Goal: Task Accomplishment & Management: Manage account settings

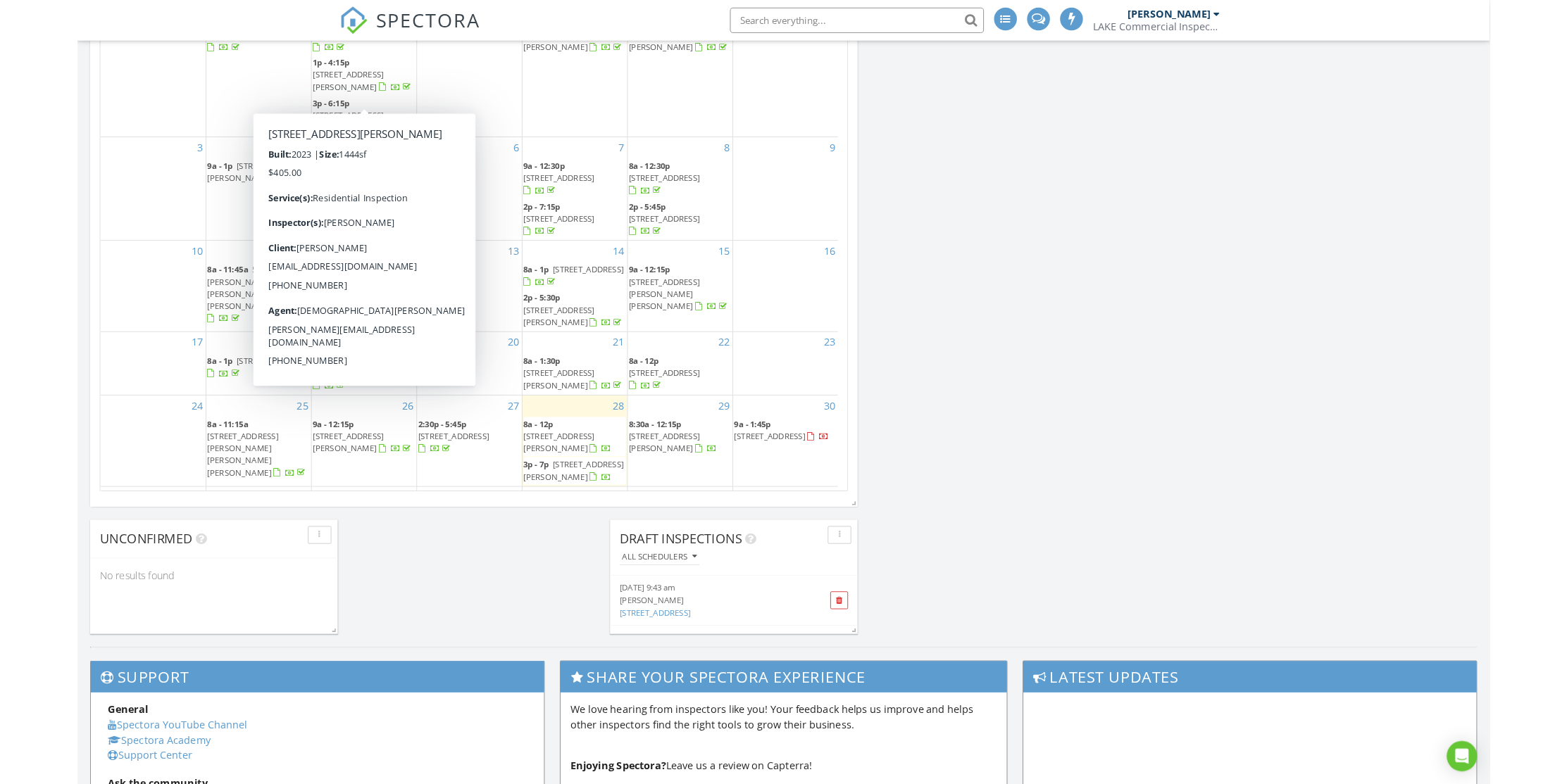
scroll to position [1303, 1589]
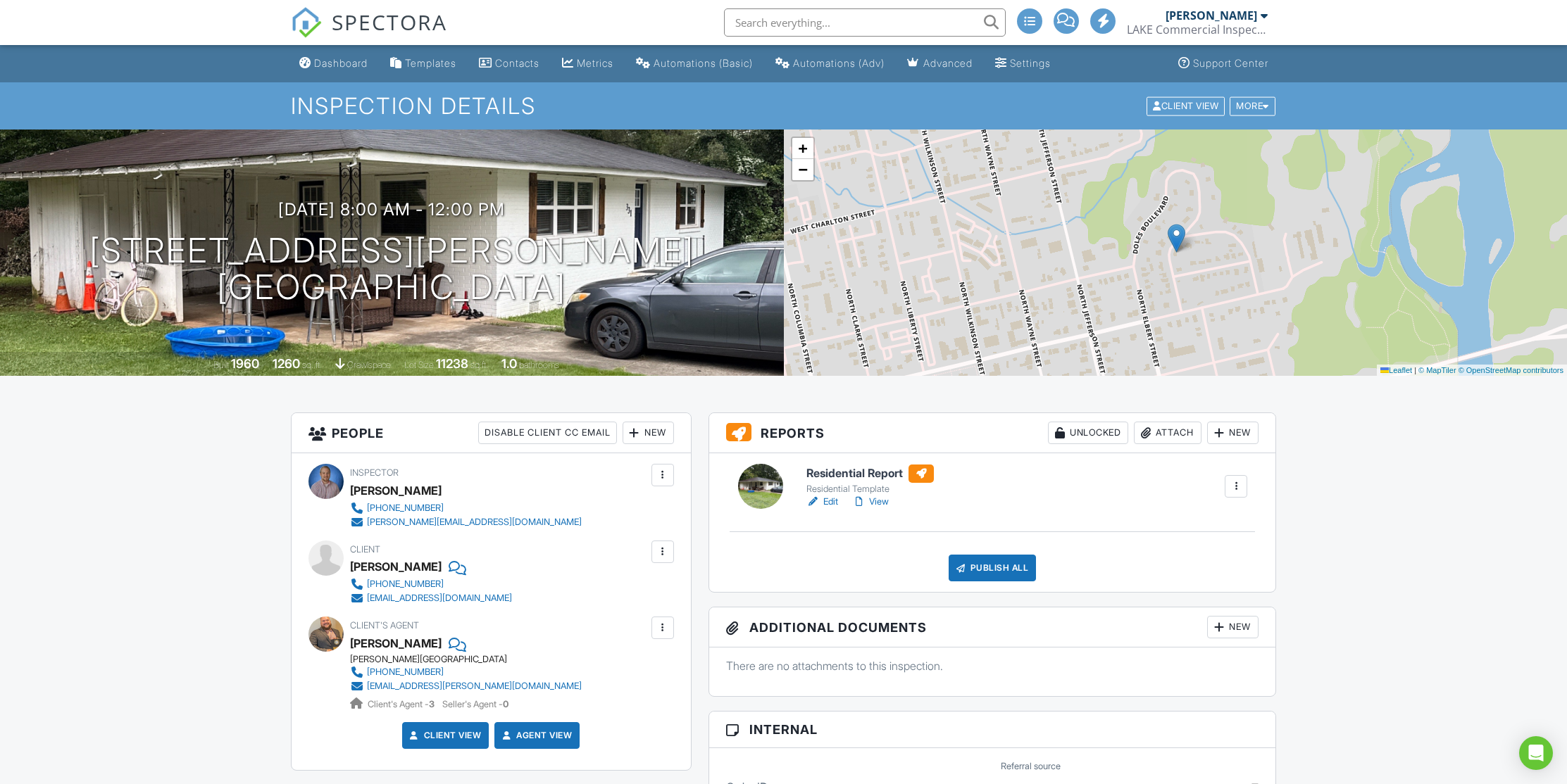
click at [881, 504] on link "View" at bounding box center [870, 501] width 37 height 14
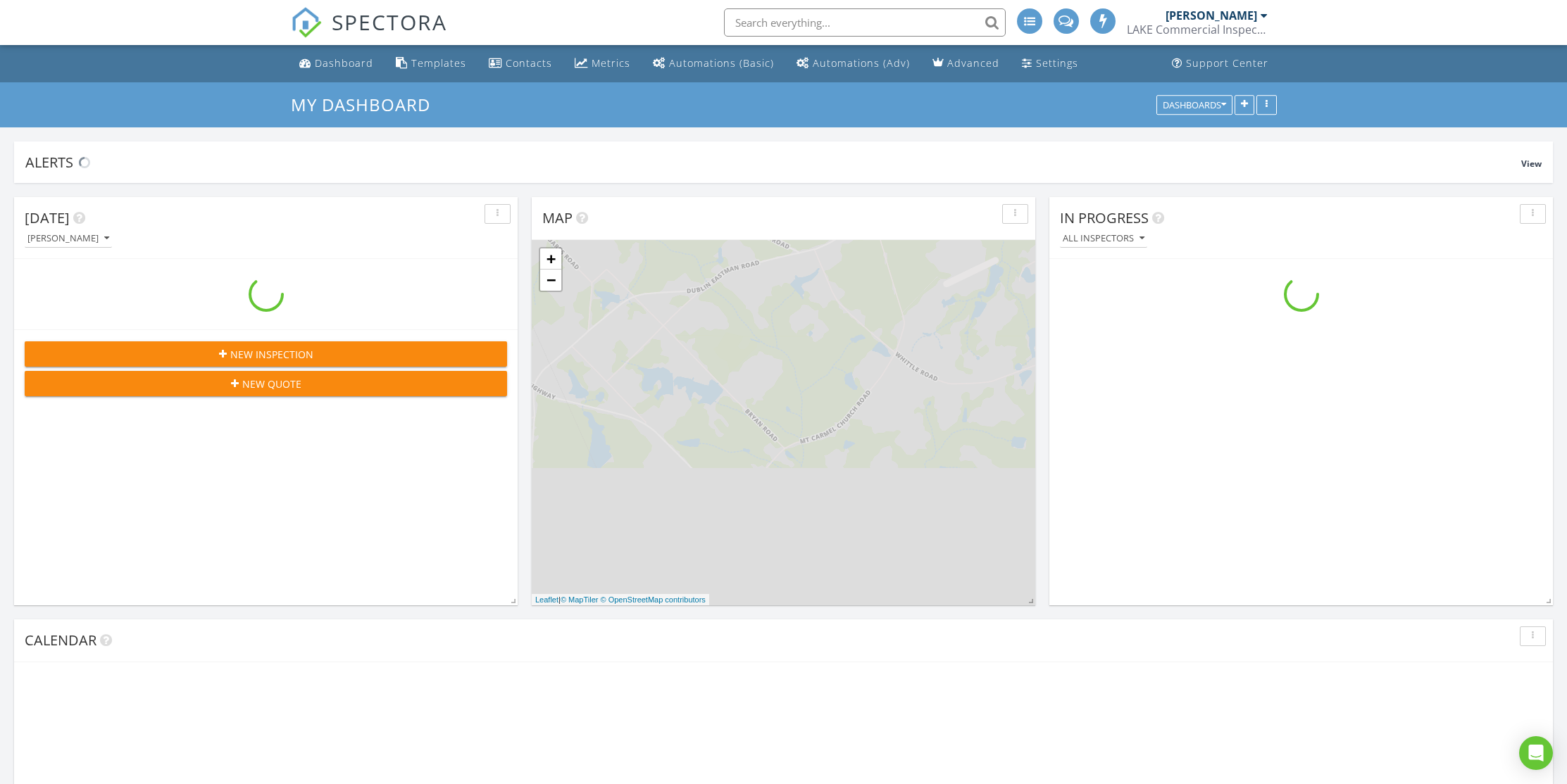
scroll to position [1303, 1589]
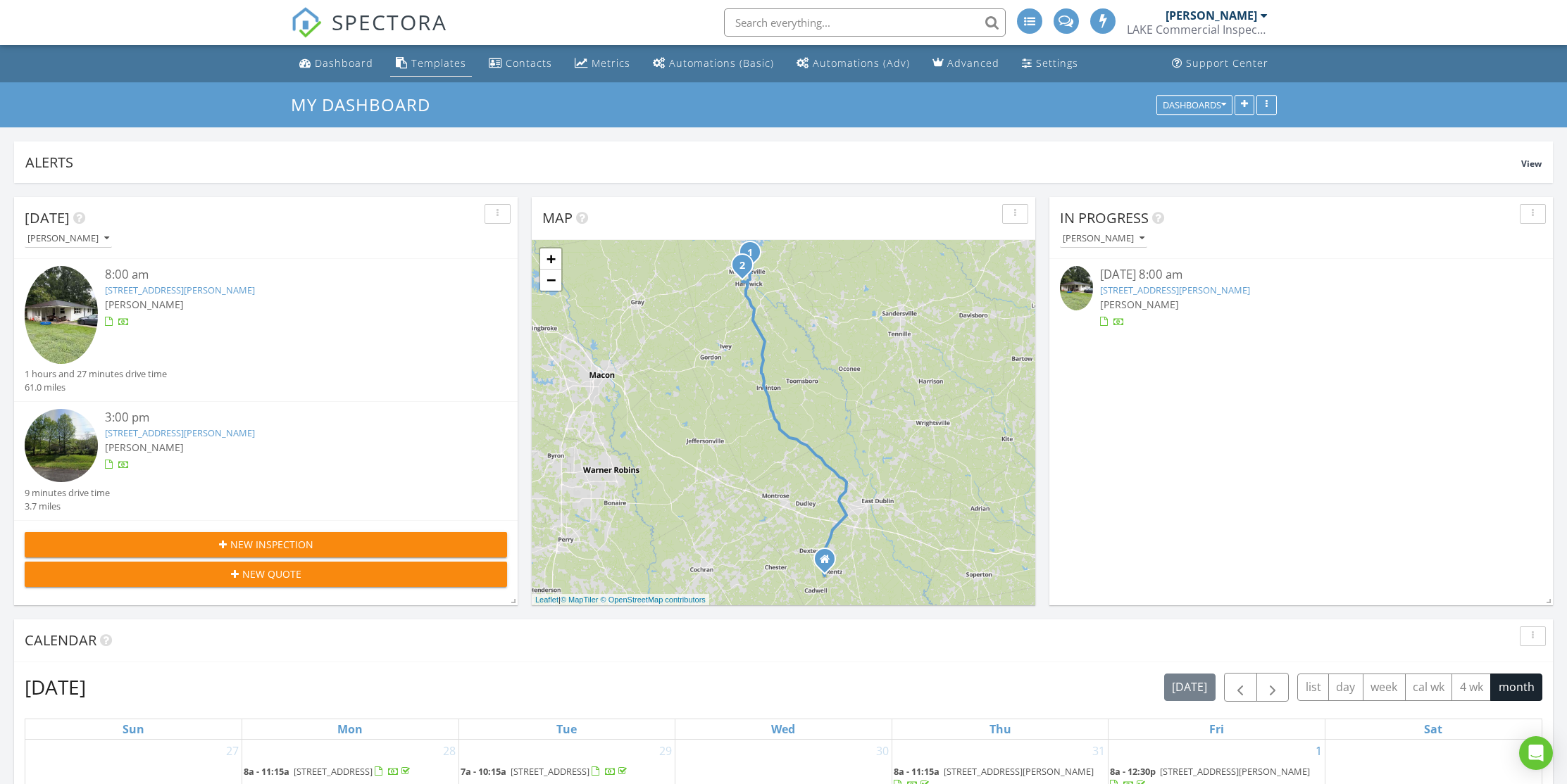
click at [445, 69] on div "Templates" at bounding box center [439, 63] width 55 height 13
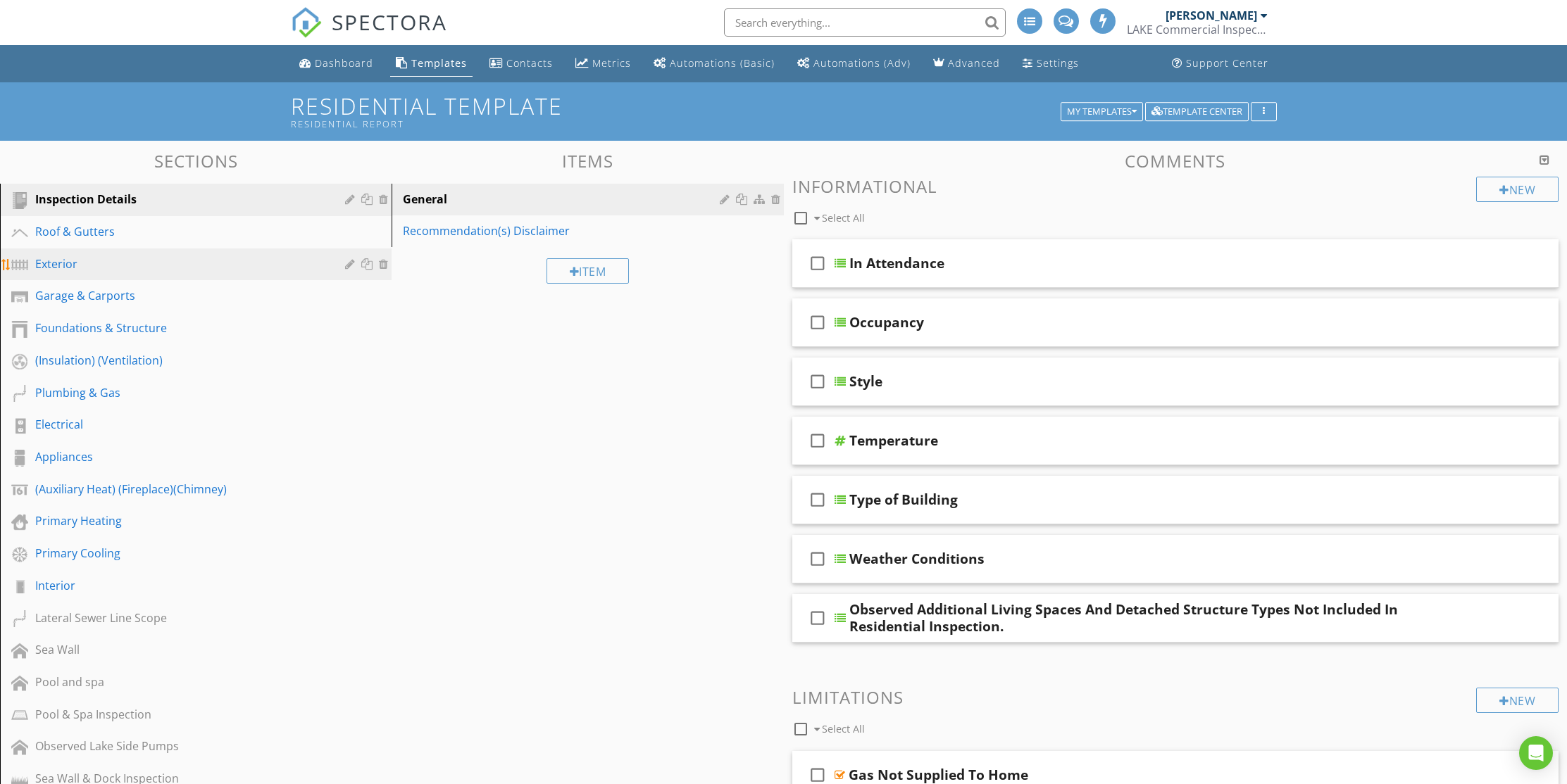
click at [49, 256] on div "Exterior" at bounding box center [180, 264] width 289 height 17
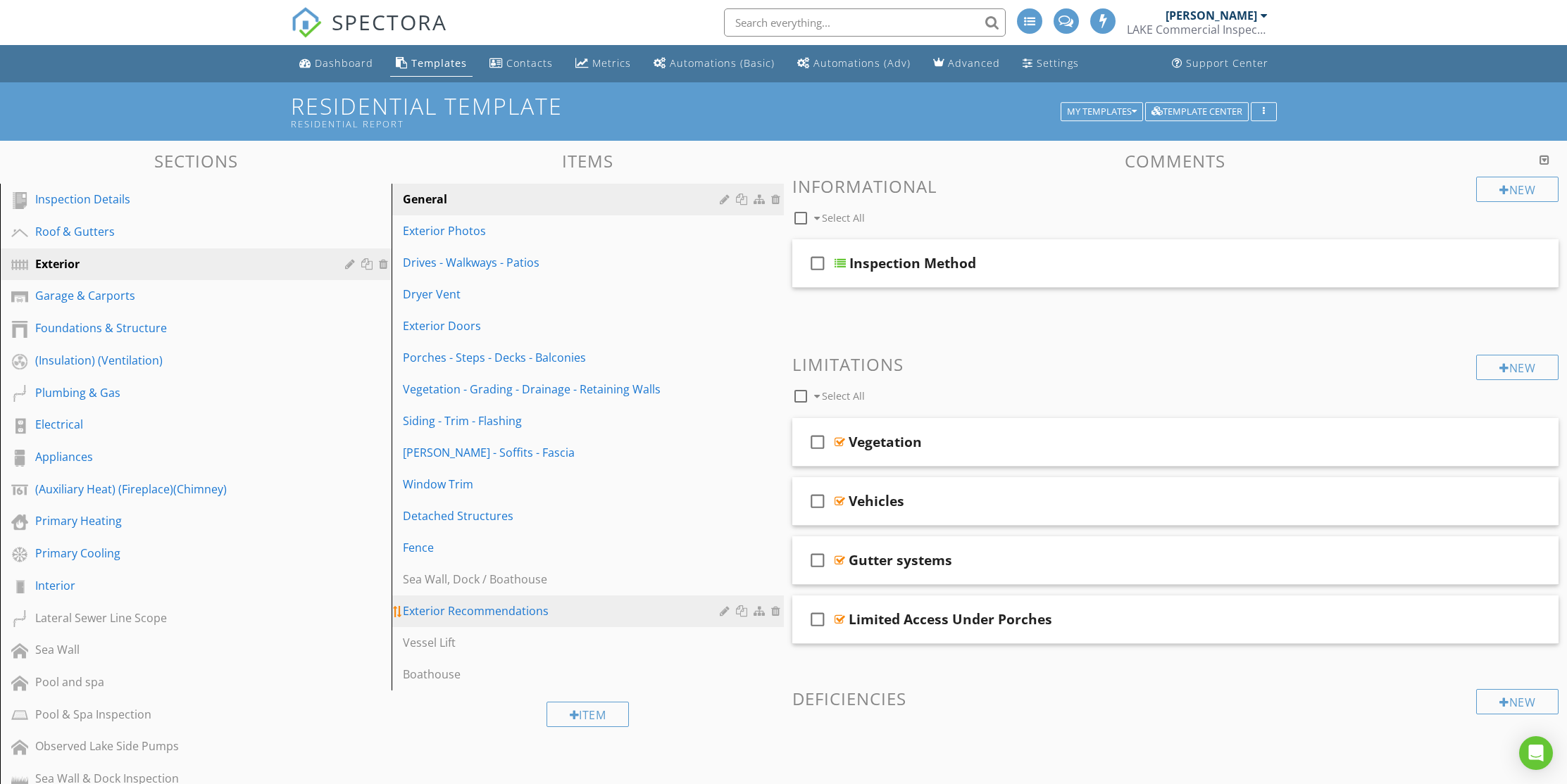
click at [490, 611] on div "Exterior Recommendations" at bounding box center [563, 611] width 320 height 17
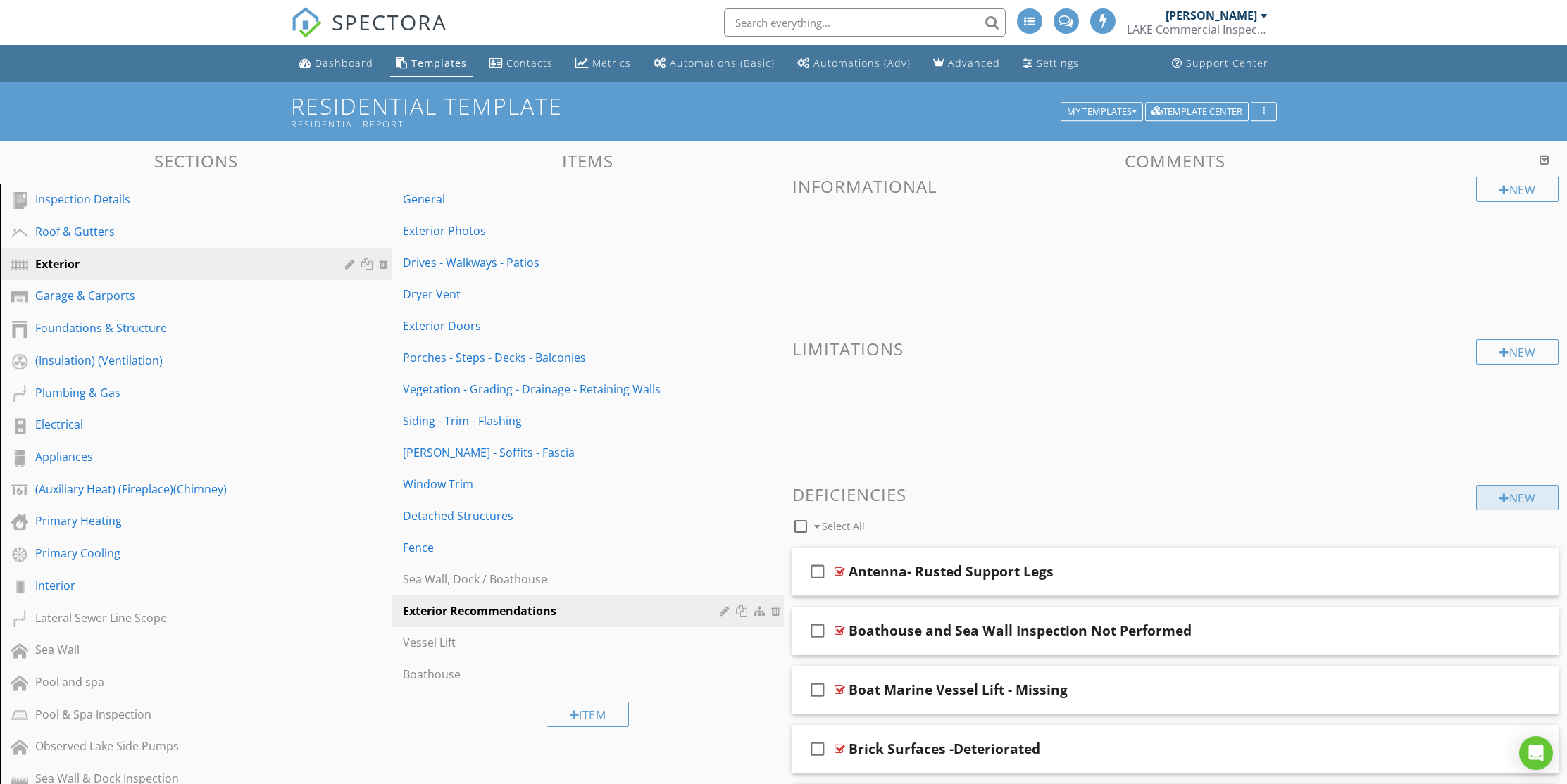
click at [1518, 498] on div "New" at bounding box center [1517, 497] width 83 height 25
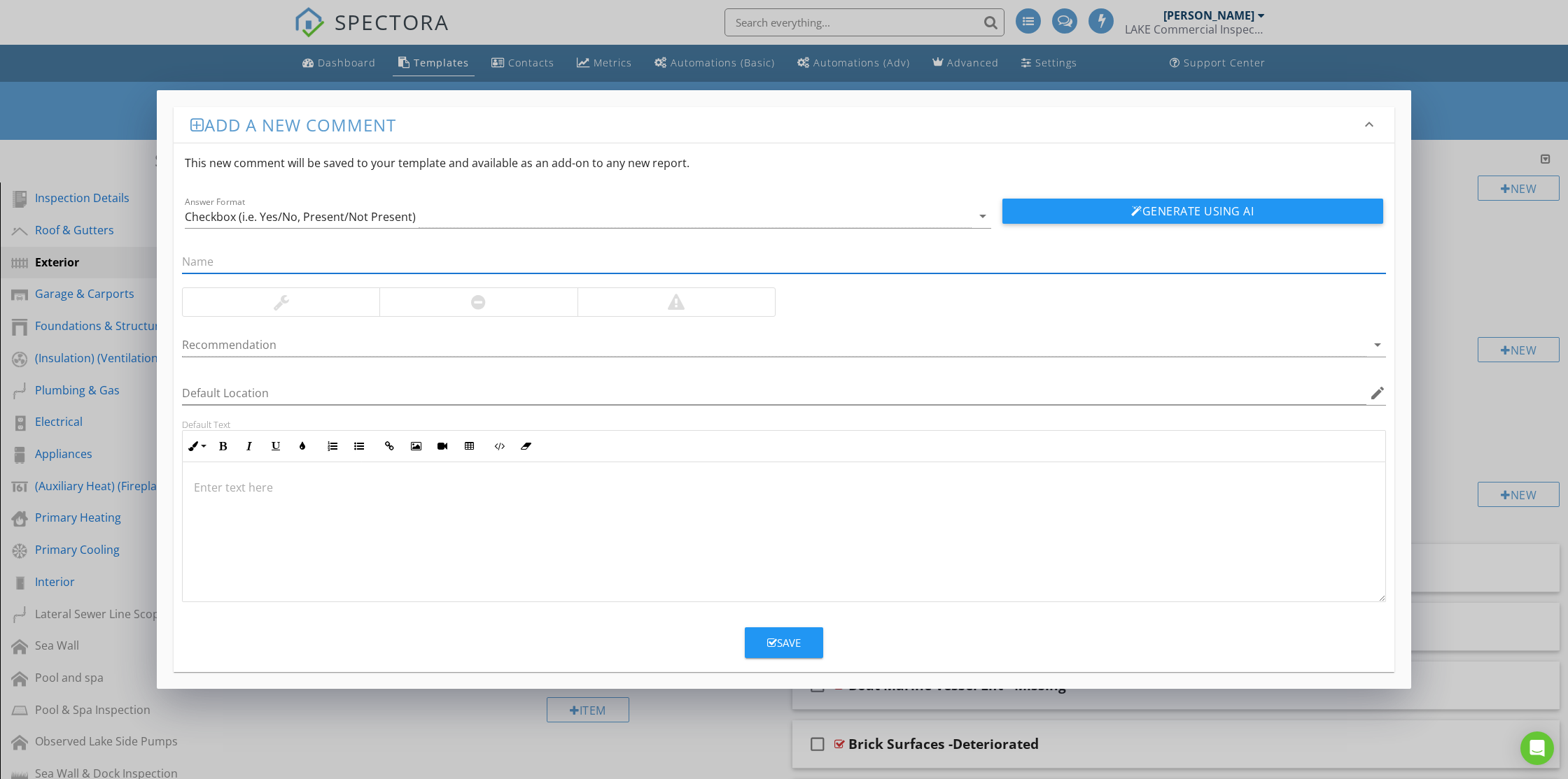
paste input "Soffit Vent Screens Deteriorated"
type input "Soffit Vent Screens Deteriorated"
click at [1084, 219] on button "Generate Using AI" at bounding box center [1192, 211] width 381 height 25
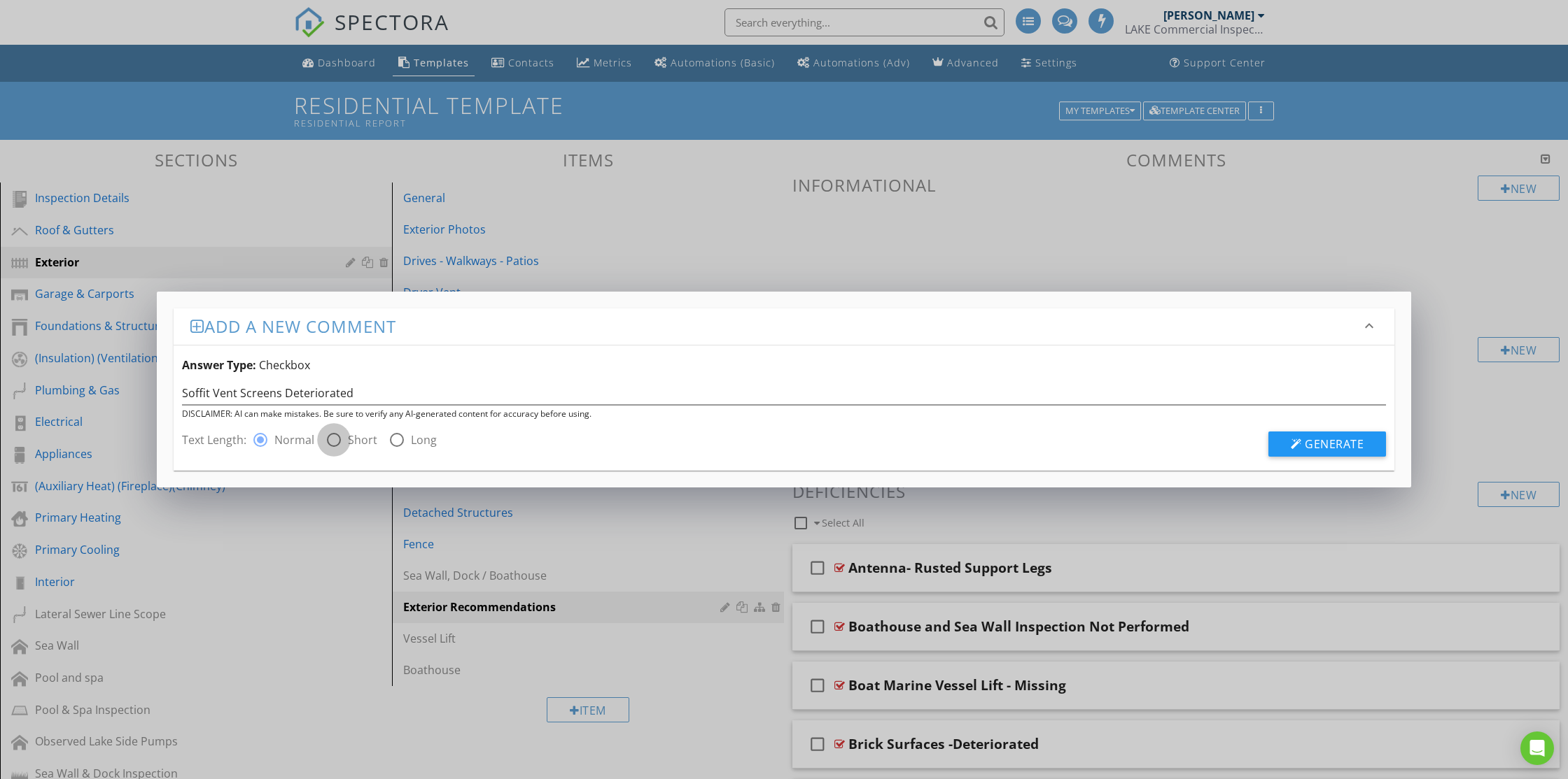
click at [333, 441] on div at bounding box center [333, 439] width 24 height 24
radio input "false"
radio input "true"
click at [1334, 448] on span "Generate" at bounding box center [1334, 444] width 59 height 16
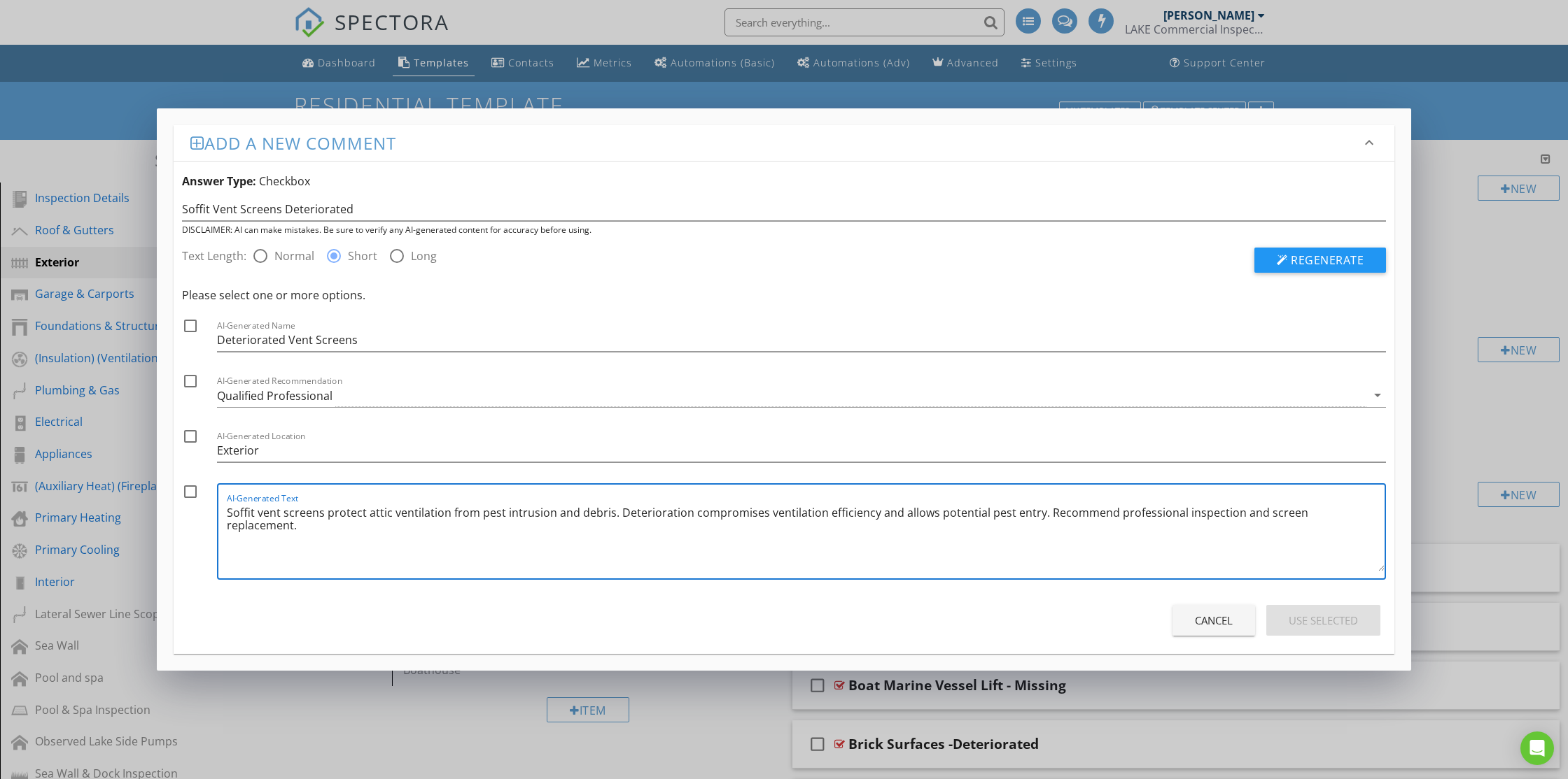
click at [889, 516] on textarea "Soffit vent screens protect attic ventilation from pest intrusion and debris. D…" at bounding box center [805, 536] width 1158 height 70
drag, startPoint x: 188, startPoint y: 489, endPoint x: 193, endPoint y: 467, distance: 22.6
click at [188, 487] on div at bounding box center [190, 492] width 24 height 24
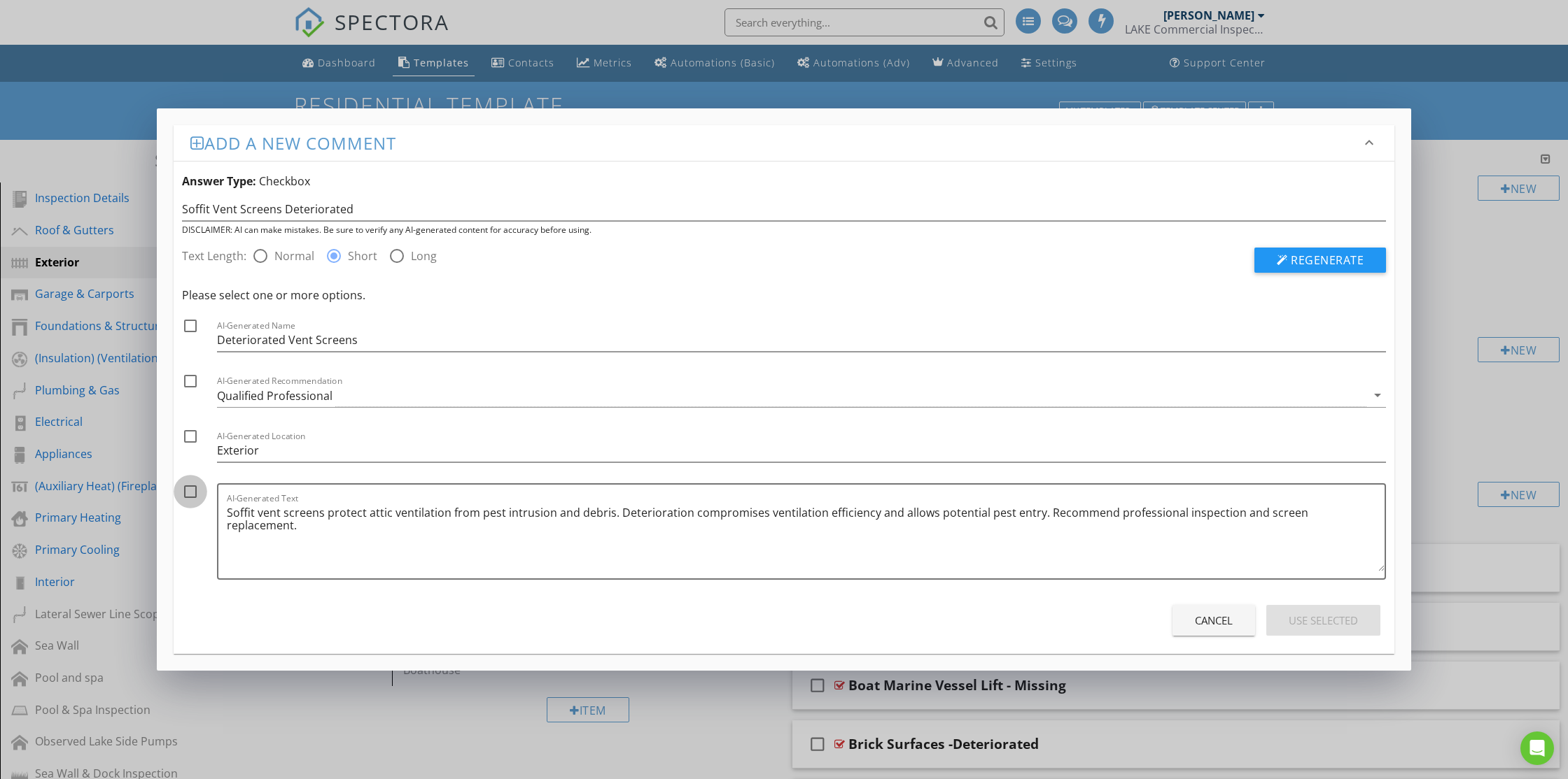
checkbox input "true"
click at [191, 437] on div at bounding box center [190, 436] width 24 height 24
checkbox input "true"
click at [192, 382] on div at bounding box center [190, 381] width 24 height 24
checkbox input "true"
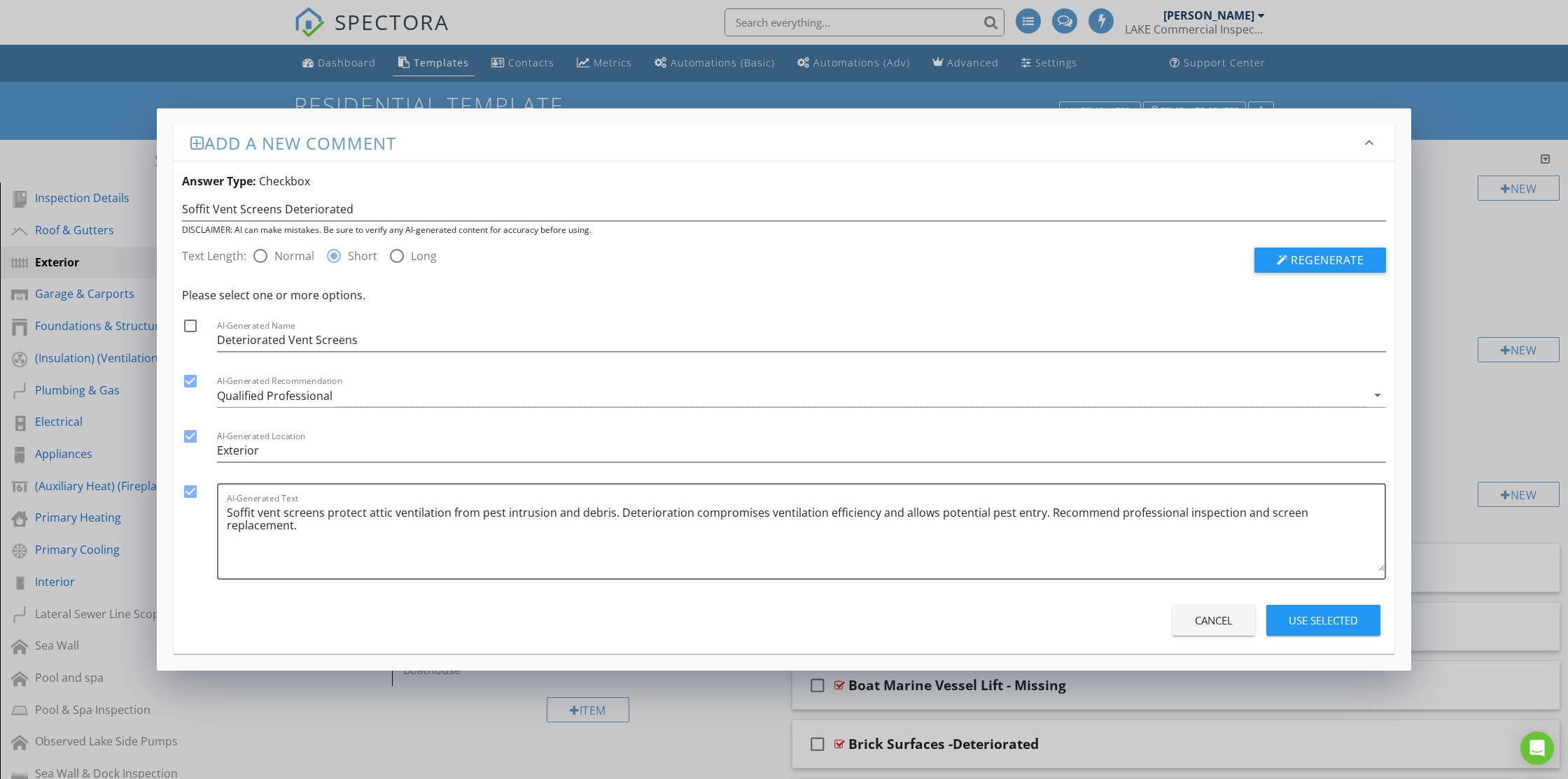
click at [191, 323] on div at bounding box center [190, 326] width 24 height 24
checkbox input "true"
click at [1290, 622] on div "Use Selected" at bounding box center [1323, 620] width 69 height 16
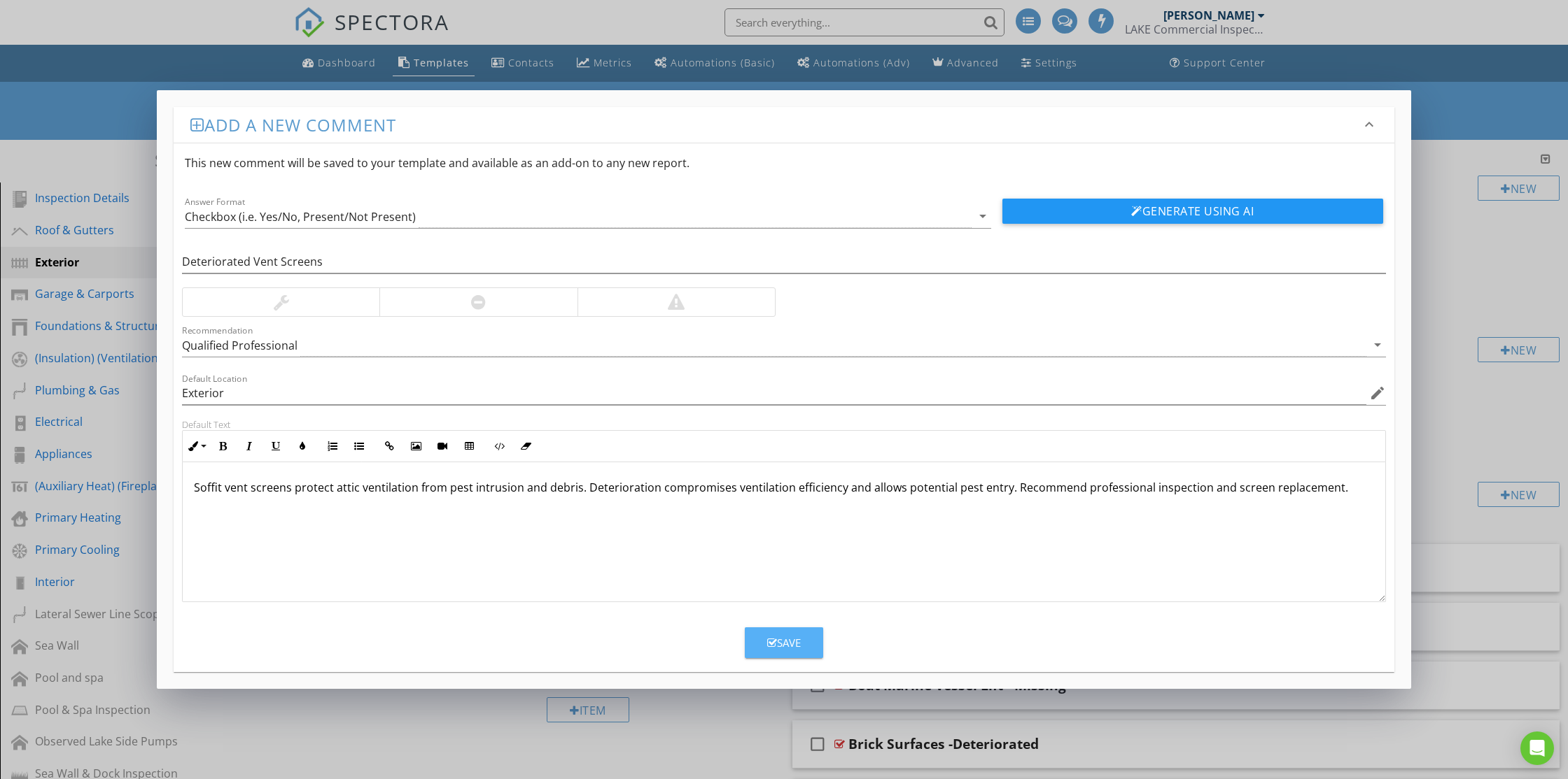
click at [810, 645] on button "Save" at bounding box center [784, 642] width 78 height 31
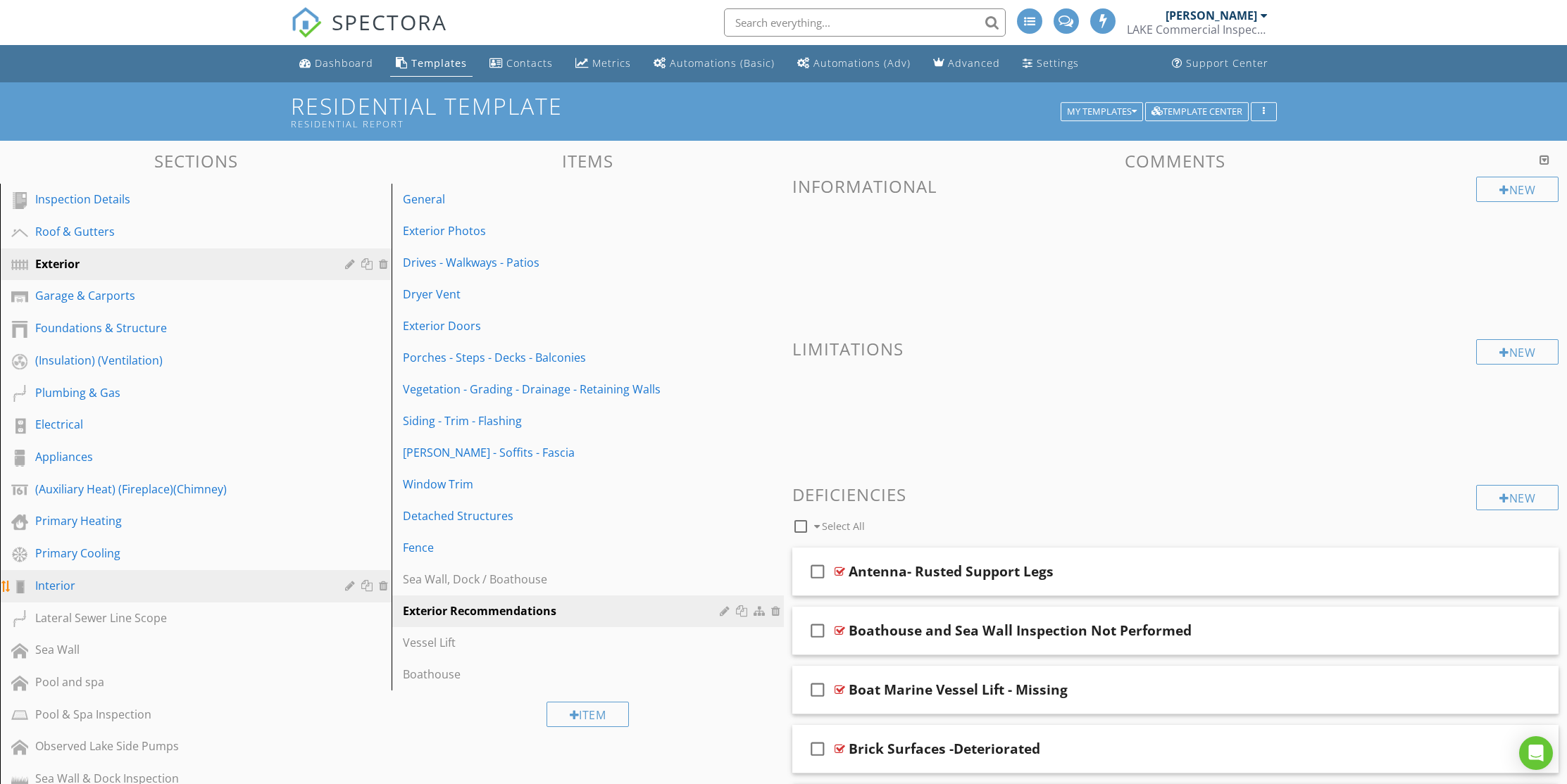
click at [76, 587] on div "Interior" at bounding box center [180, 586] width 289 height 17
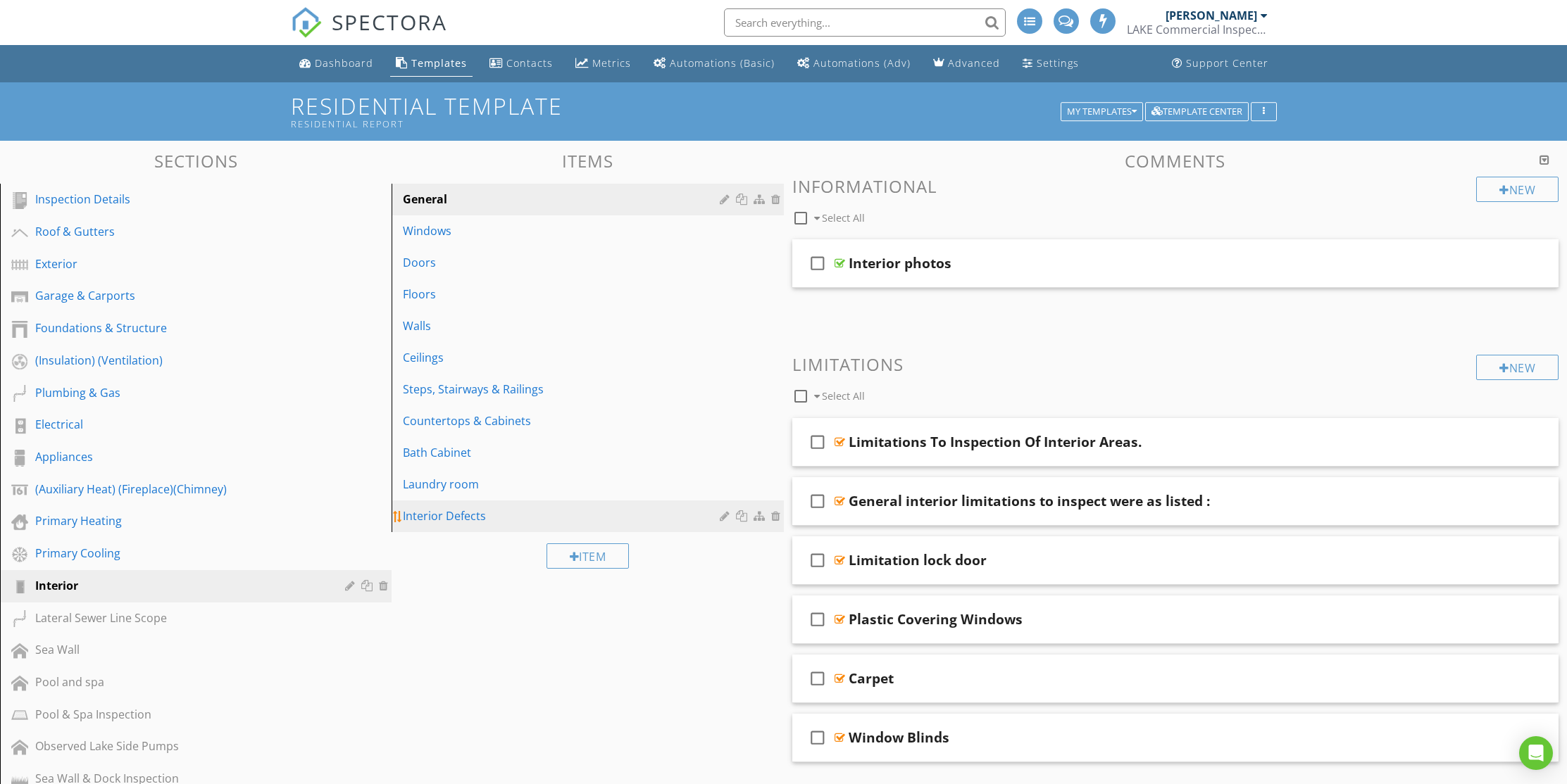
click at [475, 521] on div "Interior Defects" at bounding box center [563, 516] width 320 height 17
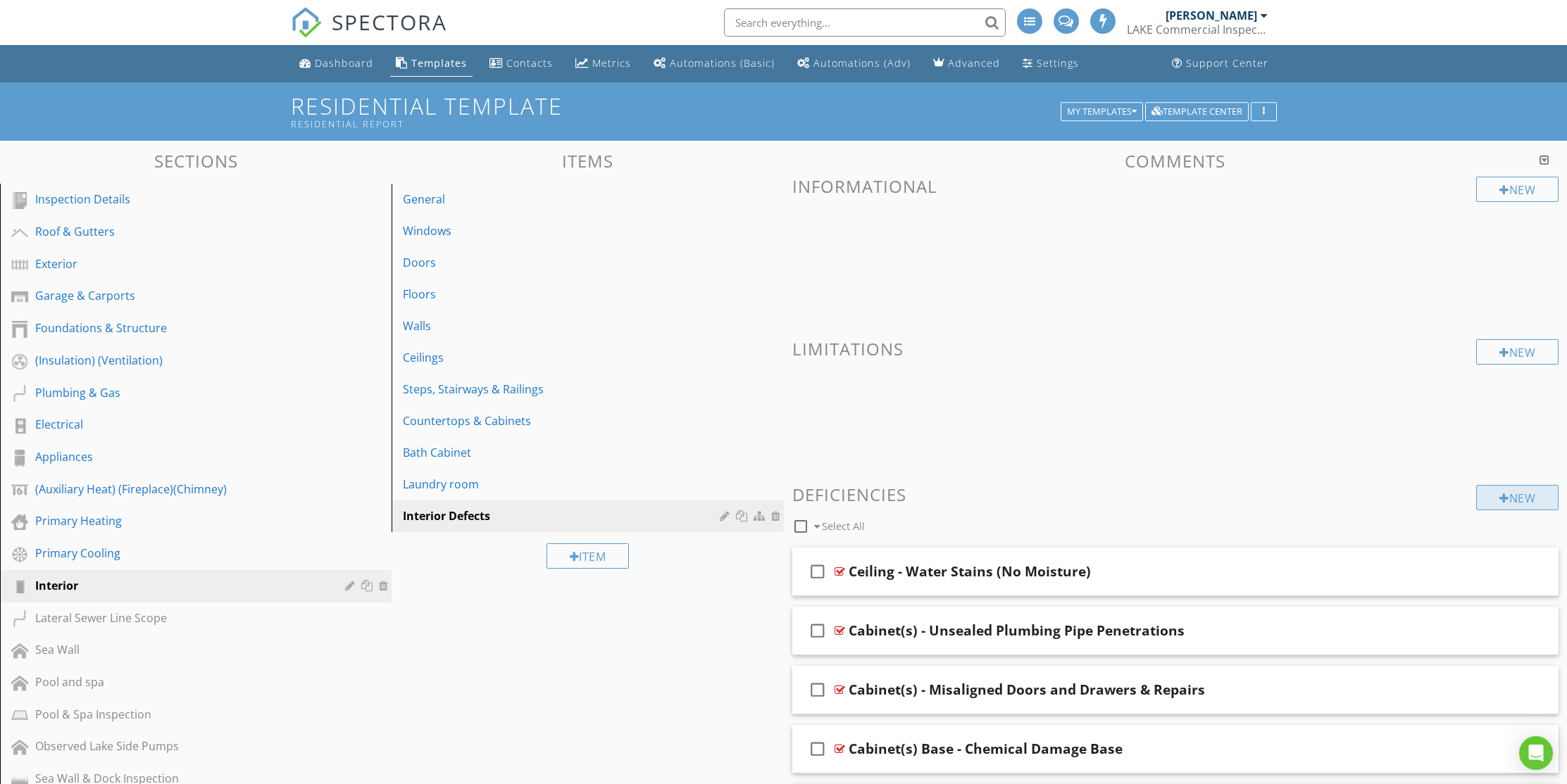
click at [1520, 503] on div "New" at bounding box center [1517, 497] width 83 height 25
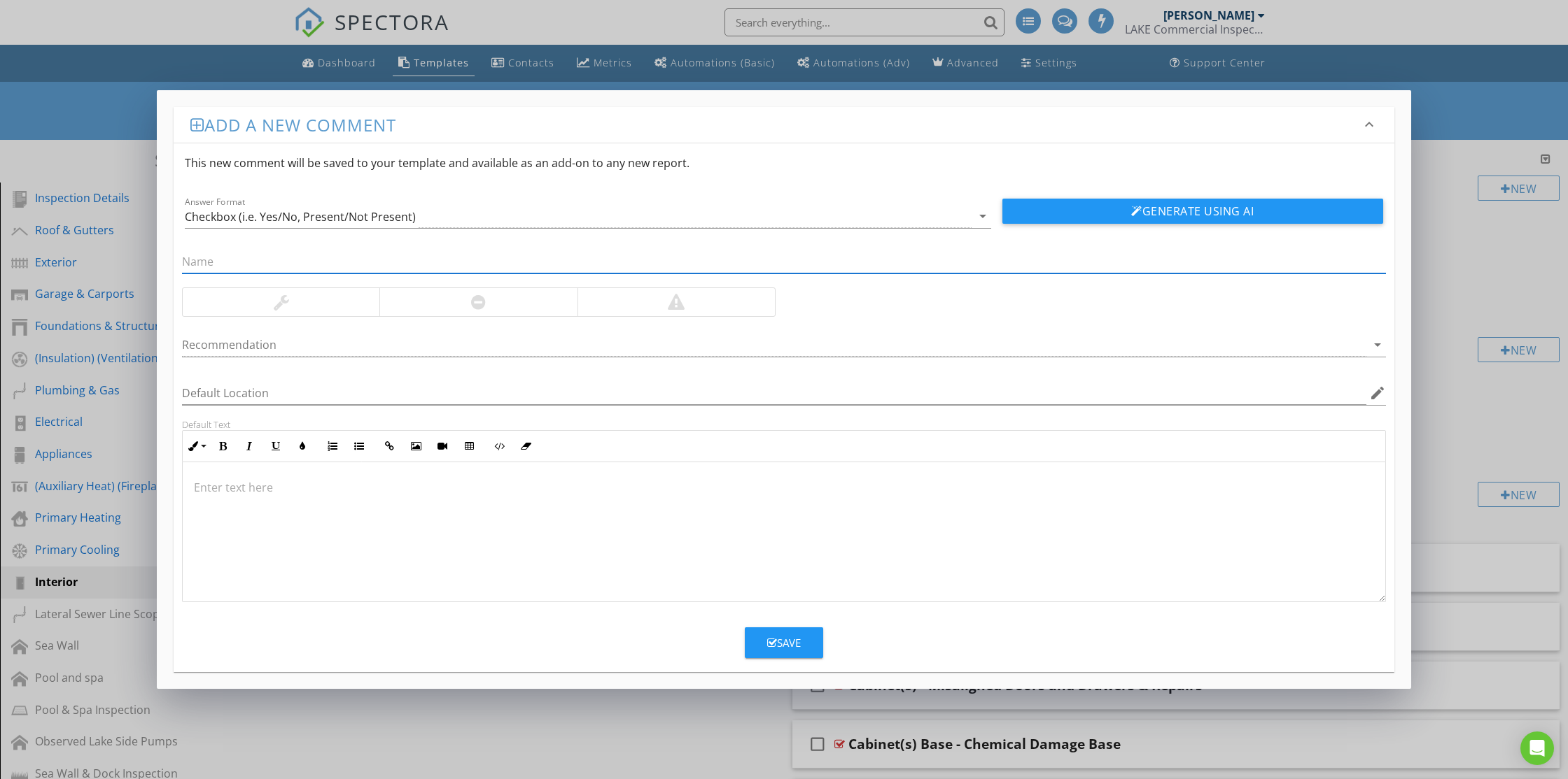
paste input "Drywall Damaged/ Growth Observed"
type input "Drywall Damaged/ Growth Observed"
click at [1164, 211] on button "Generate Using AI" at bounding box center [1192, 211] width 381 height 25
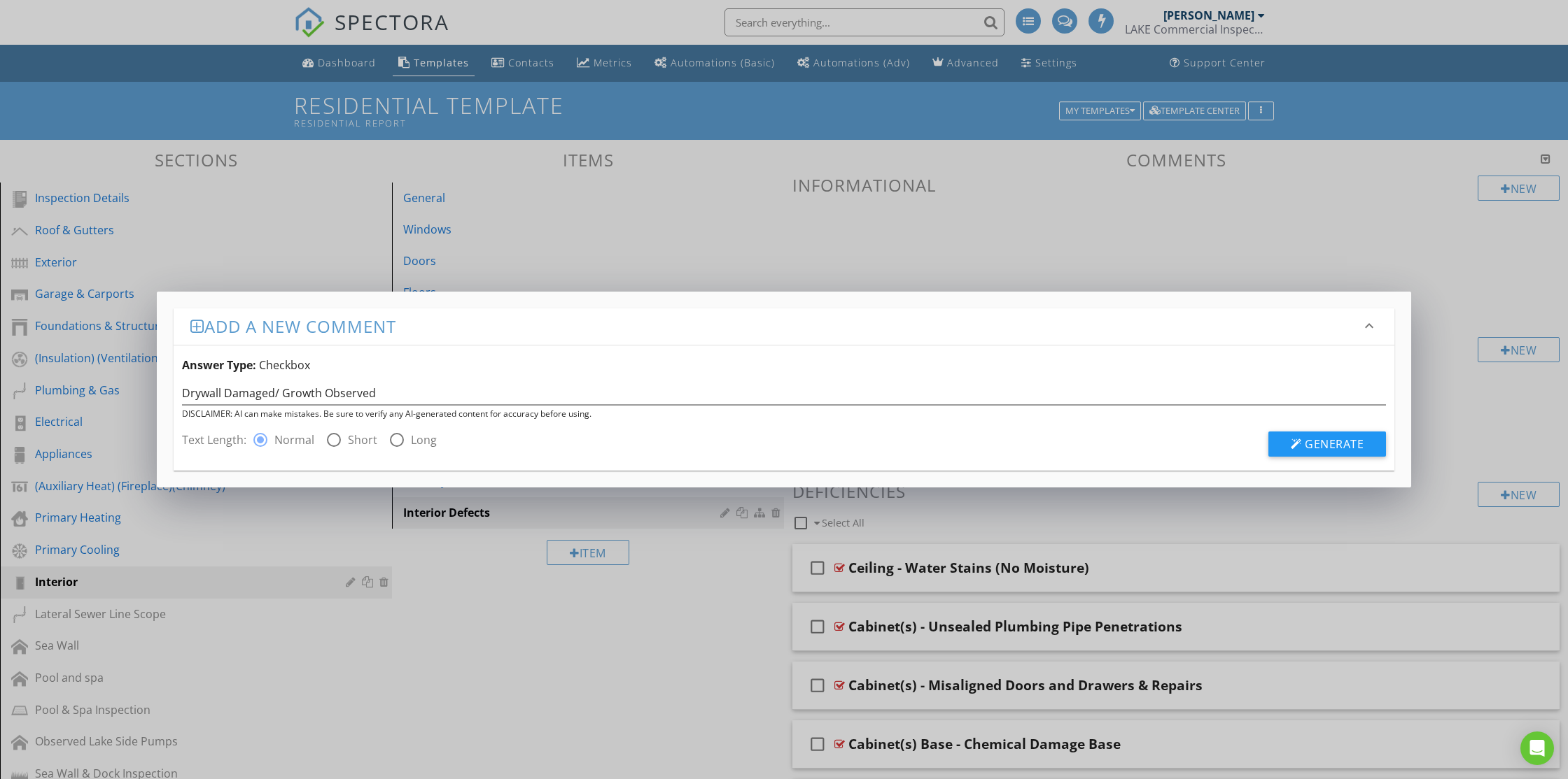
click at [337, 435] on div at bounding box center [333, 439] width 24 height 24
radio input "false"
radio input "true"
click at [1304, 442] on button "Generate" at bounding box center [1326, 444] width 117 height 25
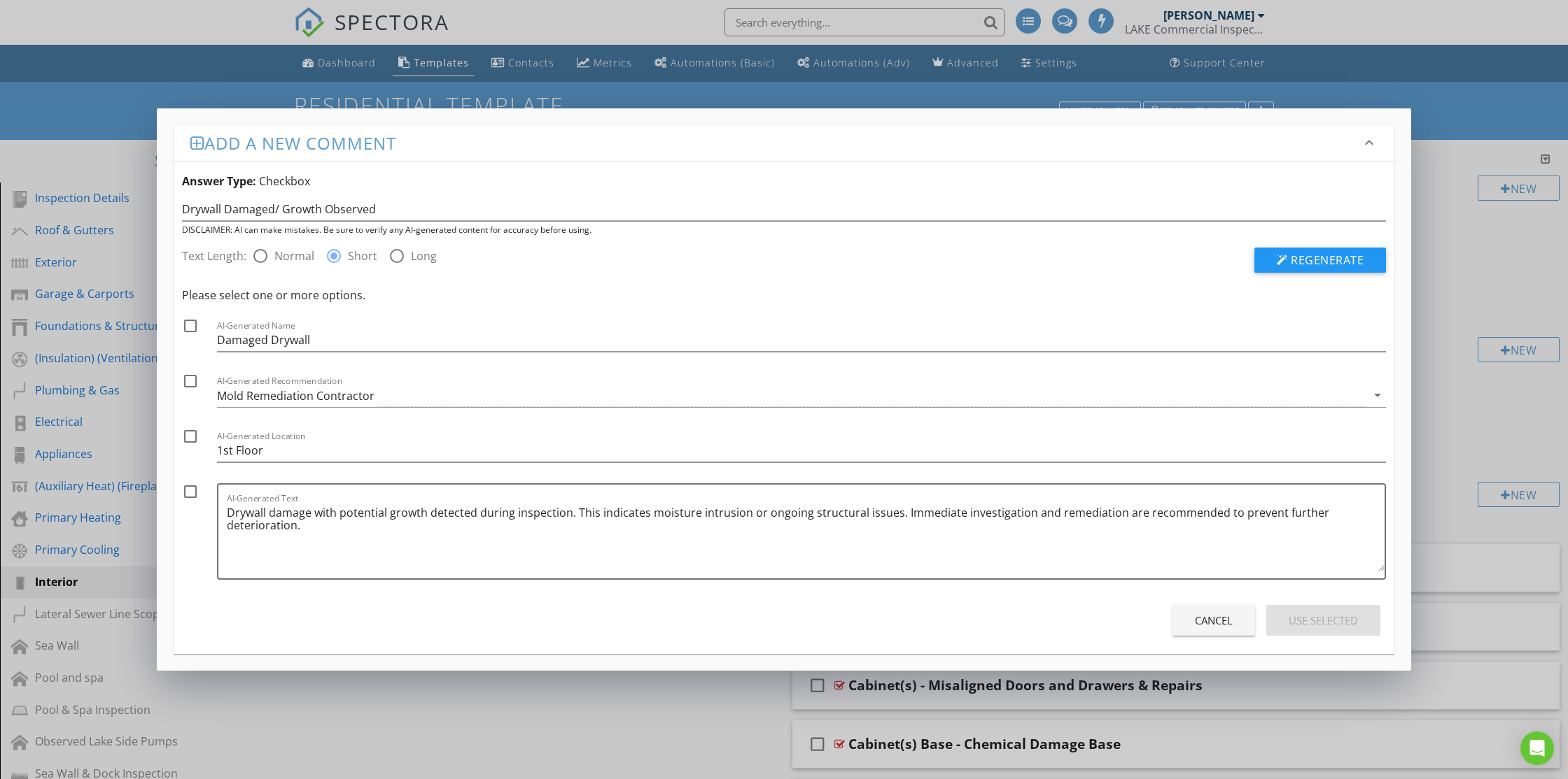
click at [184, 322] on div at bounding box center [190, 326] width 24 height 24
checkbox input "true"
click at [188, 379] on div at bounding box center [190, 381] width 24 height 24
checkbox input "true"
click at [190, 497] on div at bounding box center [190, 492] width 24 height 24
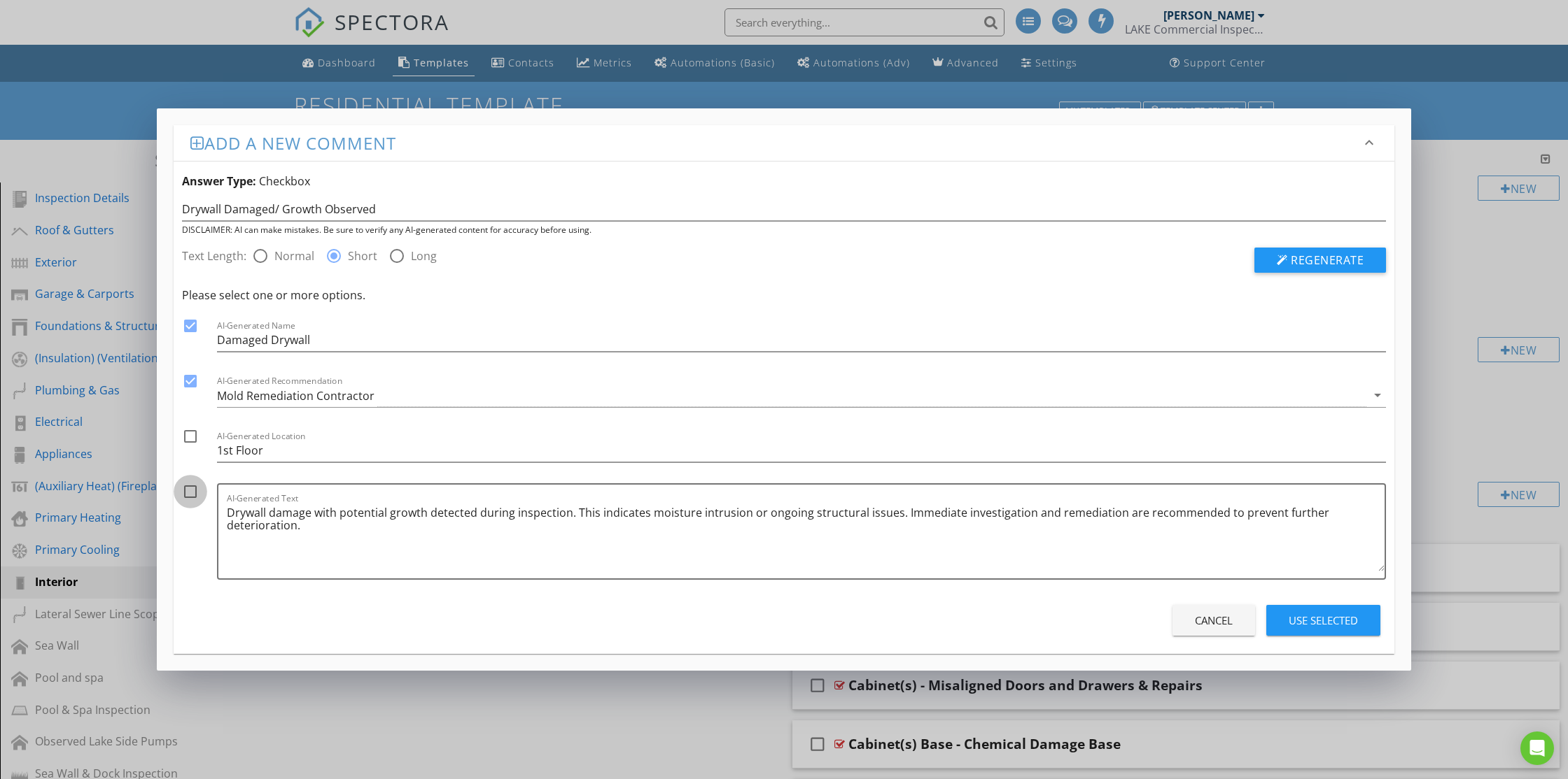
checkbox input "true"
click at [1310, 615] on div "Use Selected" at bounding box center [1323, 620] width 69 height 16
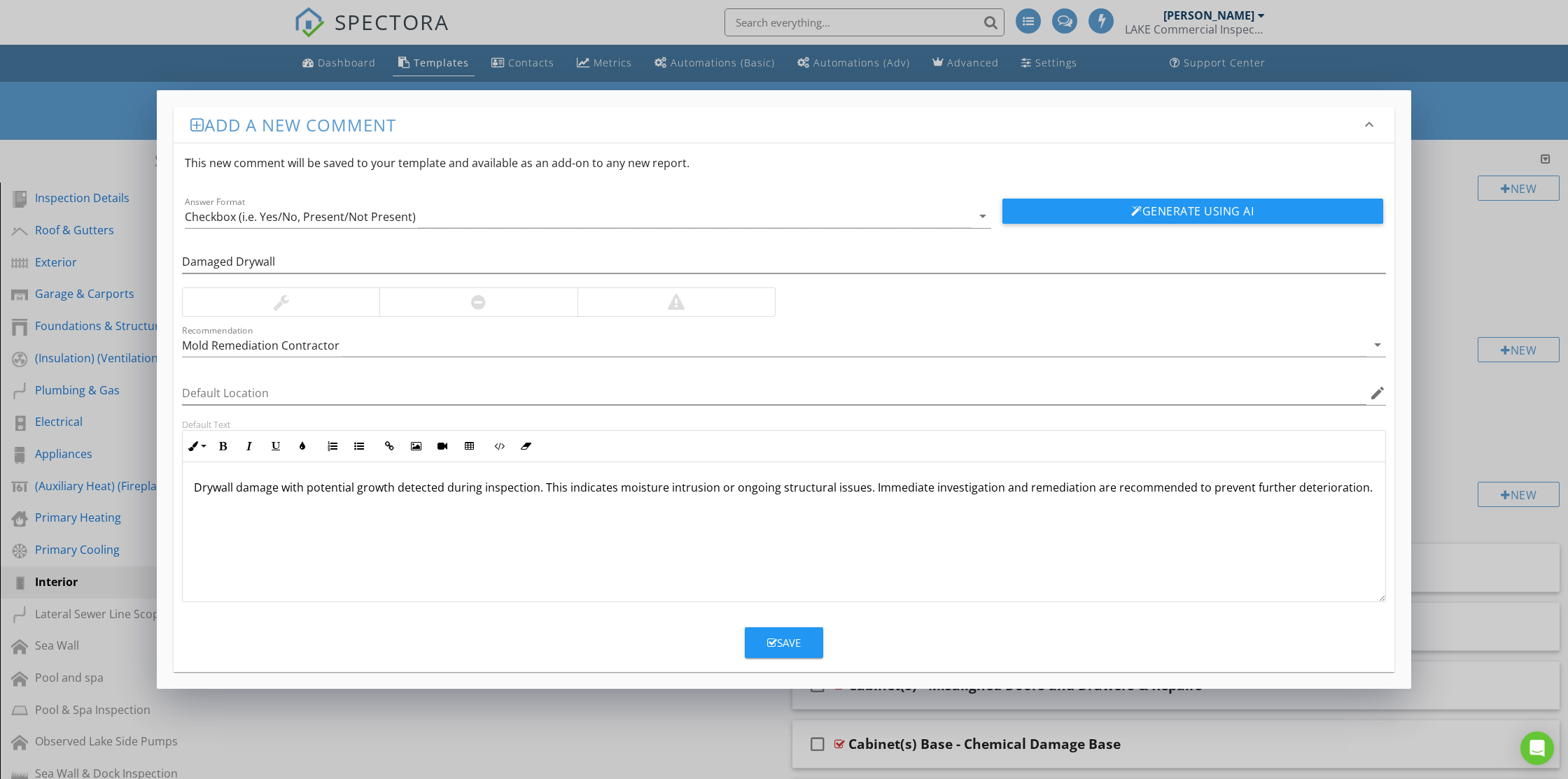
click at [614, 488] on p "Drywall damage with potential growth detected during inspection. This indicates…" at bounding box center [784, 487] width 1180 height 17
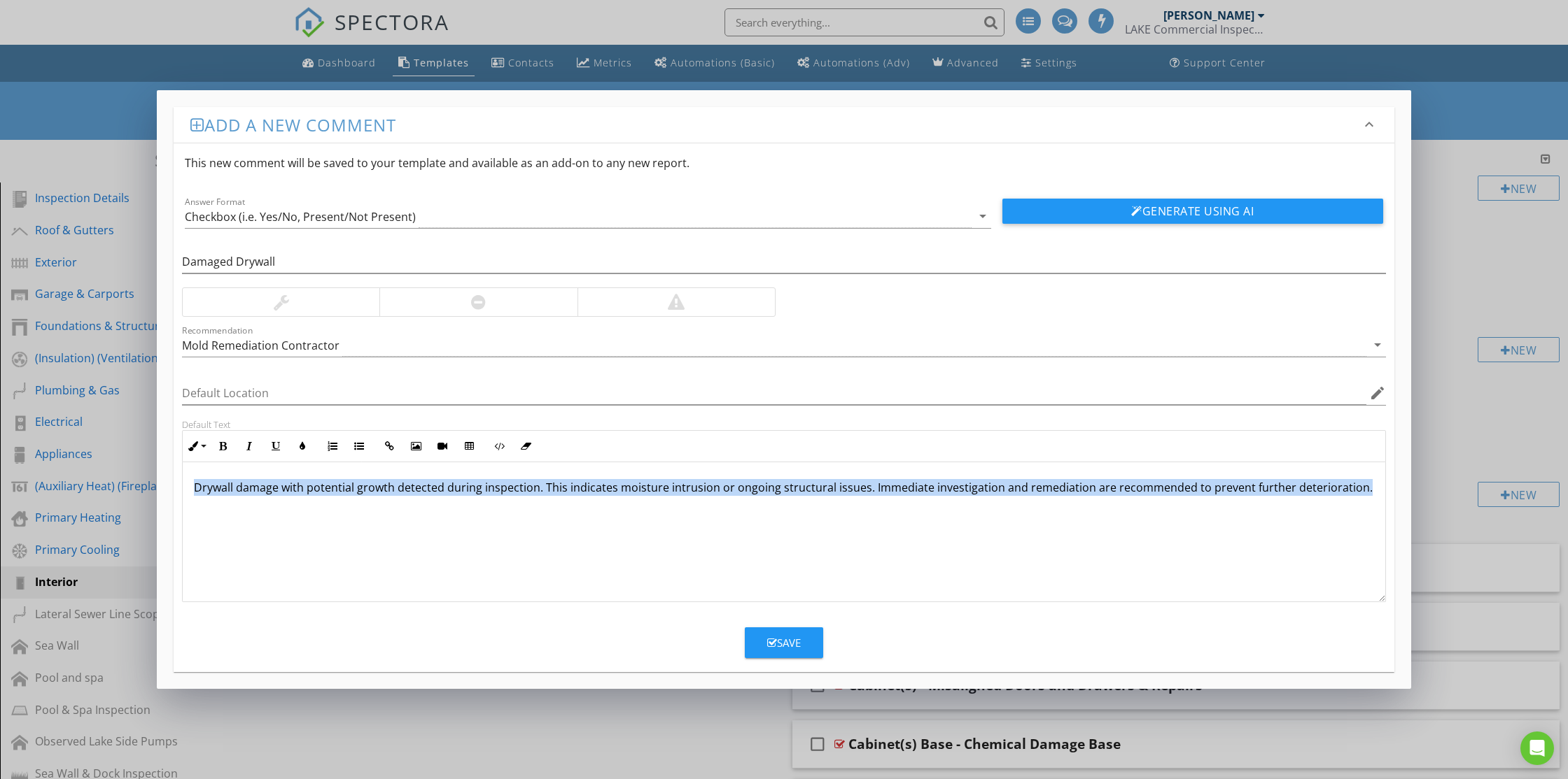
click at [614, 488] on p "Drywall damage with potential growth detected during inspection. This indicates…" at bounding box center [784, 487] width 1180 height 17
copy p "Drywall damage with potential growth detected during inspection. This indicates…"
click at [777, 641] on div "Save" at bounding box center [784, 643] width 33 height 16
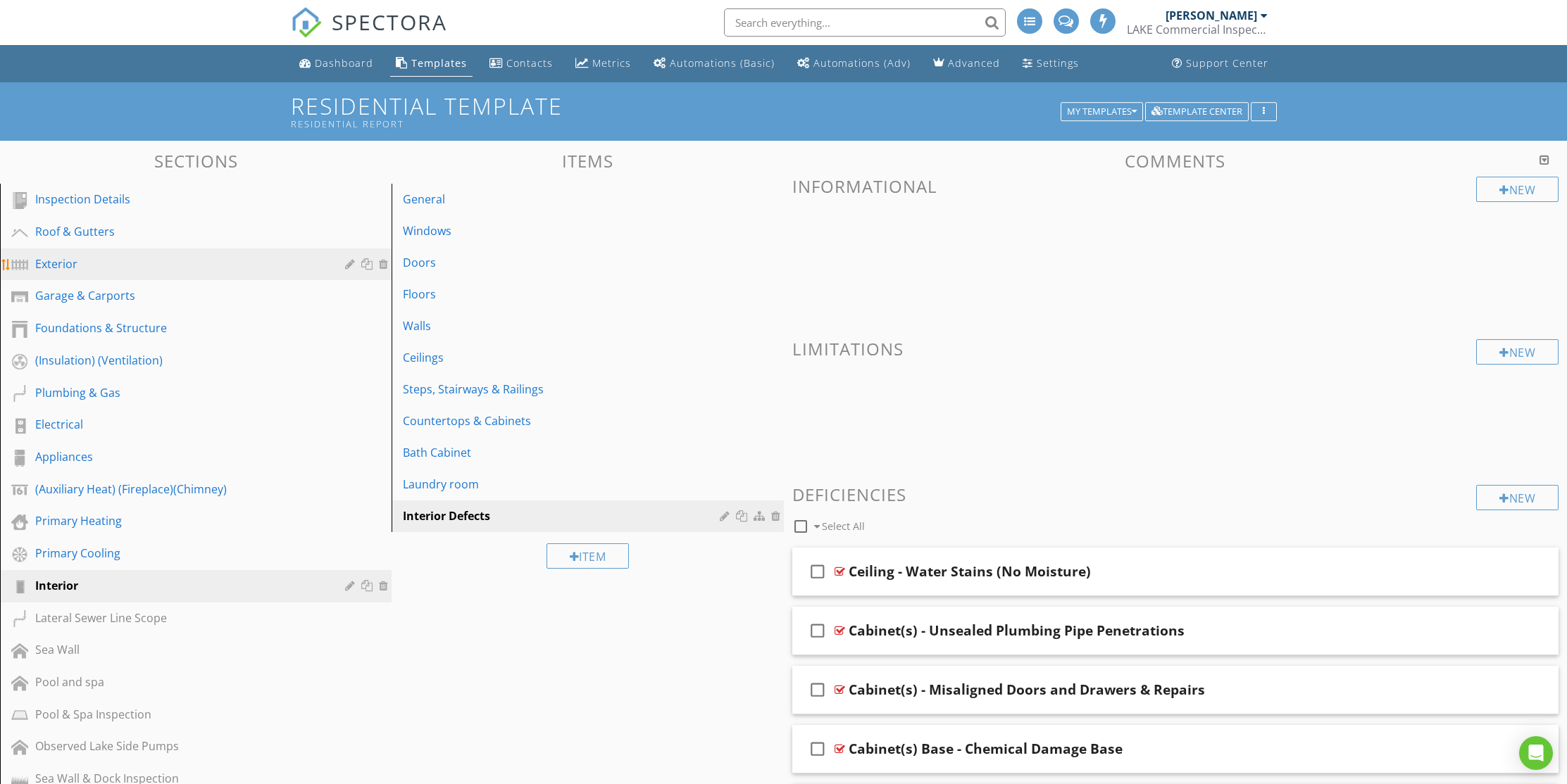
click at [69, 266] on div "Exterior" at bounding box center [180, 264] width 289 height 17
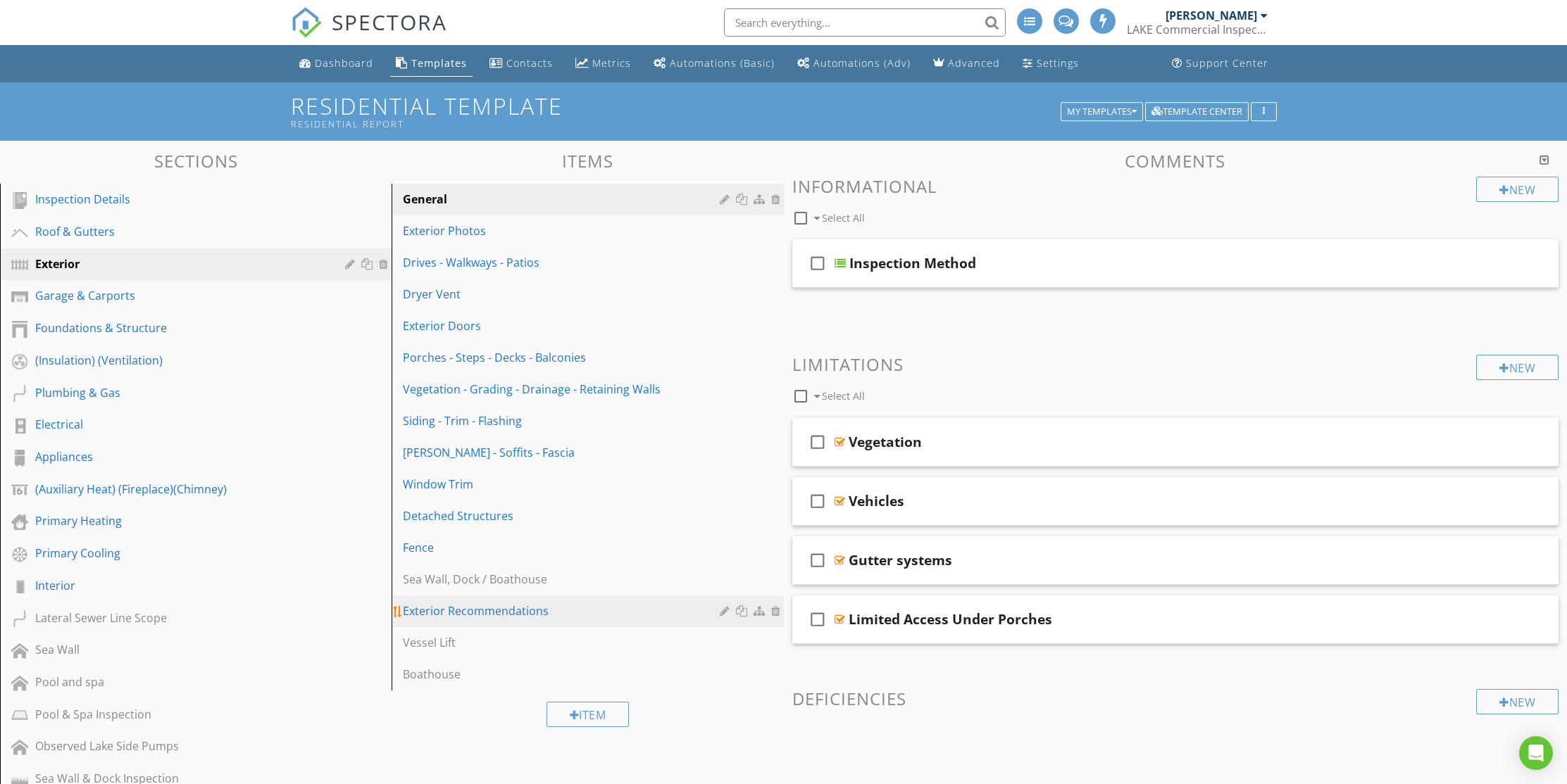
click at [504, 609] on div "Exterior Recommendations" at bounding box center [563, 611] width 320 height 17
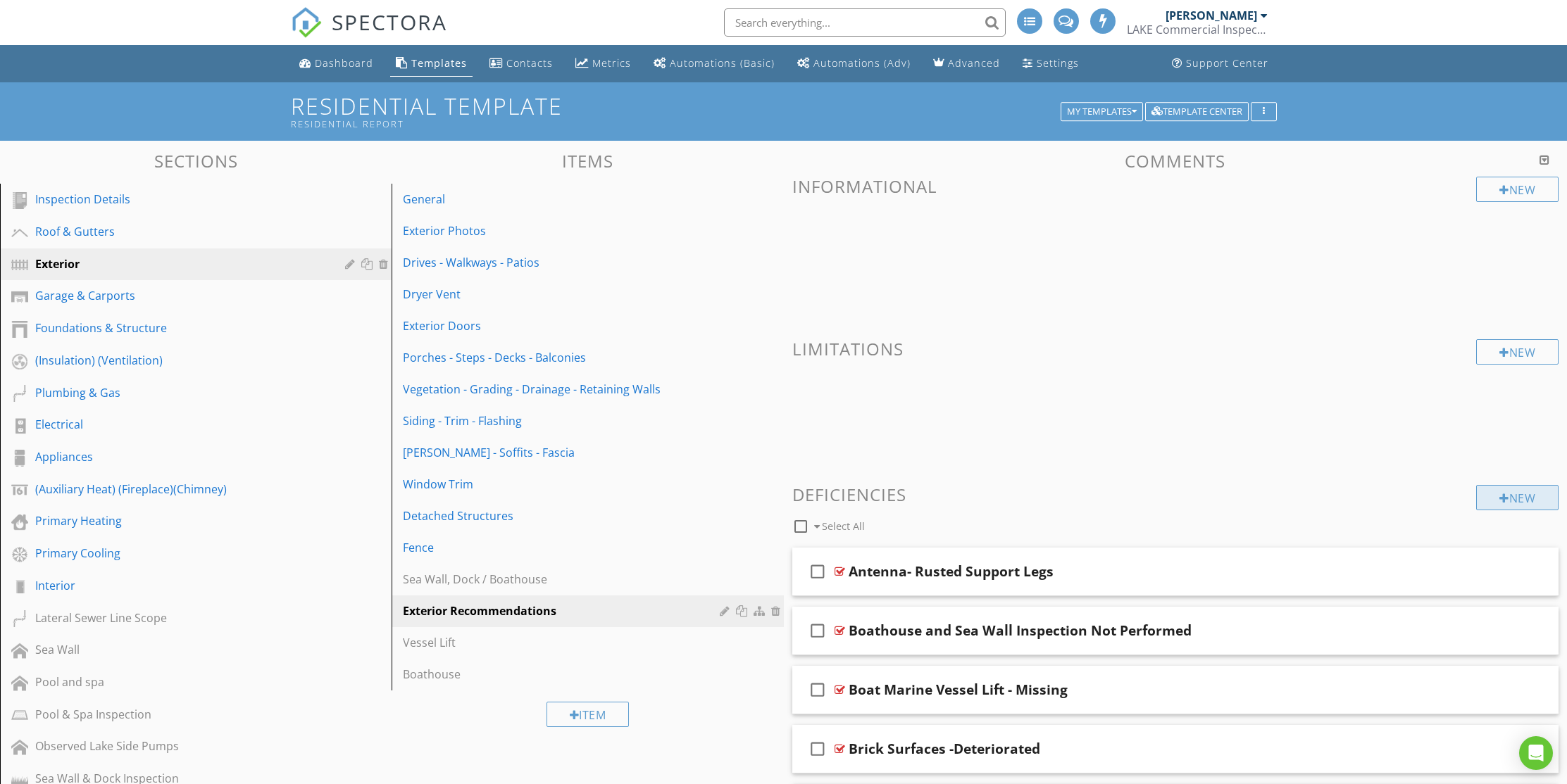
click at [1520, 497] on div "New" at bounding box center [1517, 497] width 83 height 25
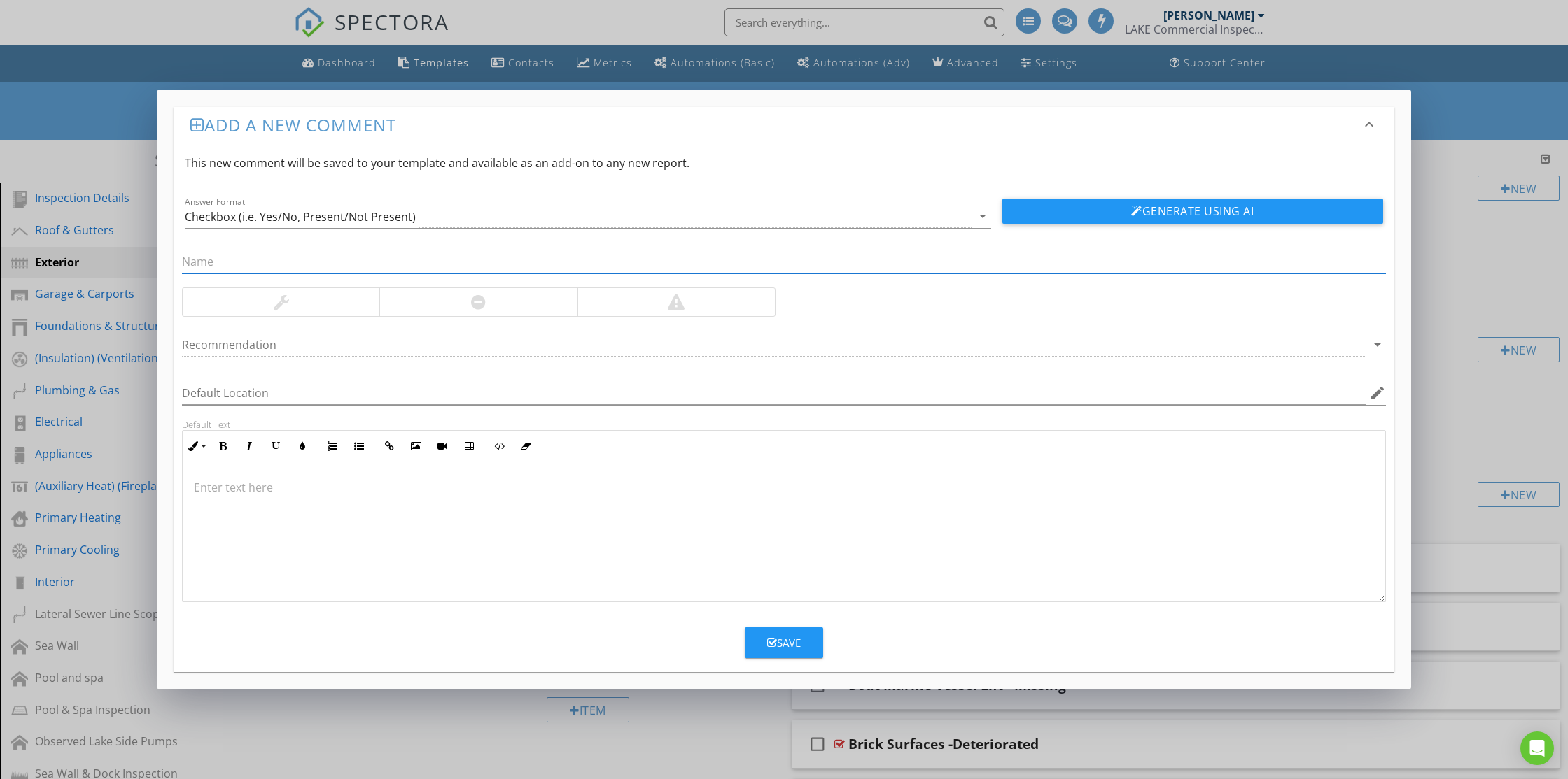
paste input "Crawlspace Access Door Damaged"
type input "Crawlspace Access Door Damaged"
click at [1042, 215] on button "Generate Using AI" at bounding box center [1192, 211] width 381 height 25
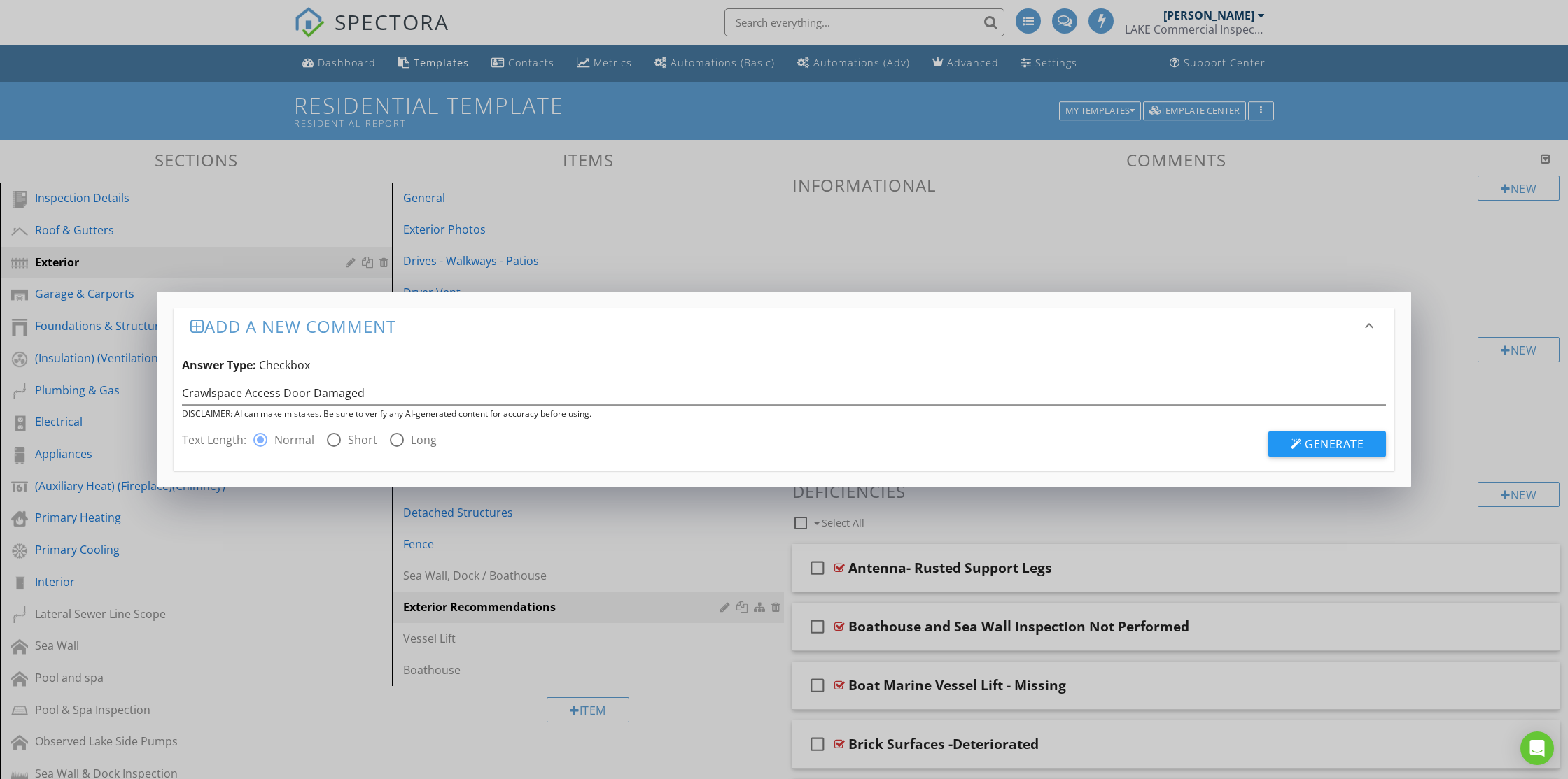
click at [337, 437] on div at bounding box center [333, 439] width 24 height 24
radio input "false"
radio input "true"
click at [1318, 444] on span "Generate" at bounding box center [1334, 444] width 59 height 16
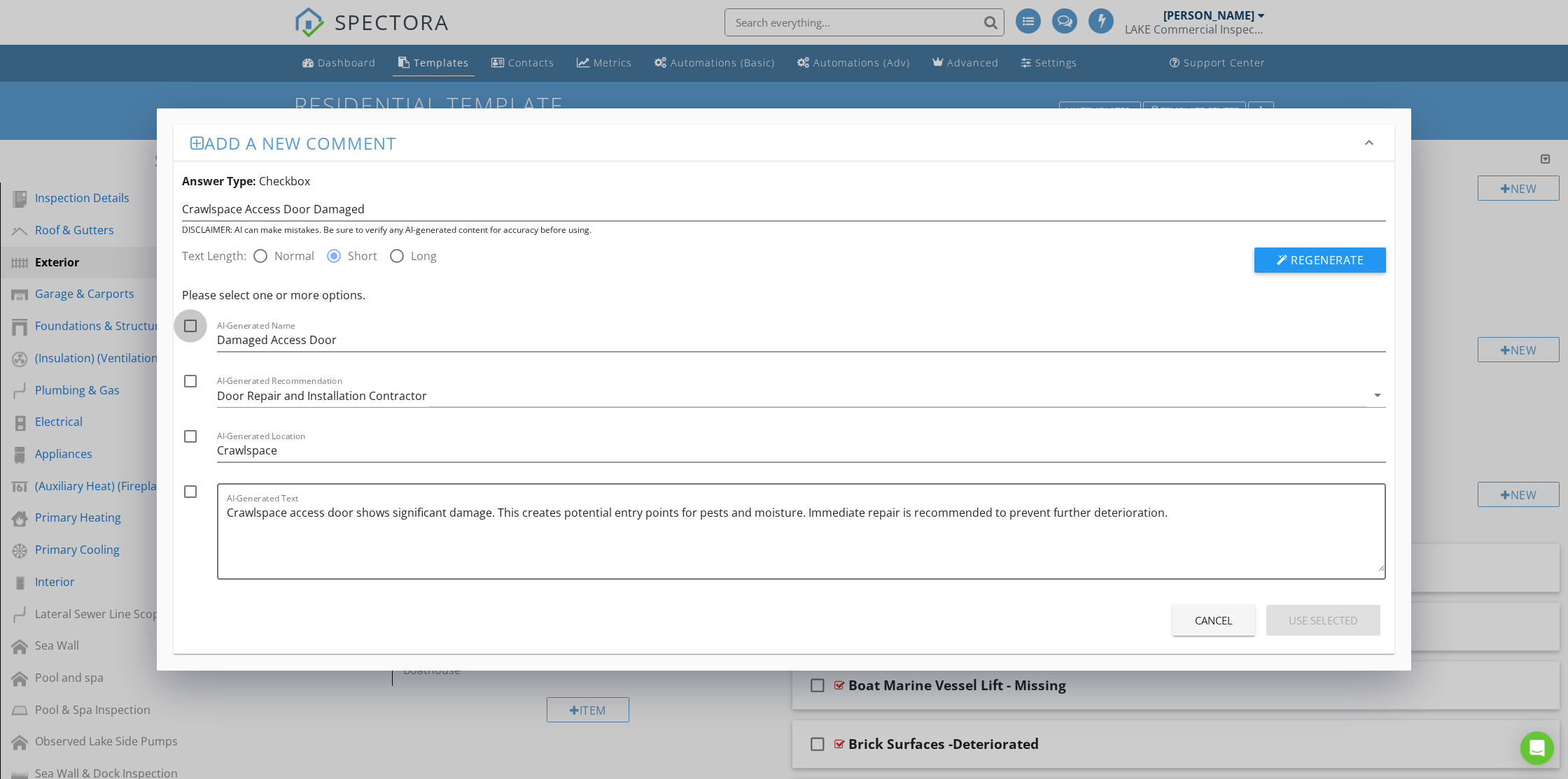
click at [186, 326] on div at bounding box center [190, 326] width 24 height 24
checkbox input "true"
click at [195, 384] on div at bounding box center [190, 381] width 24 height 24
checkbox input "true"
click at [194, 438] on div at bounding box center [190, 436] width 24 height 24
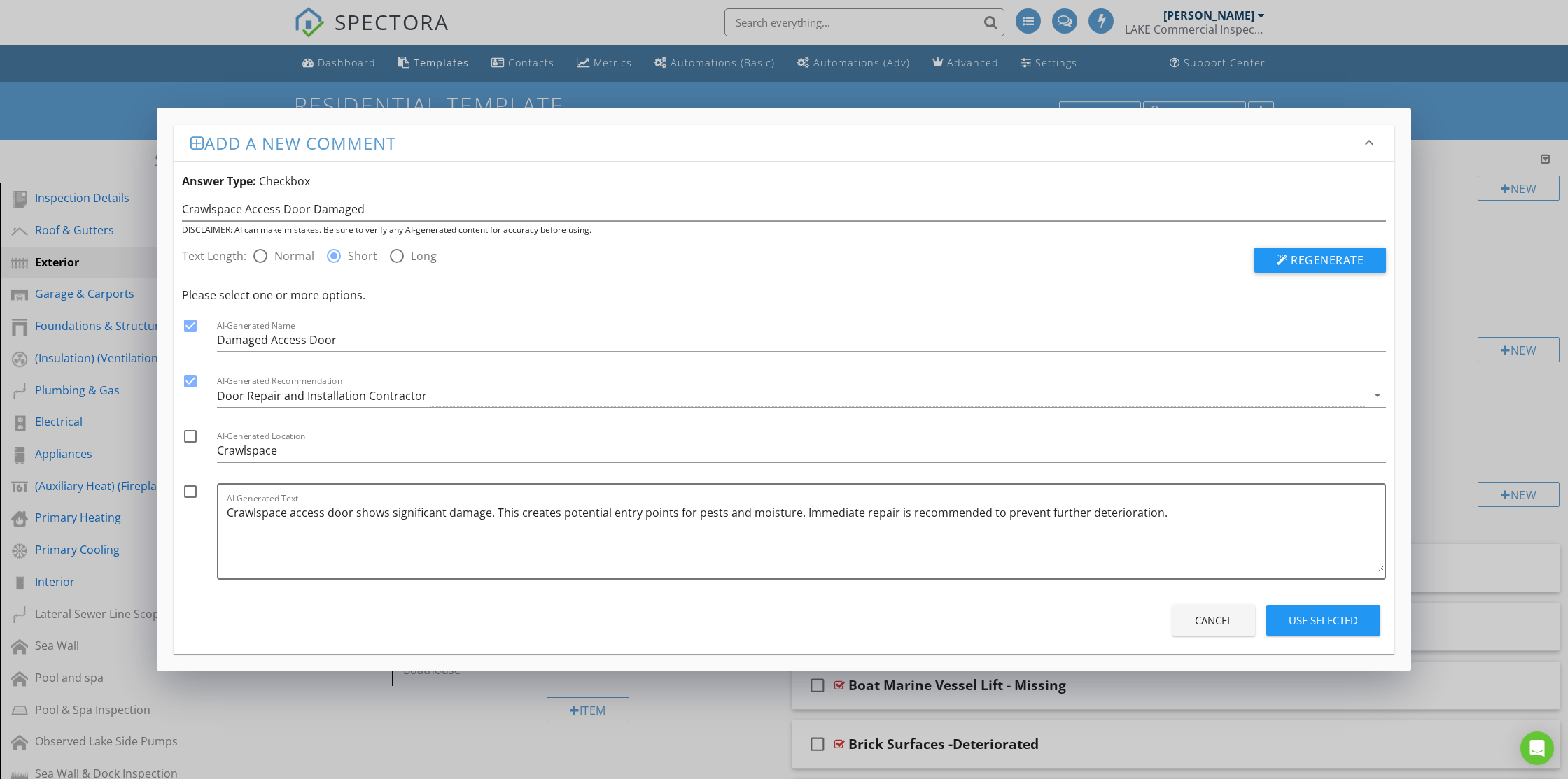
checkbox input "true"
click at [191, 487] on div at bounding box center [190, 492] width 24 height 24
checkbox input "true"
click at [1333, 625] on div "Use Selected" at bounding box center [1323, 620] width 69 height 16
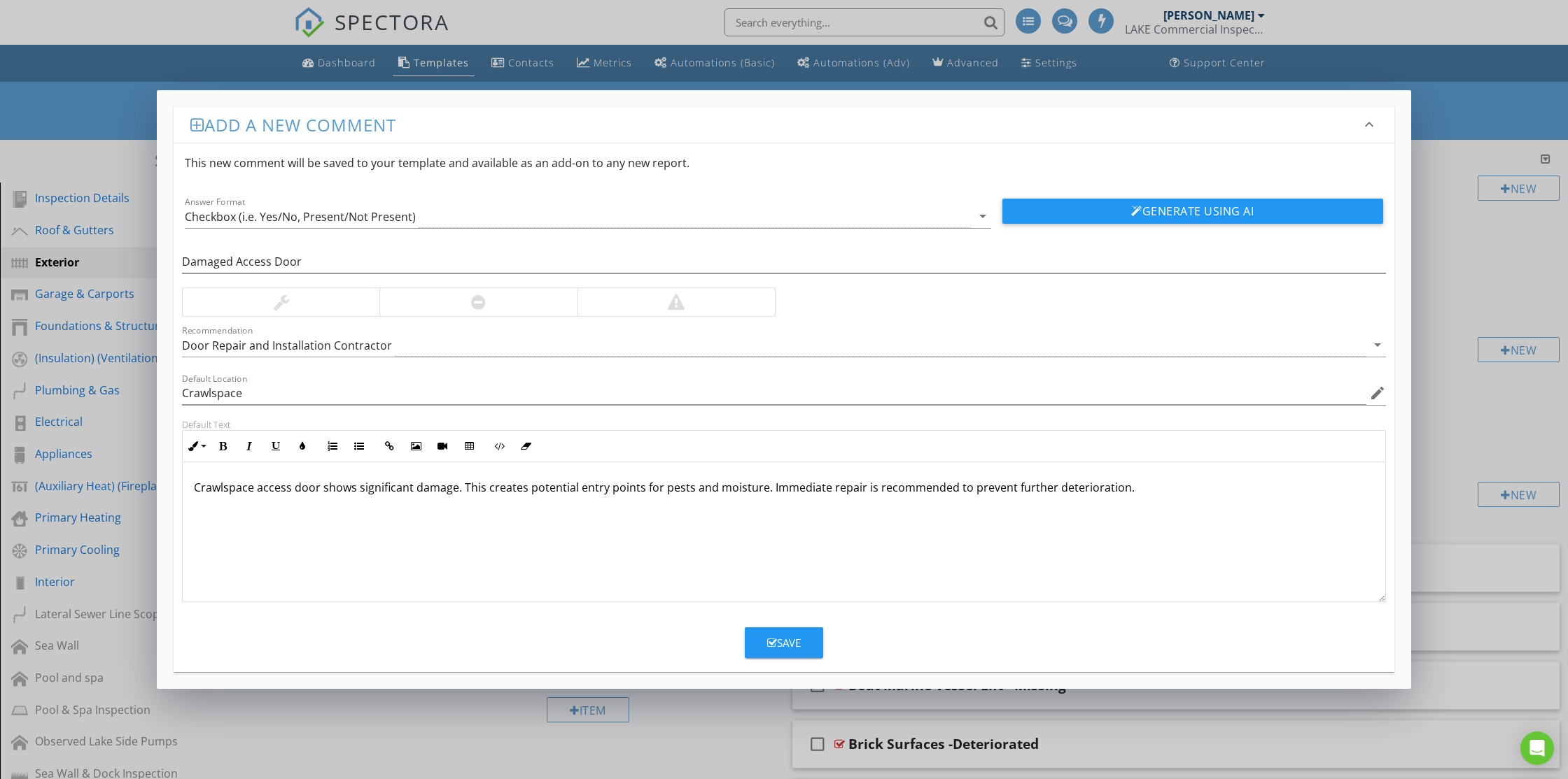
click at [779, 490] on p "Crawlspace access door shows significant damage. This creates potential entry p…" at bounding box center [784, 487] width 1180 height 17
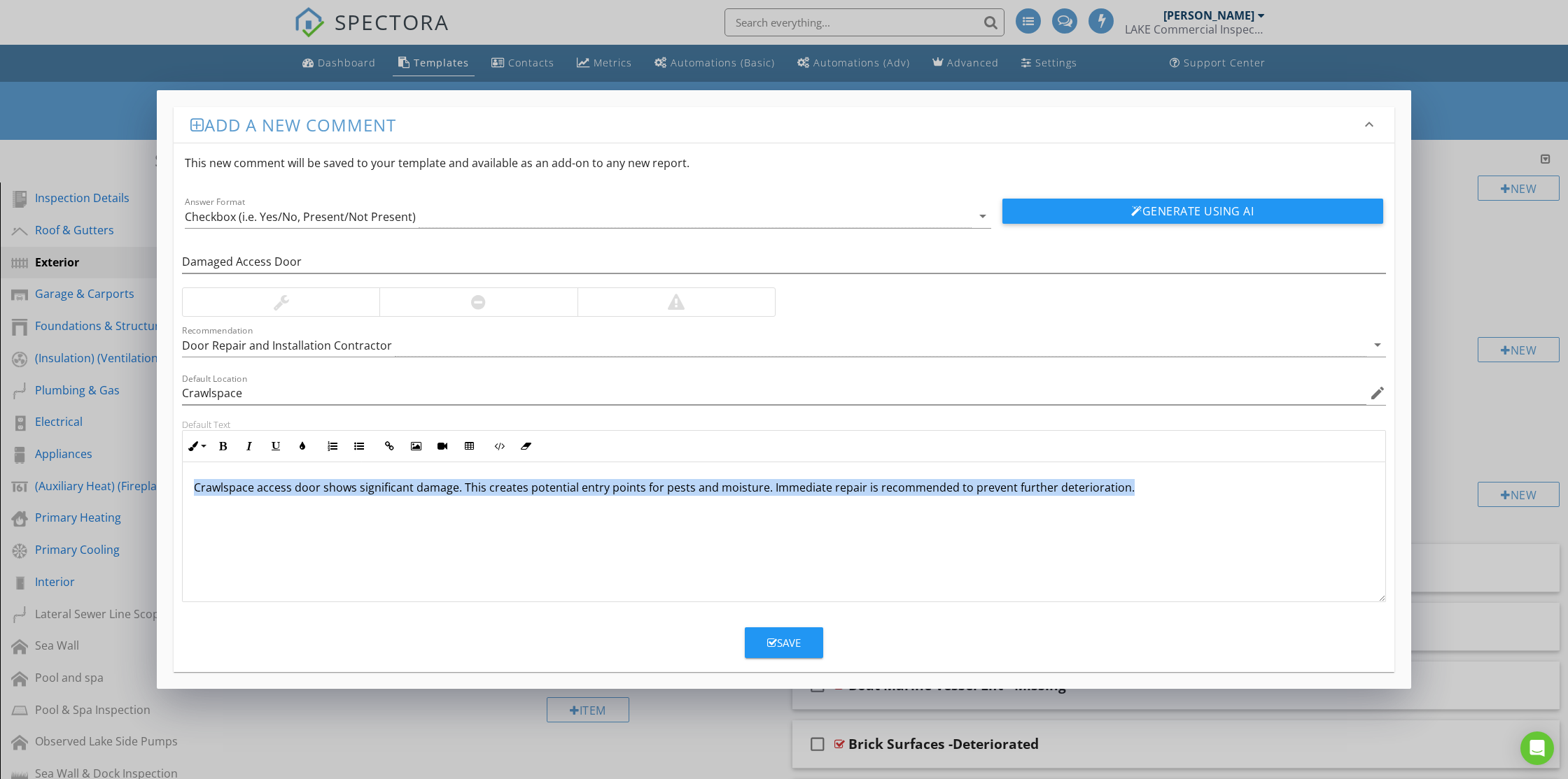
click at [779, 490] on p "Crawlspace access door shows significant damage. This creates potential entry p…" at bounding box center [784, 487] width 1180 height 17
copy p "Crawlspace access door shows significant damage. This creates potential entry p…"
click at [800, 636] on div "Save" at bounding box center [784, 643] width 33 height 16
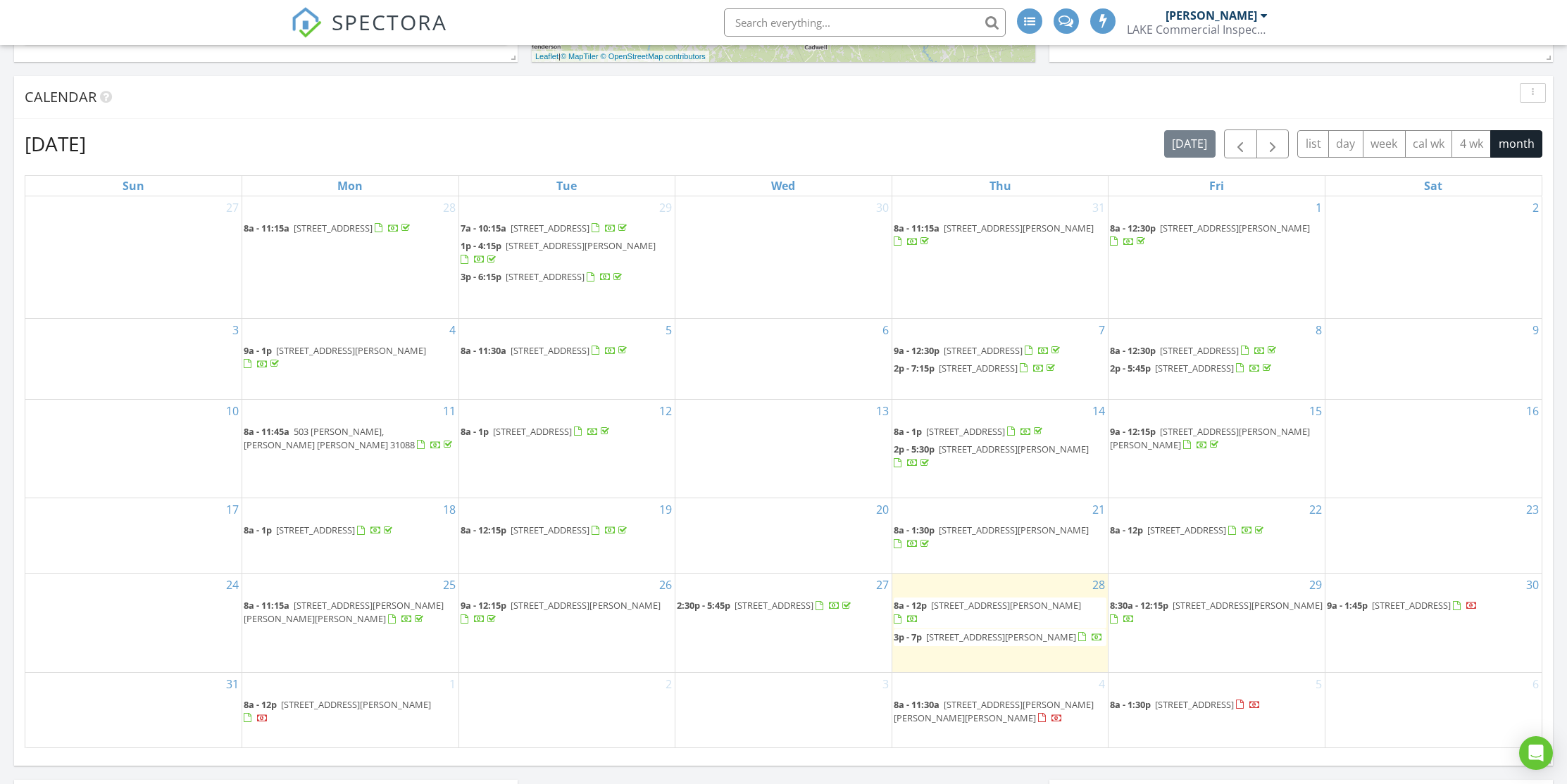
scroll to position [547, 0]
click at [1024, 637] on span "123 Helen Cir SW, Milledgeville 31061" at bounding box center [1001, 633] width 150 height 13
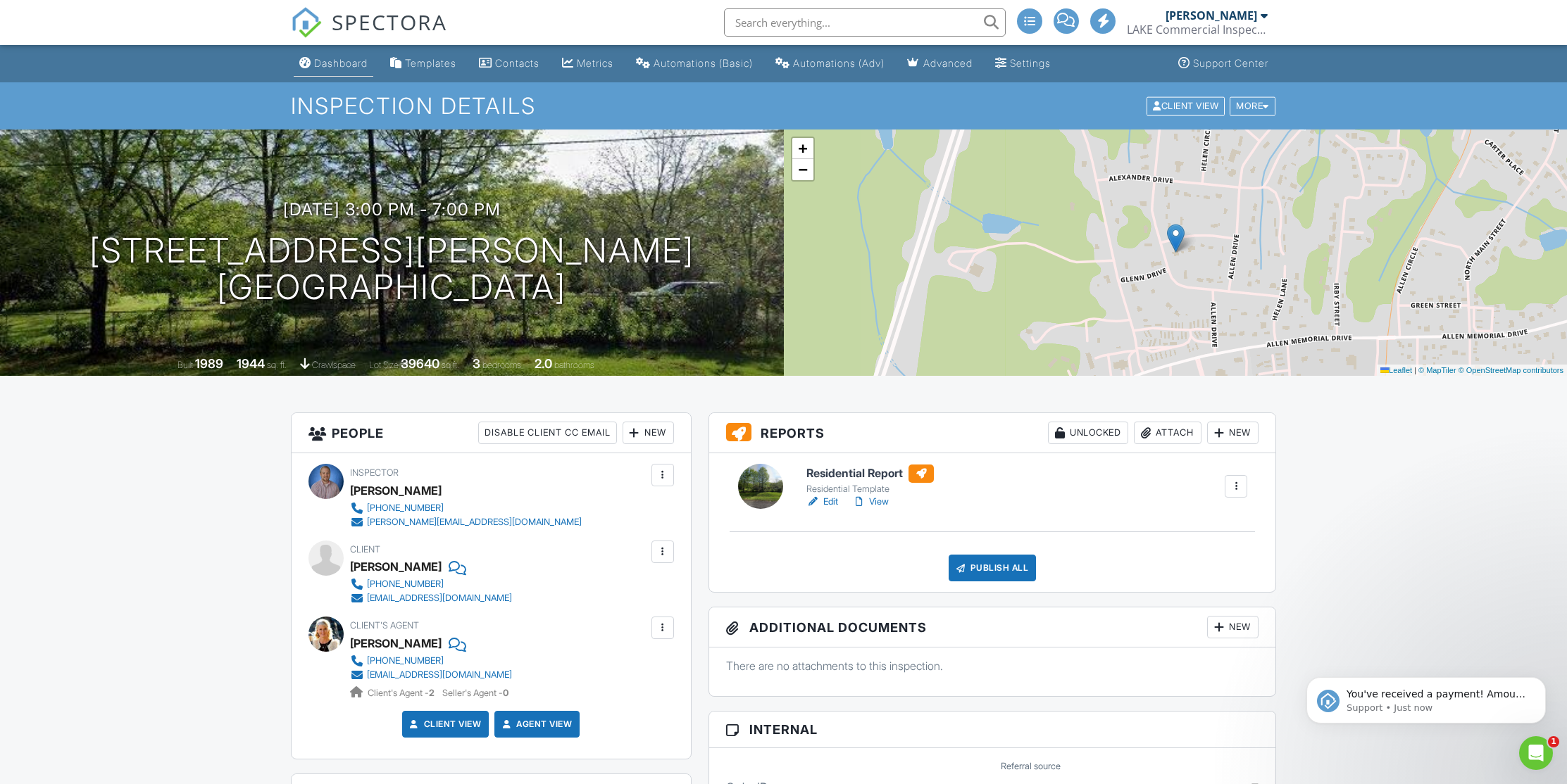
click at [339, 65] on div "Dashboard" at bounding box center [341, 63] width 54 height 12
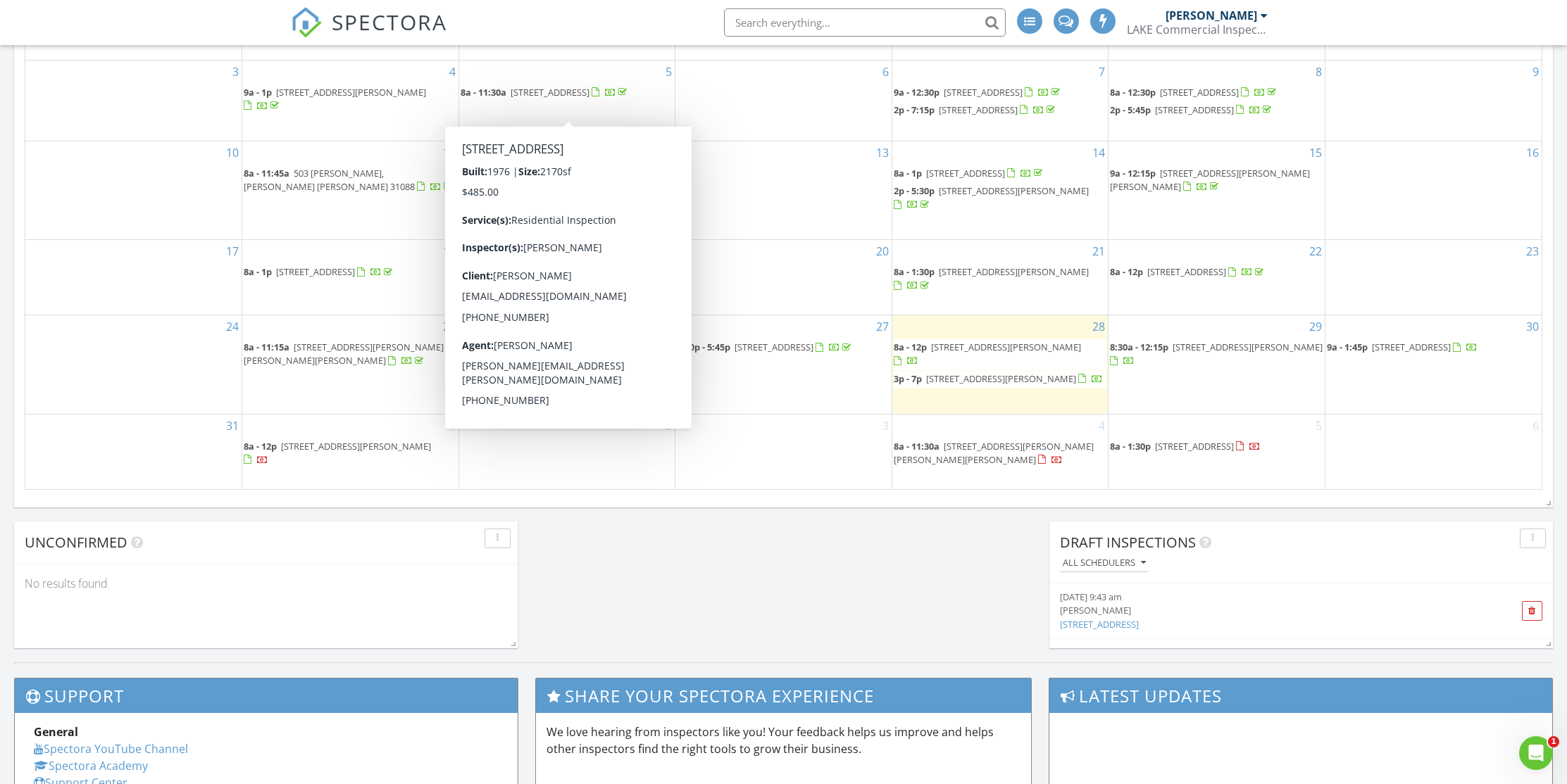
scroll to position [802, 0]
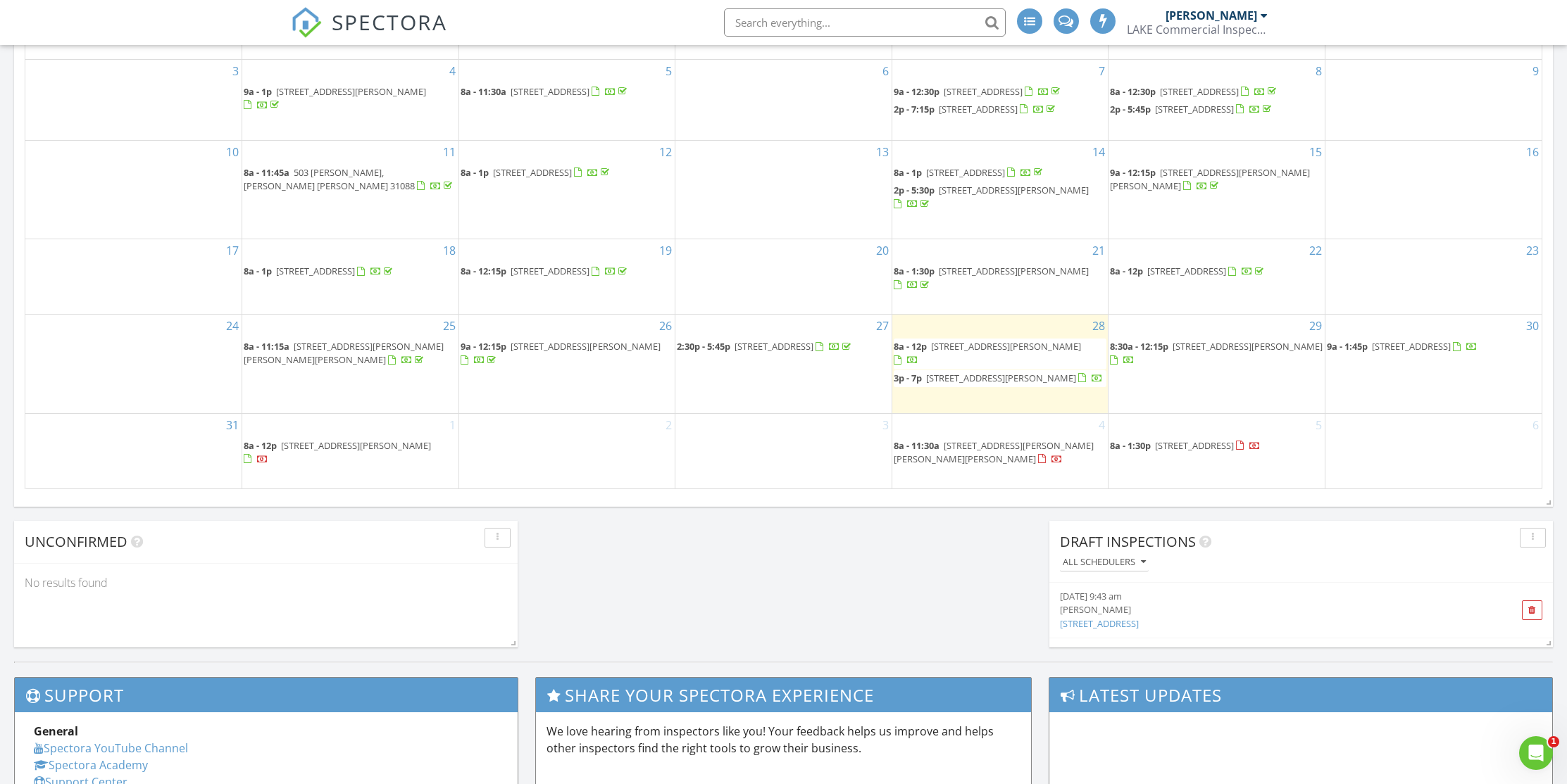
click at [1027, 353] on span "331 Doles Blvd, Milledgeville 31061" at bounding box center [1005, 346] width 150 height 13
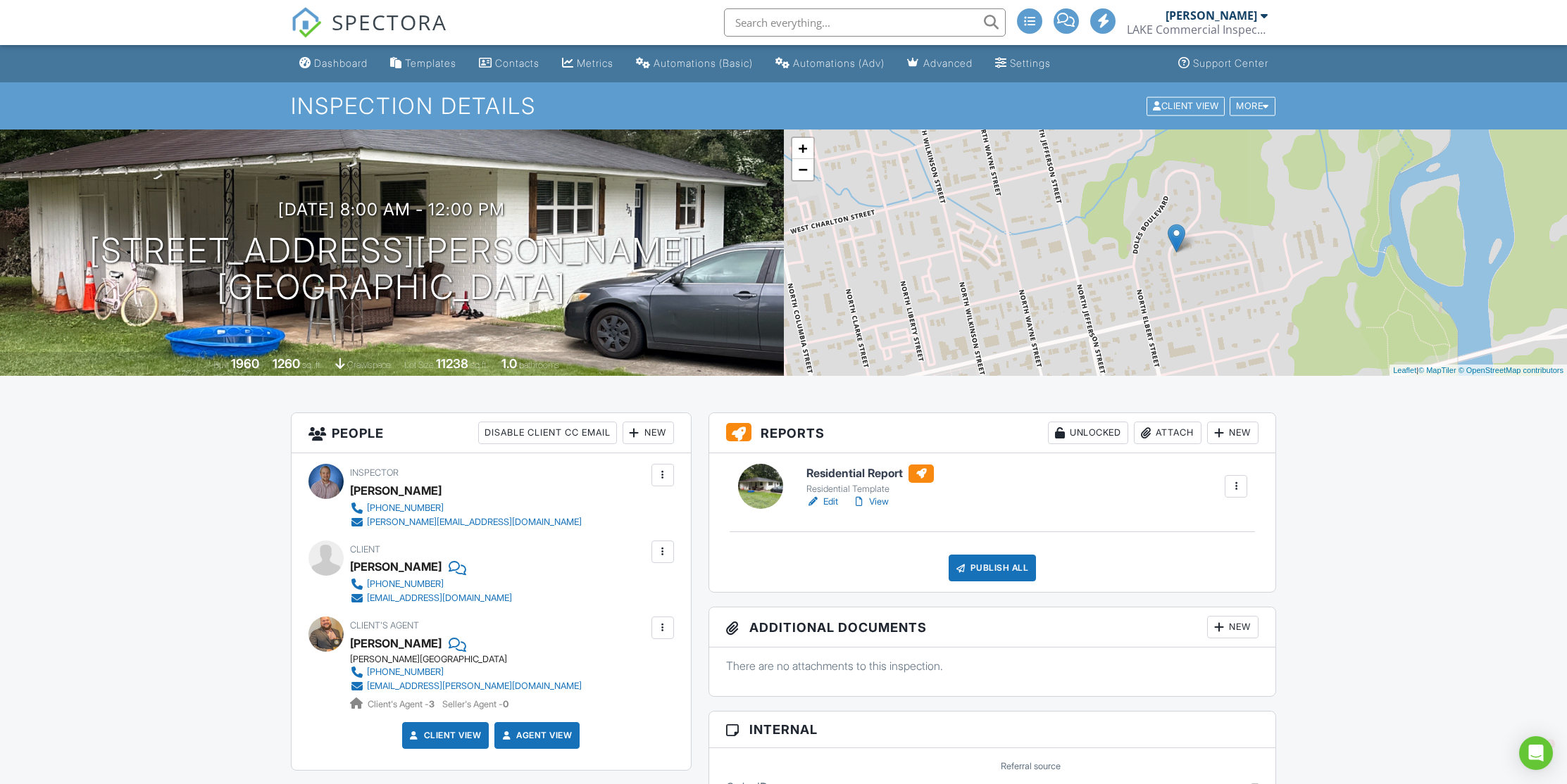
click at [886, 501] on link "View" at bounding box center [870, 501] width 37 height 14
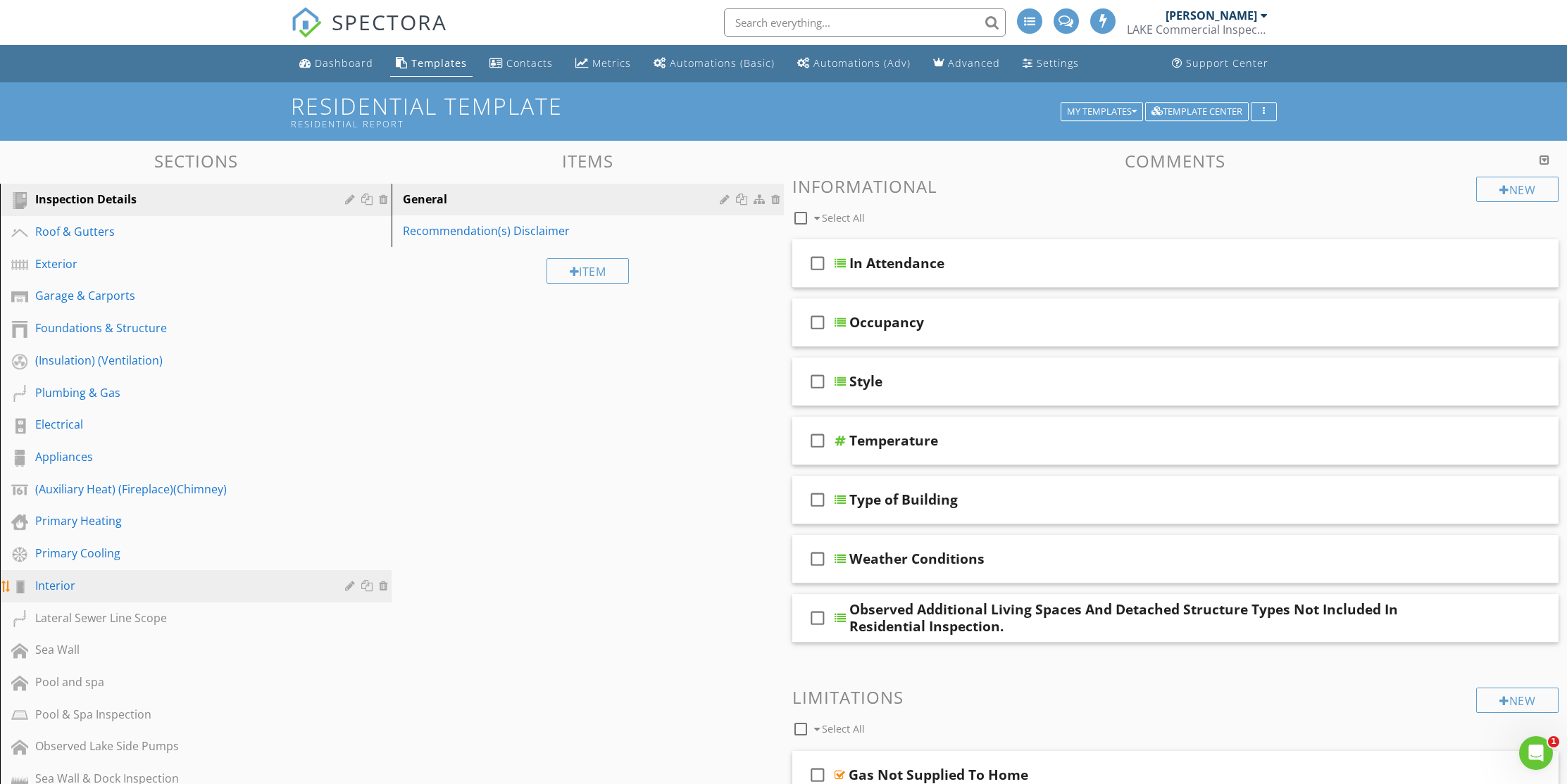
click at [56, 584] on div "Interior" at bounding box center [180, 586] width 289 height 17
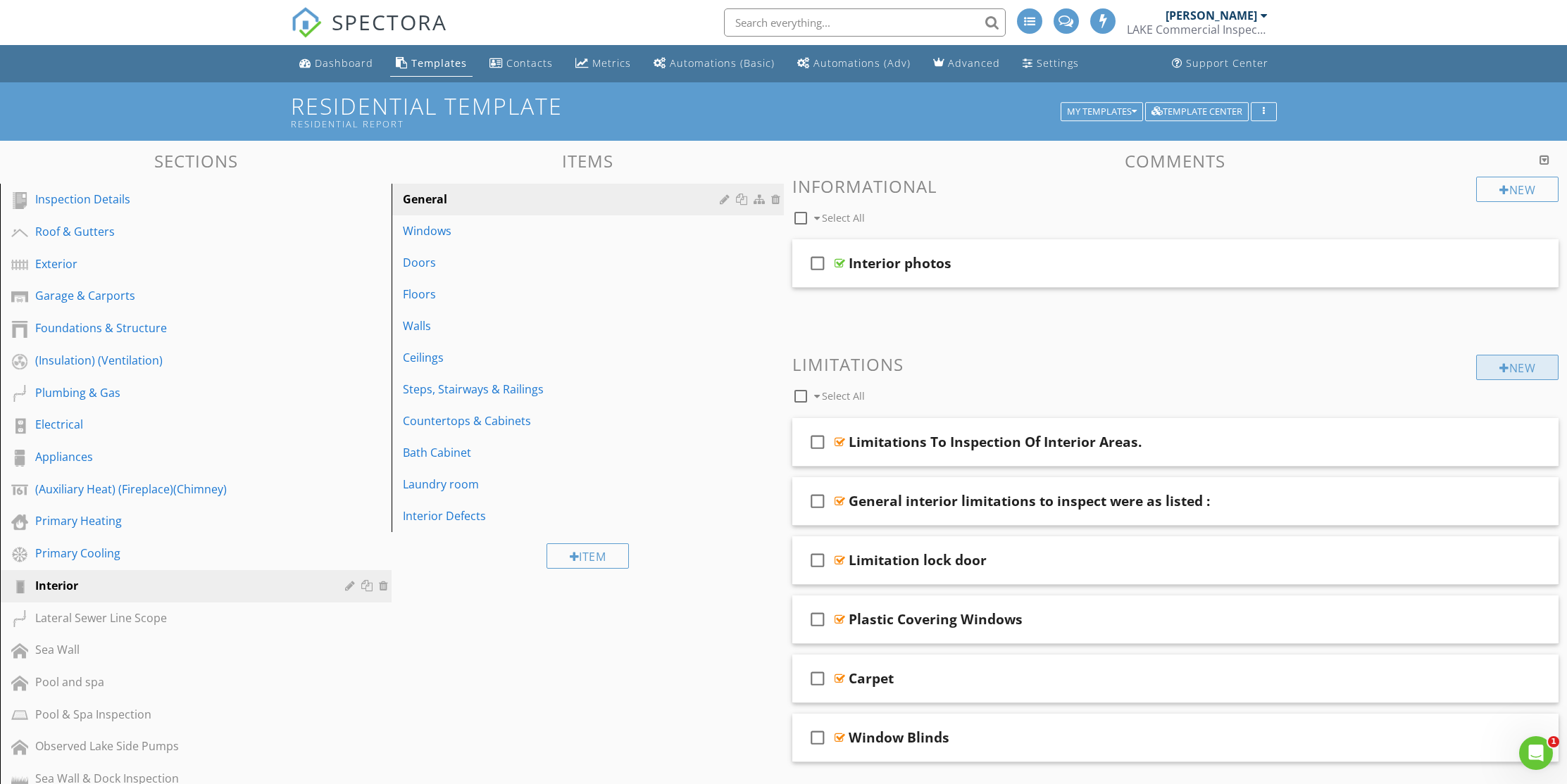
click at [1531, 372] on div "New" at bounding box center [1517, 367] width 83 height 25
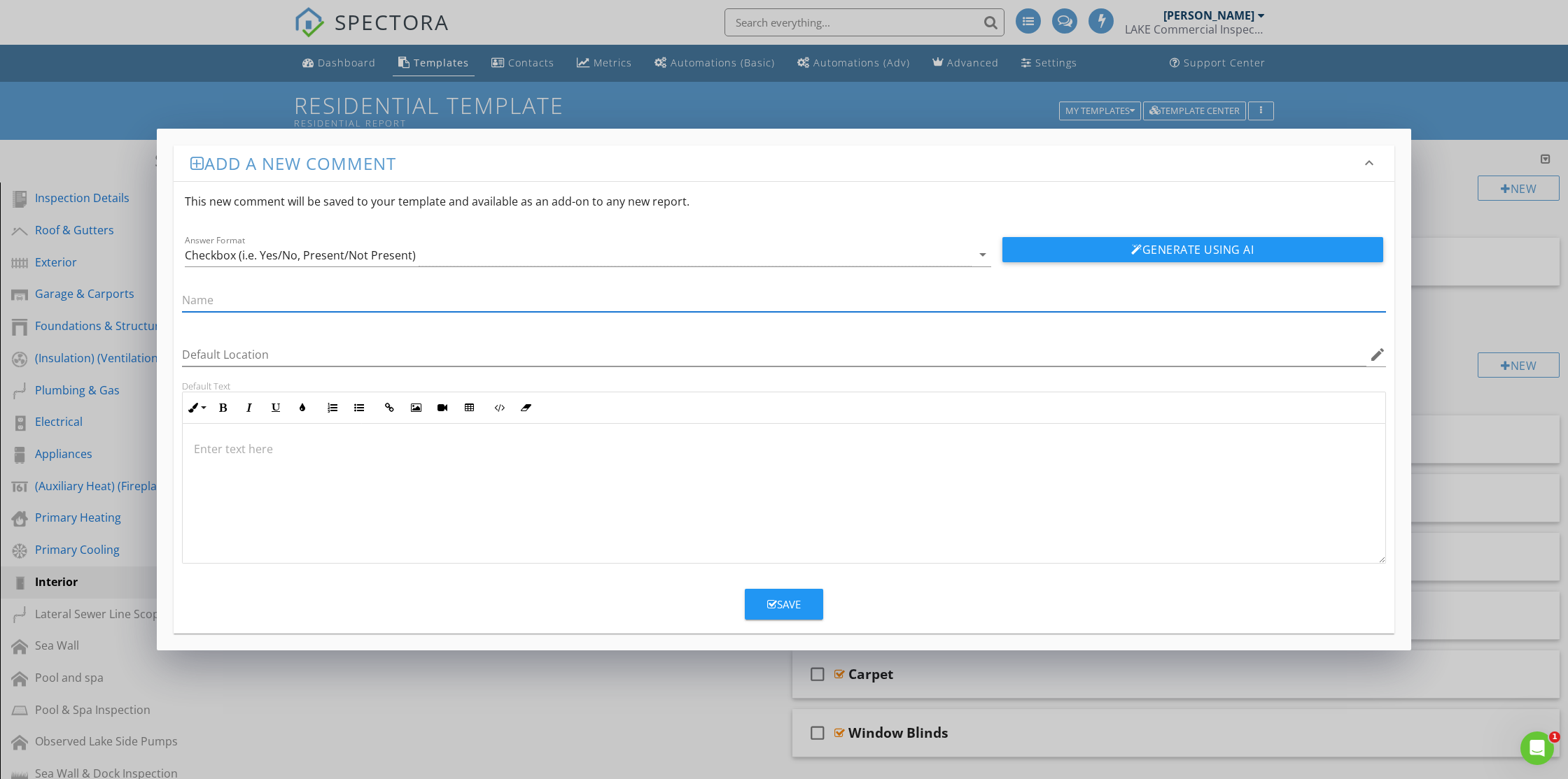
paste input "Door Drags Floor"
type input "Door Drags Floor"
click at [1108, 251] on button "Generate Using AI" at bounding box center [1192, 250] width 381 height 25
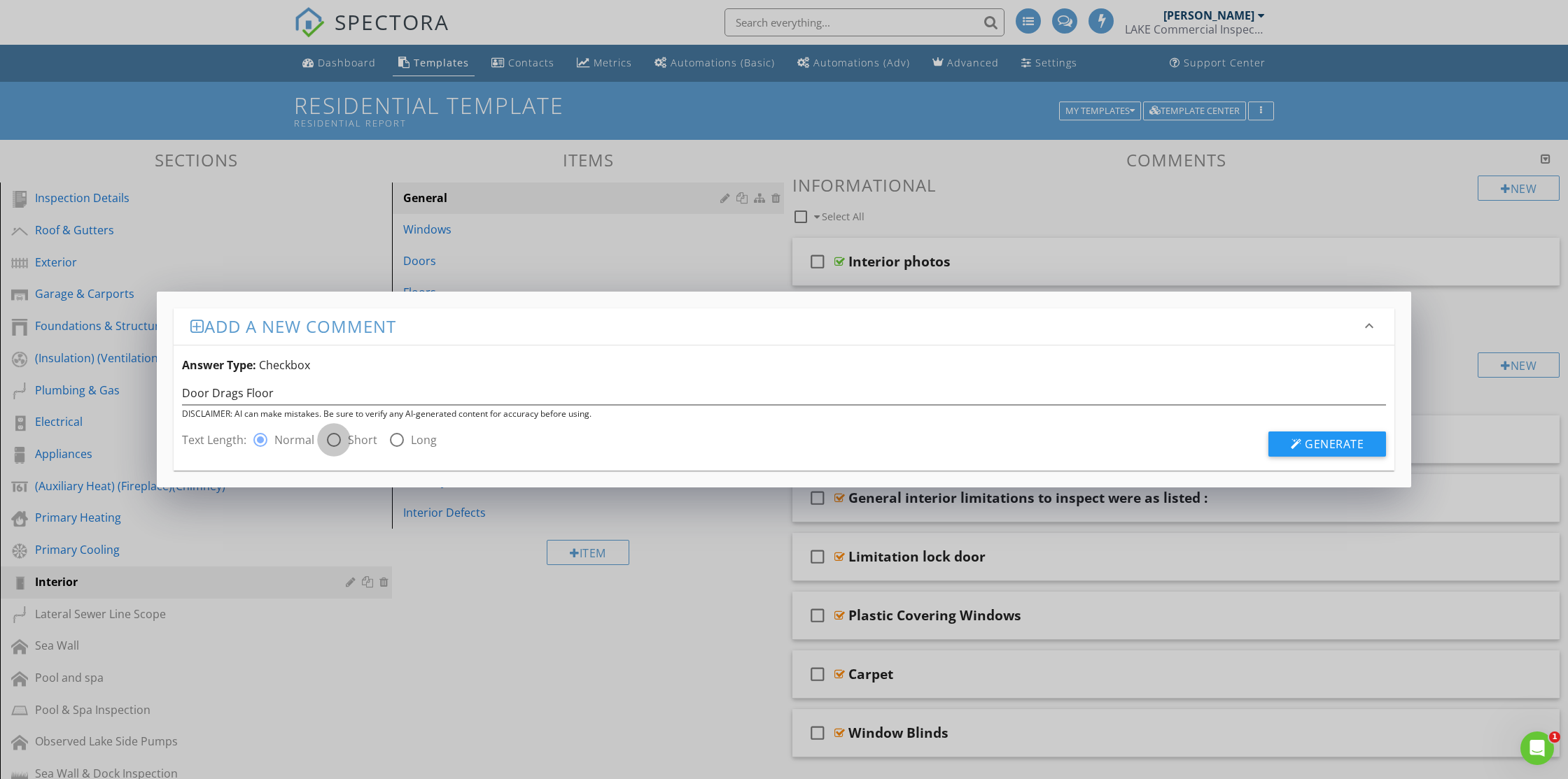
click at [336, 439] on div at bounding box center [333, 439] width 24 height 24
radio input "false"
radio input "true"
click at [1315, 445] on span "Generate" at bounding box center [1334, 444] width 59 height 16
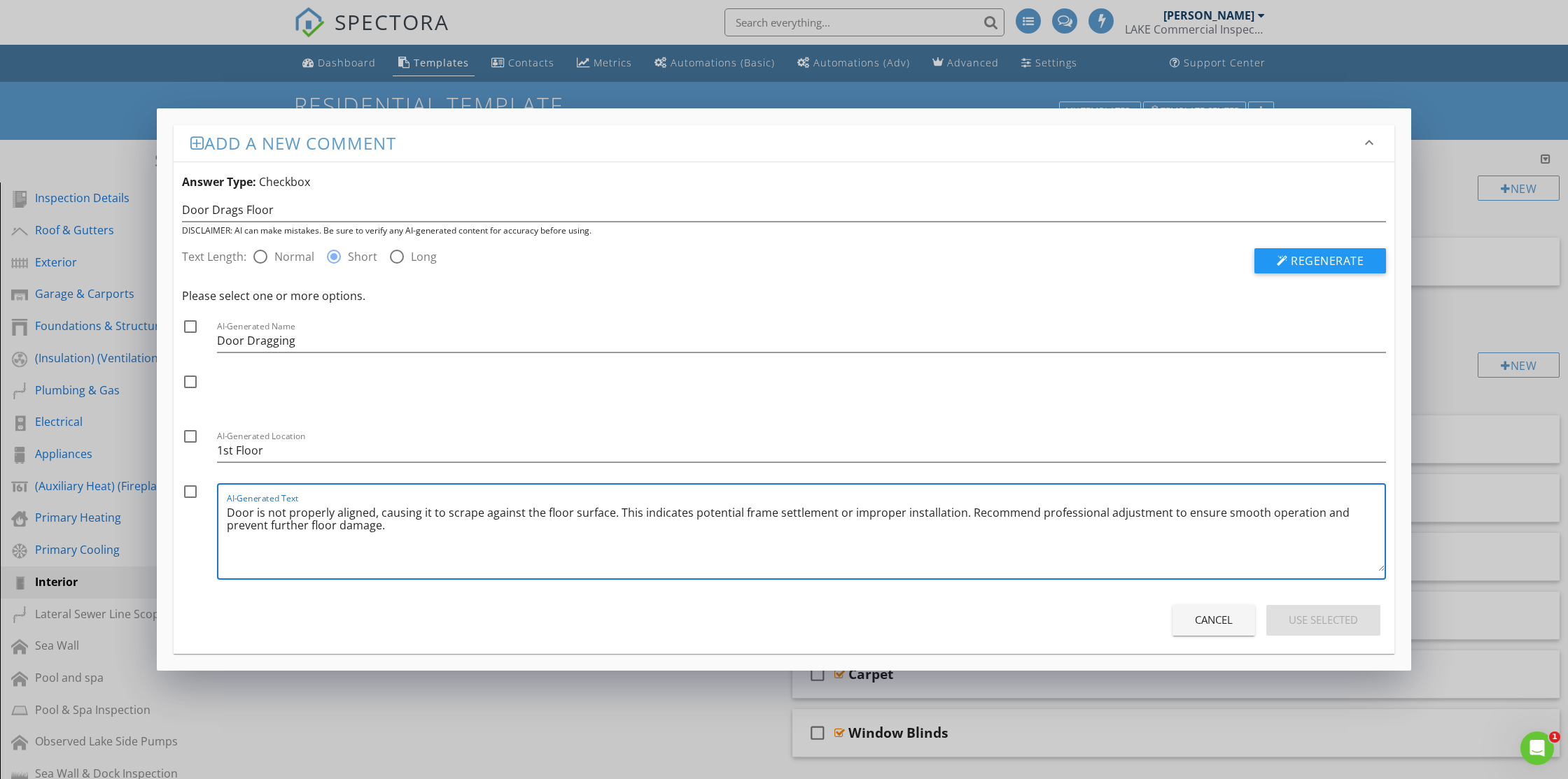
drag, startPoint x: 959, startPoint y: 517, endPoint x: 614, endPoint y: 512, distance: 345.0
click at [614, 512] on textarea "Door is not properly aligned, causing it to scrape against the floor surface. T…" at bounding box center [805, 536] width 1158 height 70
type textarea "Door is not properly aligned, causing it to scrape against the floor surface. R…"
click at [186, 492] on div at bounding box center [190, 492] width 24 height 24
checkbox input "true"
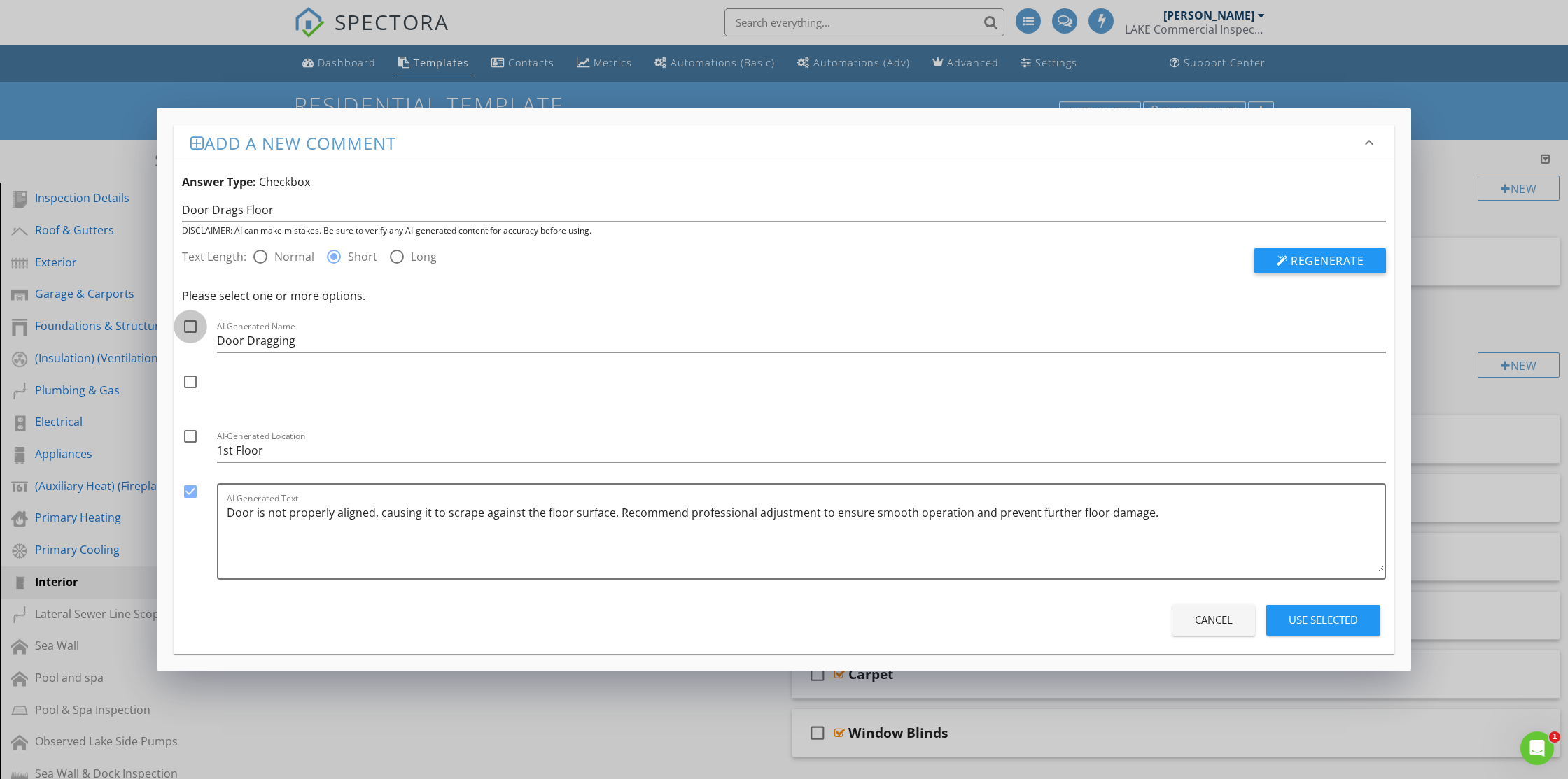
click at [184, 322] on div at bounding box center [190, 326] width 24 height 24
checkbox input "true"
click at [1348, 613] on div "Use Selected" at bounding box center [1323, 620] width 69 height 16
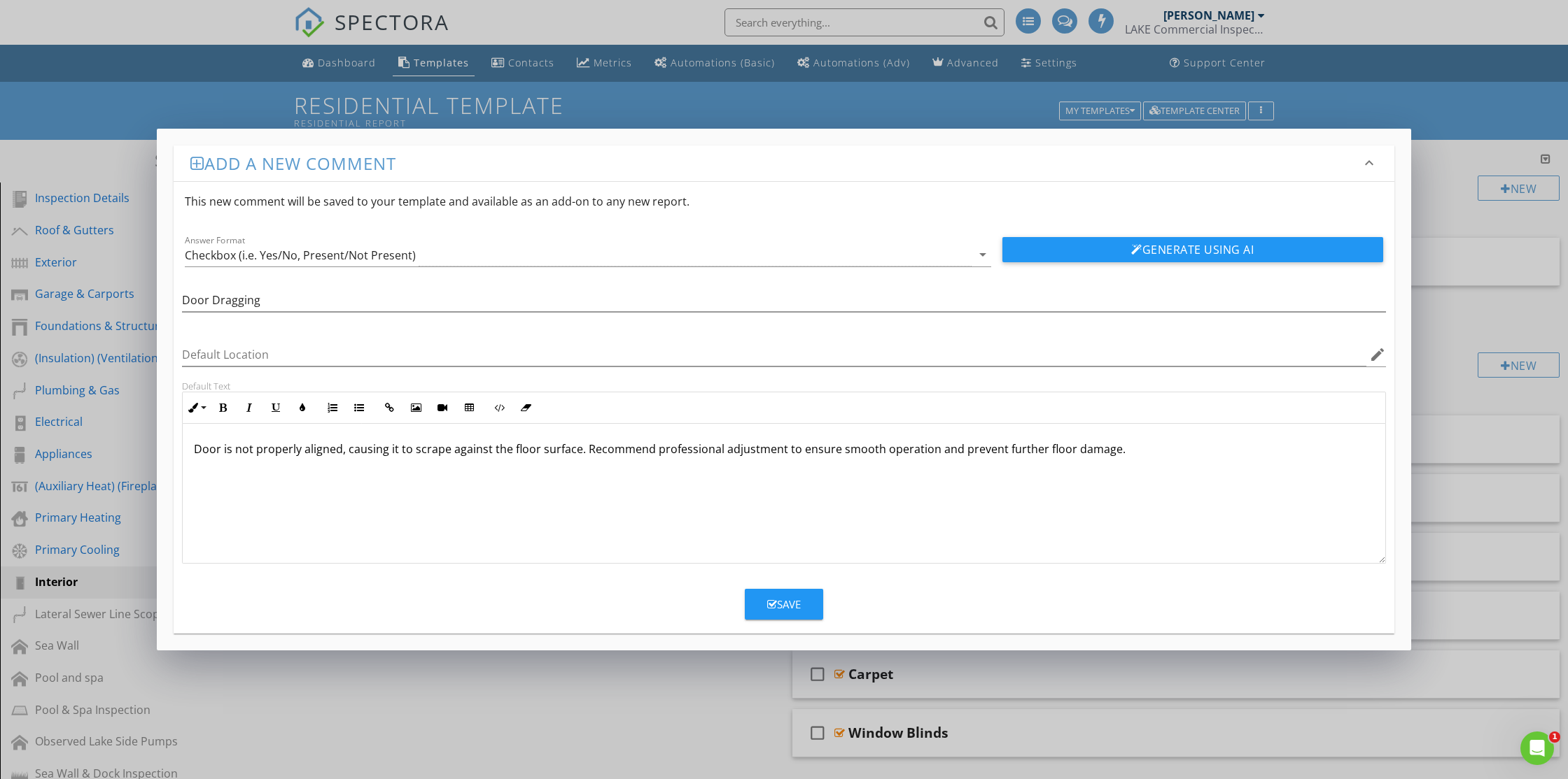
click at [667, 448] on p "Door is not properly aligned, causing it to scrape against the floor surface. R…" at bounding box center [784, 449] width 1180 height 17
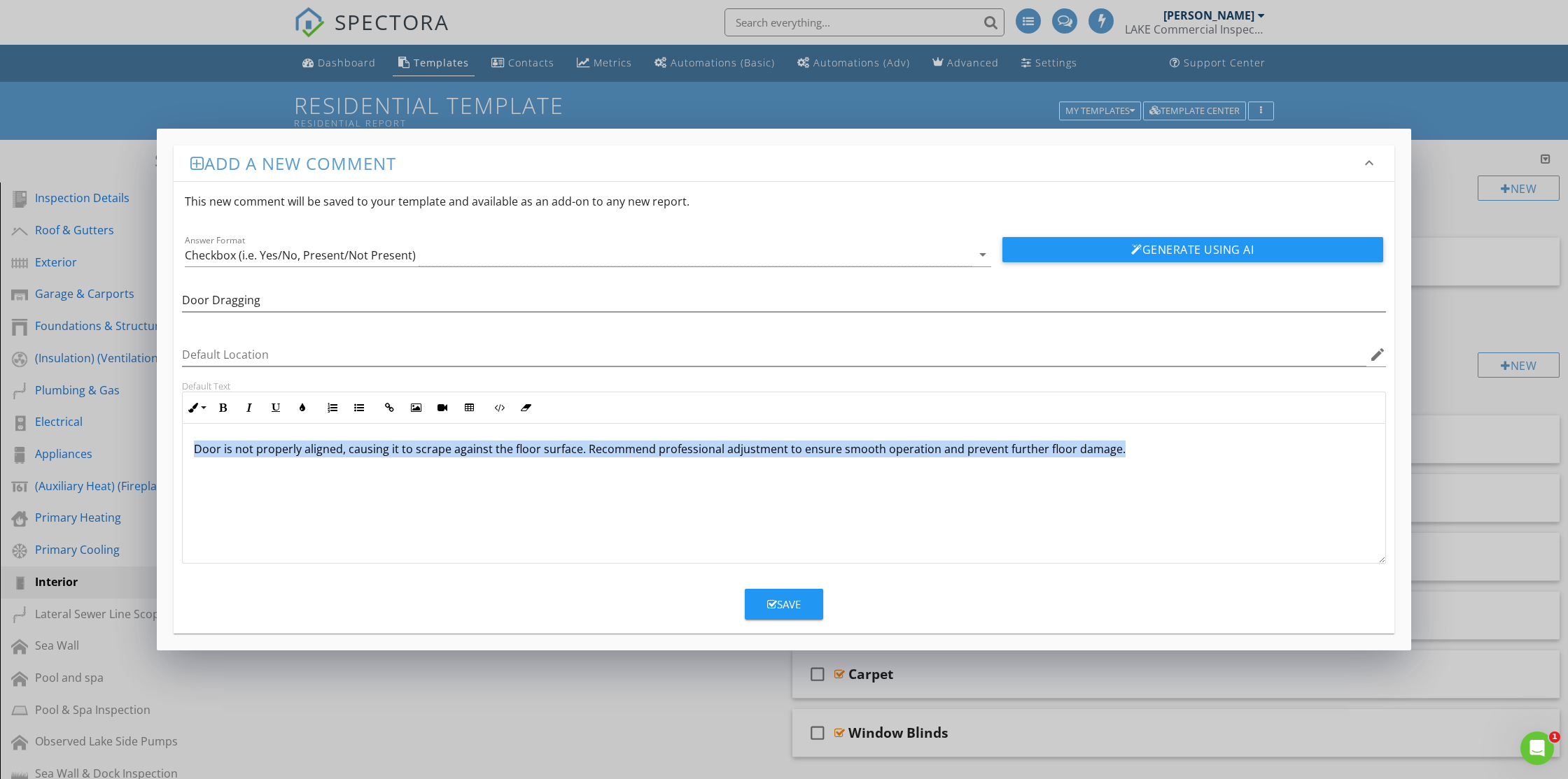
click at [667, 448] on p "Door is not properly aligned, causing it to scrape against the floor surface. R…" at bounding box center [784, 449] width 1180 height 17
copy p "Door is not properly aligned, causing it to scrape against the floor surface. R…"
click at [764, 600] on button "Save" at bounding box center [784, 604] width 78 height 31
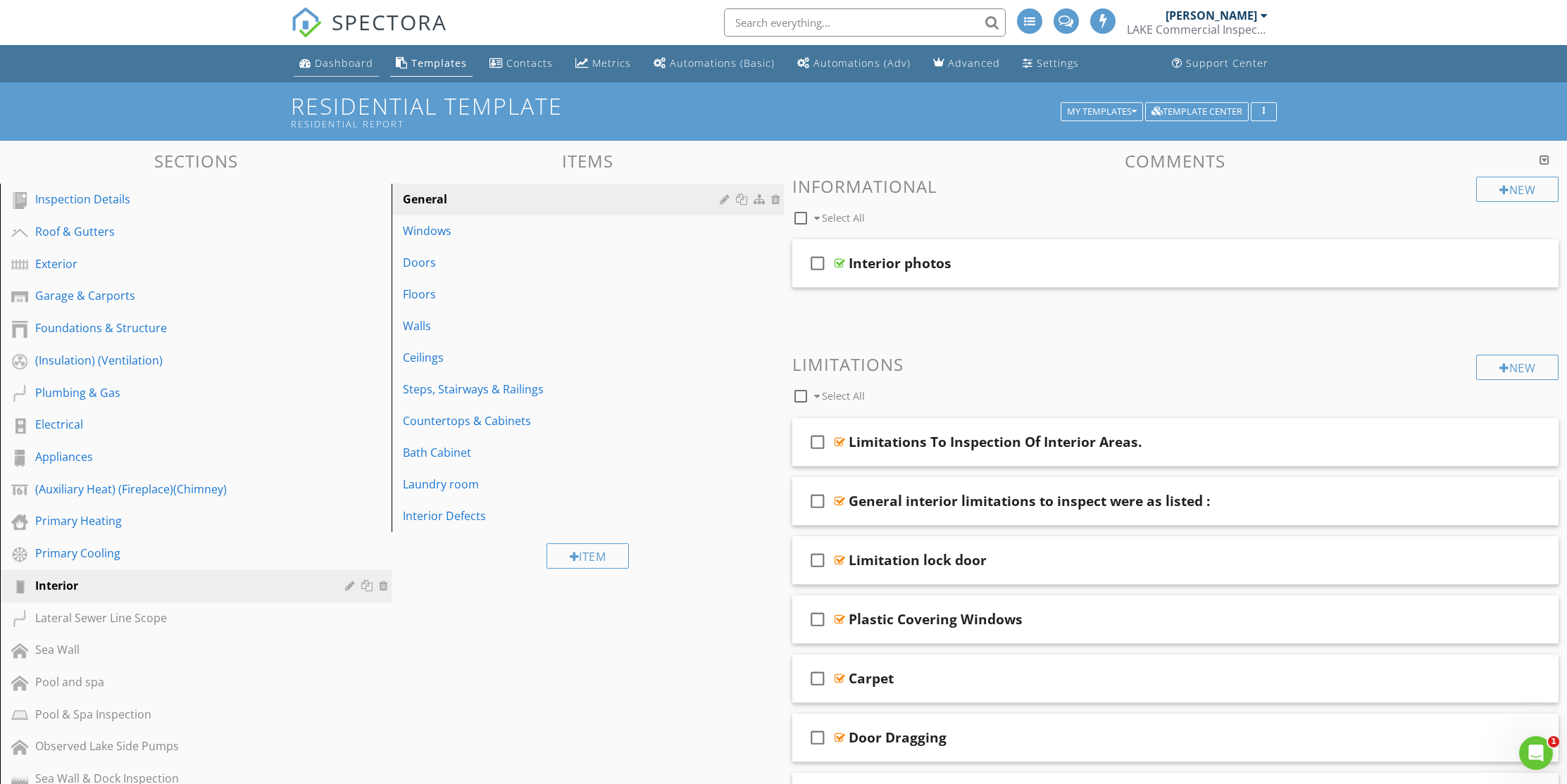
click at [359, 65] on div "Dashboard" at bounding box center [344, 63] width 59 height 13
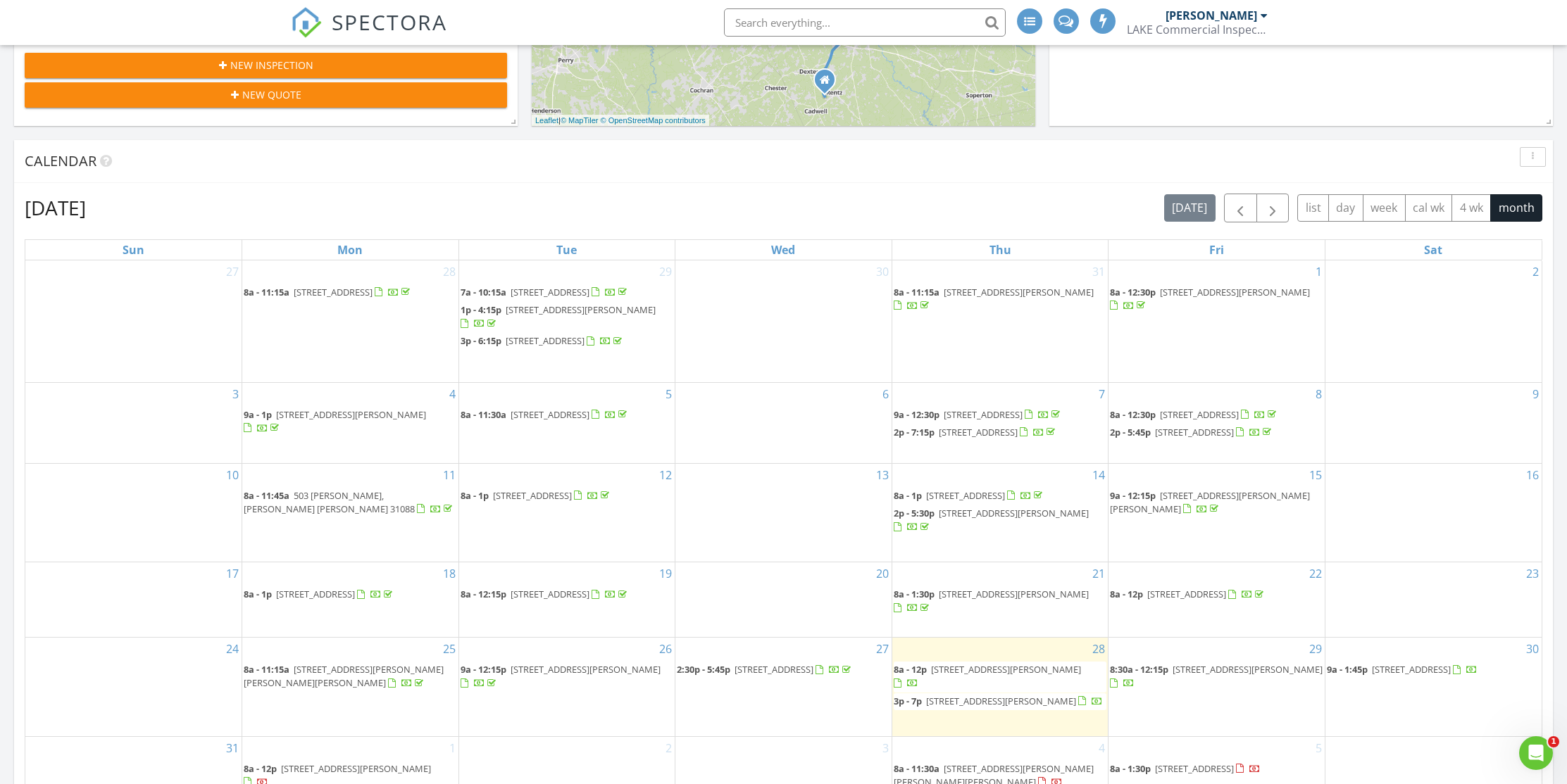
scroll to position [898, 0]
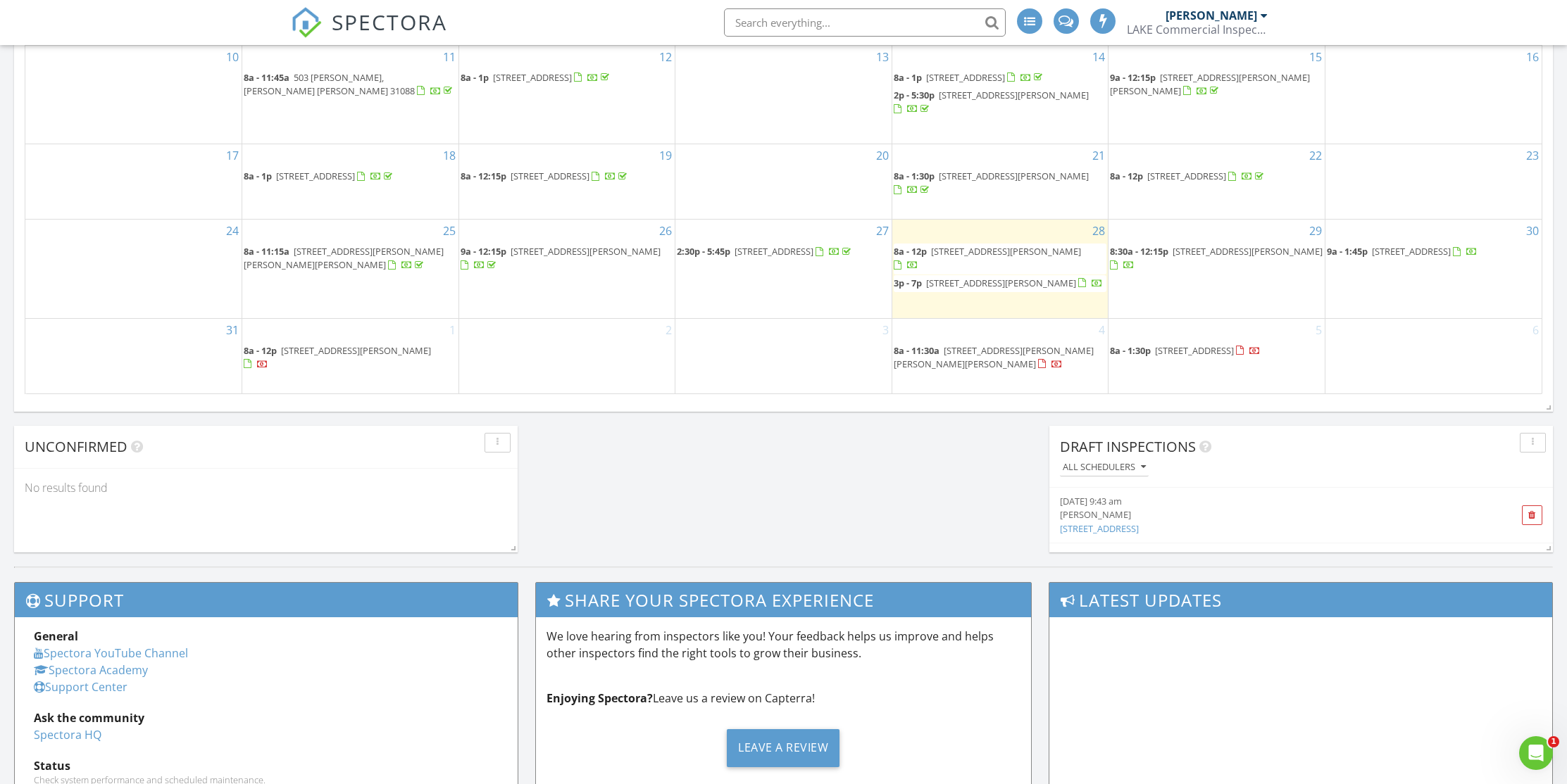
click at [1038, 257] on span "[STREET_ADDRESS][PERSON_NAME]" at bounding box center [1005, 251] width 150 height 13
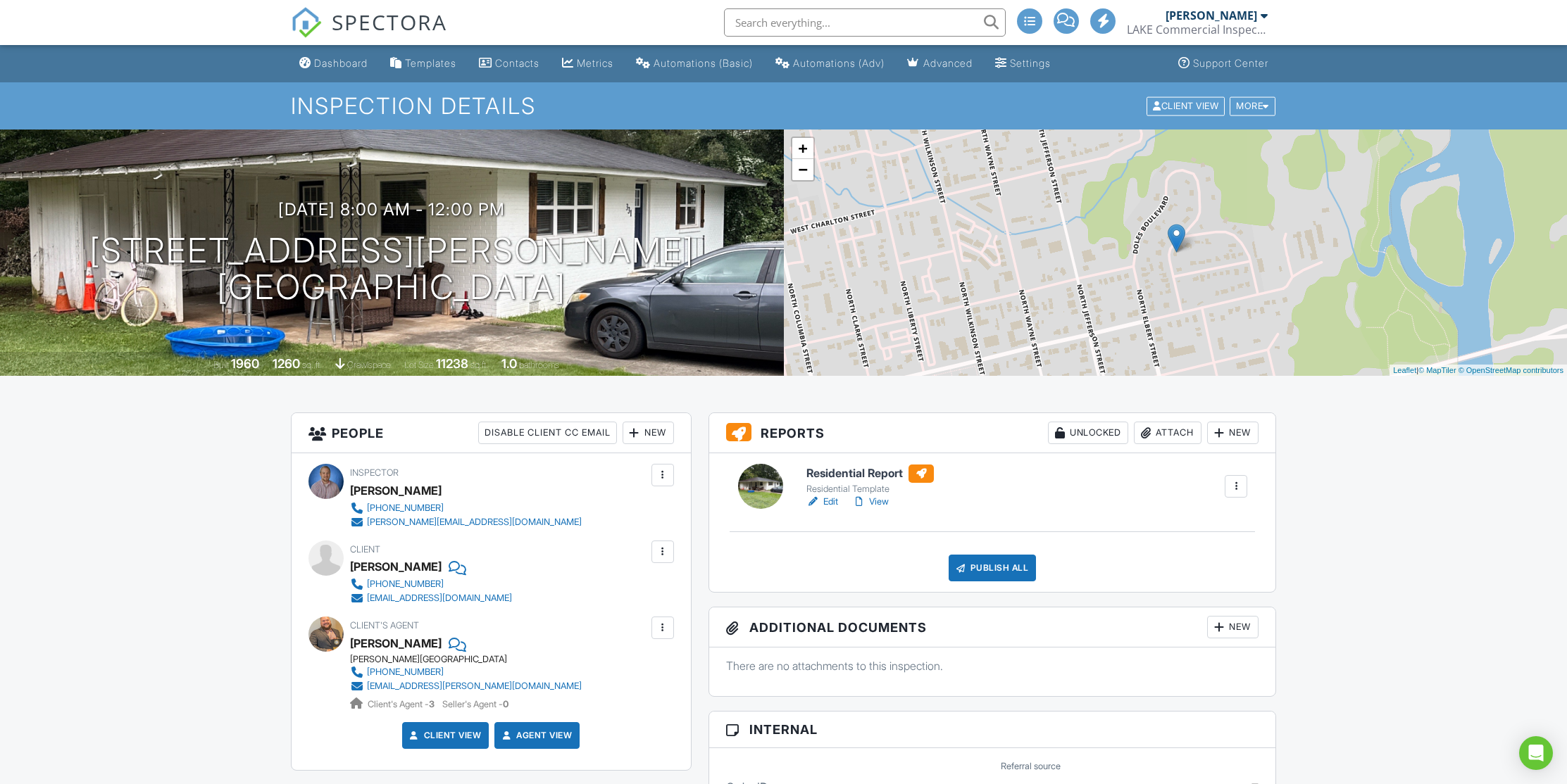
click at [877, 501] on link "View" at bounding box center [870, 501] width 37 height 14
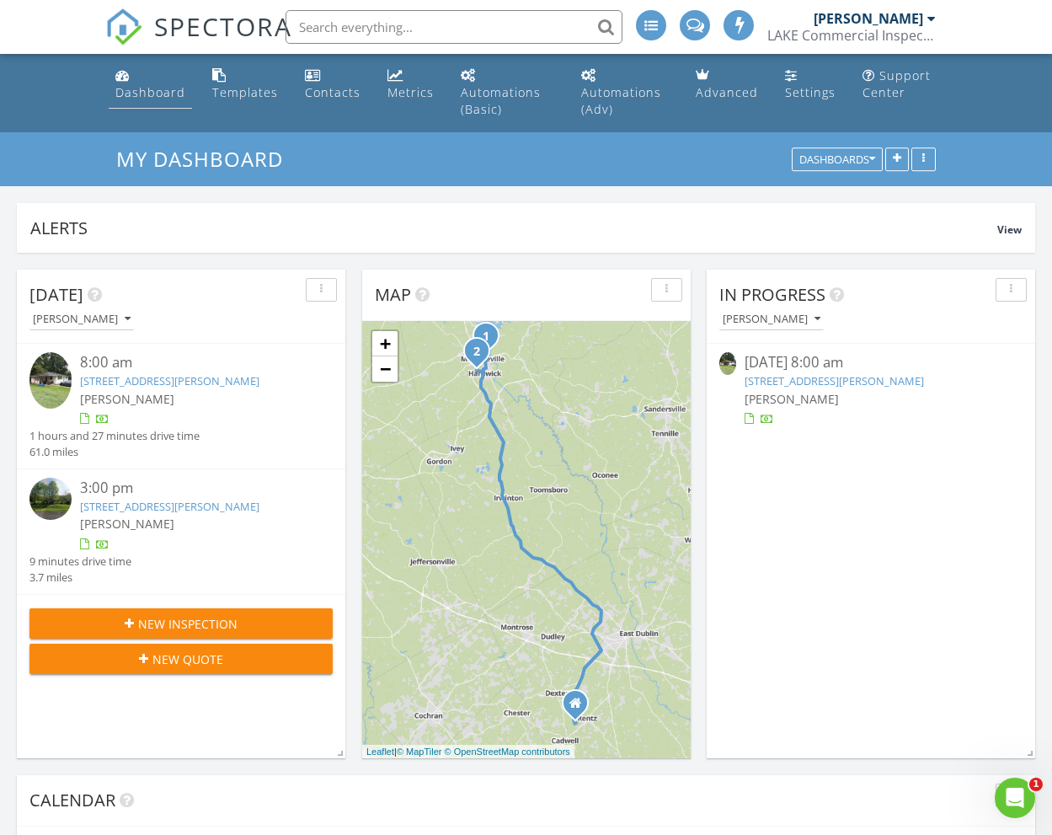
click at [163, 98] on div "Dashboard" at bounding box center [150, 92] width 70 height 16
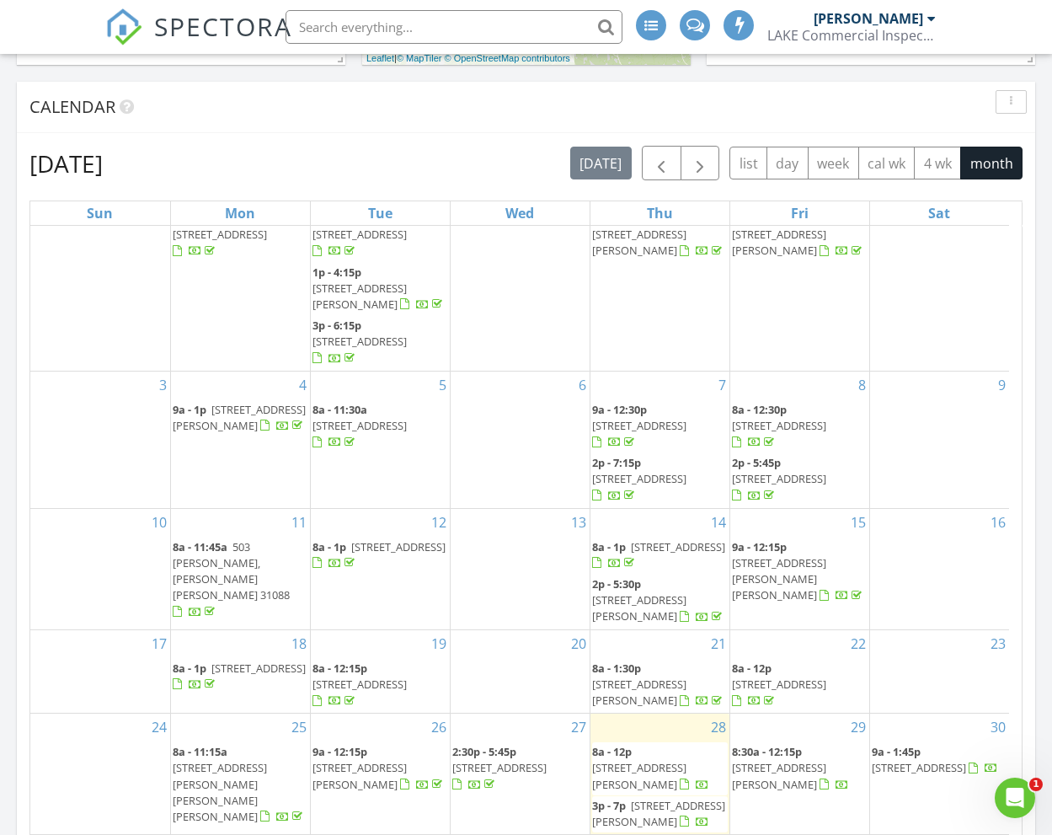
scroll to position [984, 0]
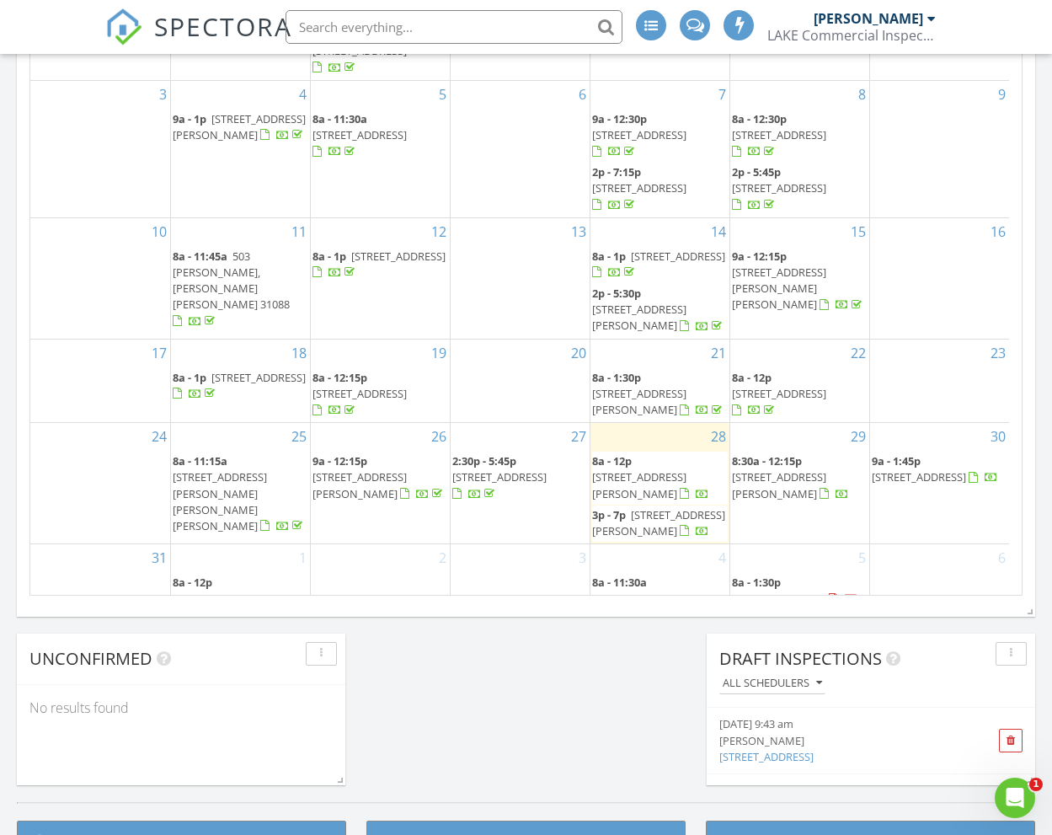
click at [681, 469] on span "[STREET_ADDRESS][PERSON_NAME]" at bounding box center [639, 484] width 94 height 31
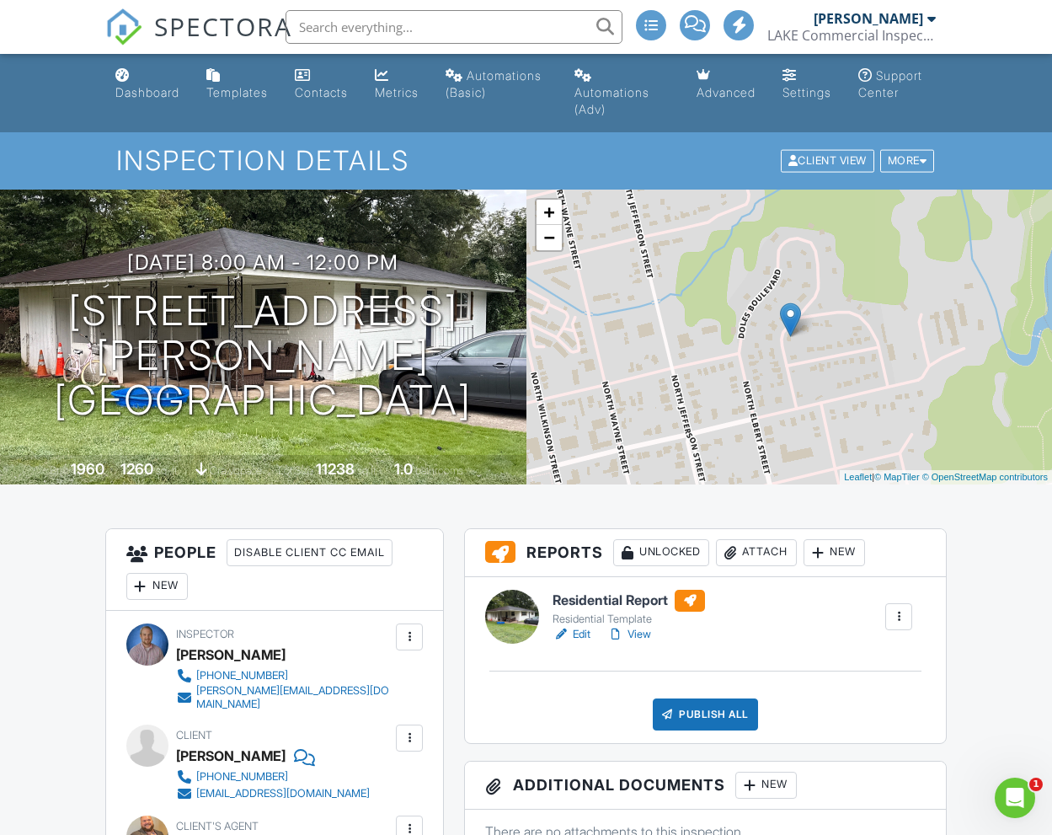
click at [645, 631] on link "View" at bounding box center [629, 634] width 44 height 17
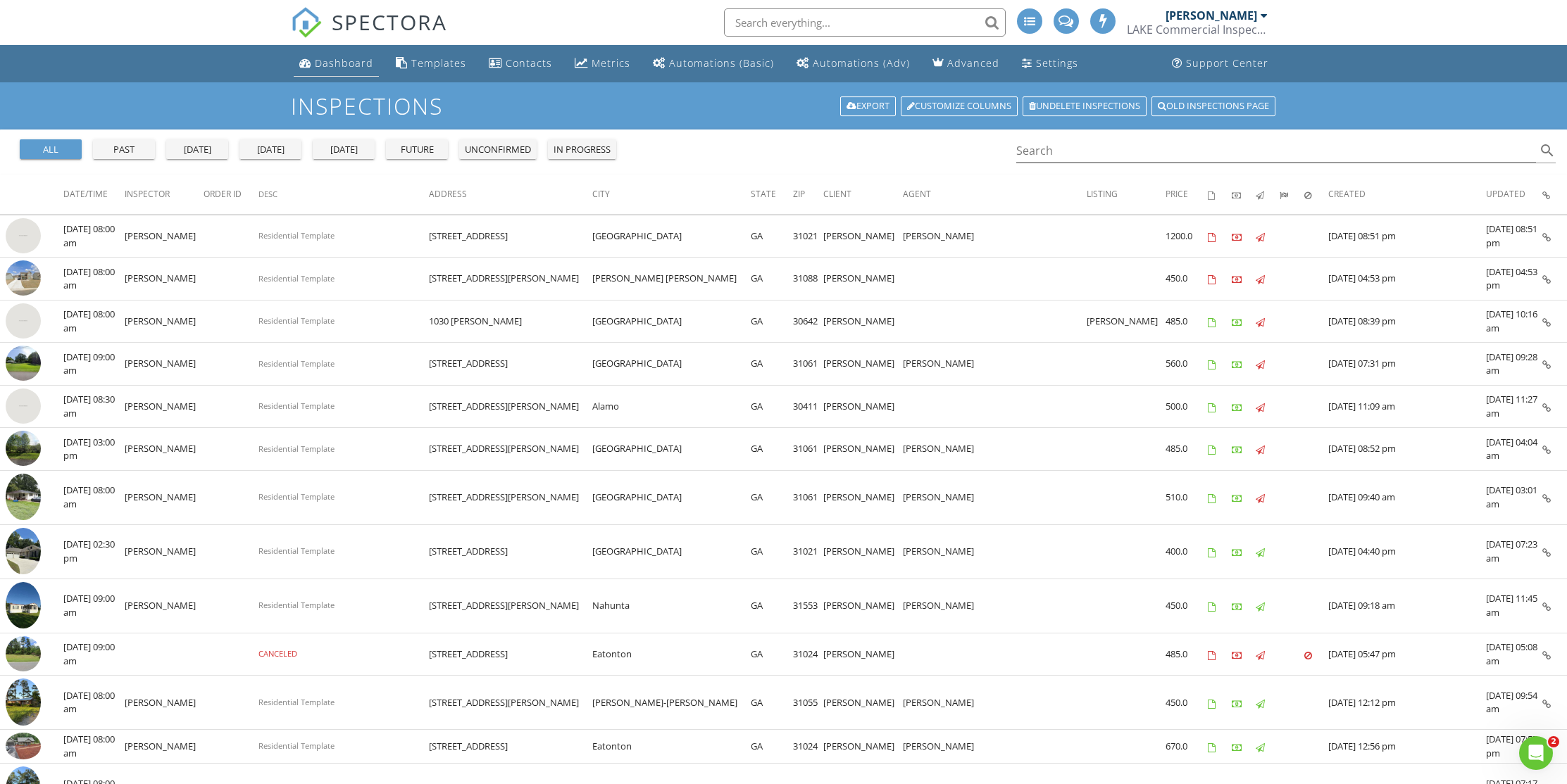
click at [334, 54] on link "Dashboard" at bounding box center [336, 64] width 85 height 26
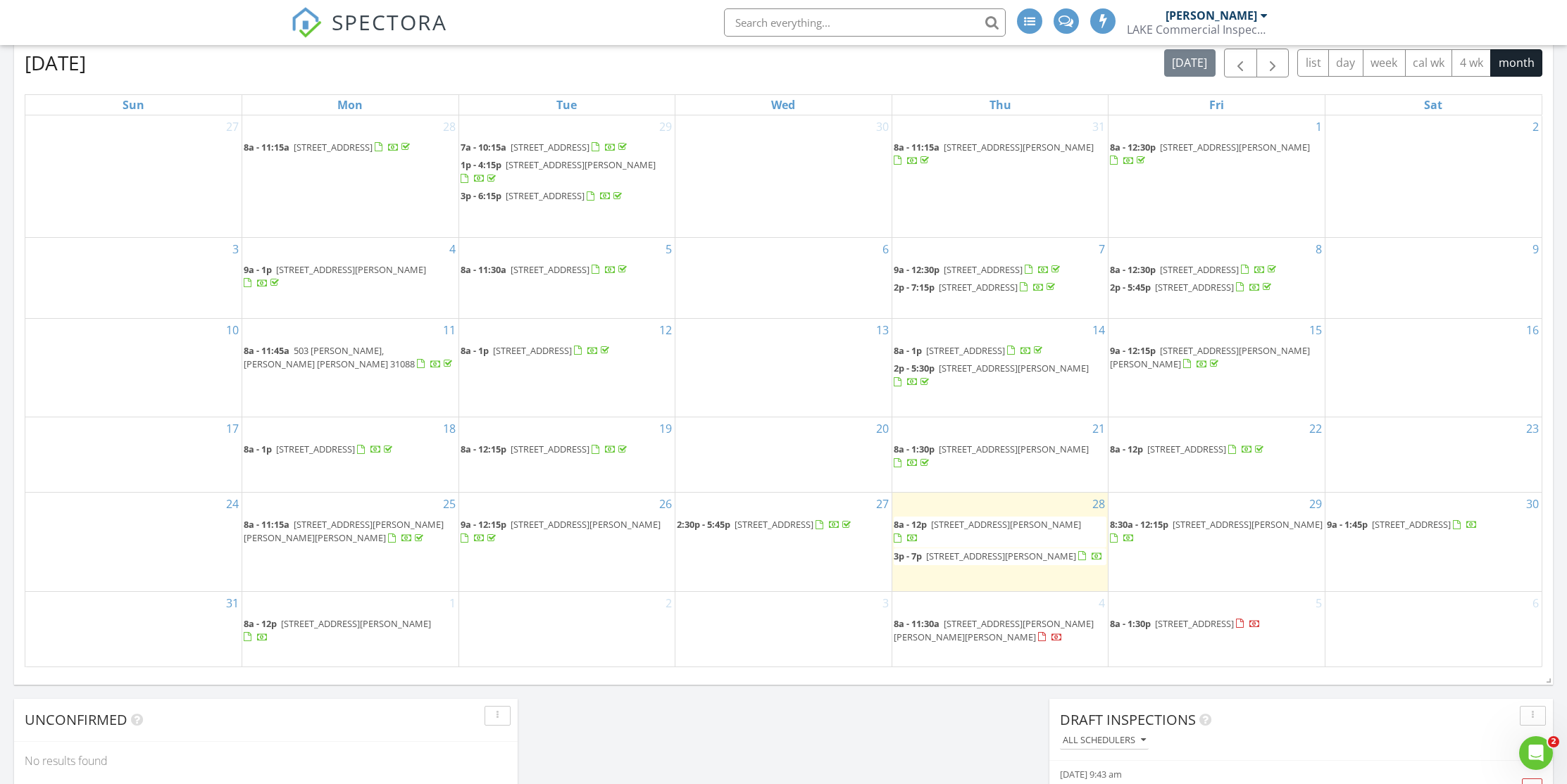
scroll to position [624, 0]
click html
click at [1546, 742] on div "Open Intercom Messenger" at bounding box center [1534, 751] width 47 height 47
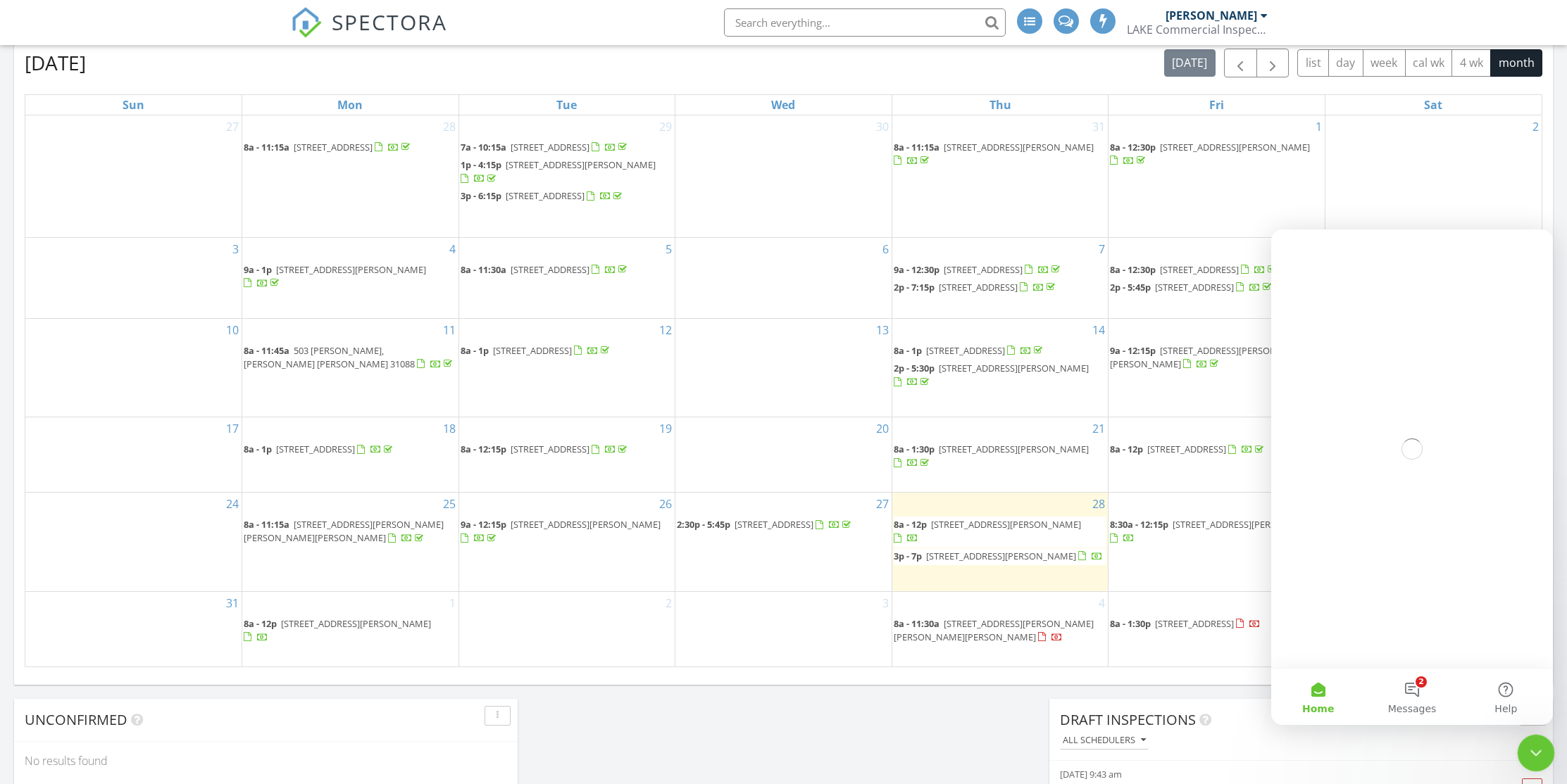
scroll to position [0, 0]
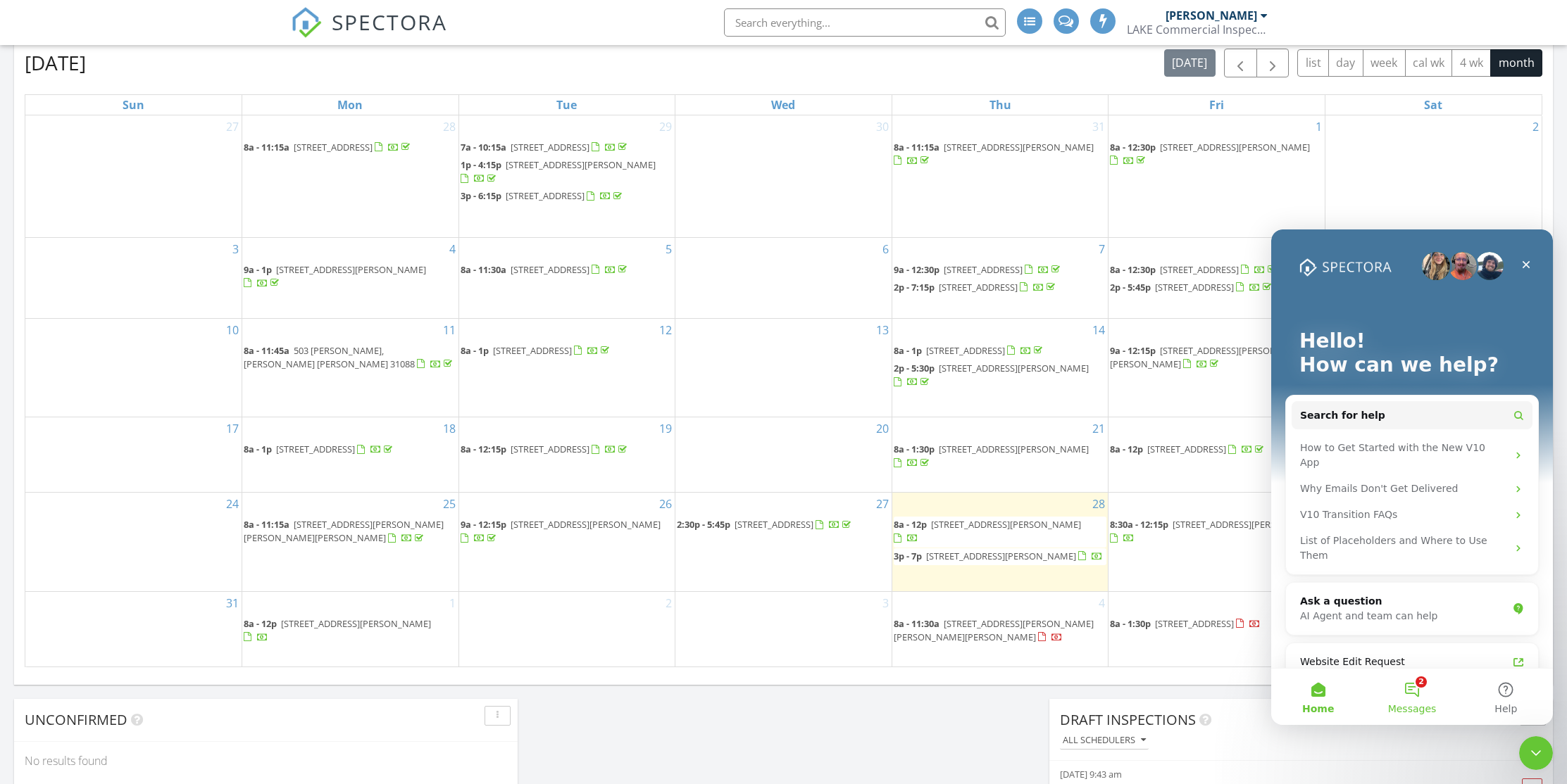
click at [1408, 695] on button "2 Messages" at bounding box center [1411, 696] width 94 height 56
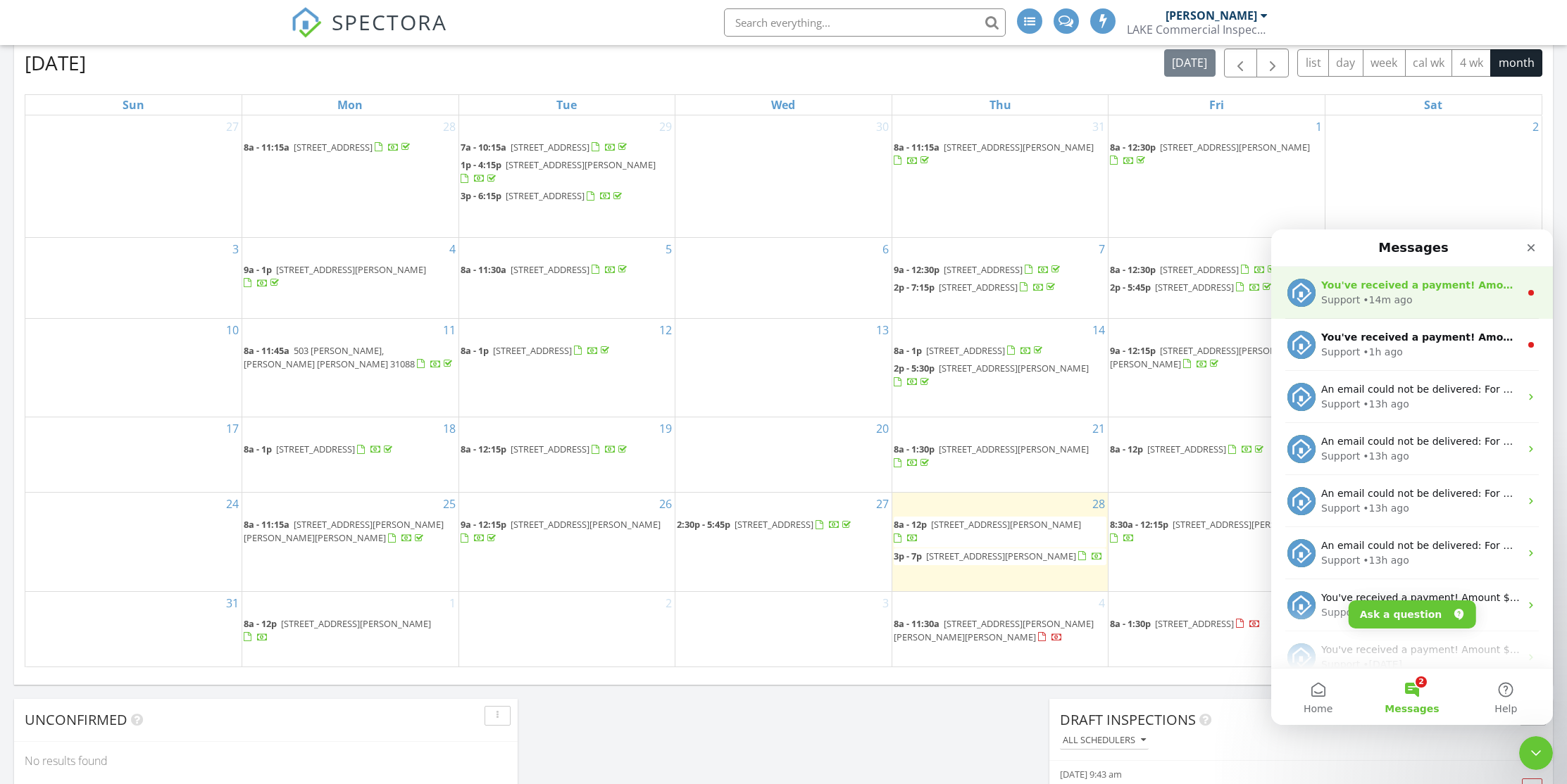
click at [1456, 308] on div "You've received a payment! Amount $485.00 Fee $16.16 Net $468.84 Transaction # …" at bounding box center [1411, 293] width 282 height 52
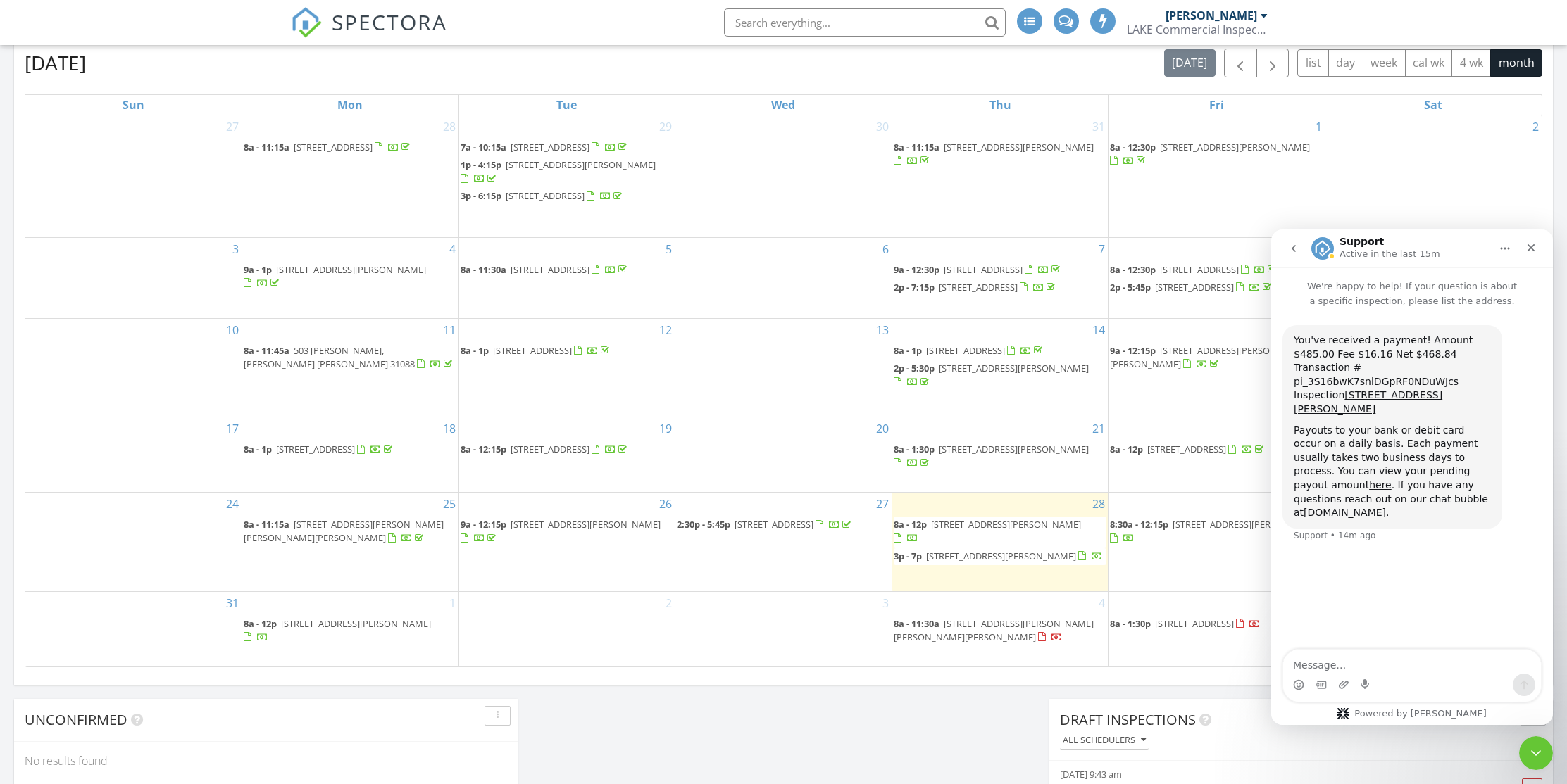
click at [1302, 243] on button "go back" at bounding box center [1294, 248] width 27 height 27
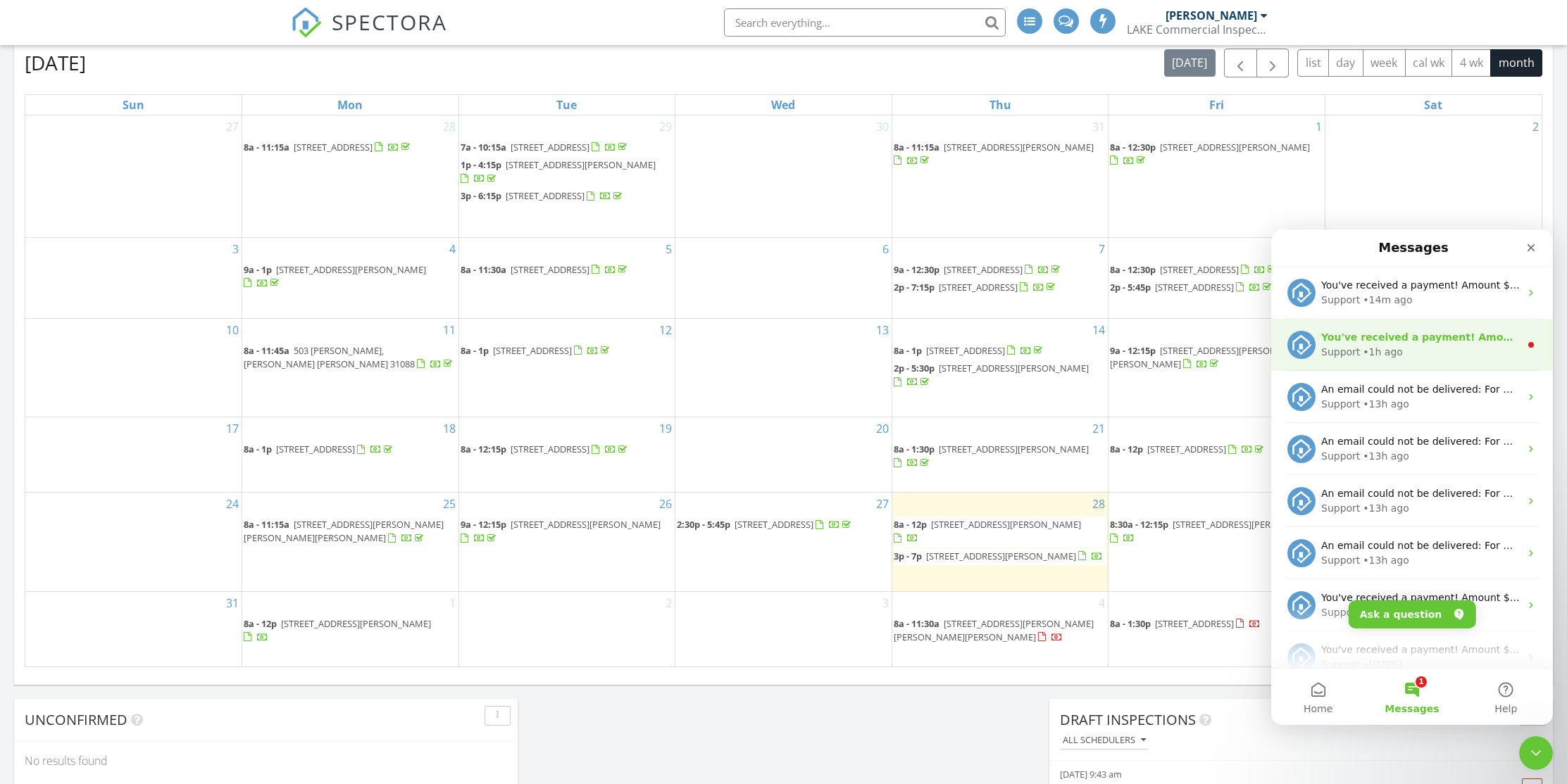
click at [1427, 360] on div "You've received a payment! Amount $560.00 Fee $18.60 Net $541.40 Transaction # …" at bounding box center [1411, 345] width 282 height 52
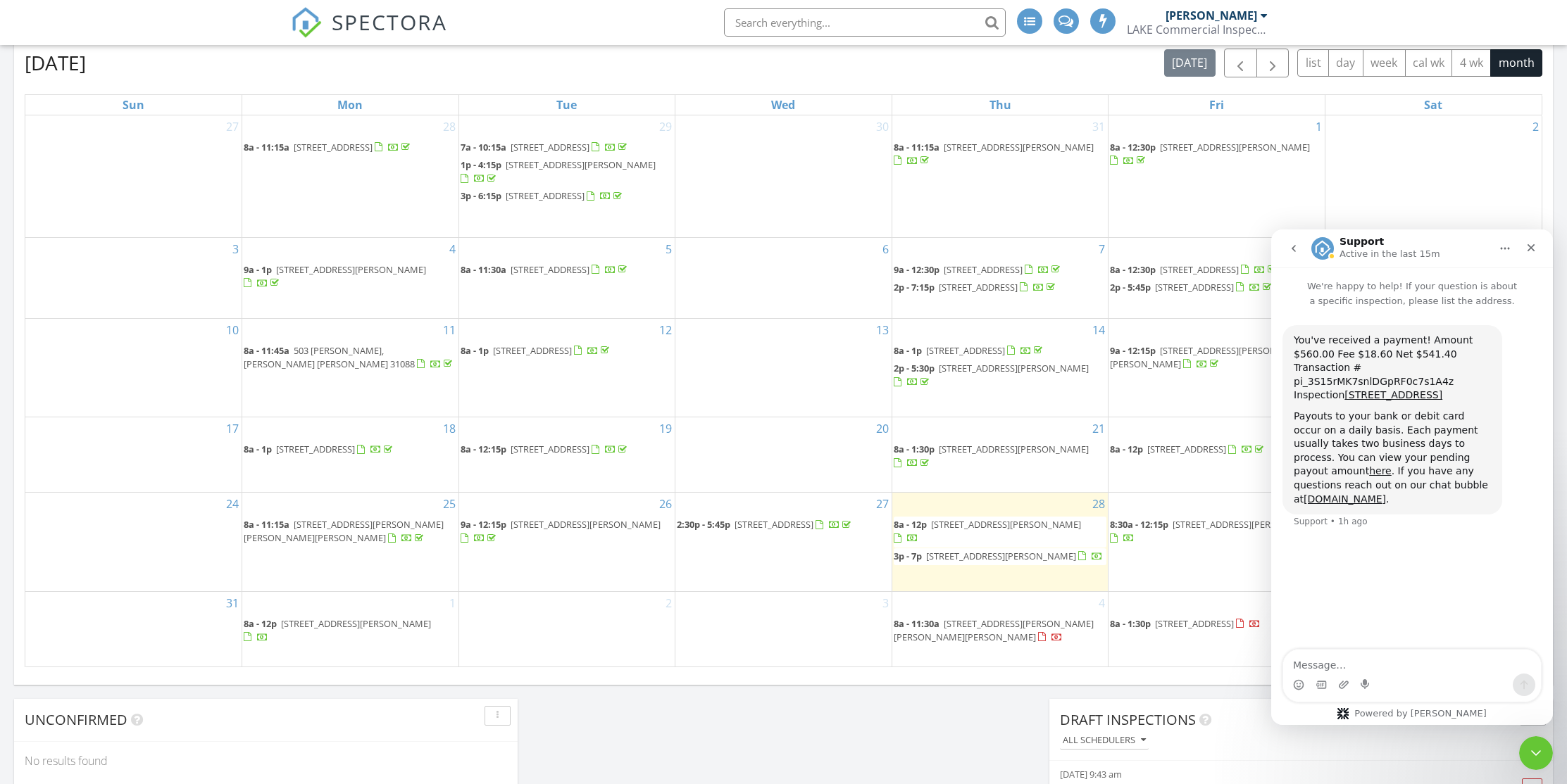
click at [1294, 246] on icon "go back" at bounding box center [1294, 248] width 4 height 7
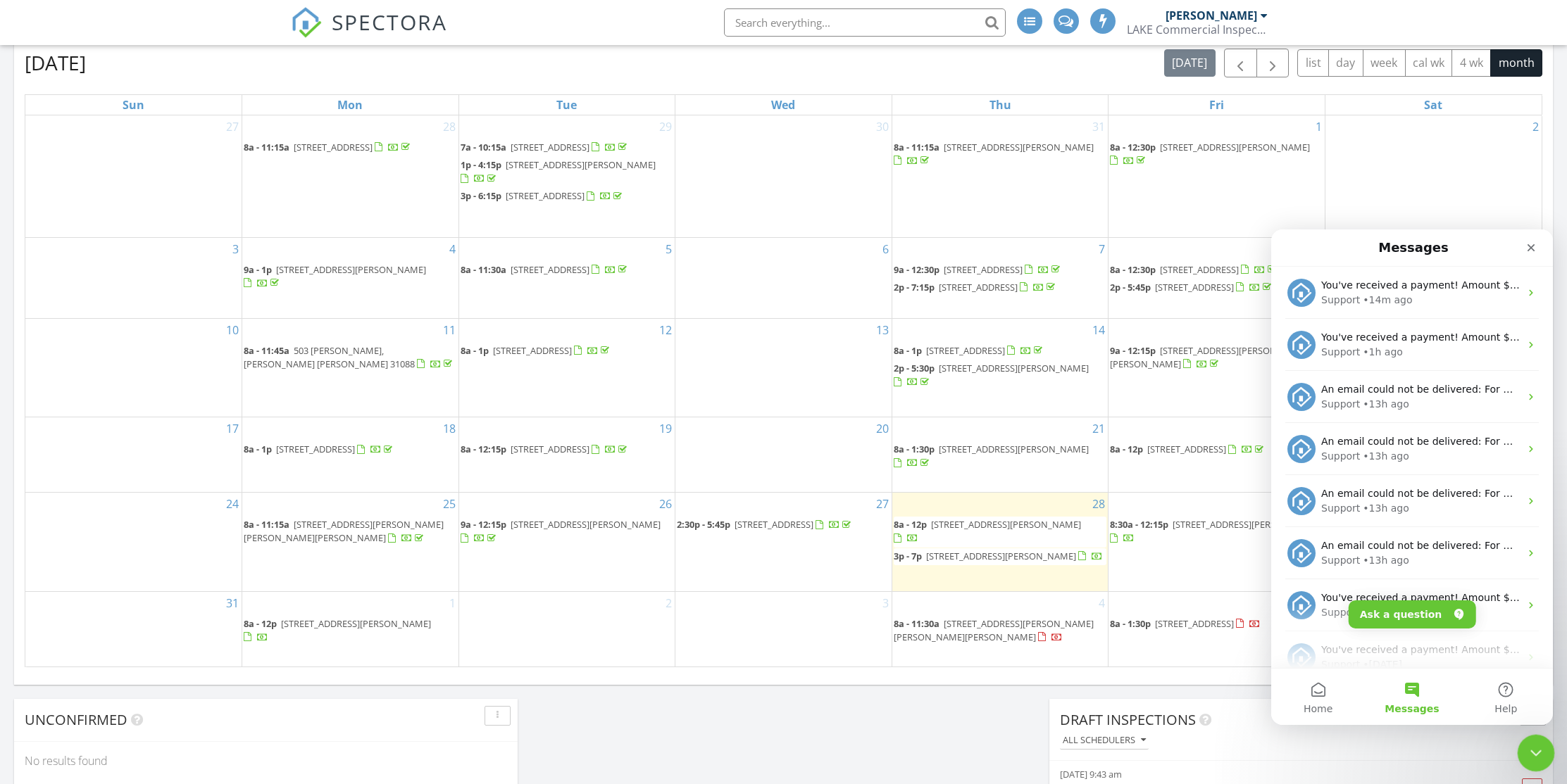
click at [1547, 755] on div "Close Intercom Messenger" at bounding box center [1534, 751] width 33 height 33
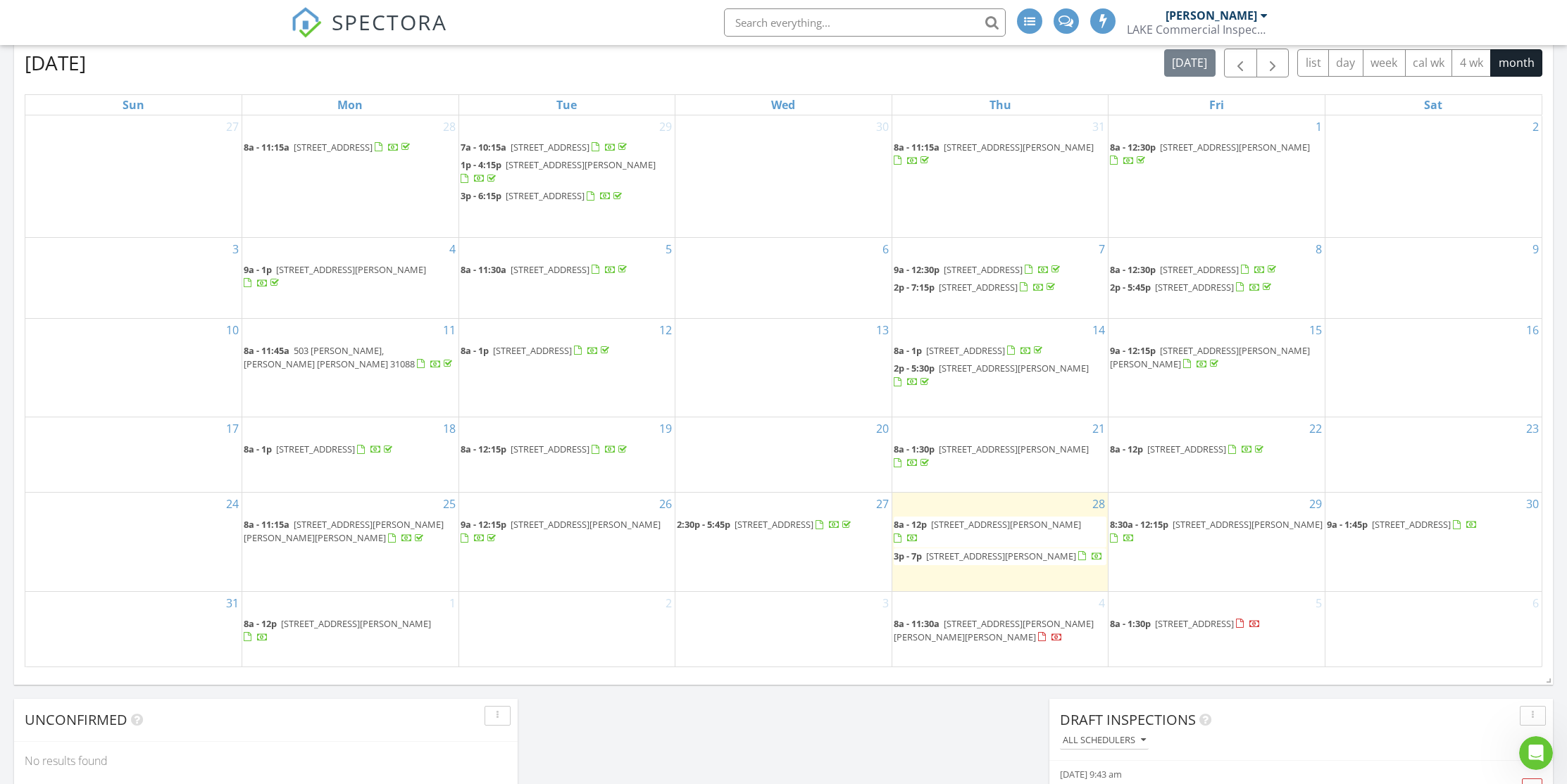
click at [1029, 531] on span "331 Doles Blvd, Milledgeville 31061" at bounding box center [1005, 524] width 150 height 13
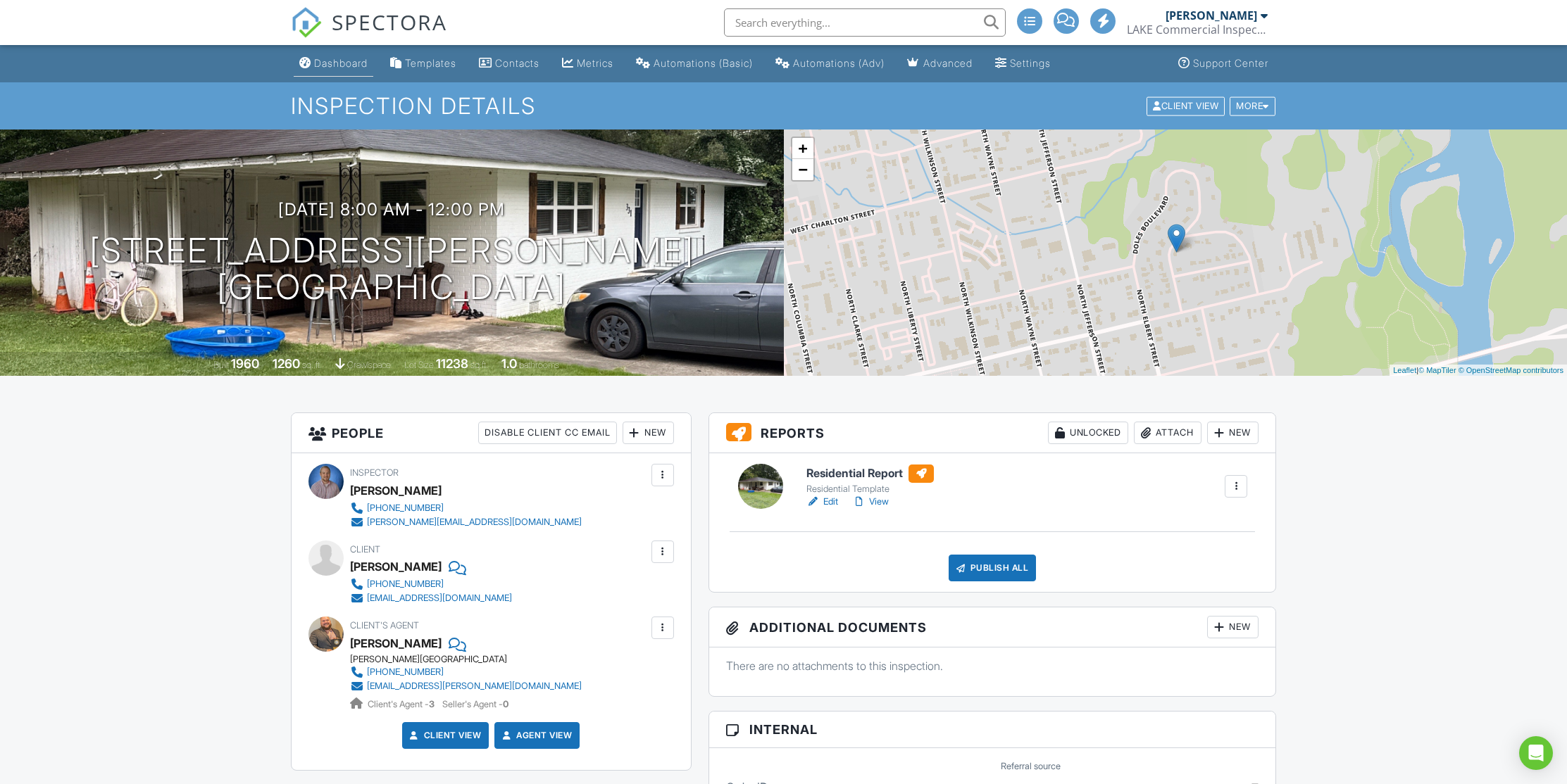
click at [346, 61] on div "Dashboard" at bounding box center [341, 63] width 54 height 12
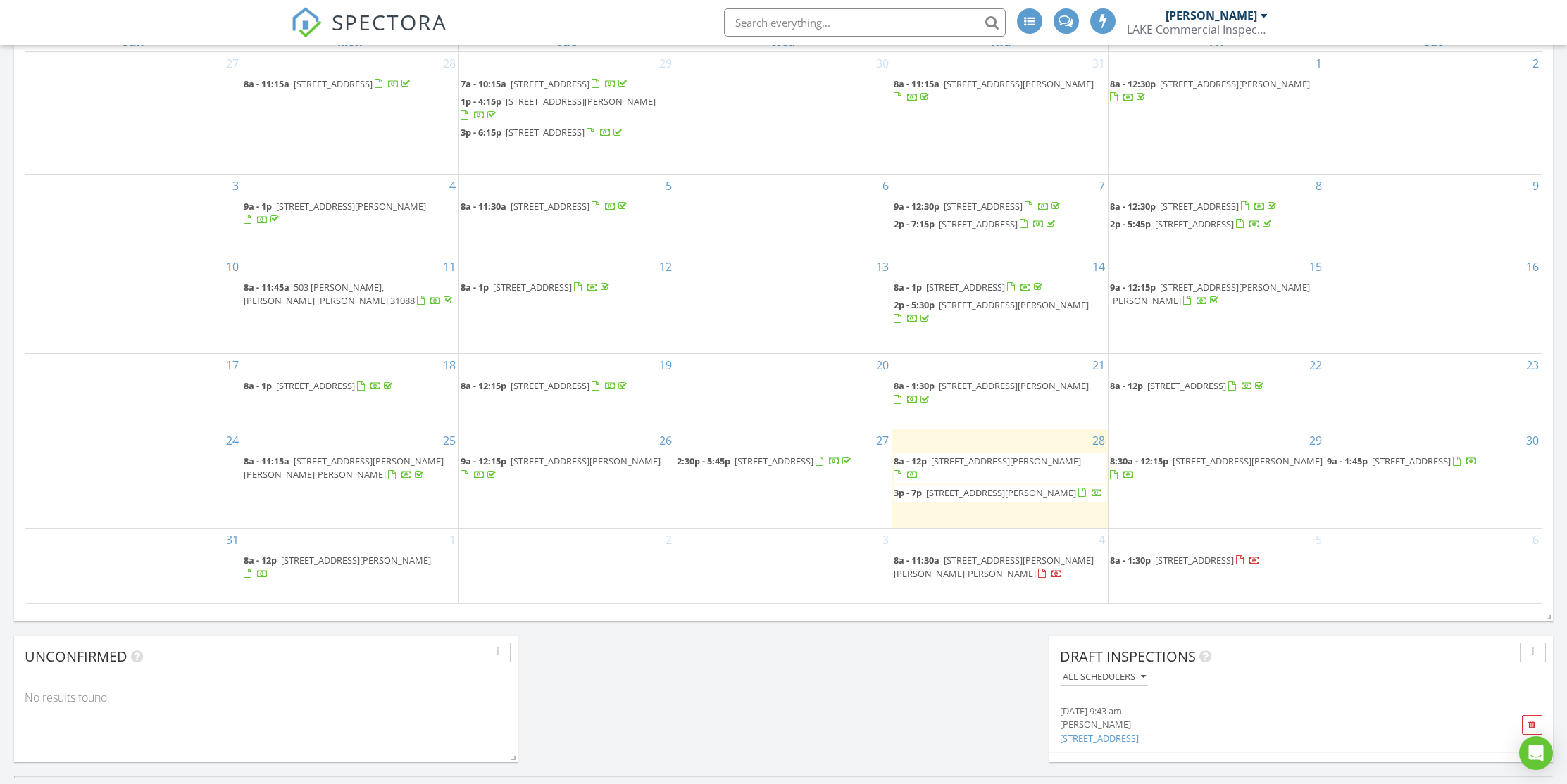
scroll to position [697, 0]
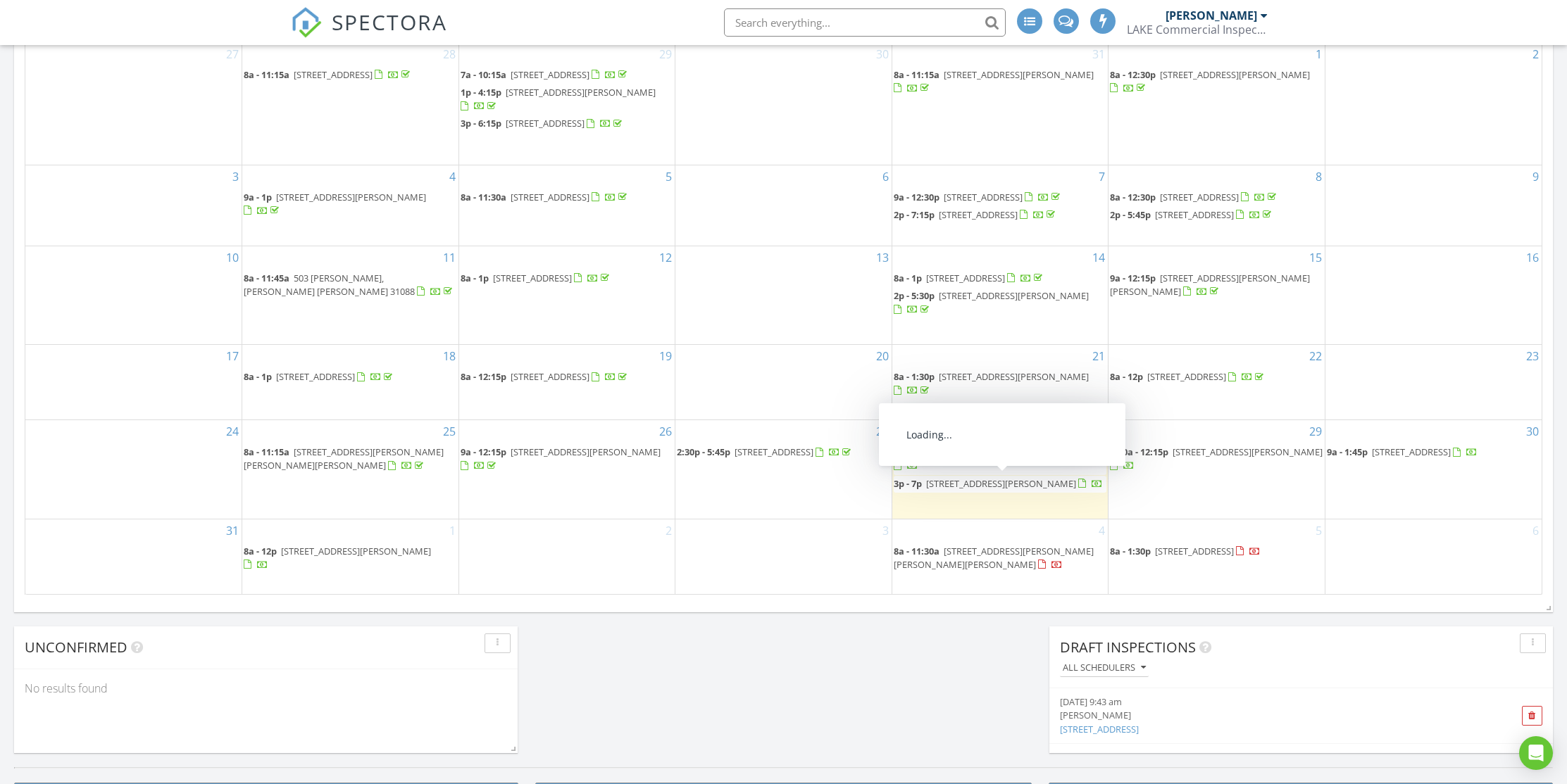
click at [1011, 487] on span "123 Helen Cir SW, Milledgeville 31061" at bounding box center [1001, 483] width 150 height 13
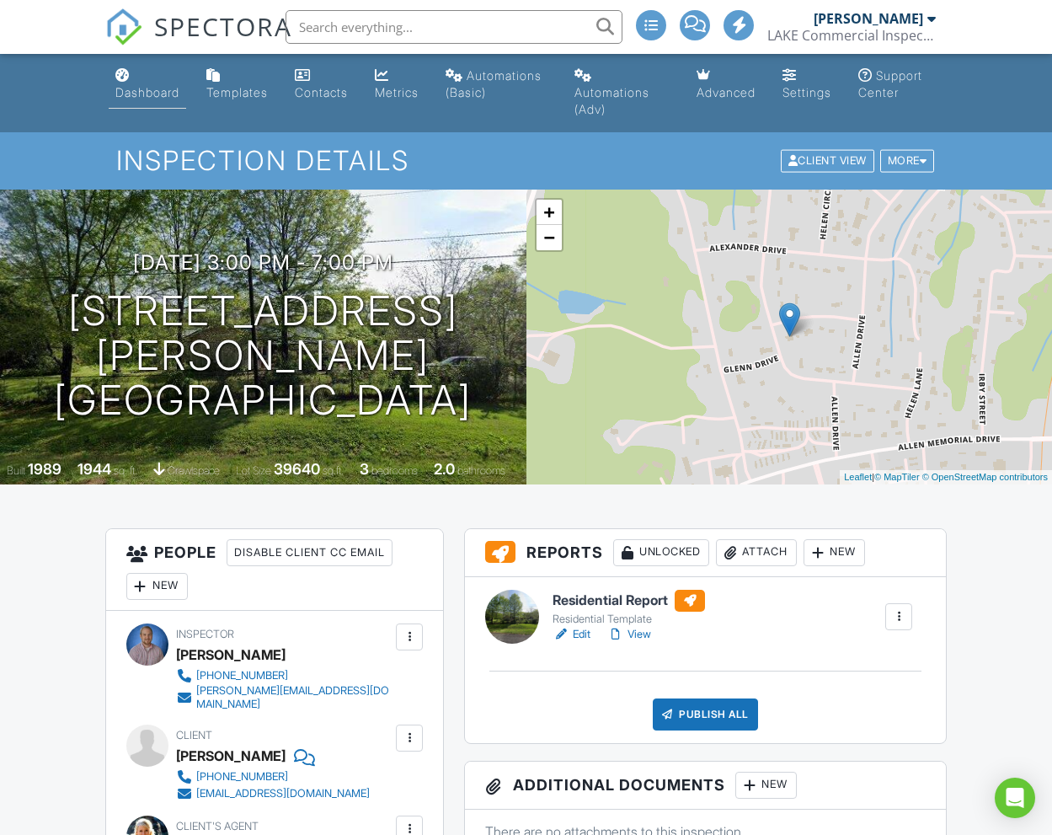
click at [171, 93] on div "Dashboard" at bounding box center [147, 92] width 64 height 14
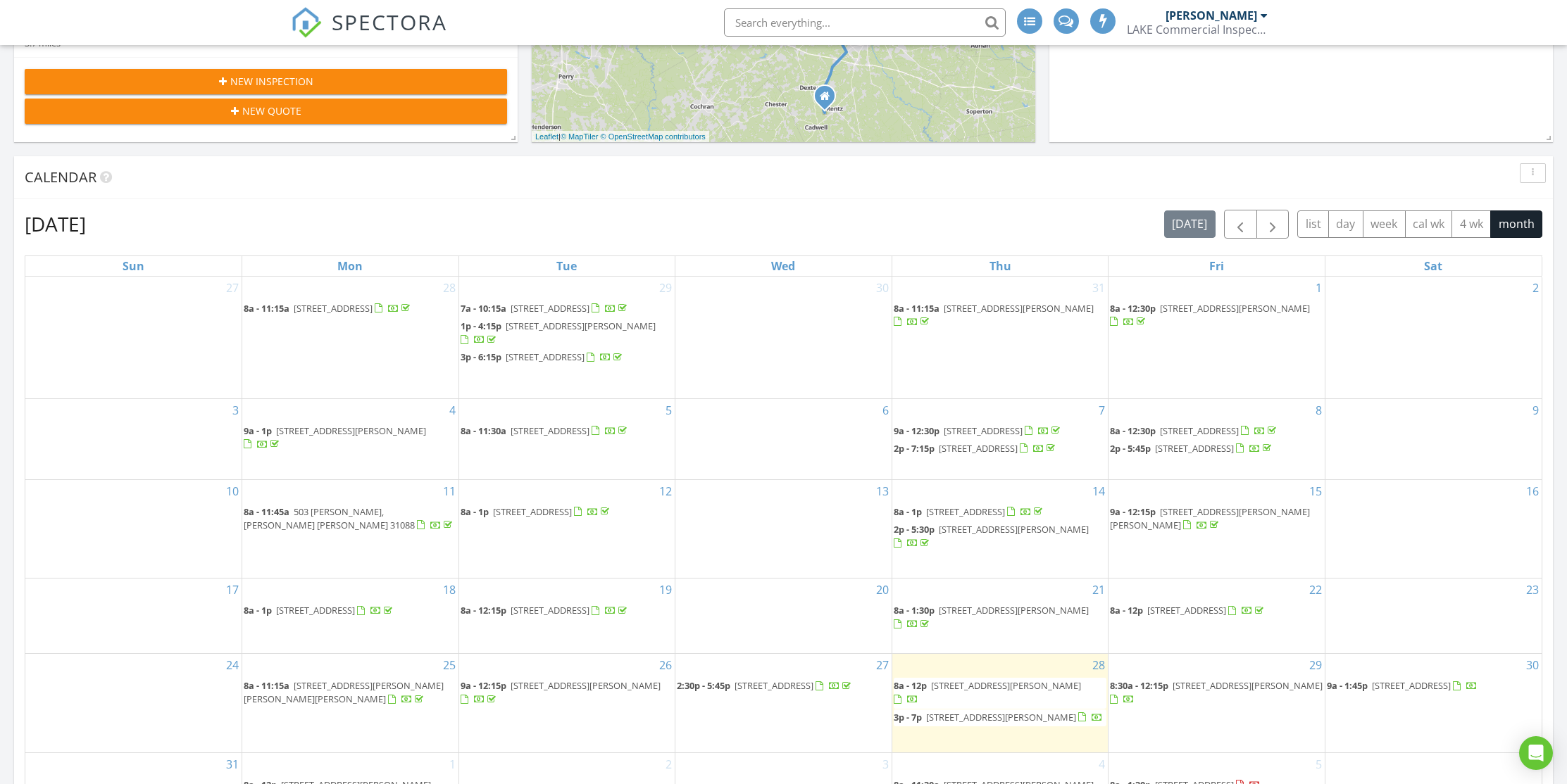
scroll to position [731, 0]
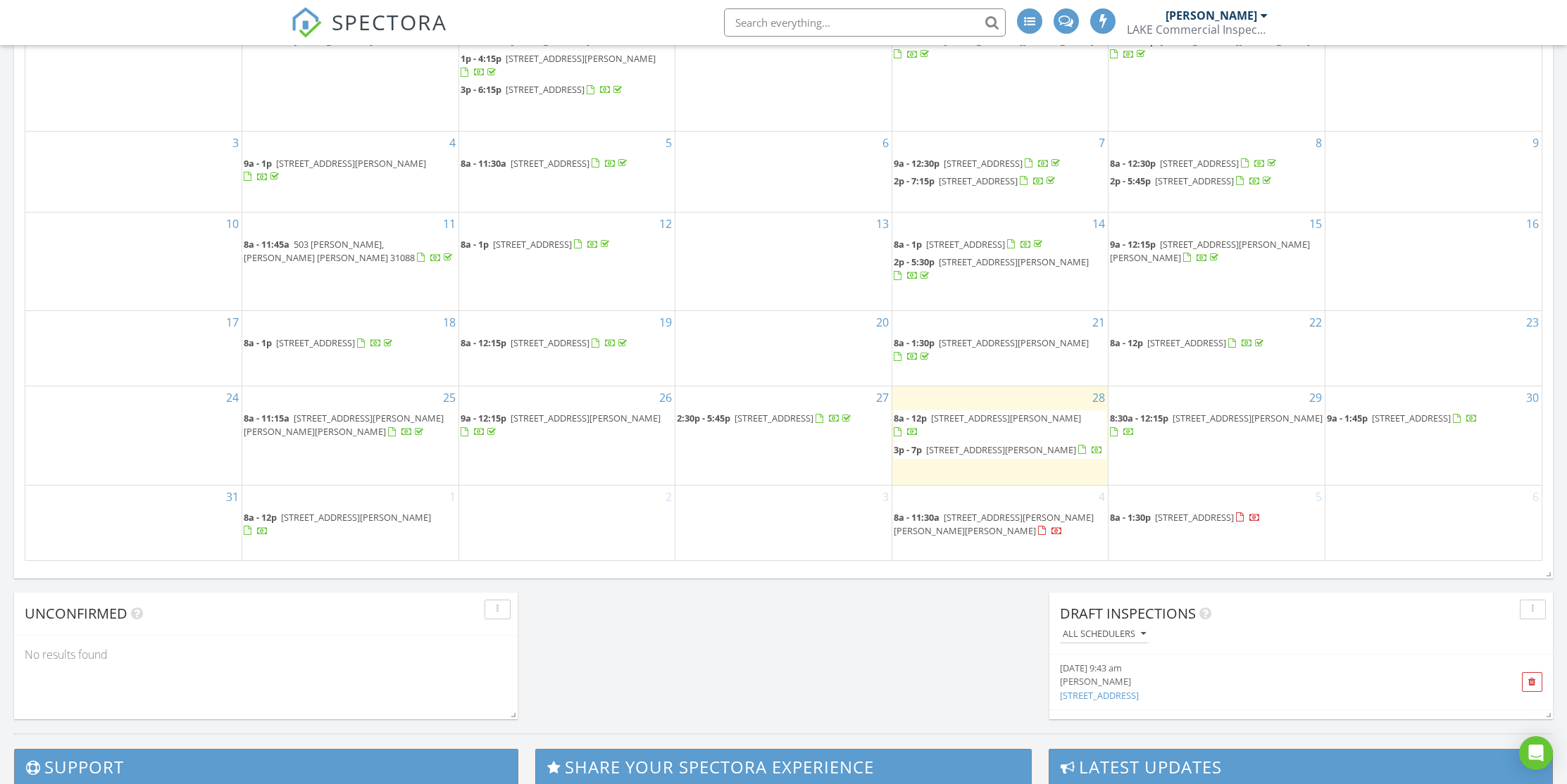
click at [879, 425] on span "331 Doles Blvd, Milledgeville 31061" at bounding box center [1005, 418] width 150 height 13
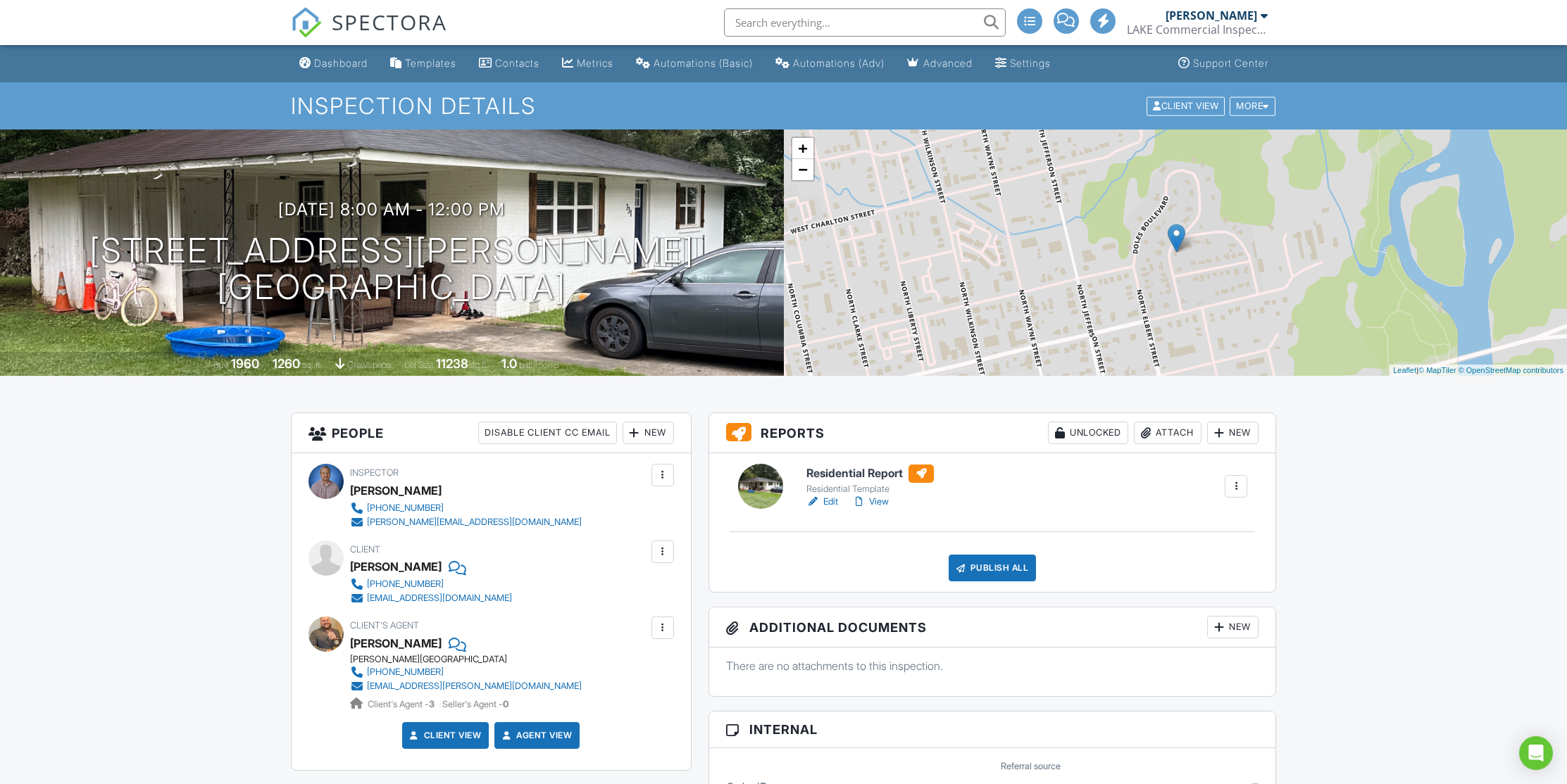
click at [879, 501] on link "View" at bounding box center [870, 501] width 37 height 14
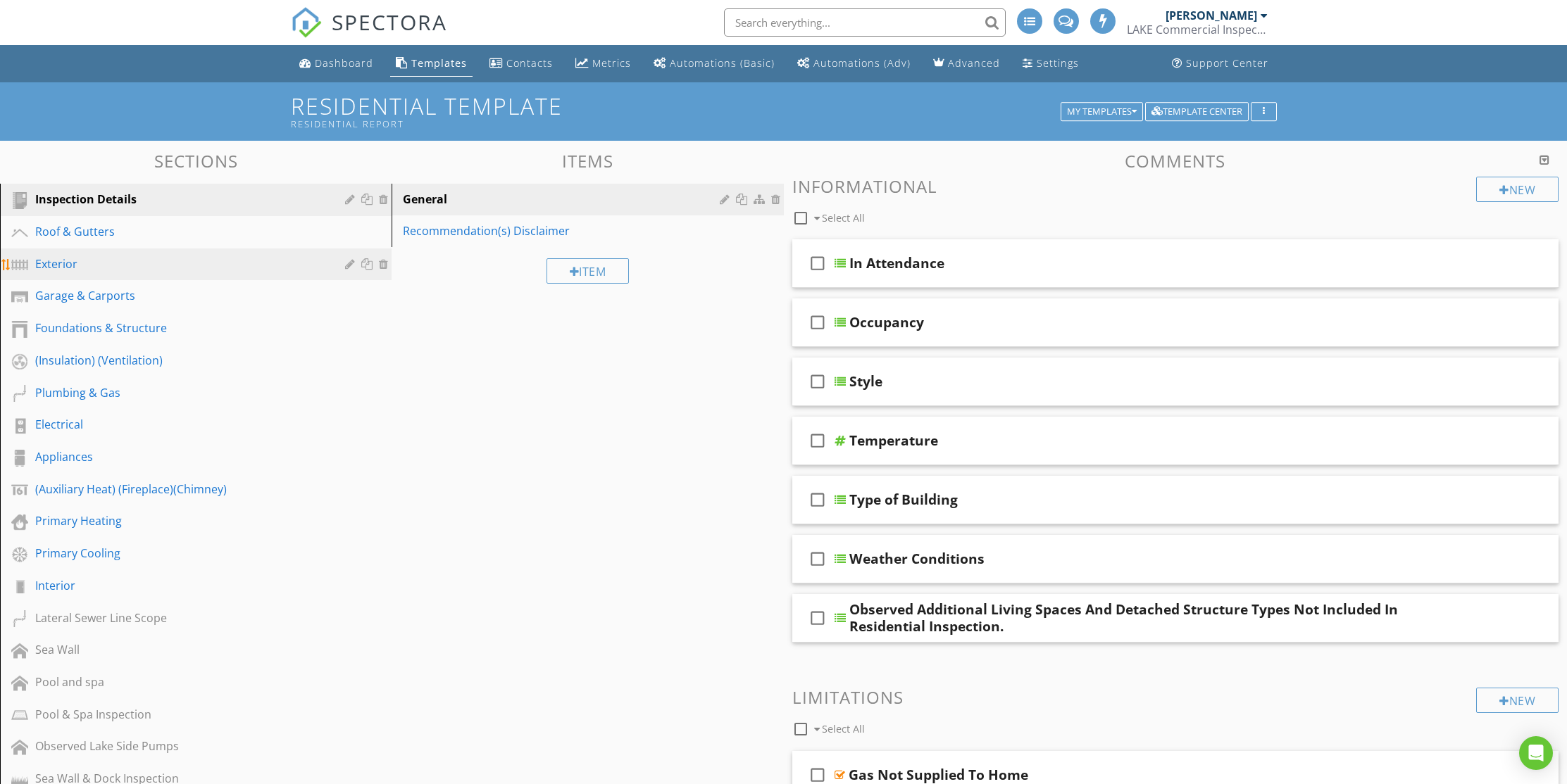
click at [56, 269] on div "Exterior" at bounding box center [180, 264] width 289 height 17
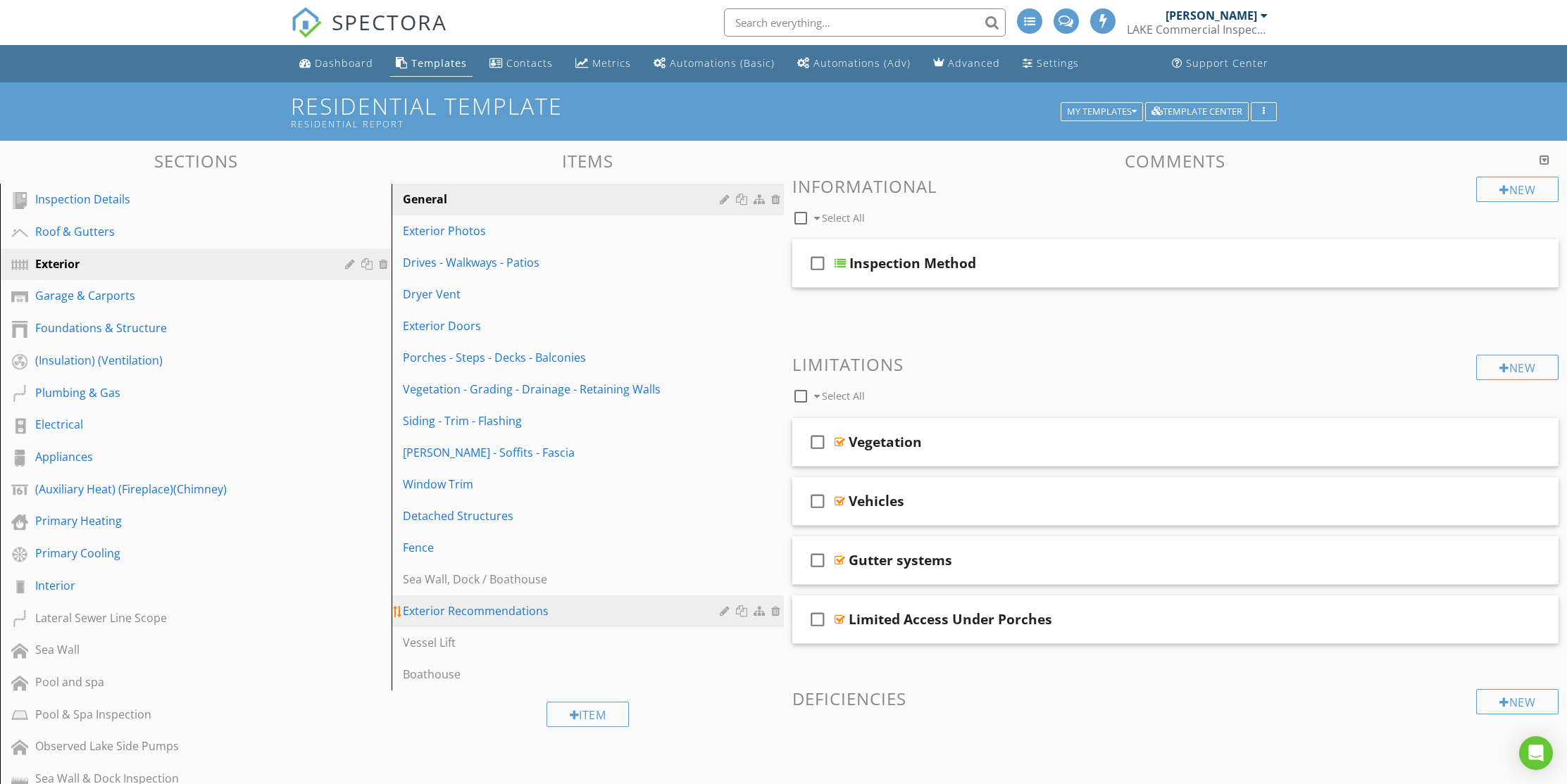
click at [509, 606] on div "Exterior Recommendations" at bounding box center [563, 611] width 320 height 17
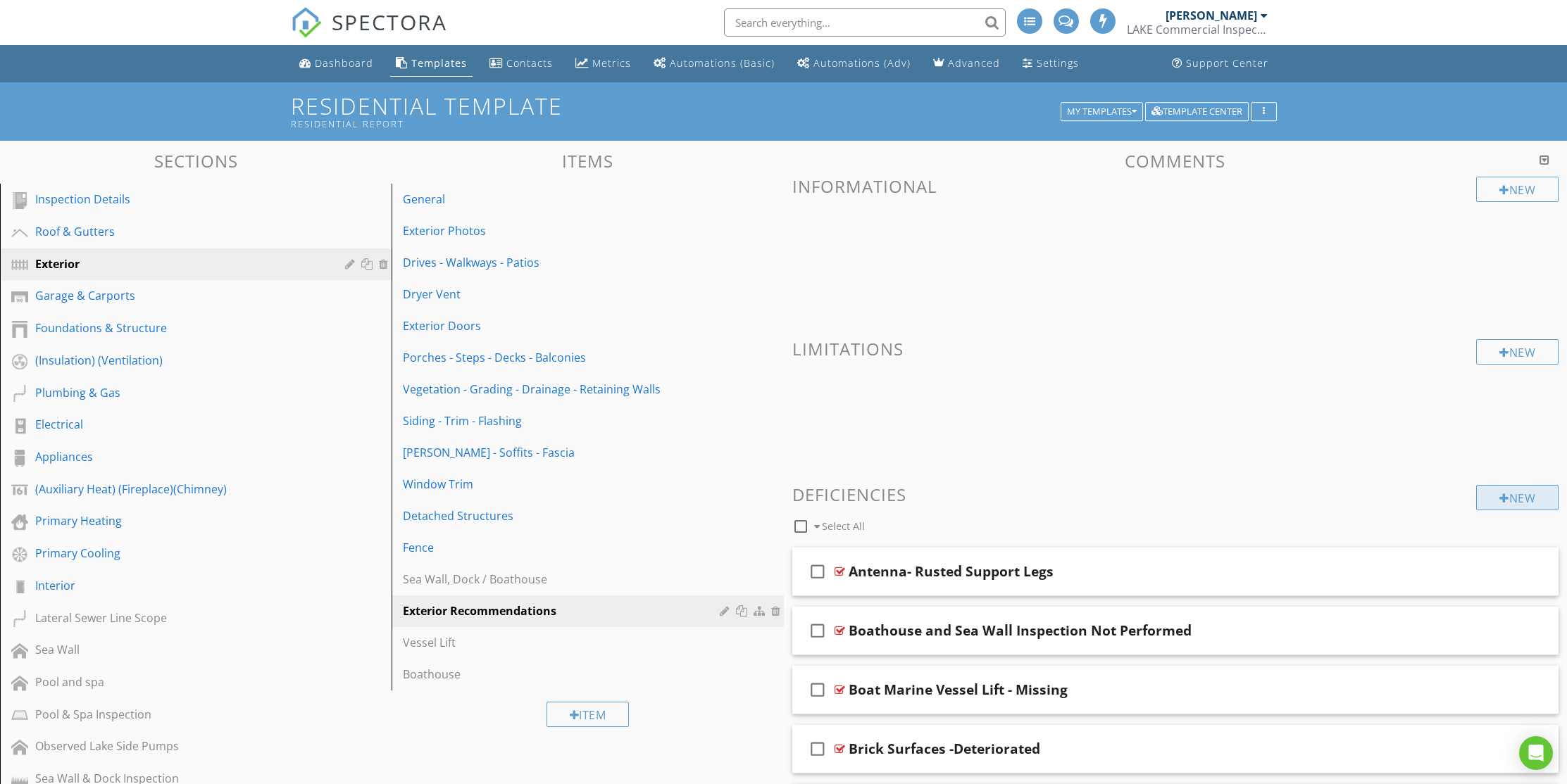
click at [1520, 496] on div "New" at bounding box center [1517, 497] width 83 height 25
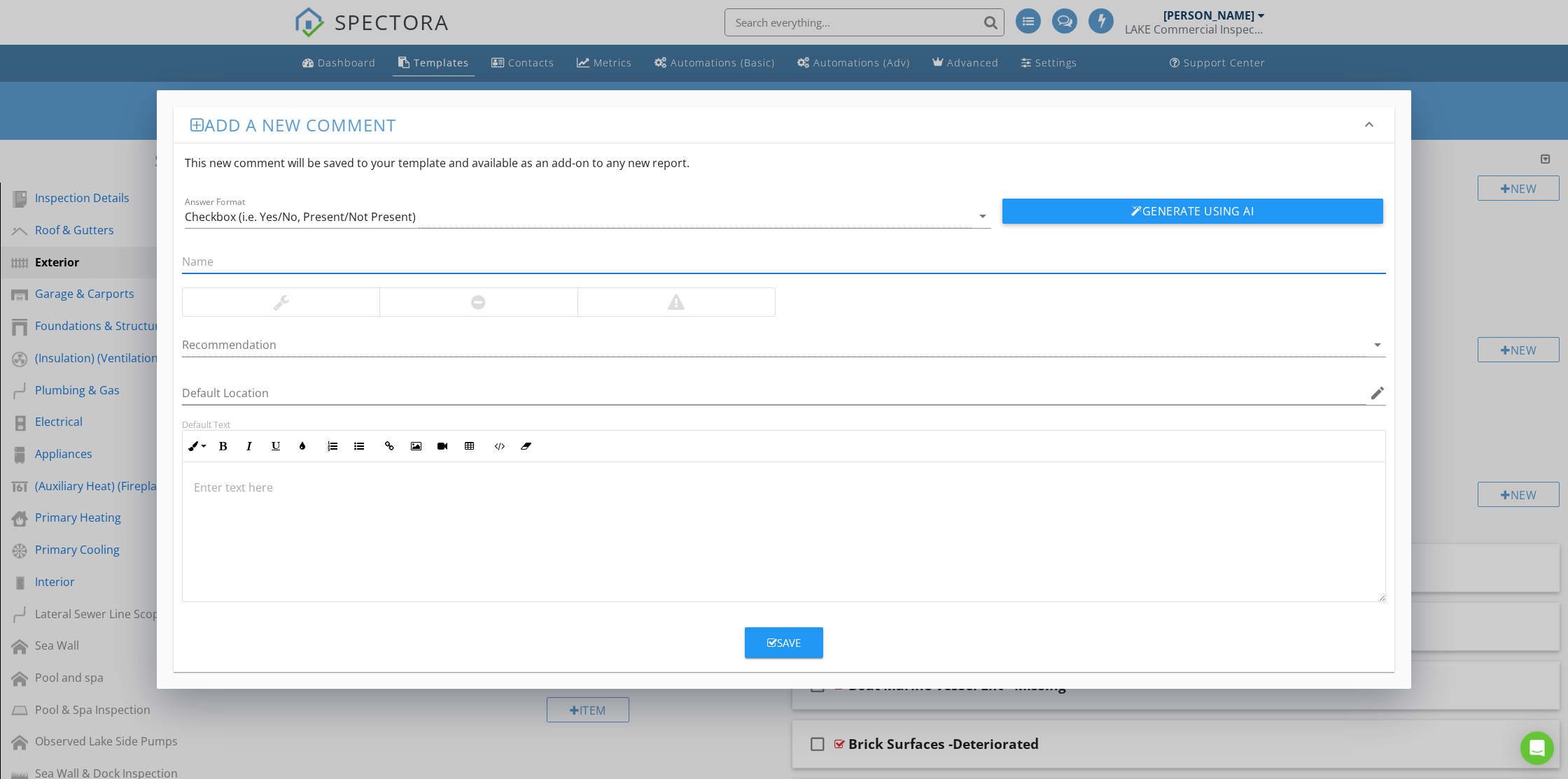
paste input "Windows - Exterior Areas Need Sealing"
type input "Windows - Exterior Areas Need Sealing"
click at [1162, 215] on button "Generate Using AI" at bounding box center [1192, 211] width 381 height 25
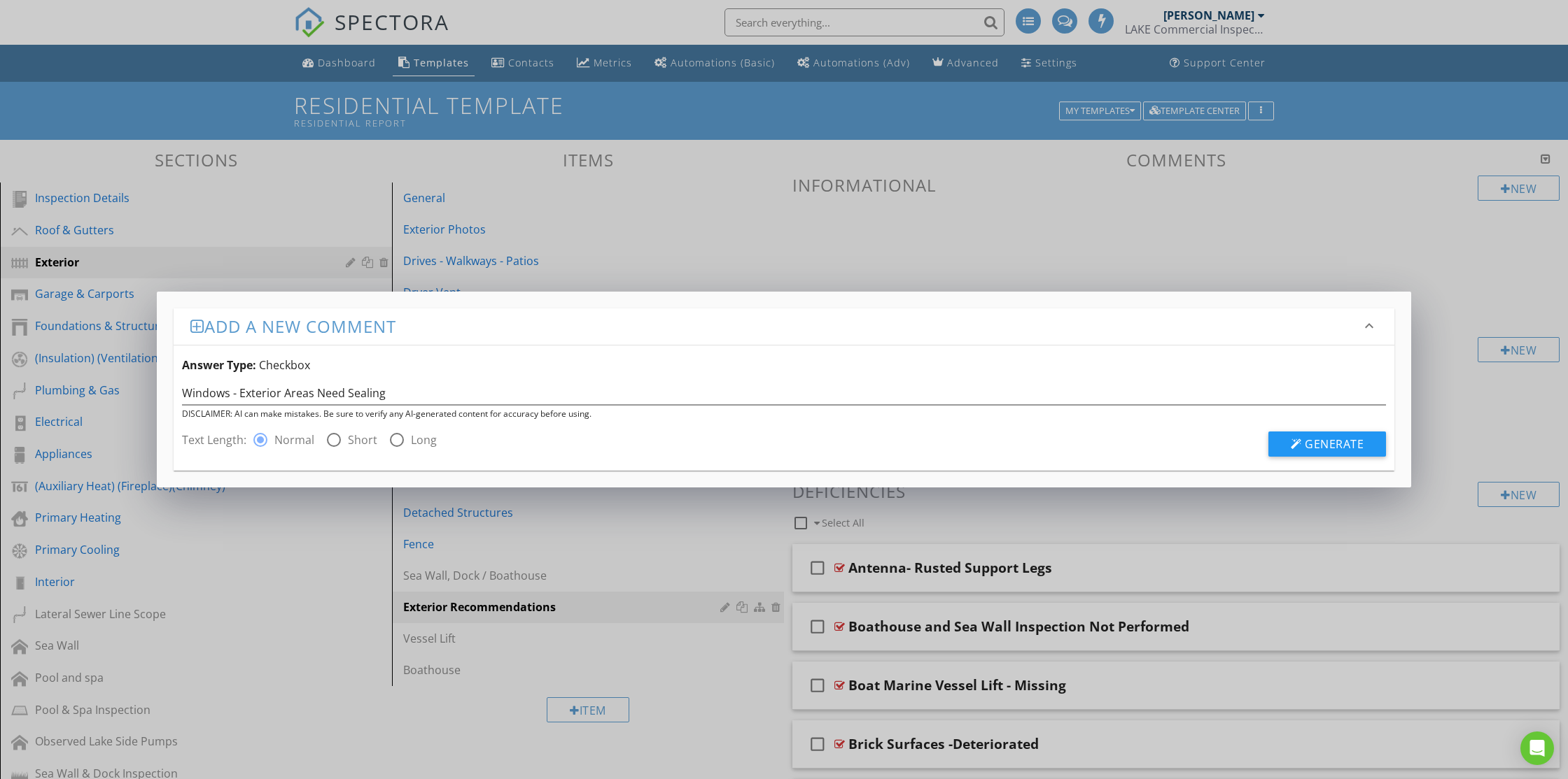
click at [332, 441] on div at bounding box center [333, 439] width 24 height 24
radio input "false"
radio input "true"
click at [1321, 444] on span "Generate" at bounding box center [1334, 444] width 59 height 16
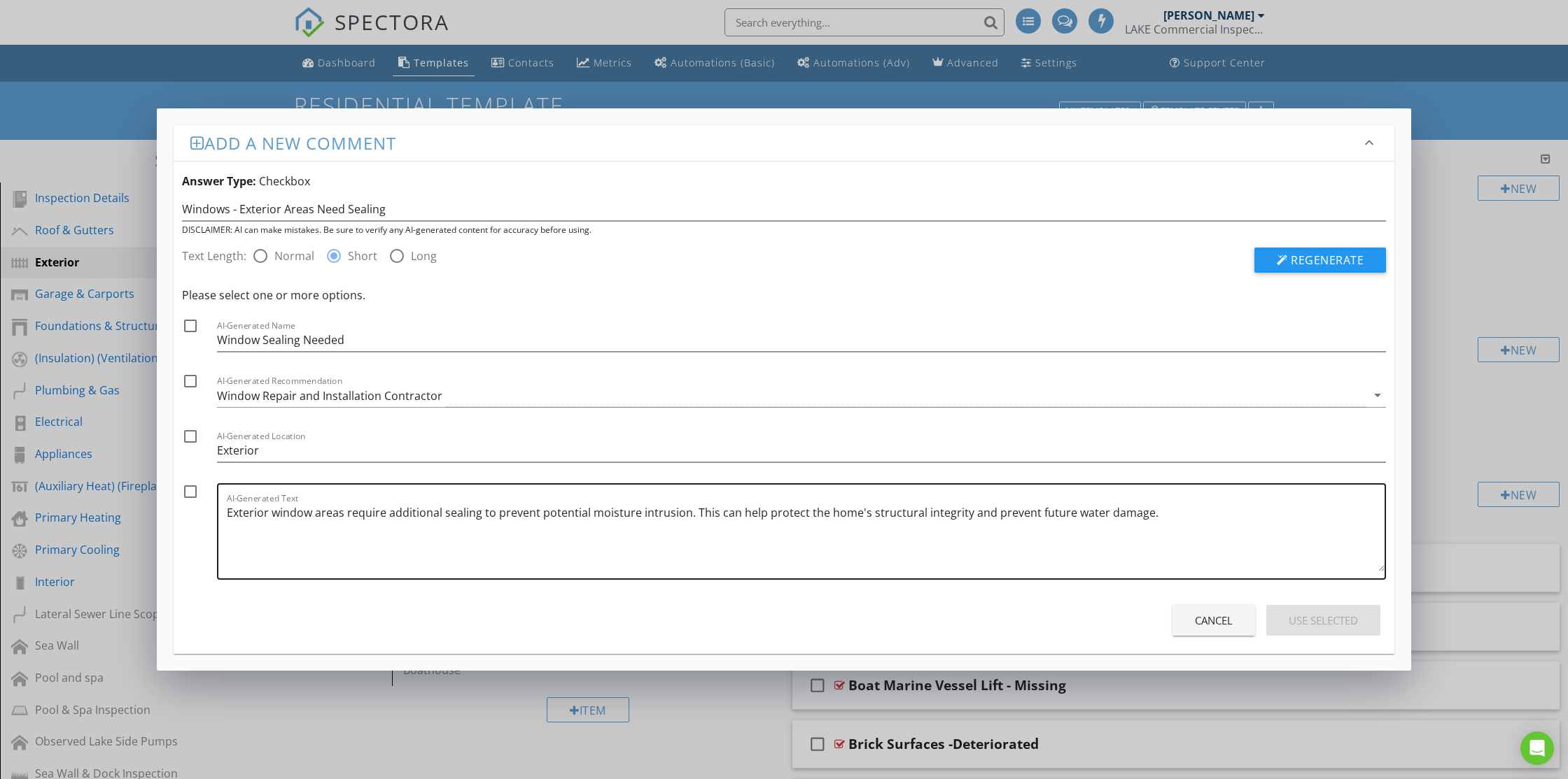
click at [1155, 521] on textarea "Exterior window areas require additional sealing to prevent potential moisture …" at bounding box center [805, 536] width 1158 height 70
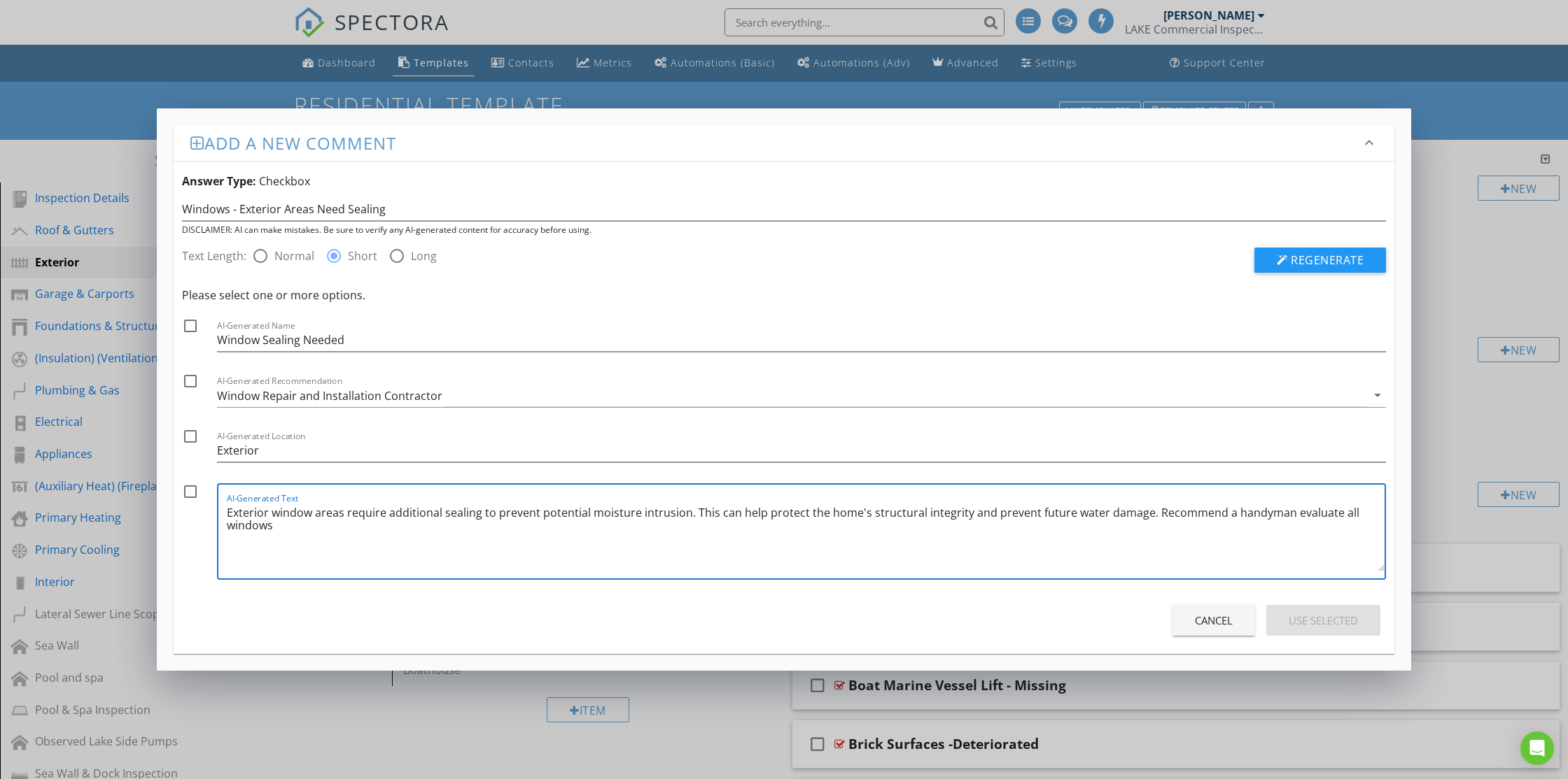
click at [641, 516] on textarea "Exterior window areas require additional sealing to prevent potential moisture …" at bounding box center [805, 536] width 1158 height 70
click at [1143, 516] on textarea "Exterior window areas require additional sealing to prevent potential moisture …" at bounding box center [805, 536] width 1158 height 70
click at [361, 532] on textarea "Exterior window areas require additional sealing to prevent potential moisture …" at bounding box center [805, 536] width 1158 height 70
type textarea "Exterior window areas require additional sealing to prevent potential moisture …"
click at [195, 321] on div at bounding box center [190, 326] width 24 height 24
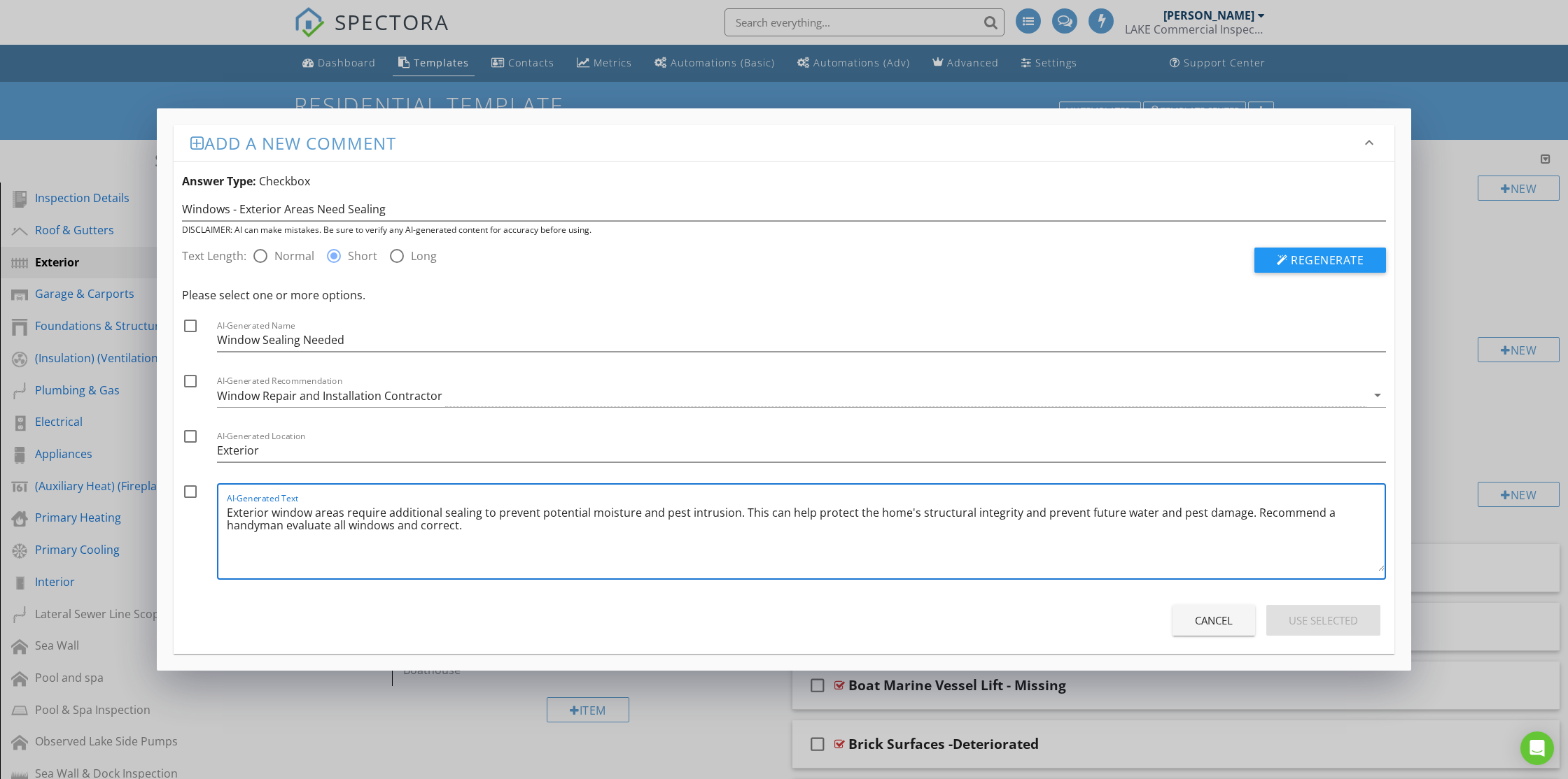
checkbox input "true"
click at [194, 388] on div at bounding box center [190, 381] width 24 height 24
checkbox input "true"
click at [190, 432] on div at bounding box center [190, 436] width 24 height 24
checkbox input "true"
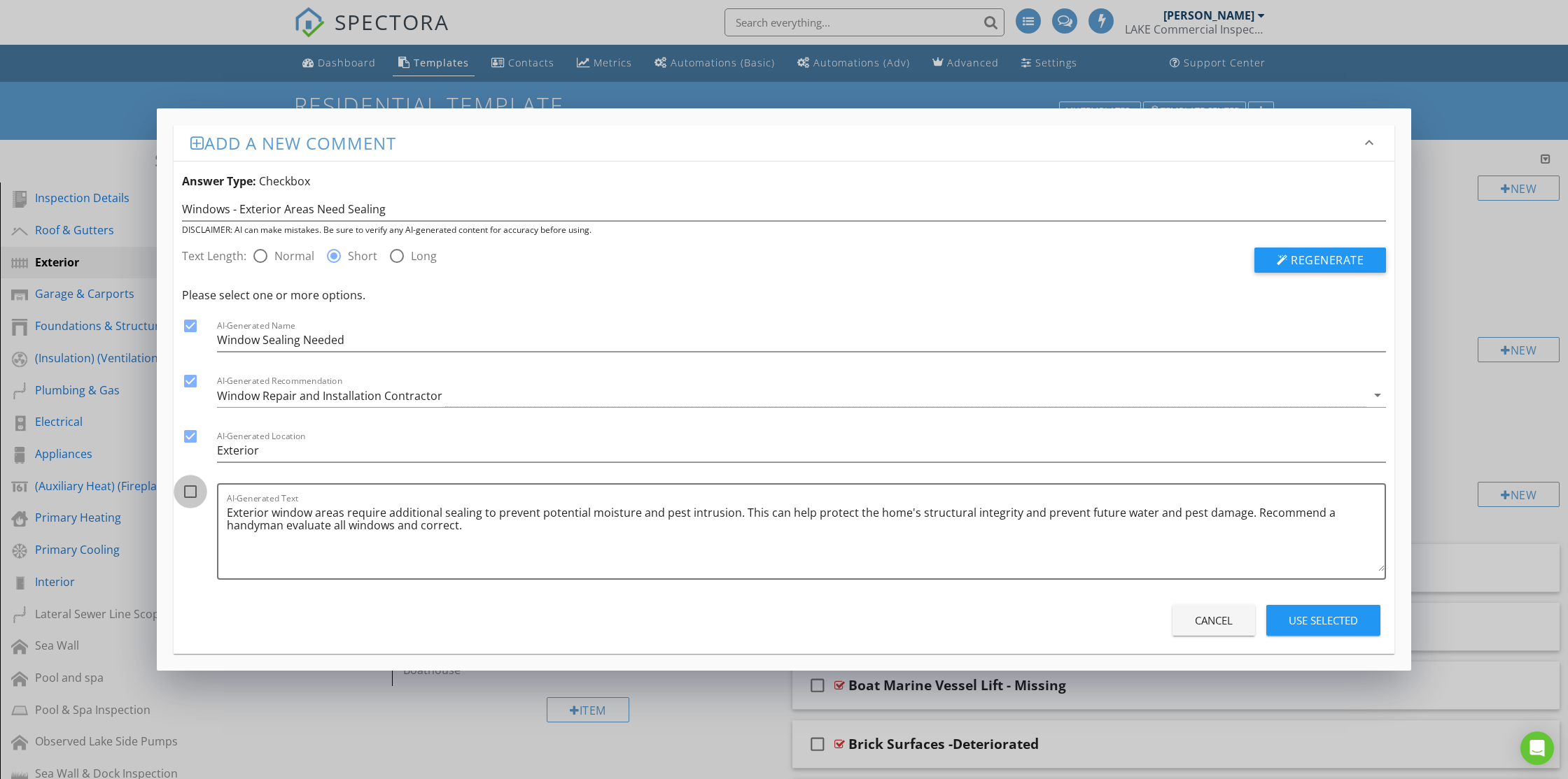
click at [191, 499] on div at bounding box center [190, 492] width 24 height 24
checkbox input "true"
click at [1328, 615] on div "Use Selected" at bounding box center [1323, 620] width 69 height 16
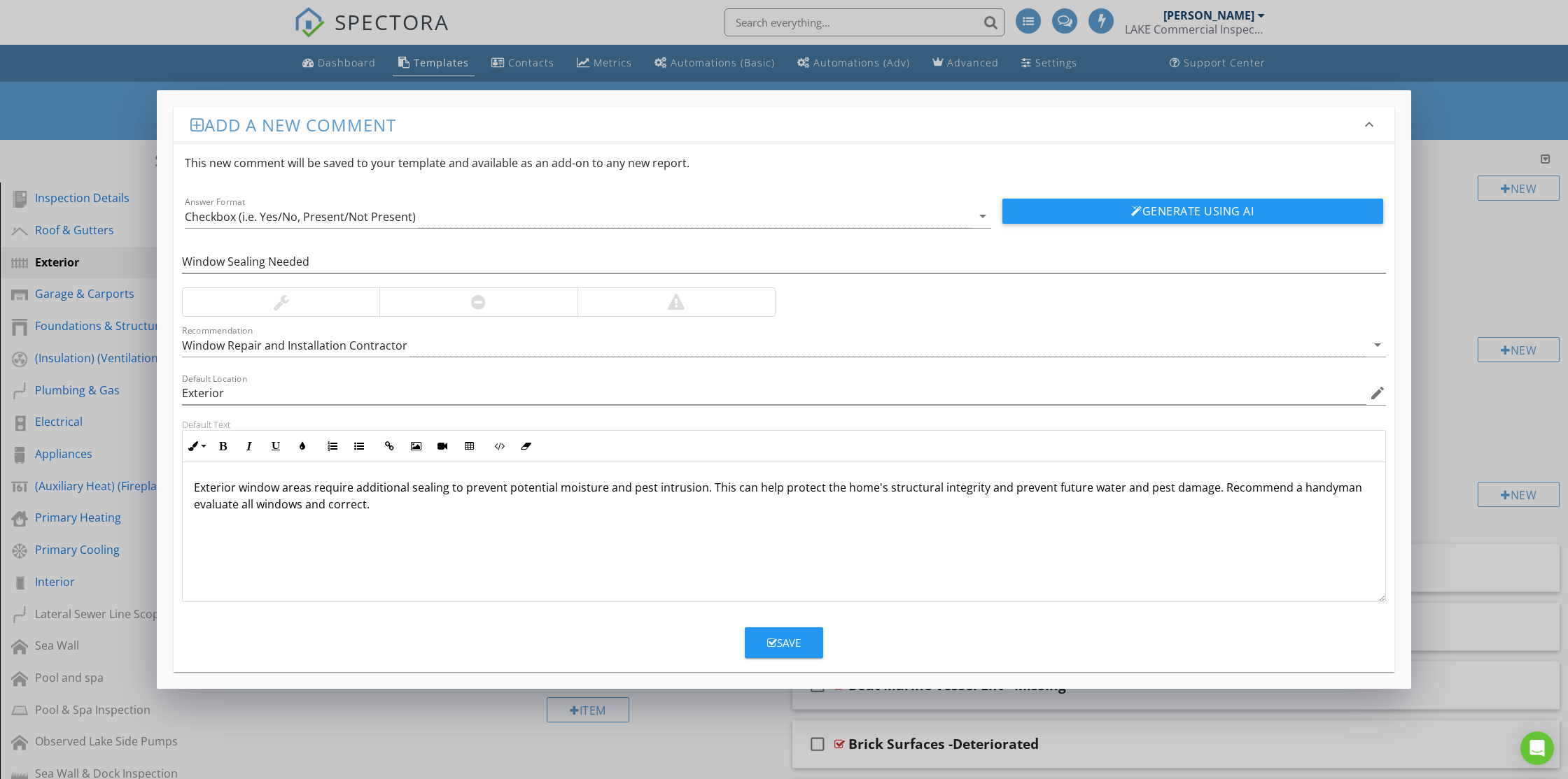
click at [637, 485] on p "Exterior window areas require additional sealing to prevent potential moisture …" at bounding box center [784, 496] width 1180 height 33
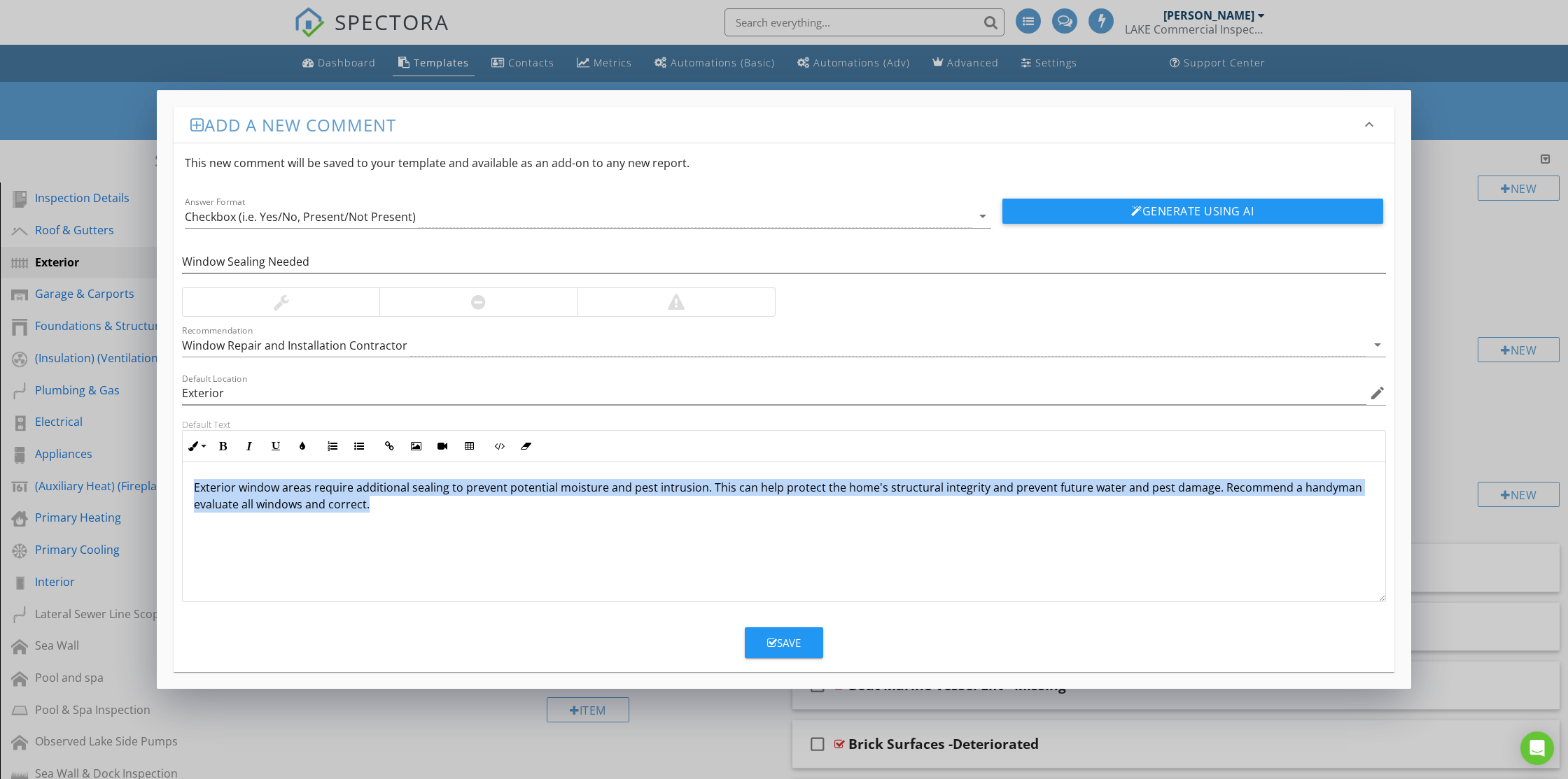
click at [637, 485] on p "Exterior window areas require additional sealing to prevent potential moisture …" at bounding box center [784, 496] width 1180 height 33
copy p "Exterior window areas require additional sealing to prevent potential moisture …"
click at [774, 639] on icon "button" at bounding box center [772, 643] width 10 height 11
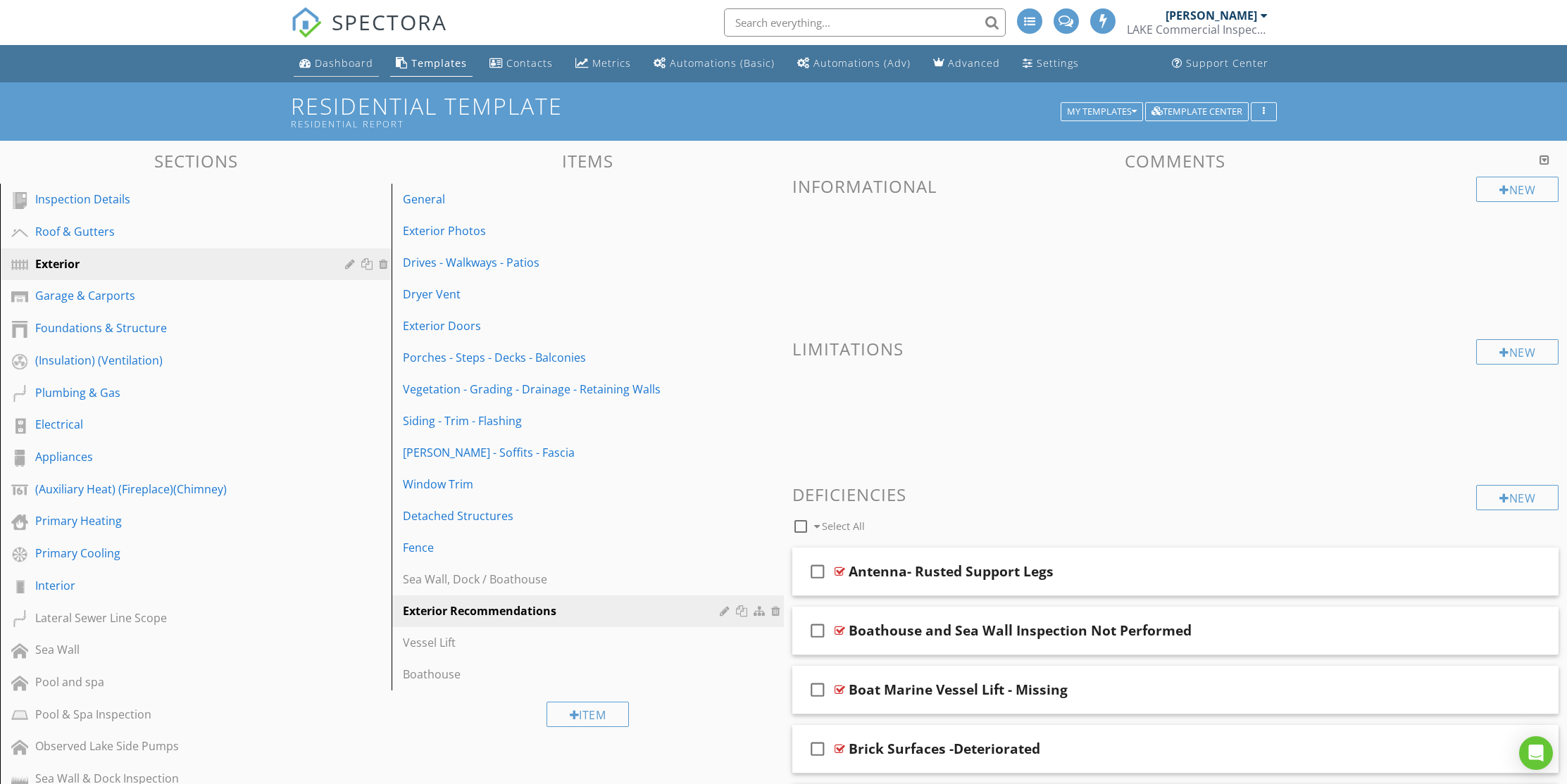
click at [350, 64] on div "Dashboard" at bounding box center [344, 63] width 59 height 13
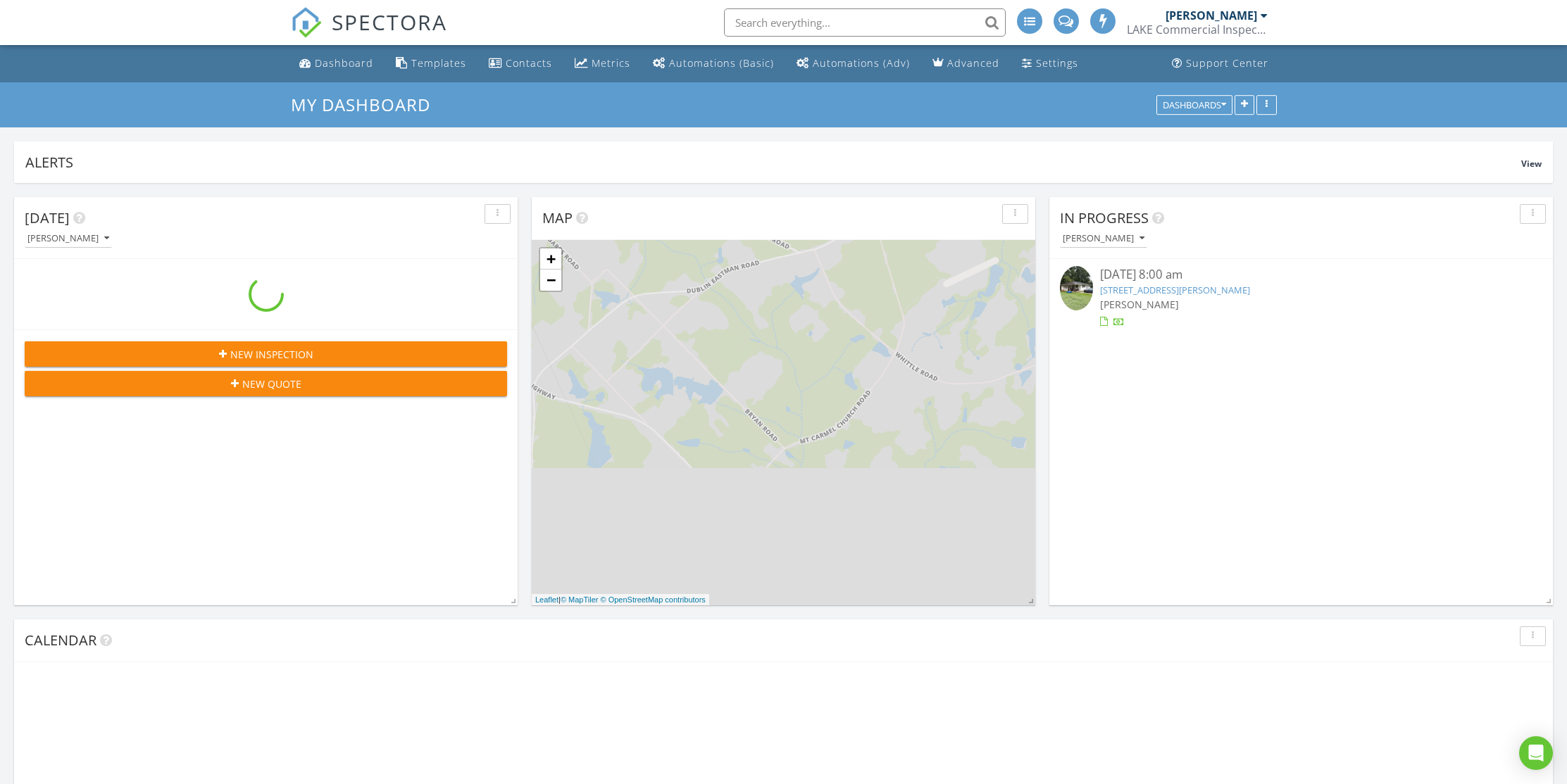
scroll to position [1303, 1589]
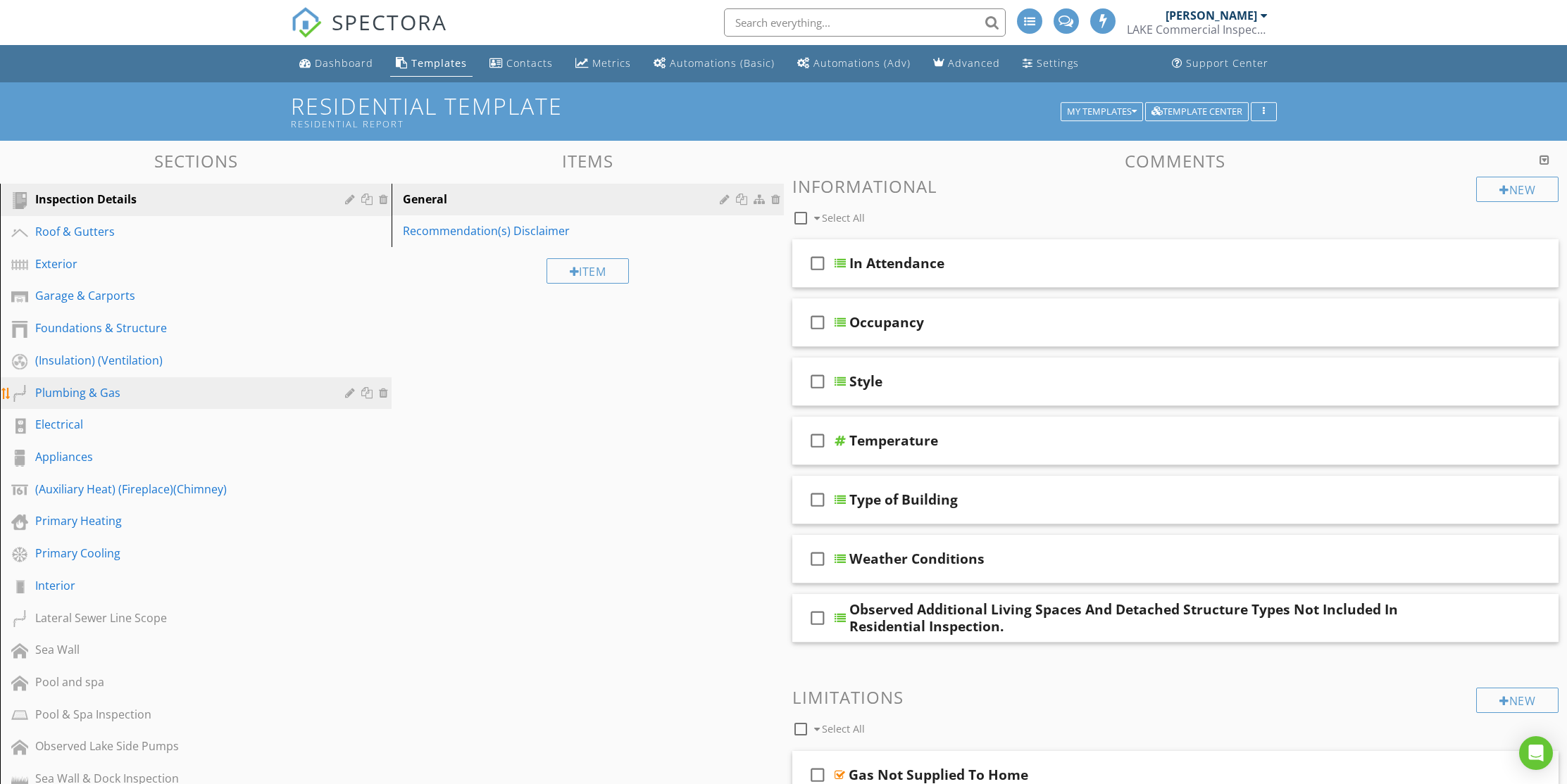
click at [85, 381] on link "Plumbing & Gas" at bounding box center [197, 393] width 387 height 33
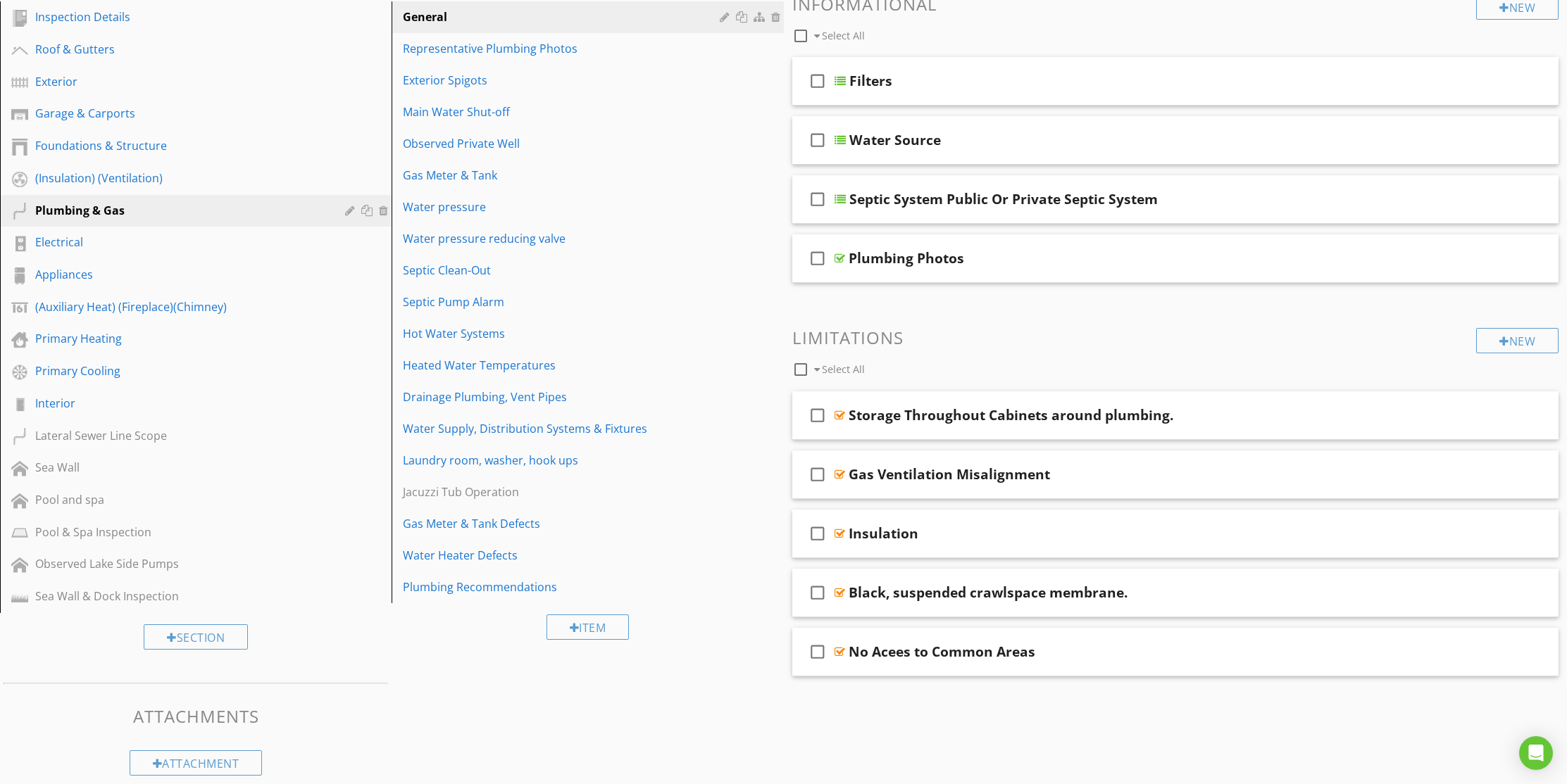
scroll to position [198, 0]
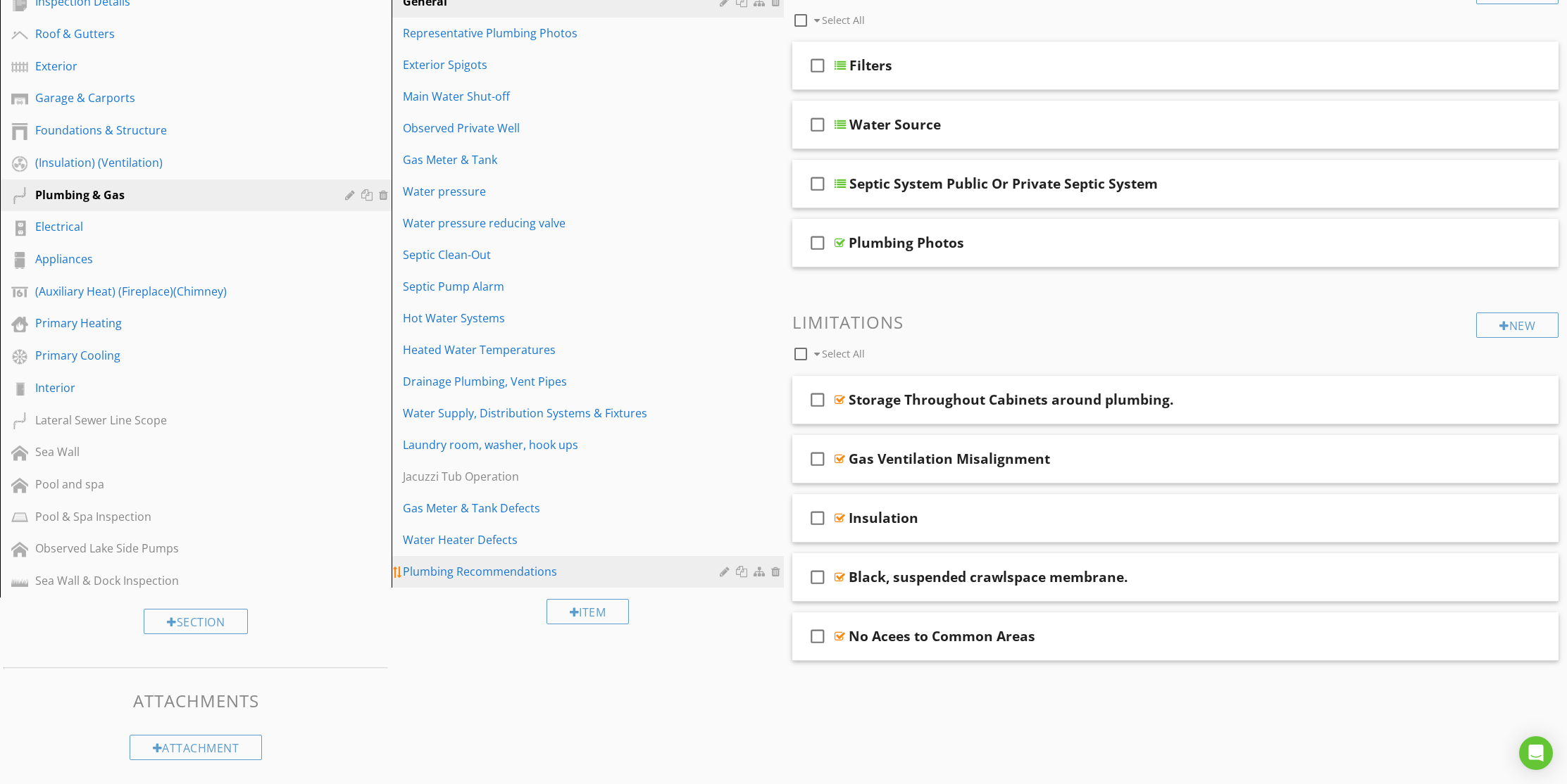
click at [505, 569] on div "Plumbing Recommendations" at bounding box center [563, 572] width 320 height 17
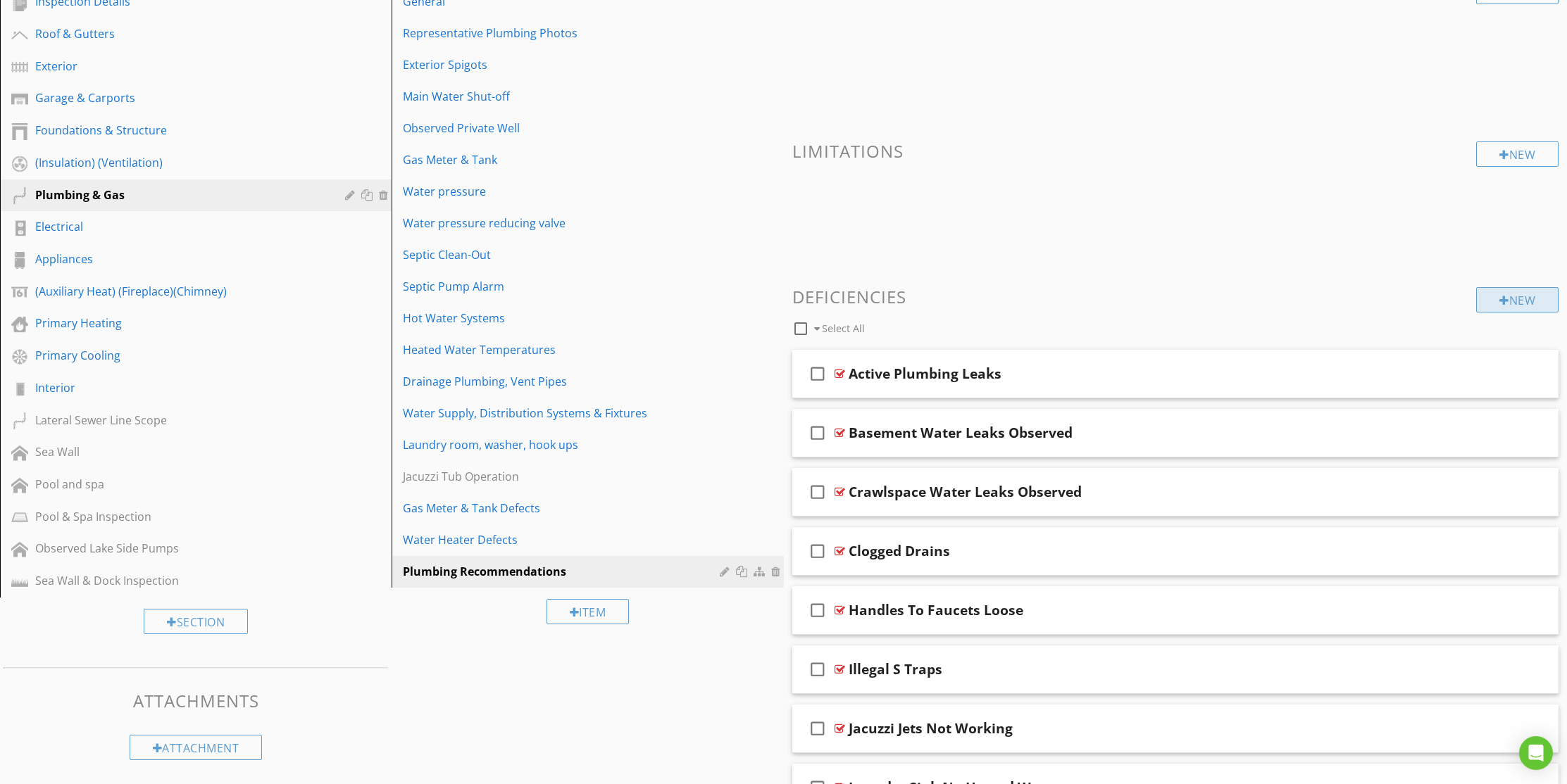
click at [1524, 294] on div "New" at bounding box center [1517, 300] width 83 height 25
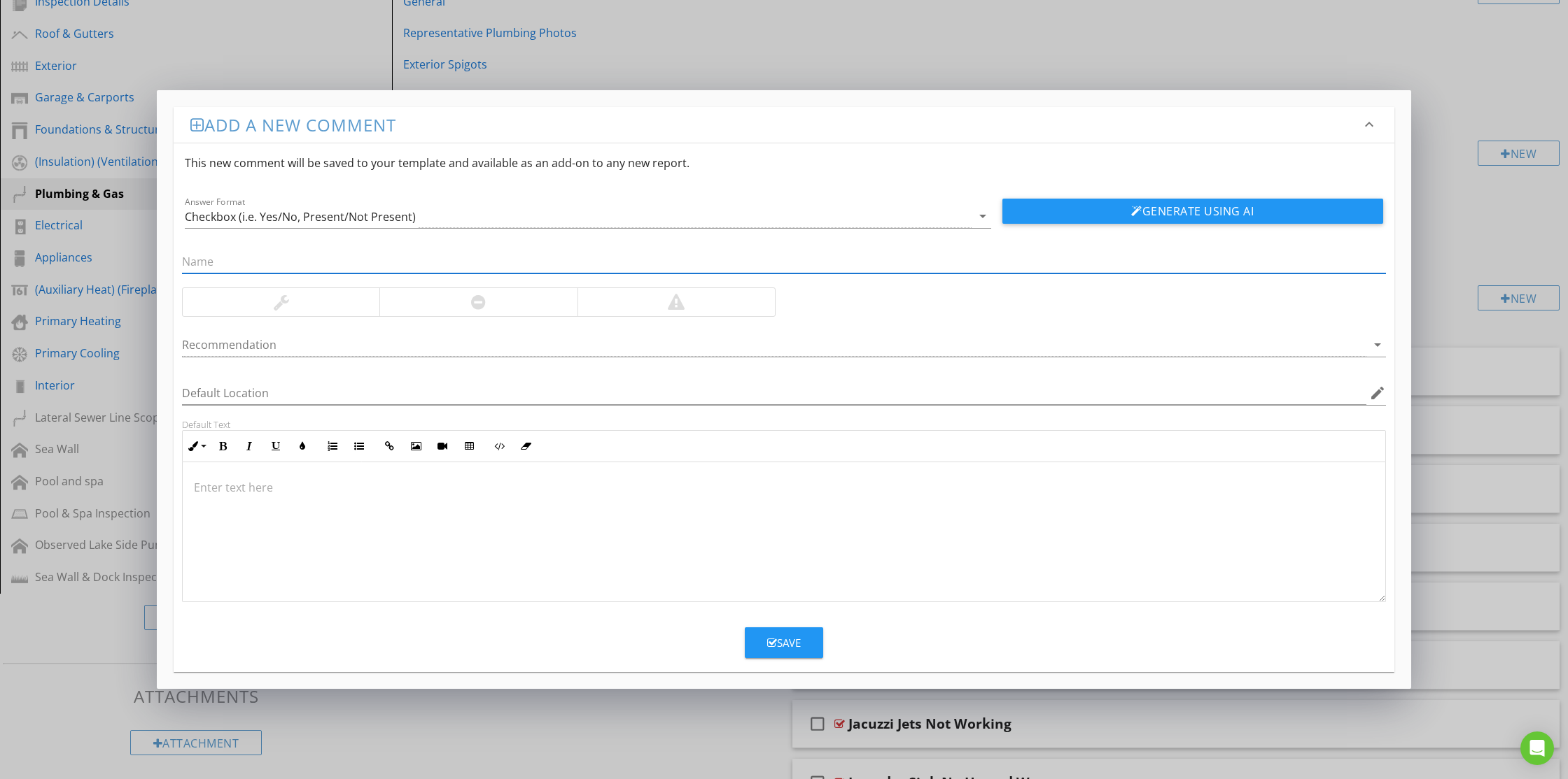
paste input "Did Not Locate Water Meter & Main Valve"
type input "Did Not Locate Water Meter & Main Valve"
click at [1082, 215] on button "Generate Using AI" at bounding box center [1192, 211] width 381 height 25
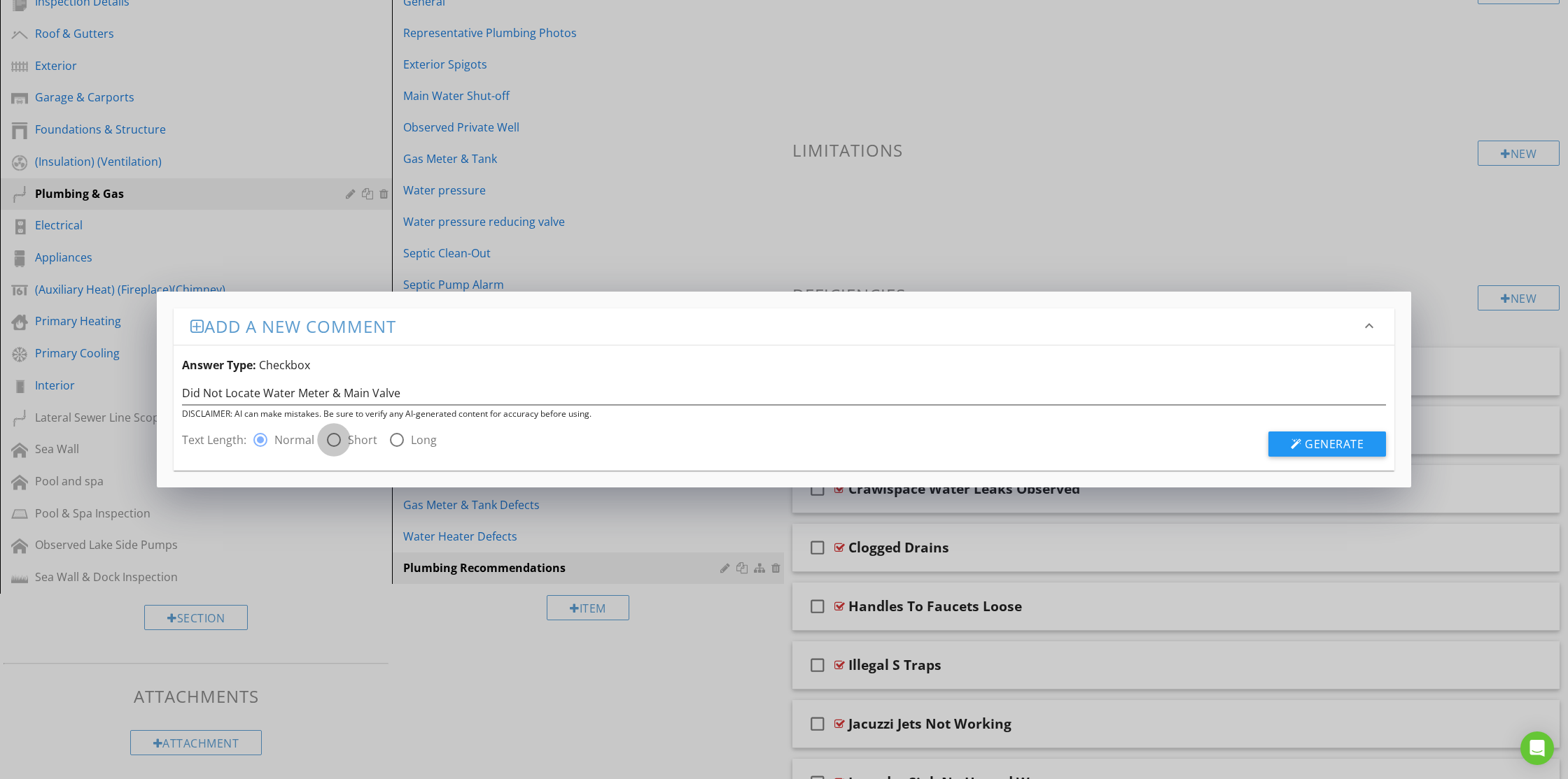
click at [337, 439] on div at bounding box center [333, 439] width 24 height 24
radio input "false"
radio input "true"
click at [1316, 437] on span "Generate" at bounding box center [1334, 444] width 59 height 16
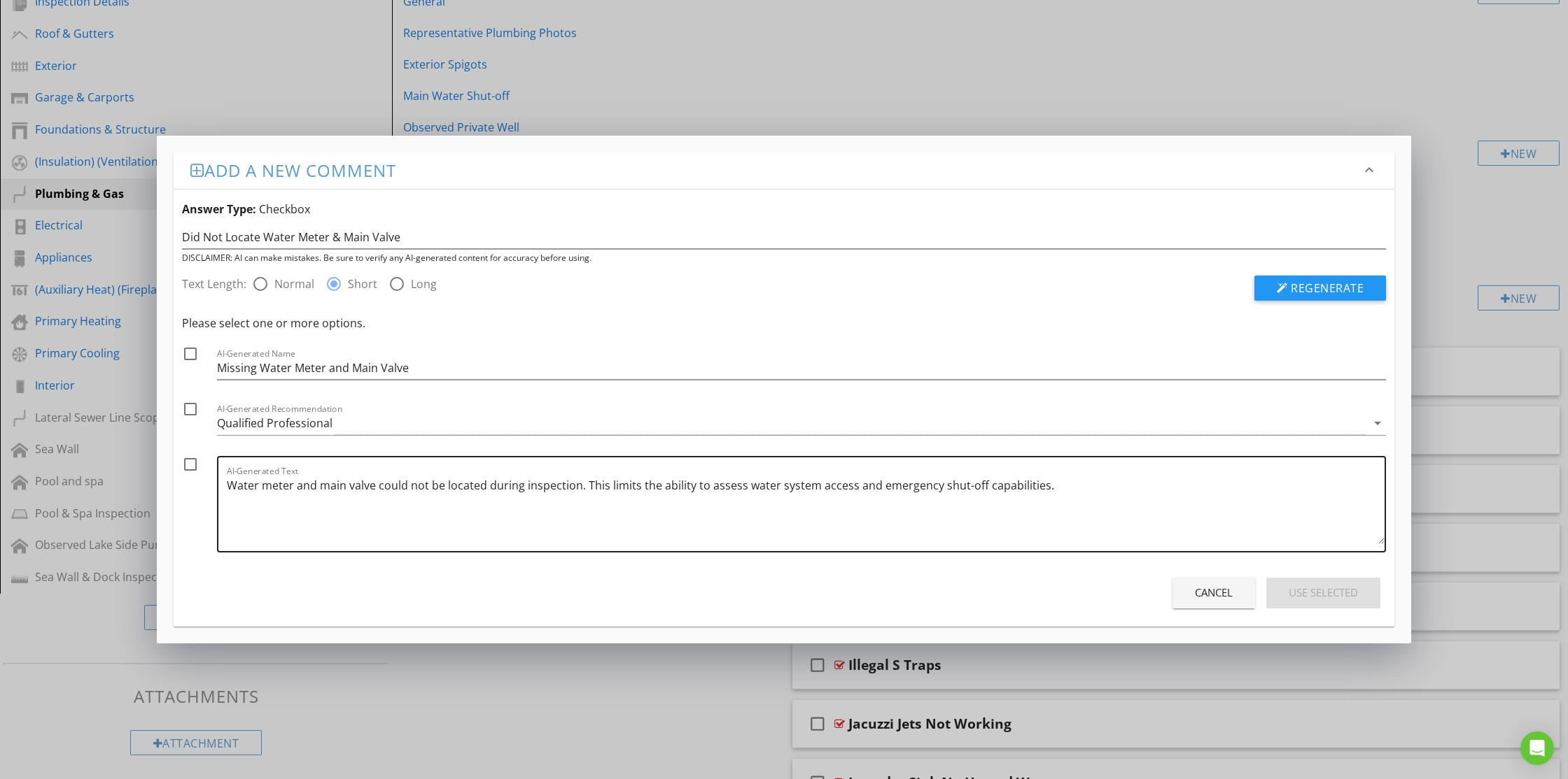
click at [1058, 488] on textarea "Water meter and main valve could not be located during inspection. This limits …" at bounding box center [805, 509] width 1158 height 70
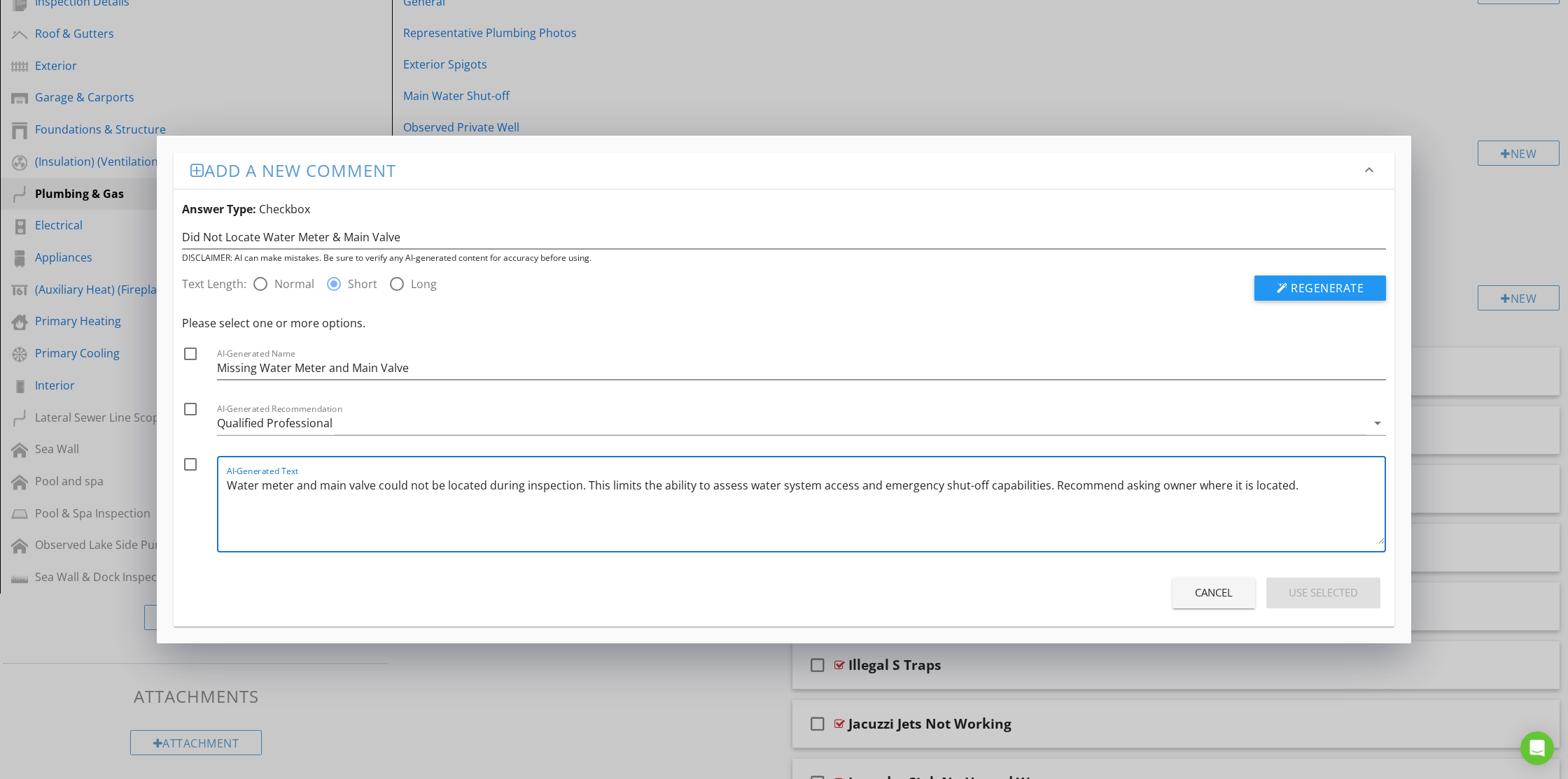
click at [507, 490] on textarea "Water meter and main valve could not be located during inspection. This limits …" at bounding box center [805, 509] width 1158 height 70
type textarea "Water meter and main valve could not be located during inspection. This limits …"
click at [195, 456] on div at bounding box center [190, 464] width 24 height 24
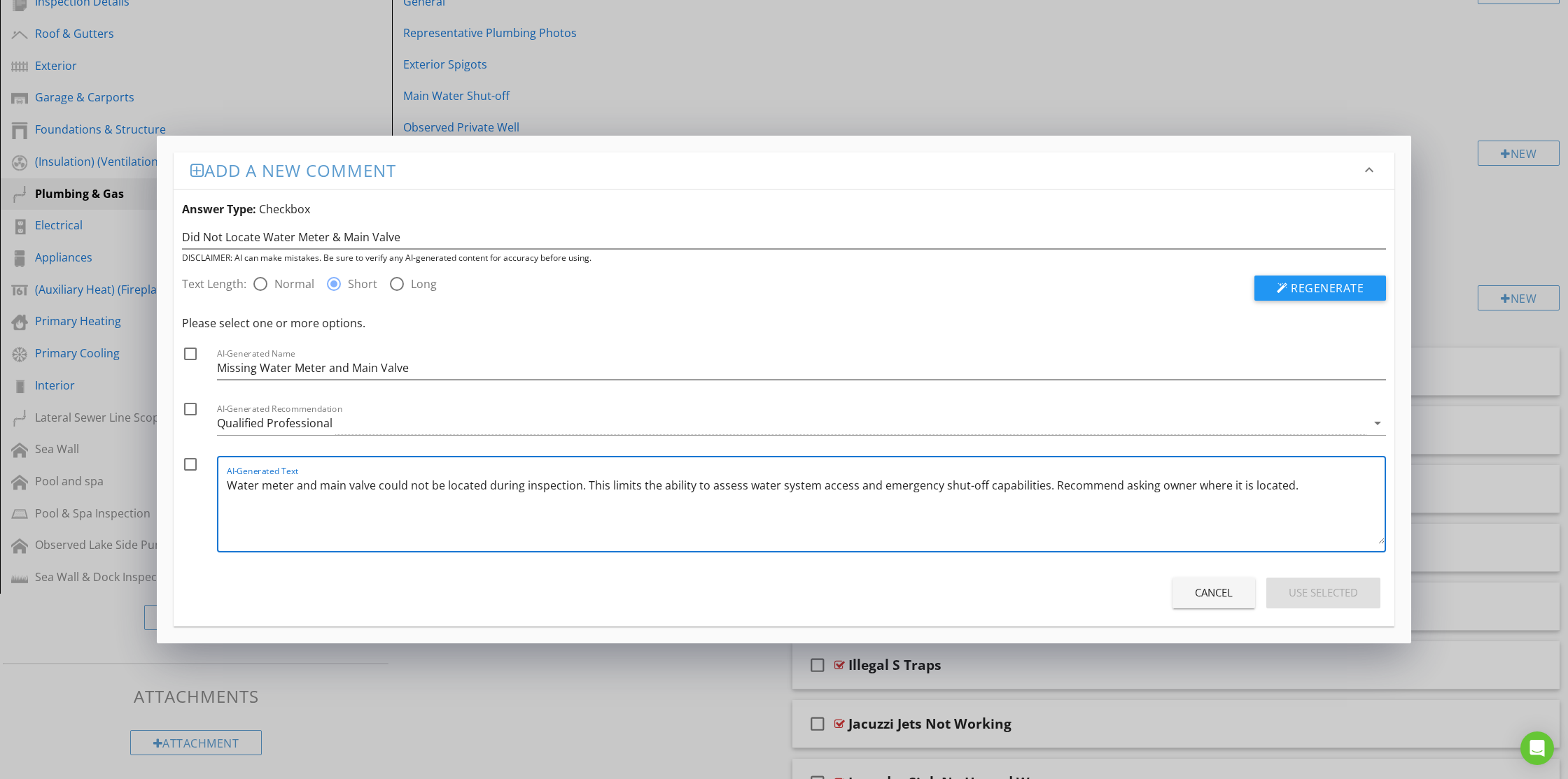
checkbox input "true"
click at [199, 404] on div at bounding box center [190, 409] width 24 height 24
checkbox input "true"
click at [191, 359] on div at bounding box center [190, 354] width 24 height 24
checkbox input "true"
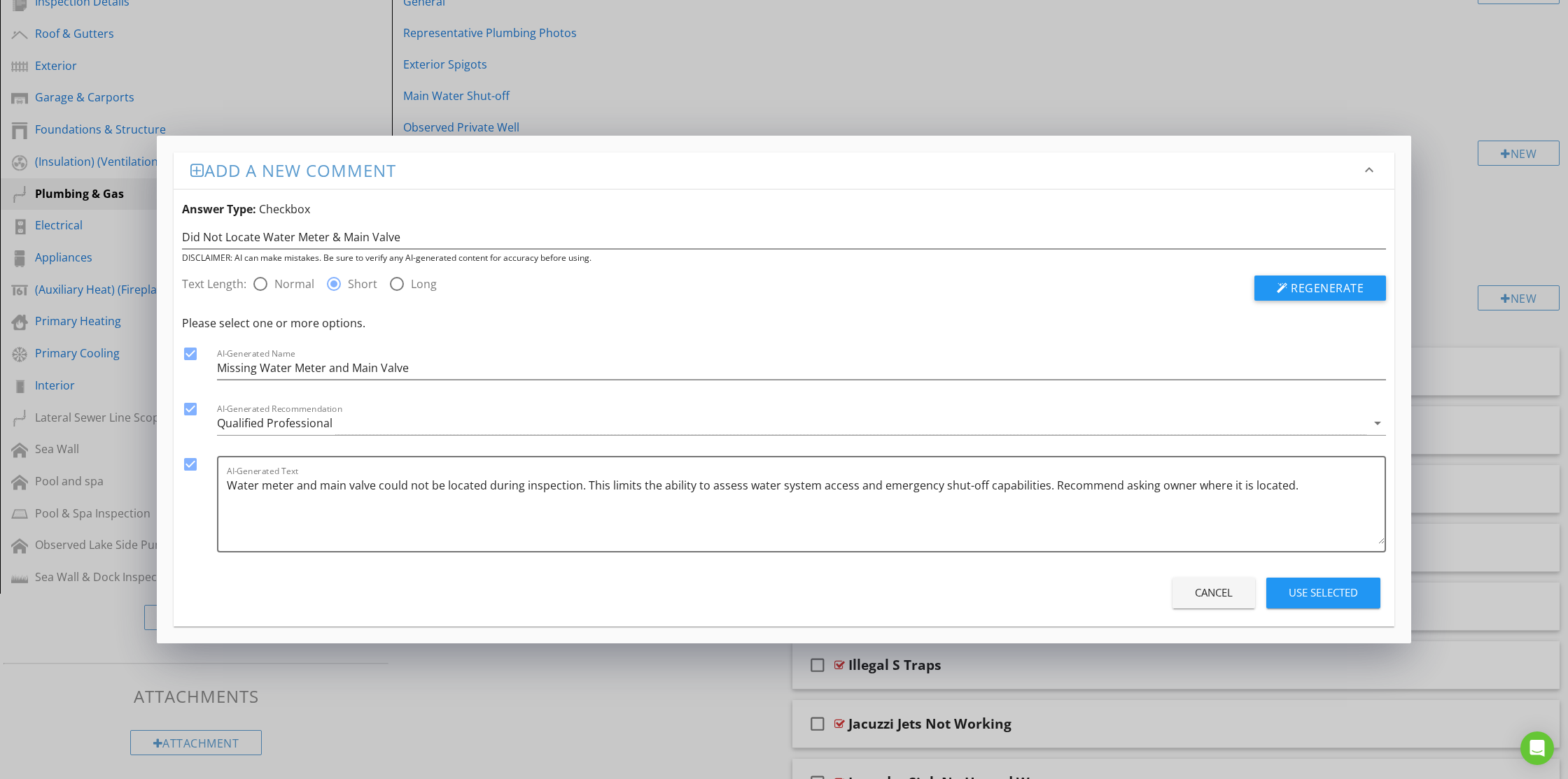
click at [1329, 589] on div "Use Selected" at bounding box center [1323, 592] width 69 height 16
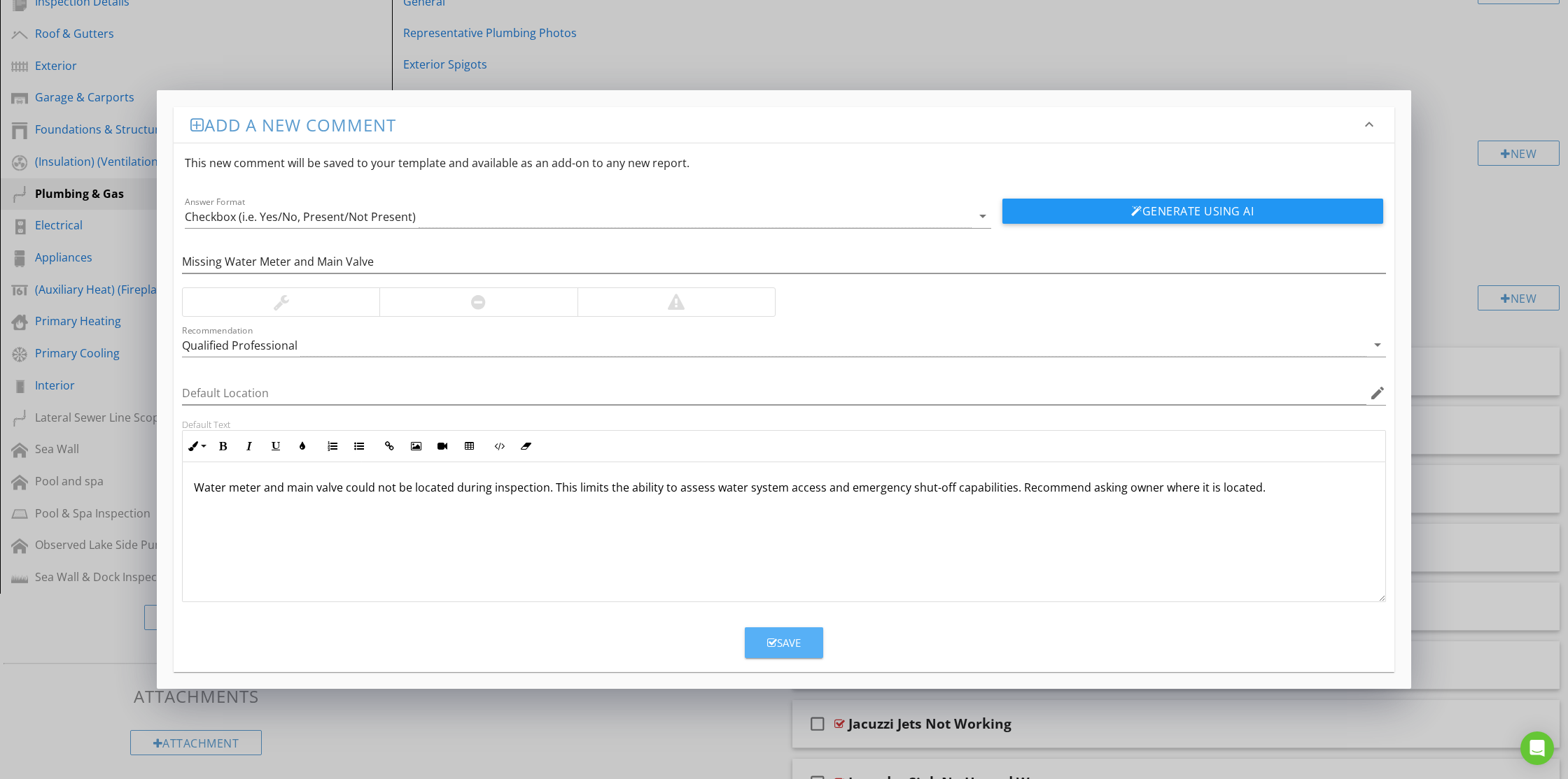
click at [818, 646] on button "Save" at bounding box center [784, 642] width 78 height 31
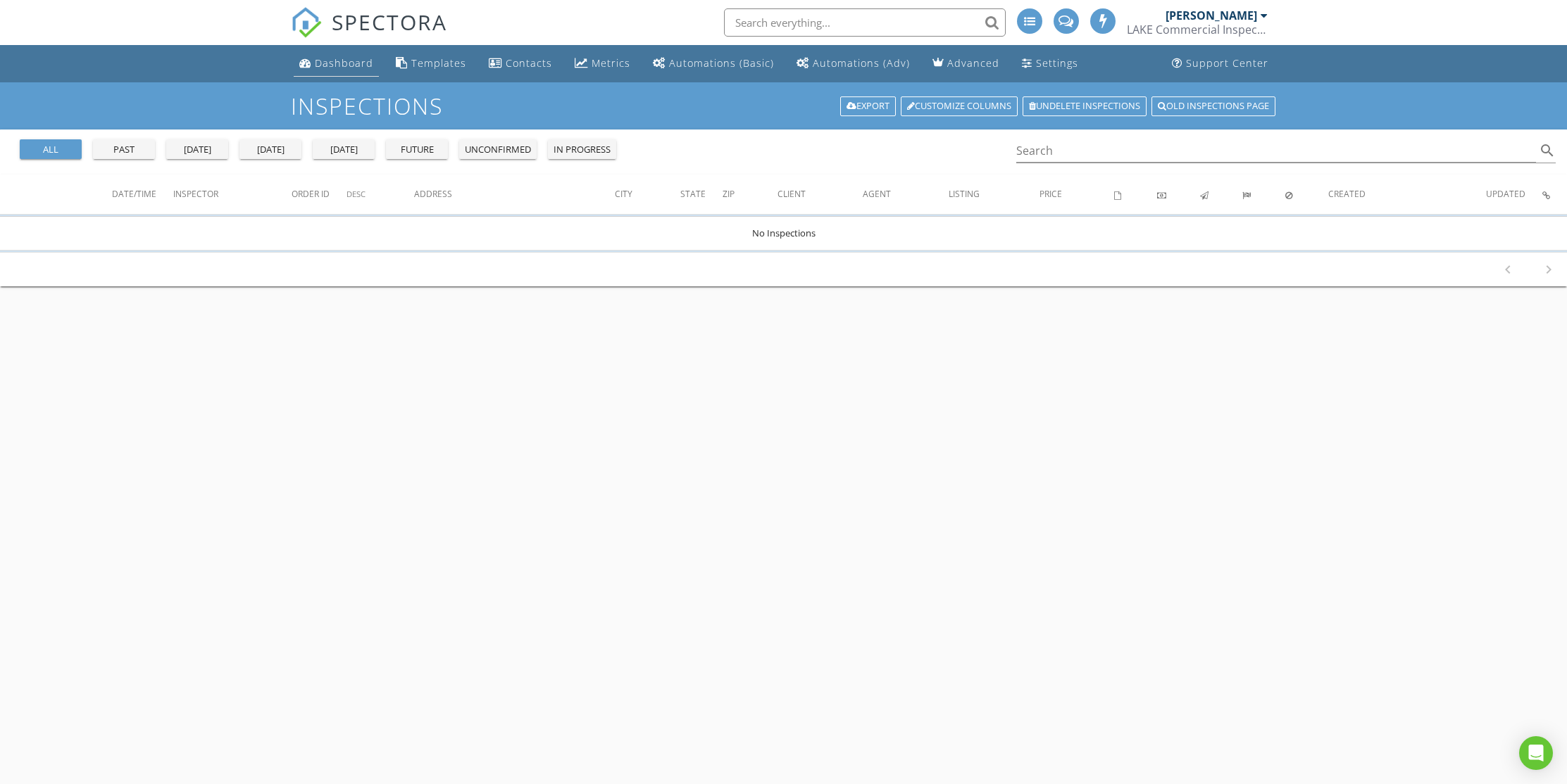
click at [333, 64] on div "Dashboard" at bounding box center [344, 63] width 59 height 13
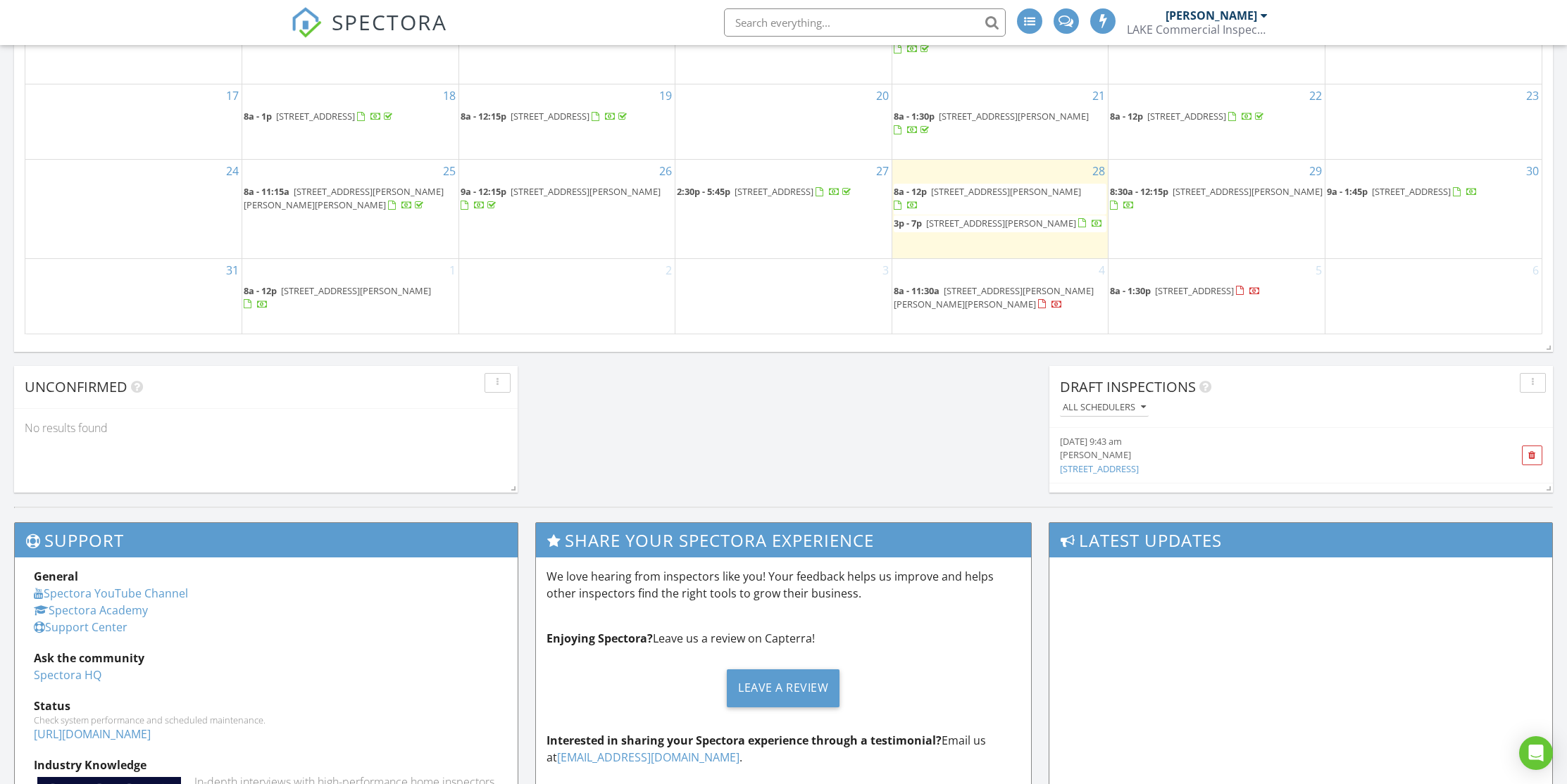
scroll to position [960, 0]
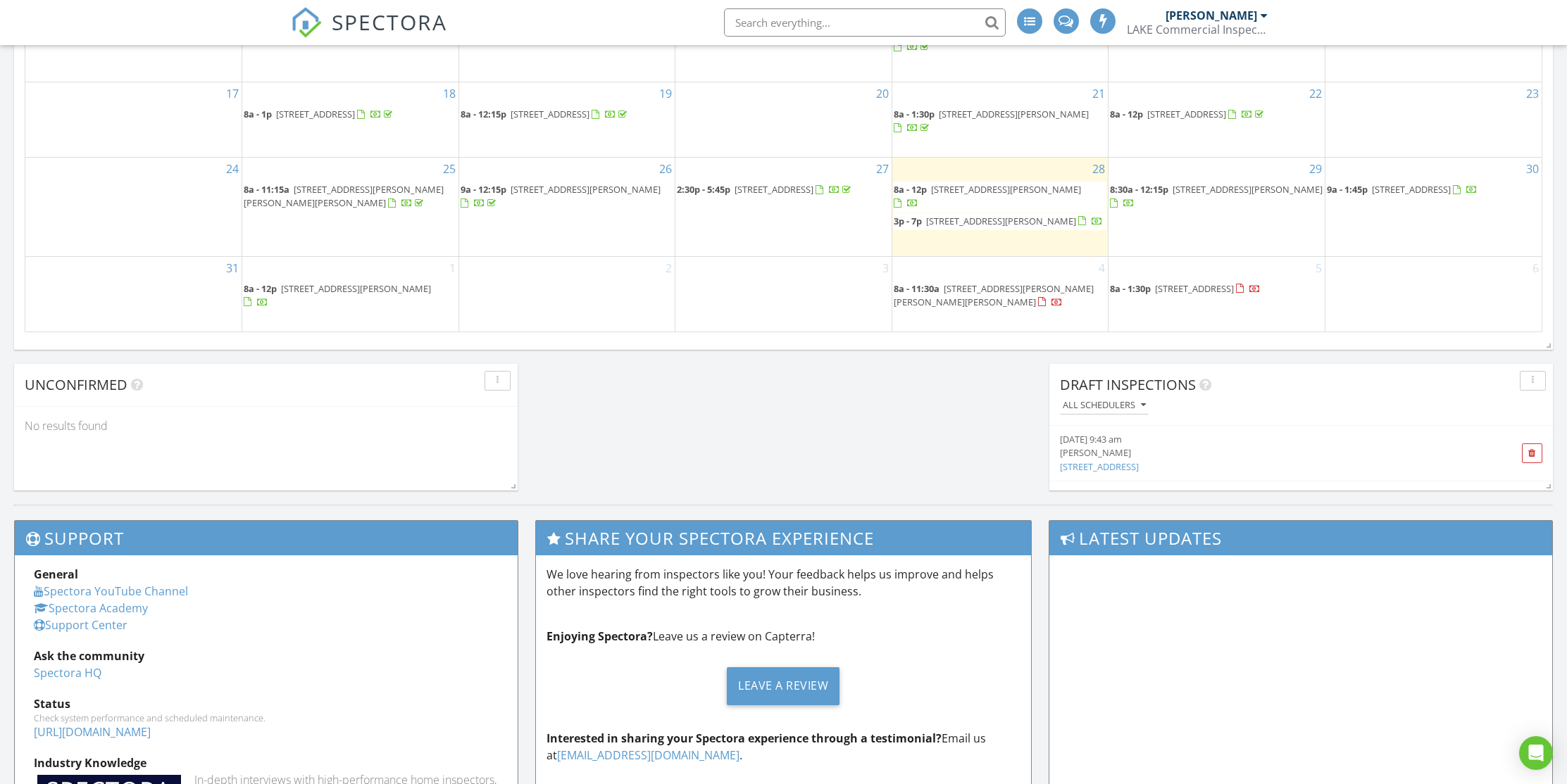
click at [1207, 196] on span "[STREET_ADDRESS][PERSON_NAME]" at bounding box center [1247, 189] width 150 height 13
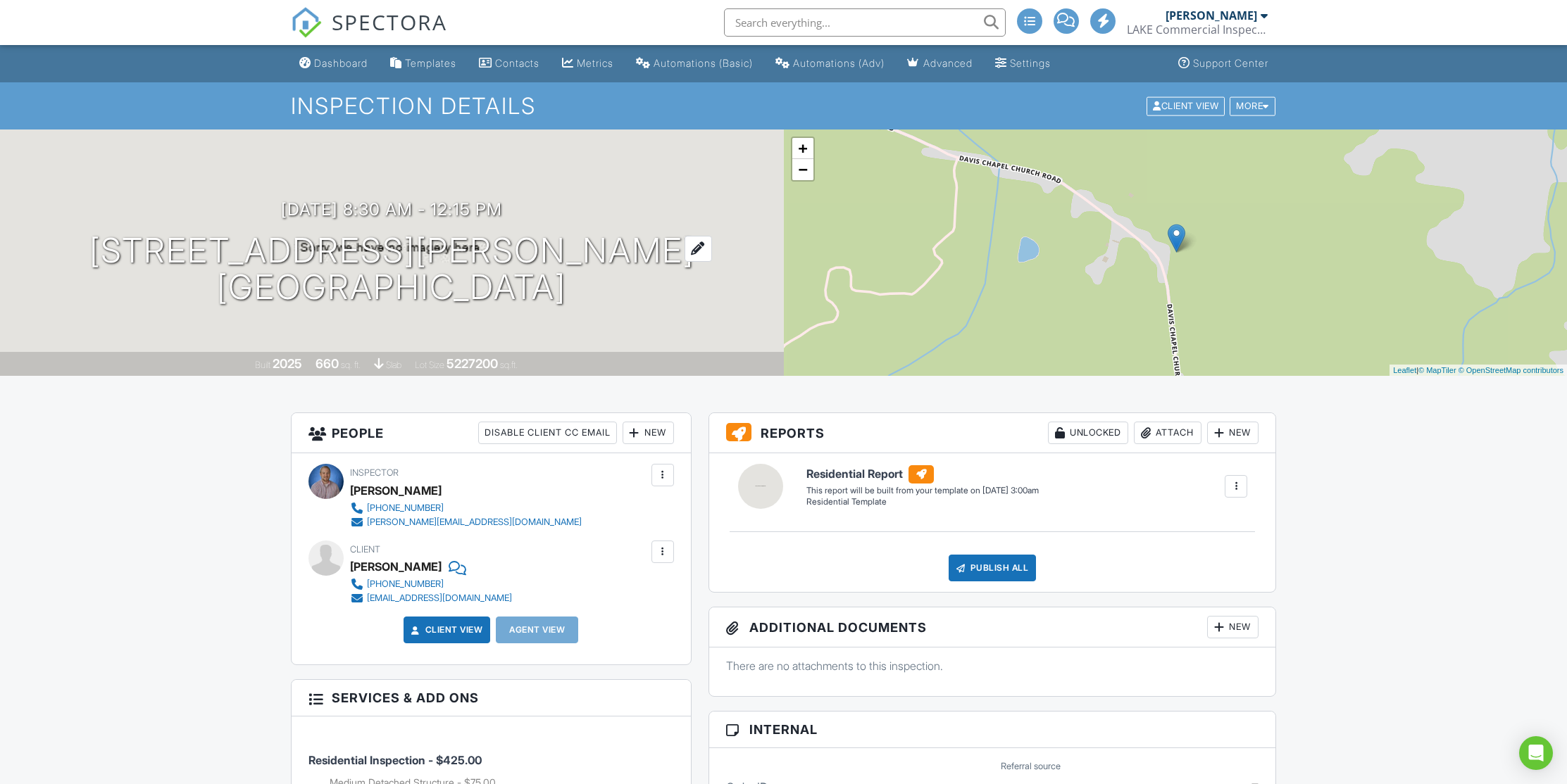
click at [261, 251] on h1 "219 Davis Chapel Church Rd Alamo, GA 30411" at bounding box center [391, 269] width 605 height 74
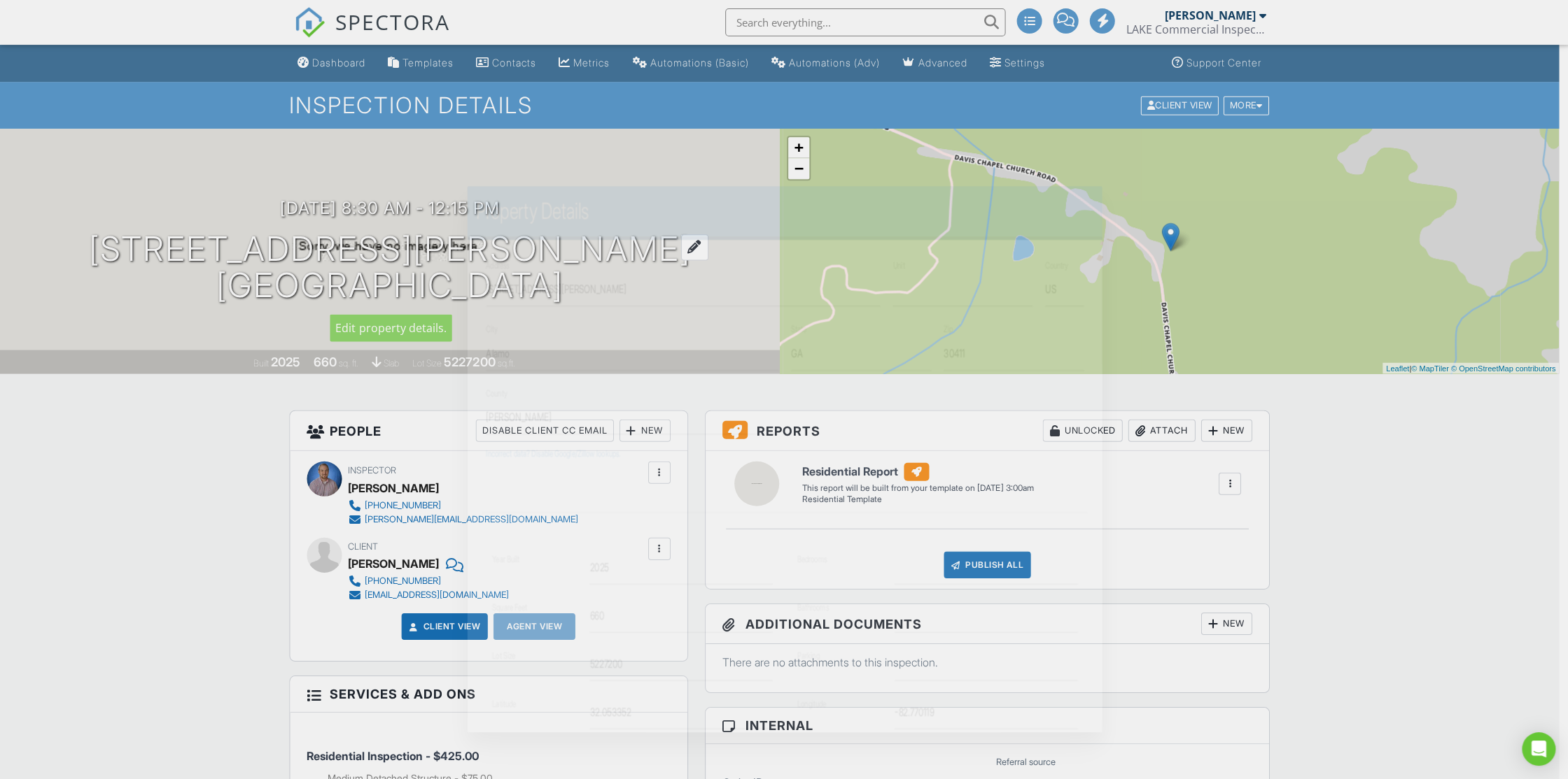
click at [259, 249] on div at bounding box center [784, 417] width 1568 height 974
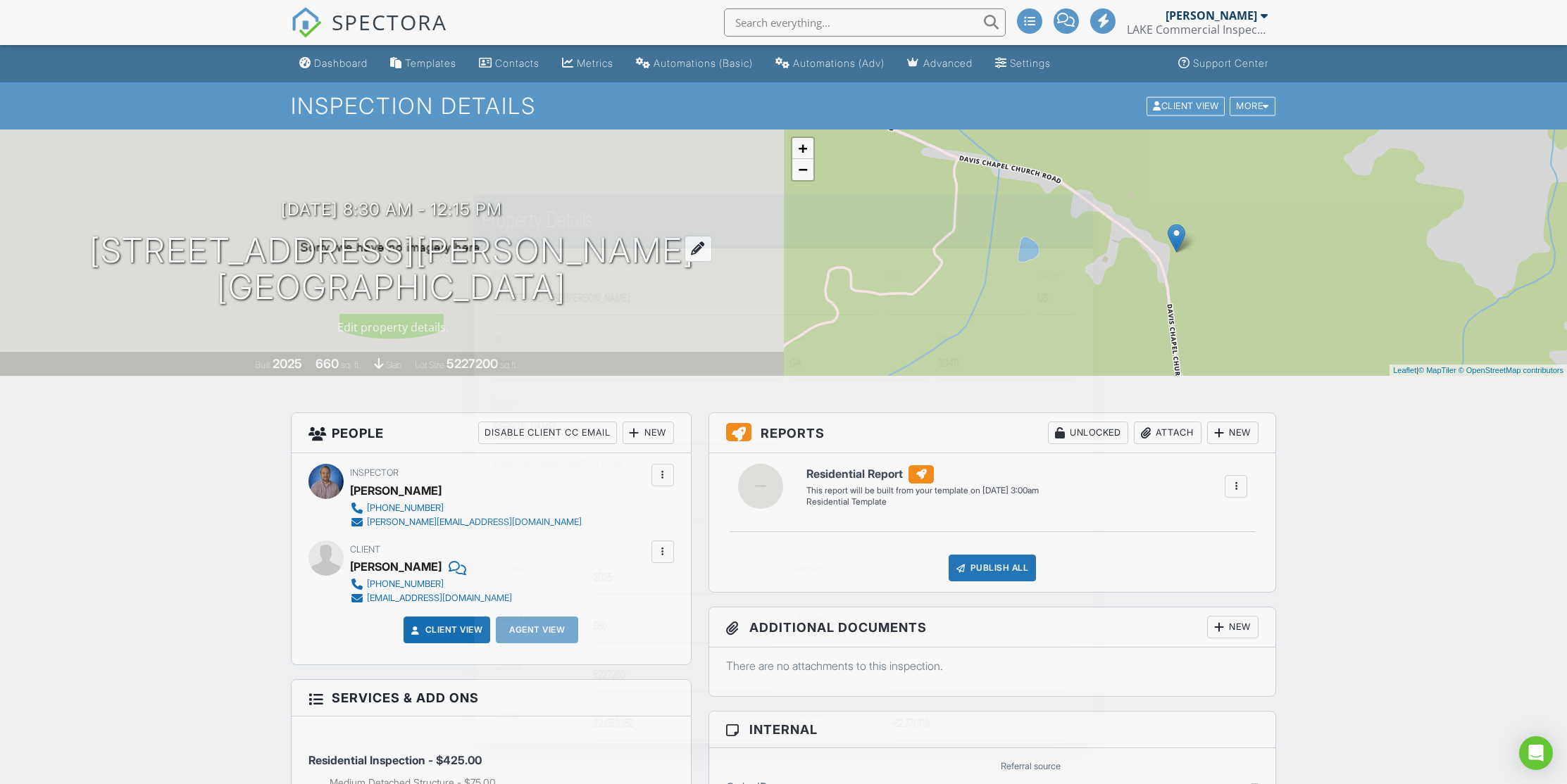
click at [261, 251] on div at bounding box center [784, 420] width 1567 height 980
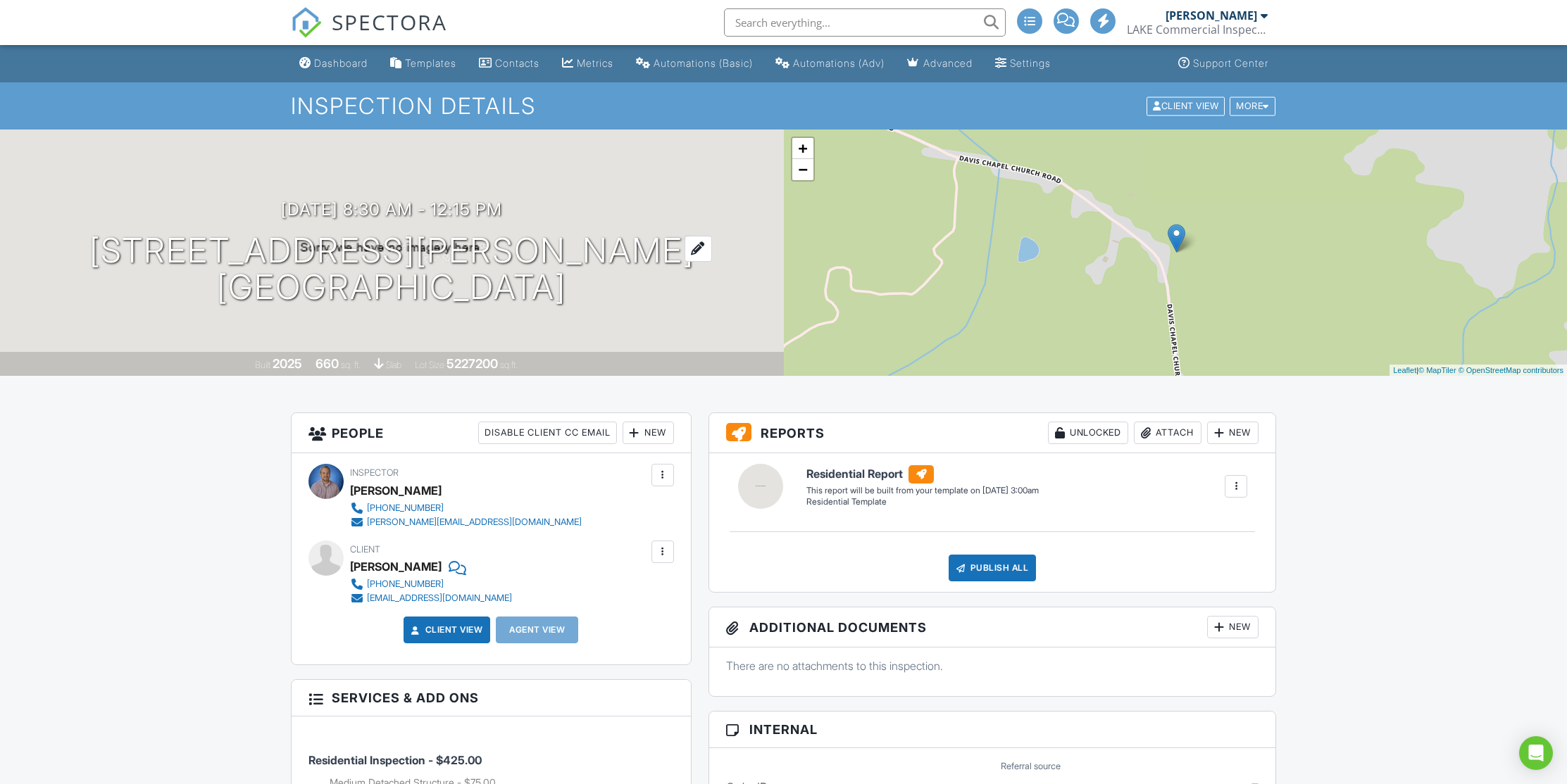
click at [261, 251] on h1 "219 Davis Chapel Church Rd Alamo, GA 30411" at bounding box center [391, 269] width 605 height 74
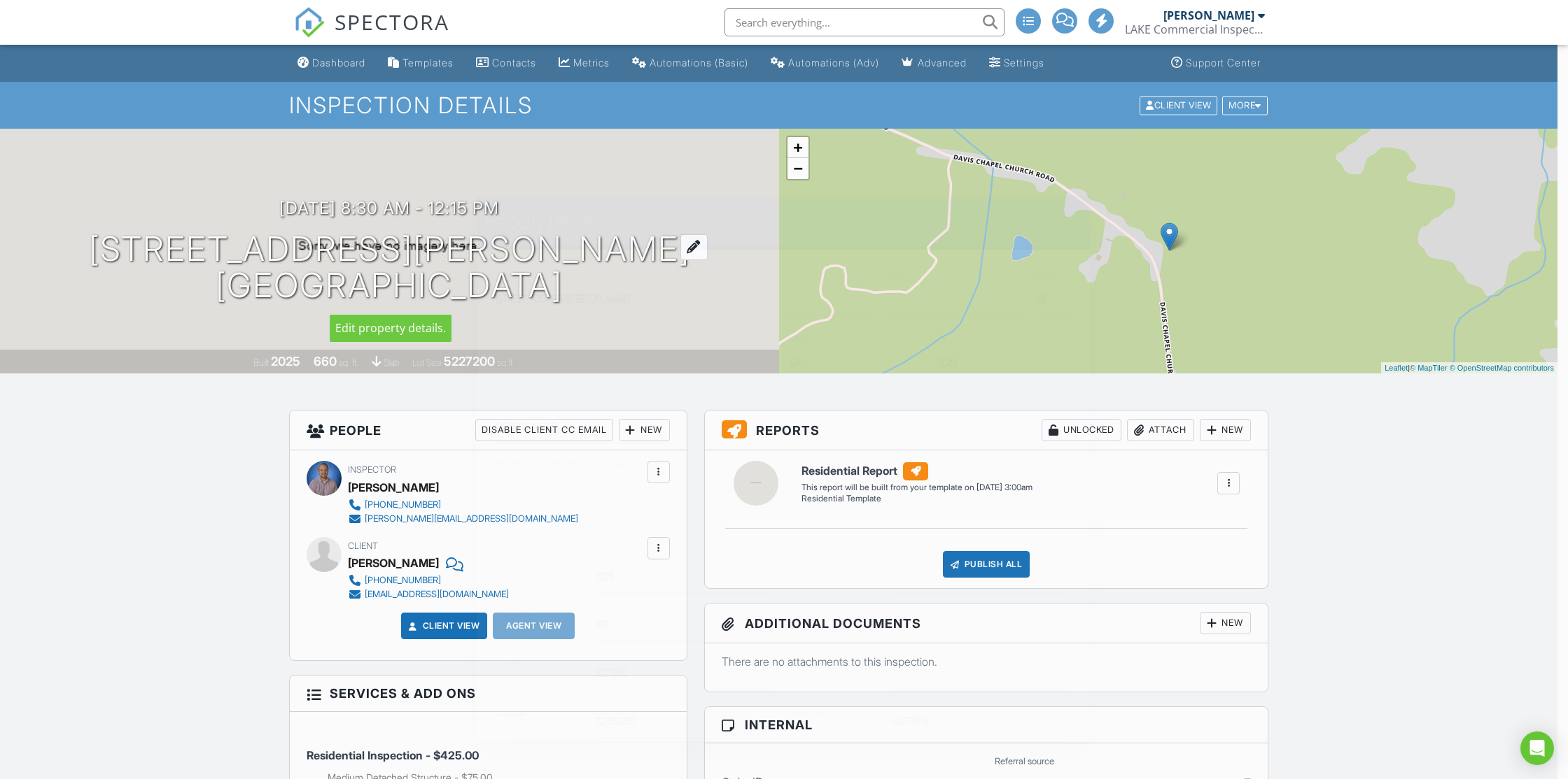
click at [259, 249] on div at bounding box center [784, 417] width 1568 height 974
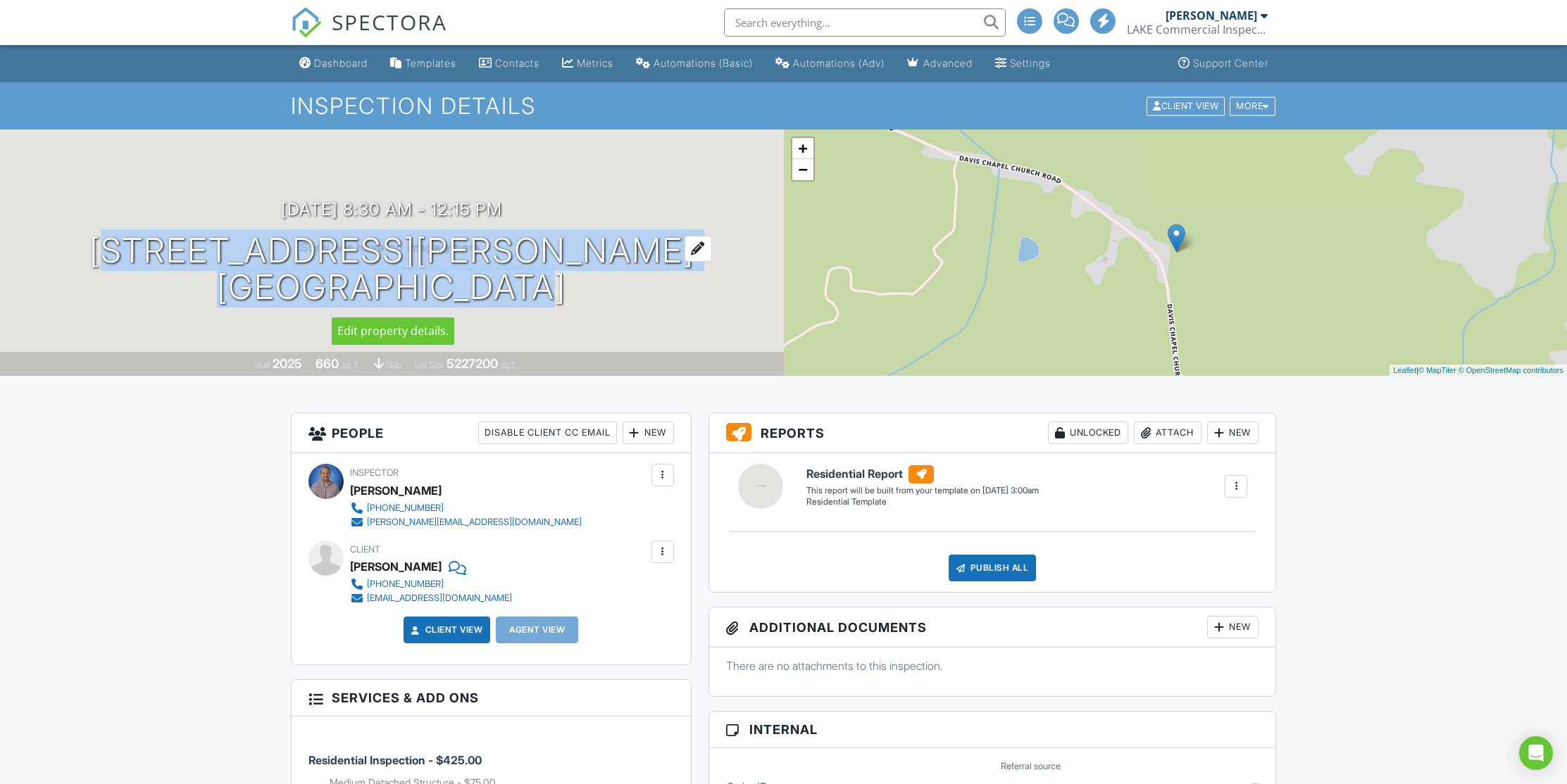
drag, startPoint x: 131, startPoint y: 247, endPoint x: 543, endPoint y: 290, distance: 414.2
click at [543, 290] on div "08/29/2025 8:30 am - 12:15 pm 219 Davis Chapel Church Rd Alamo, GA 30411" at bounding box center [391, 252] width 784 height 106
copy h1 "219 Davis Chapel Church Rd Alamo, GA 30411"
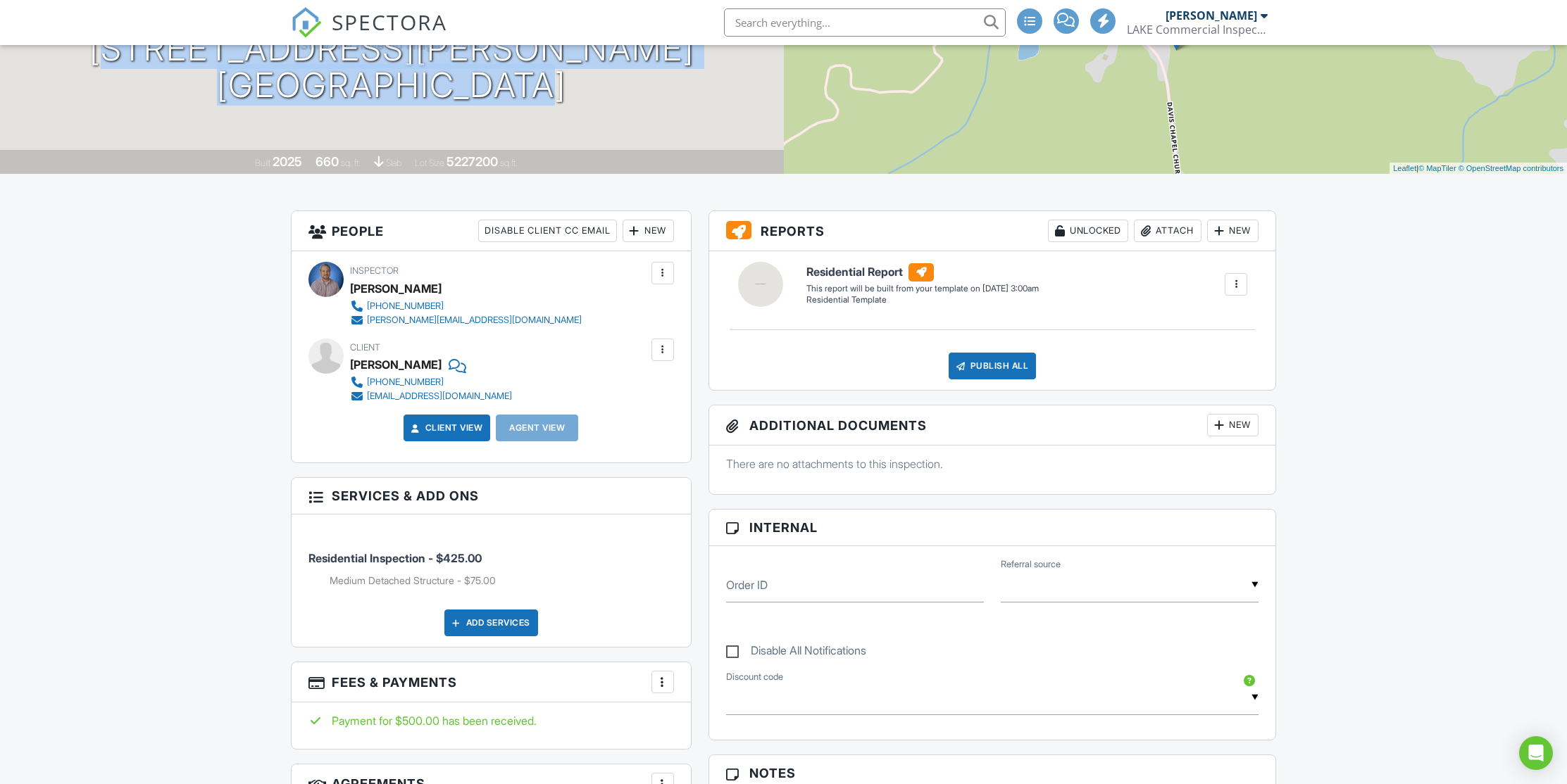
scroll to position [457, 0]
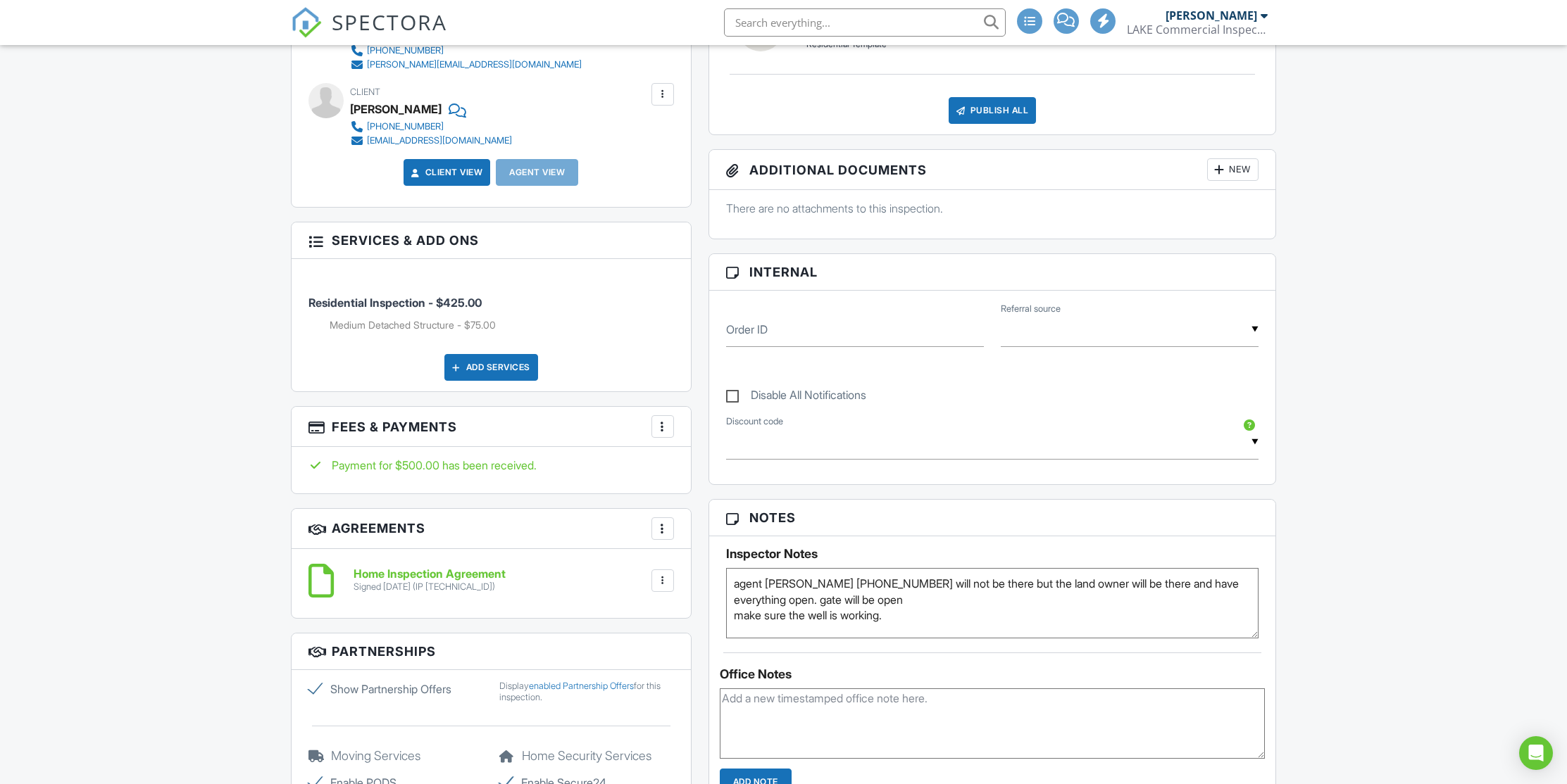
click at [892, 619] on textarea "agent Scott 229-347-5066 will not be there but the land owner will be there and…" at bounding box center [993, 603] width 533 height 70
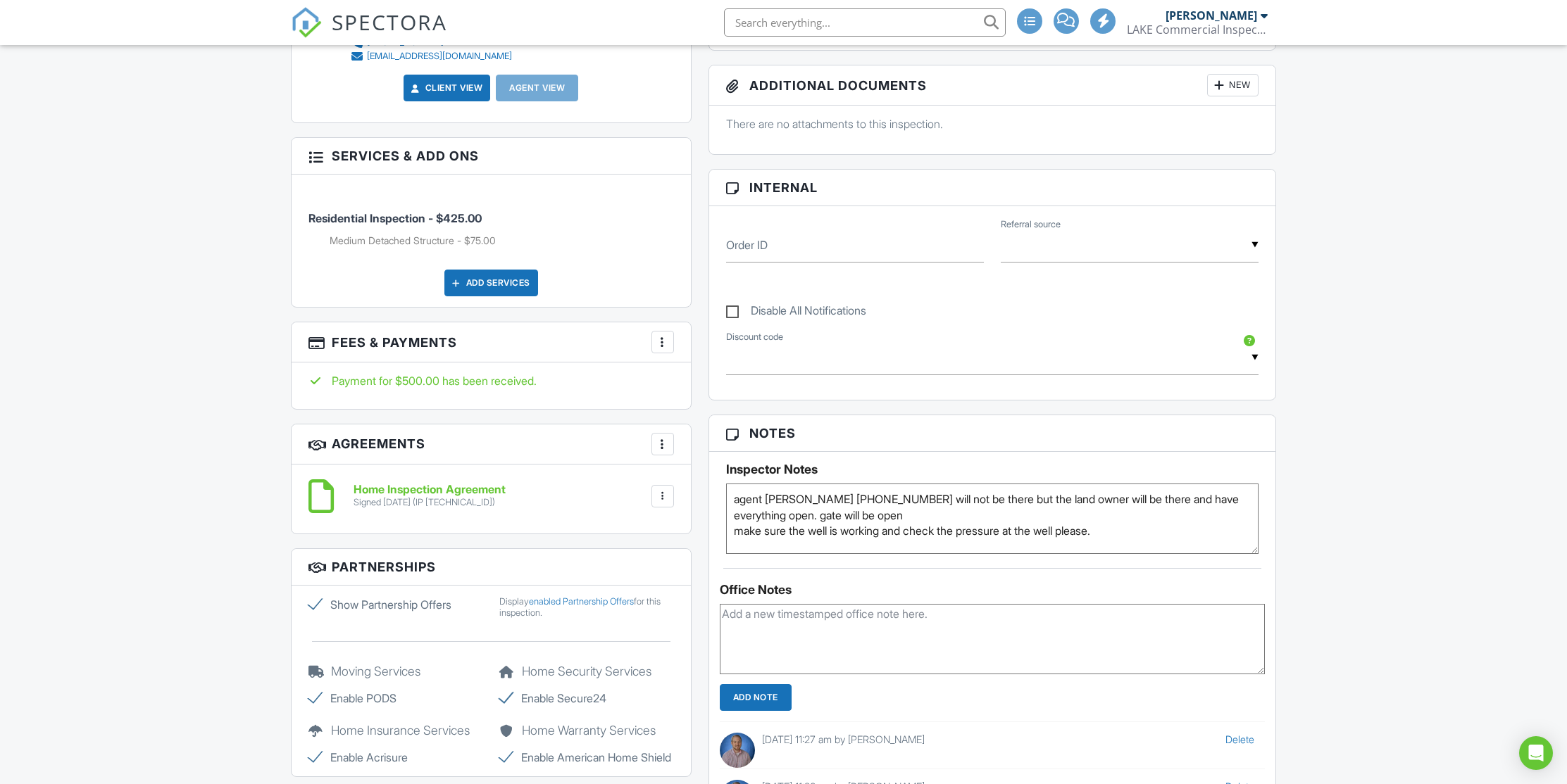
scroll to position [547, 0]
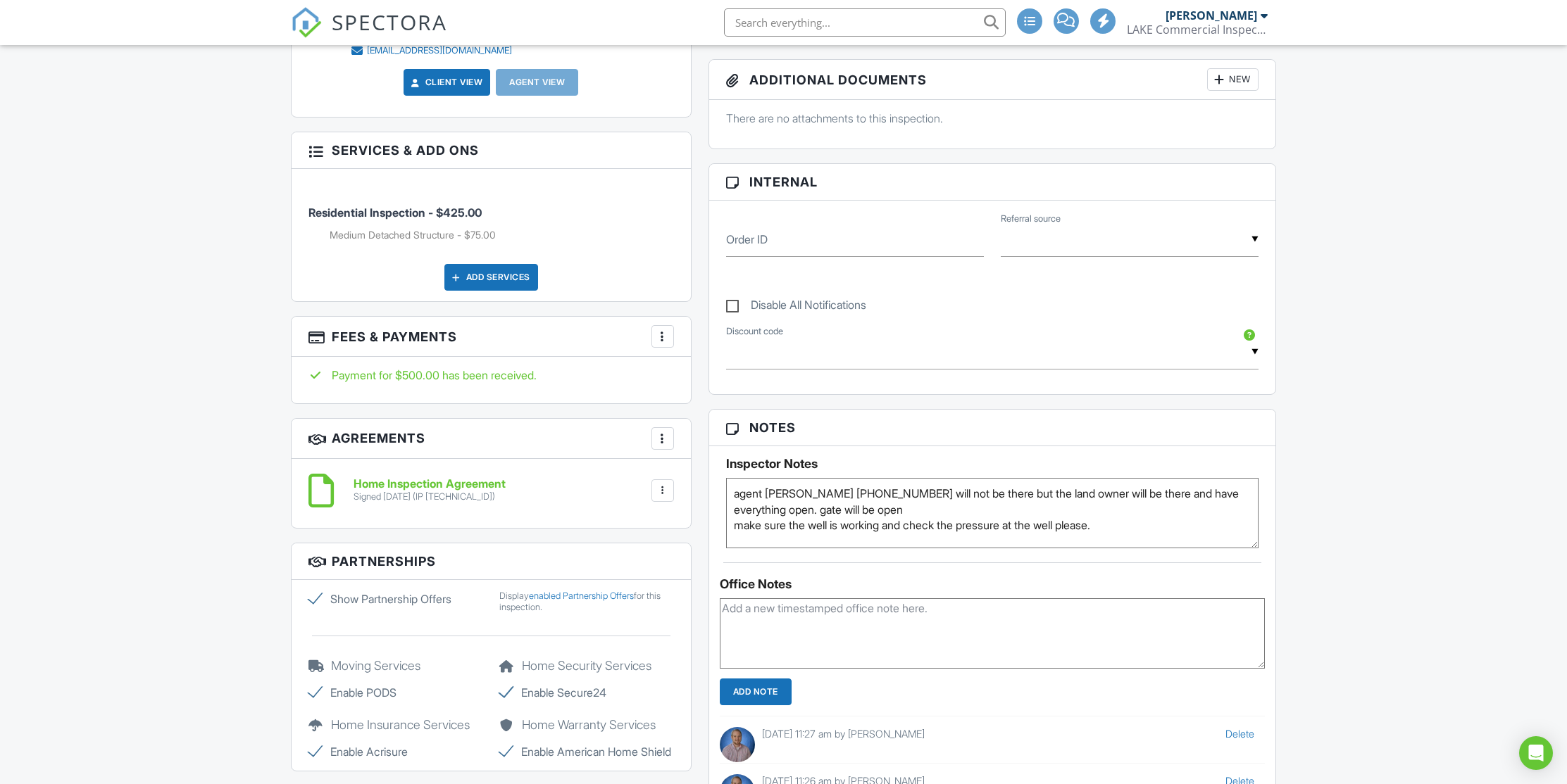
type textarea "agent Scott 229-347-5066 will not be there but the land owner will be there and…"
click at [773, 695] on input "Add Note" at bounding box center [756, 692] width 72 height 27
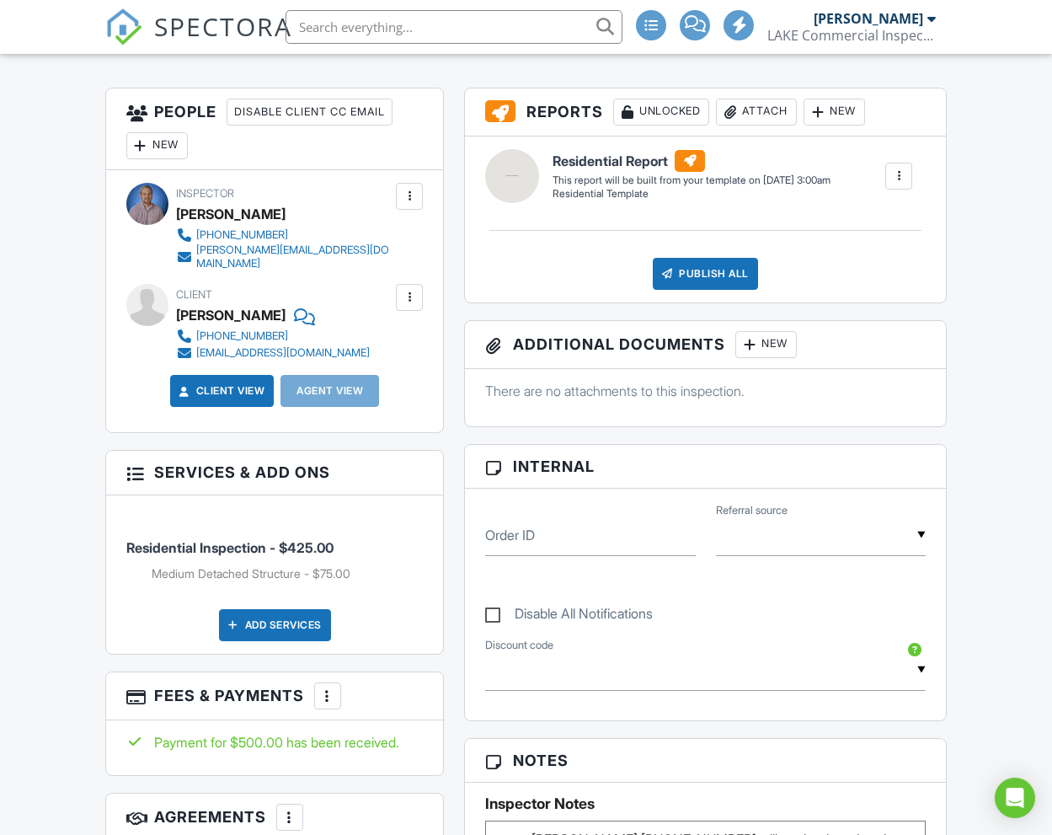
scroll to position [0, 0]
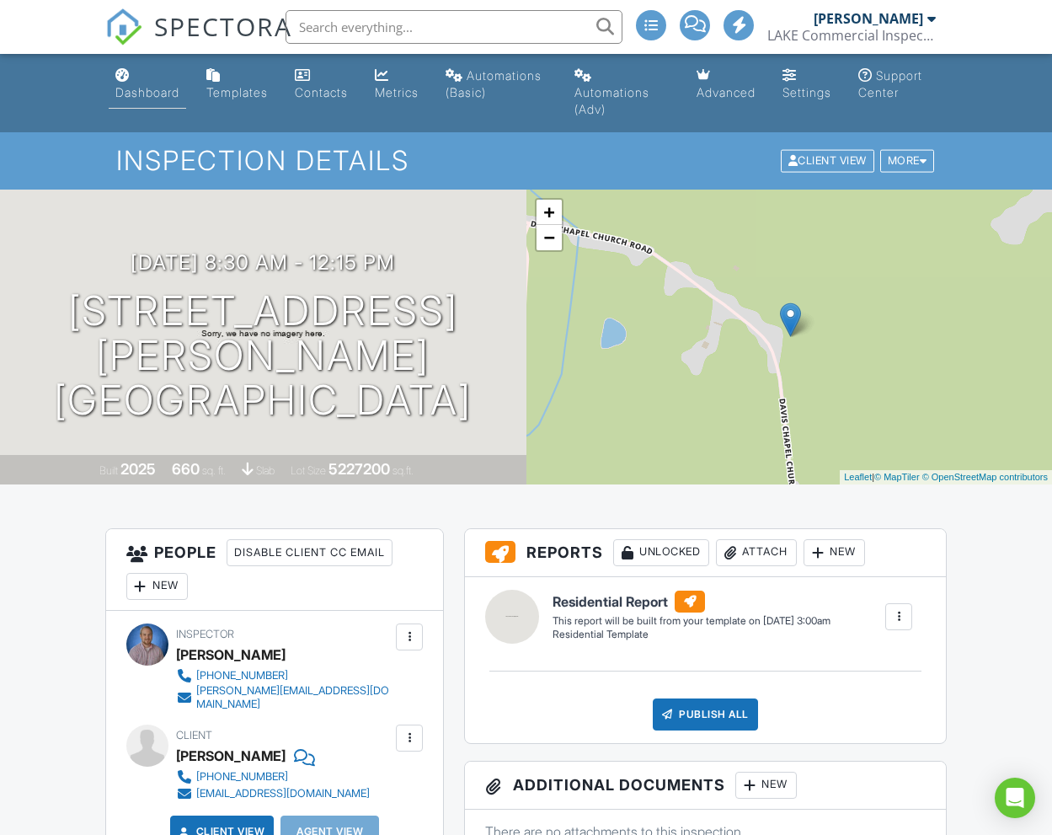
click at [164, 89] on div "Dashboard" at bounding box center [147, 92] width 64 height 14
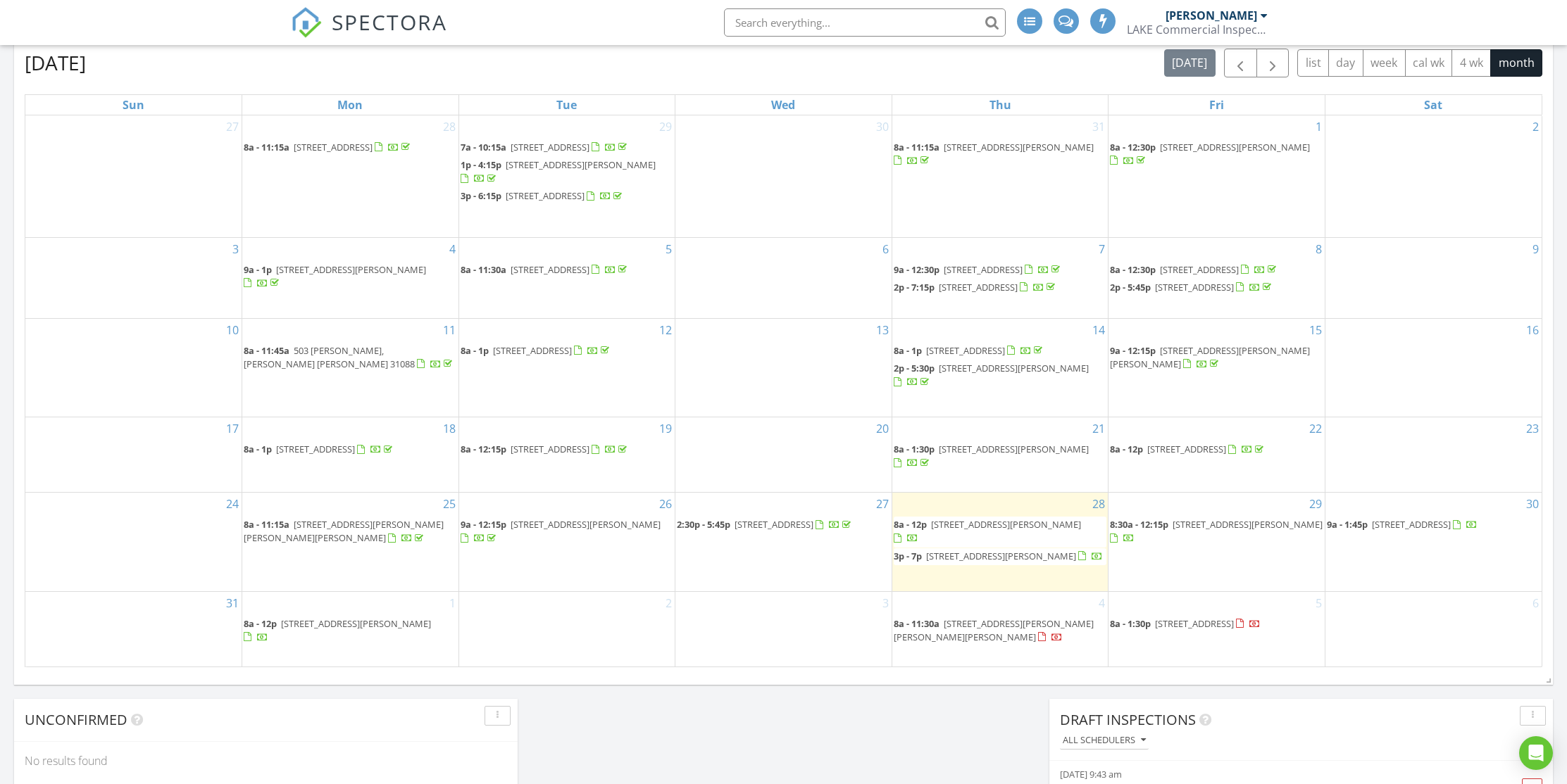
scroll to position [645, 0]
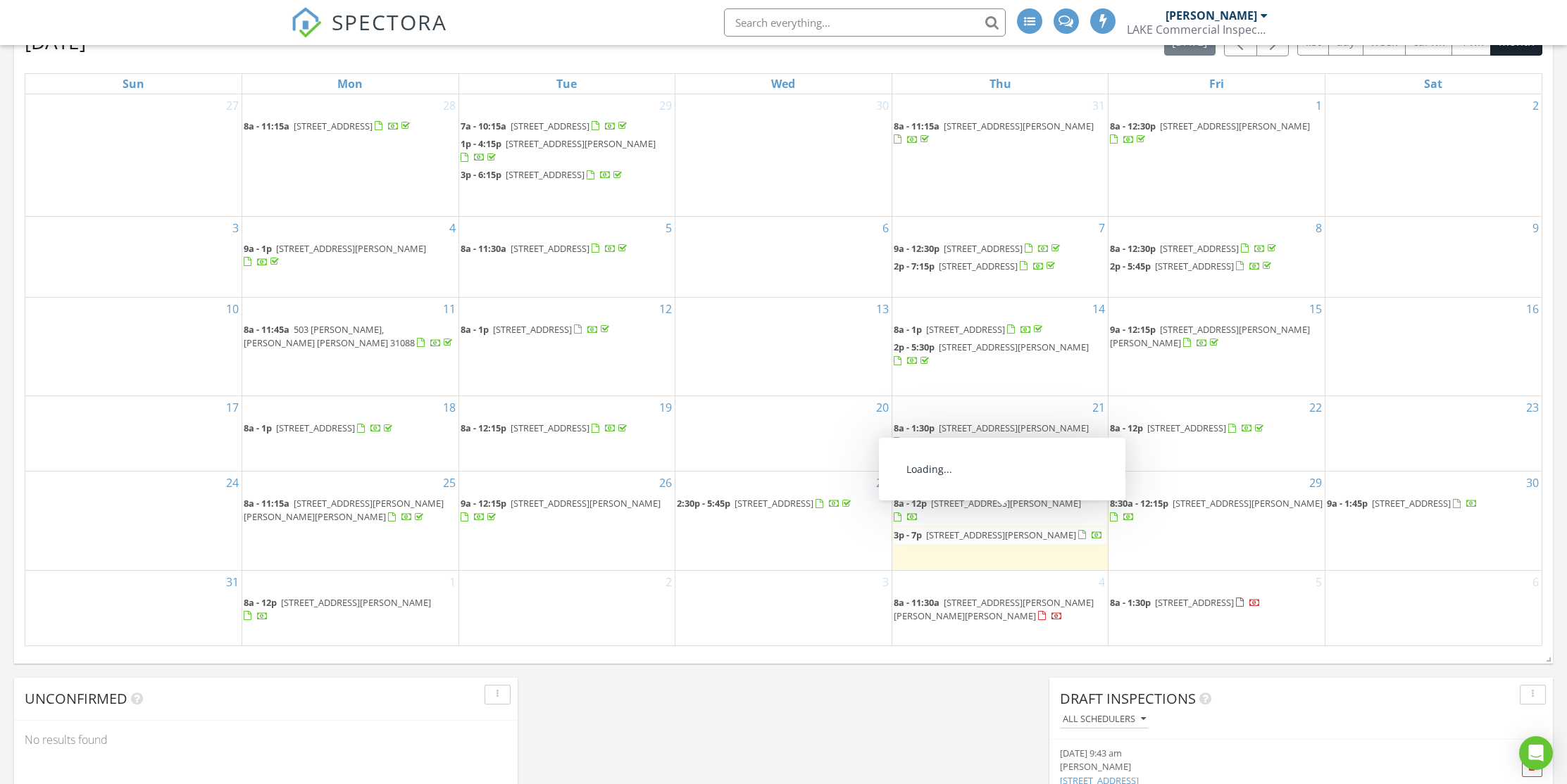
click at [879, 510] on span "[STREET_ADDRESS][PERSON_NAME]" at bounding box center [1005, 503] width 150 height 13
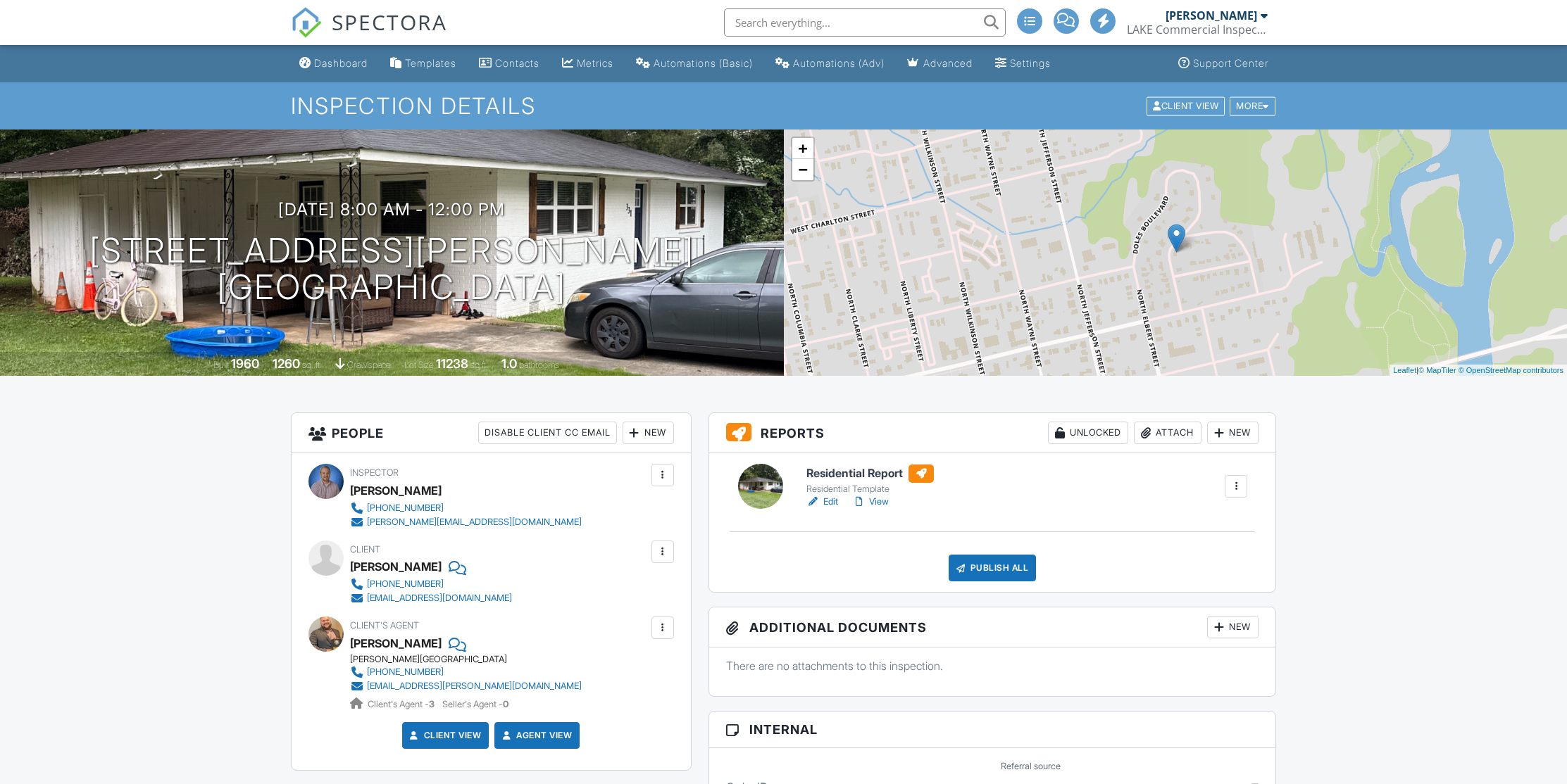
click at [879, 501] on link "View" at bounding box center [870, 501] width 37 height 14
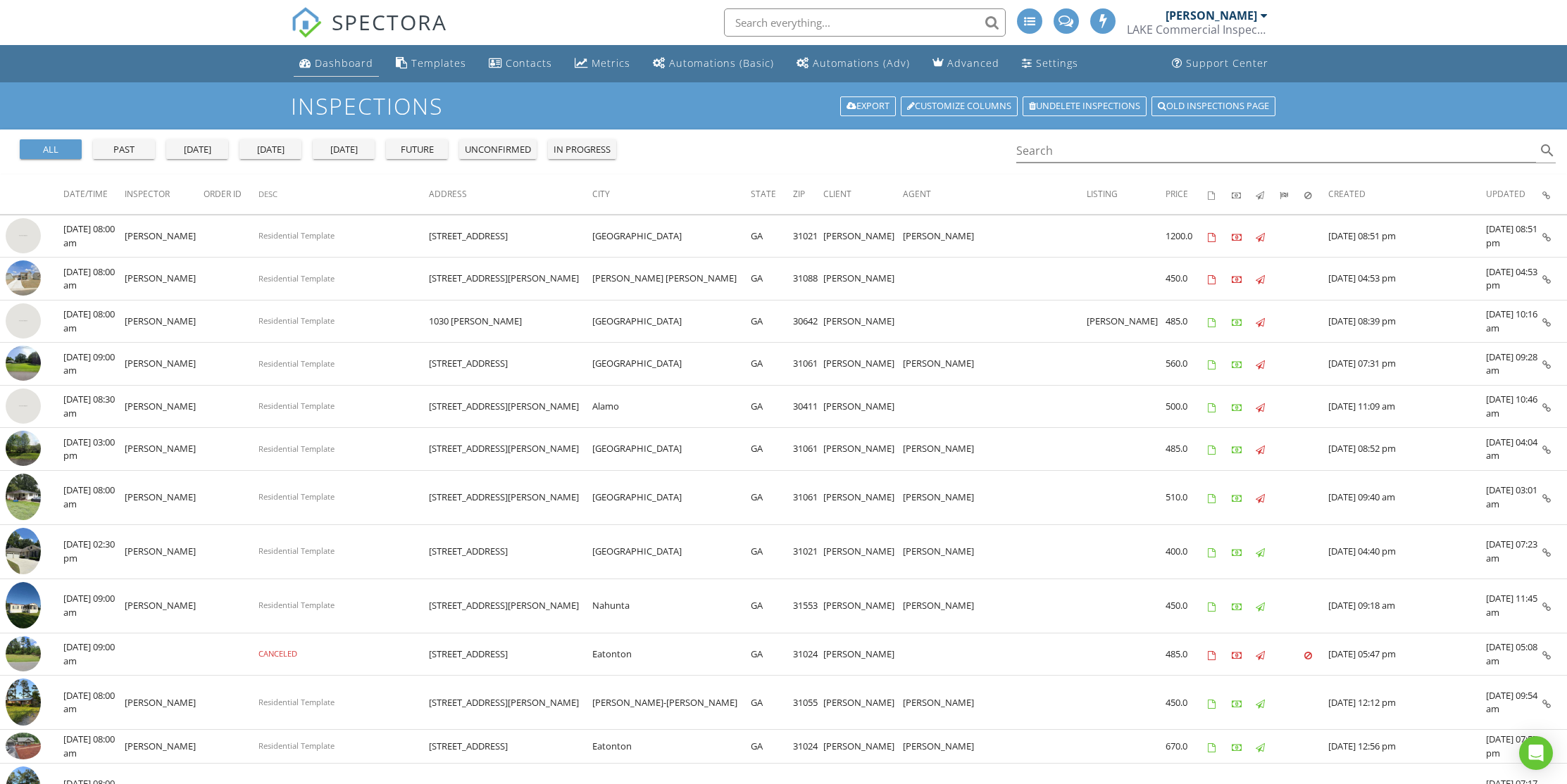
click at [337, 63] on div "Dashboard" at bounding box center [344, 63] width 59 height 13
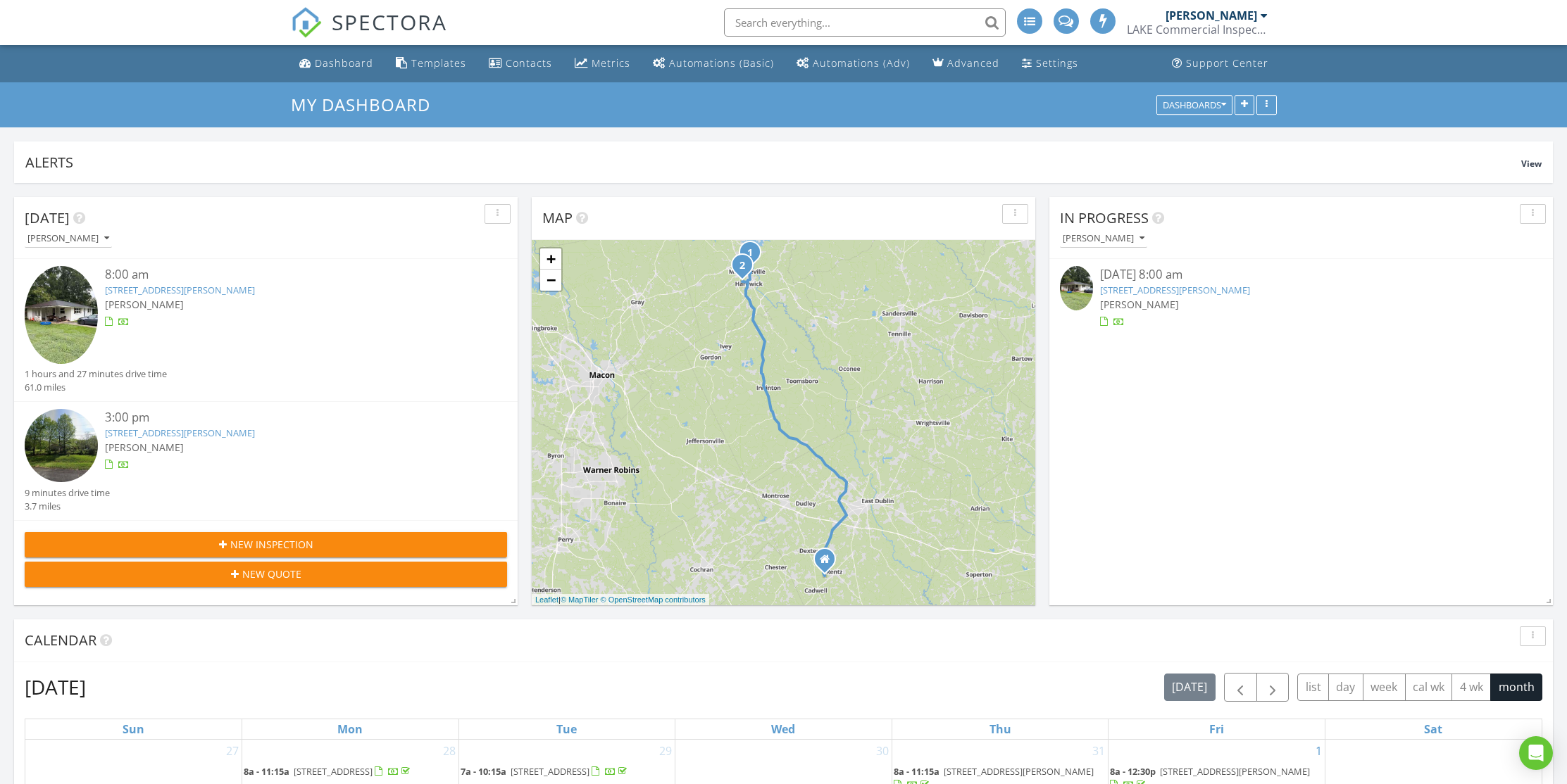
scroll to position [692, 0]
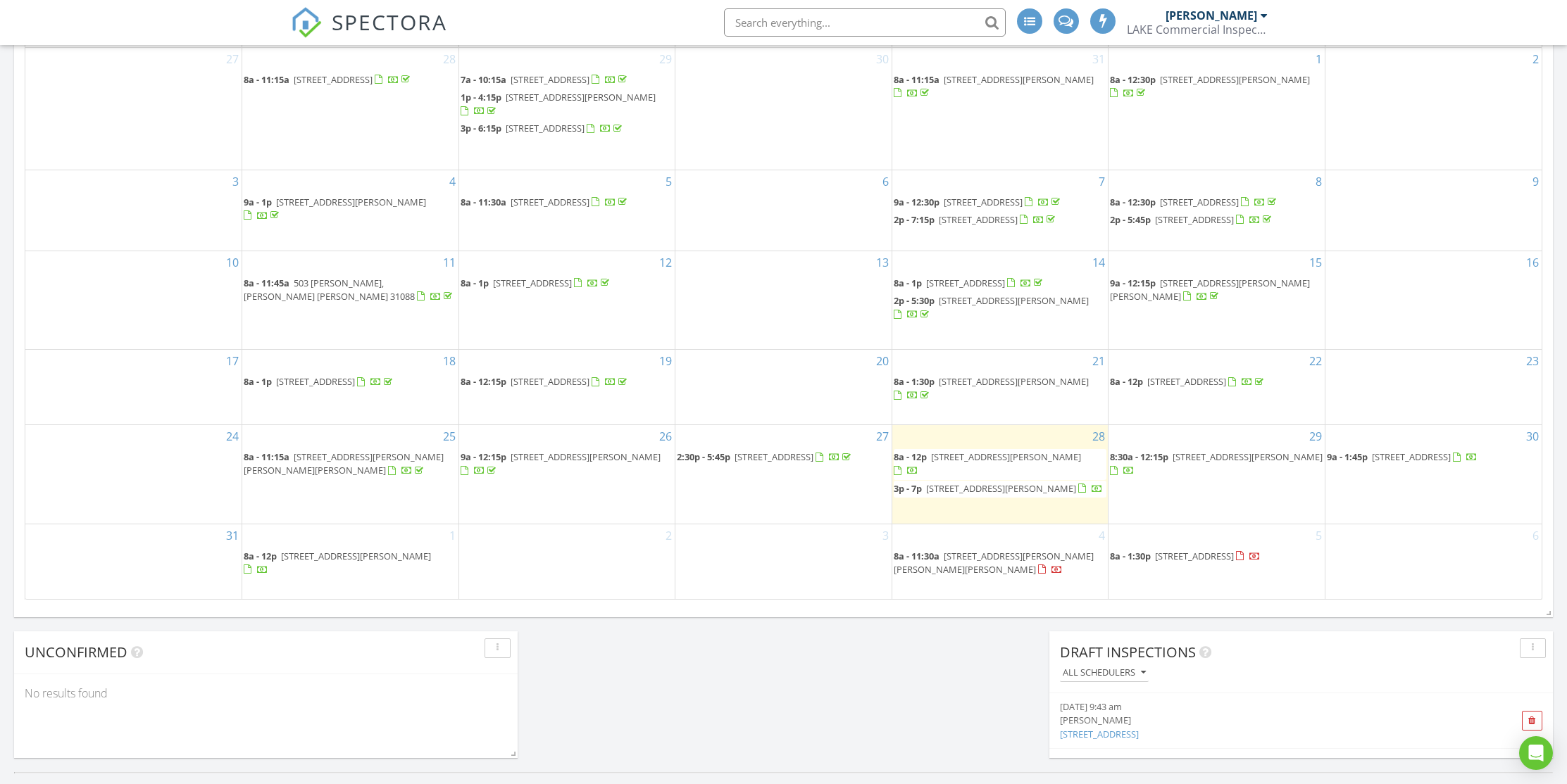
click at [1020, 463] on span "331 Doles Blvd, Milledgeville 31061" at bounding box center [1005, 456] width 150 height 13
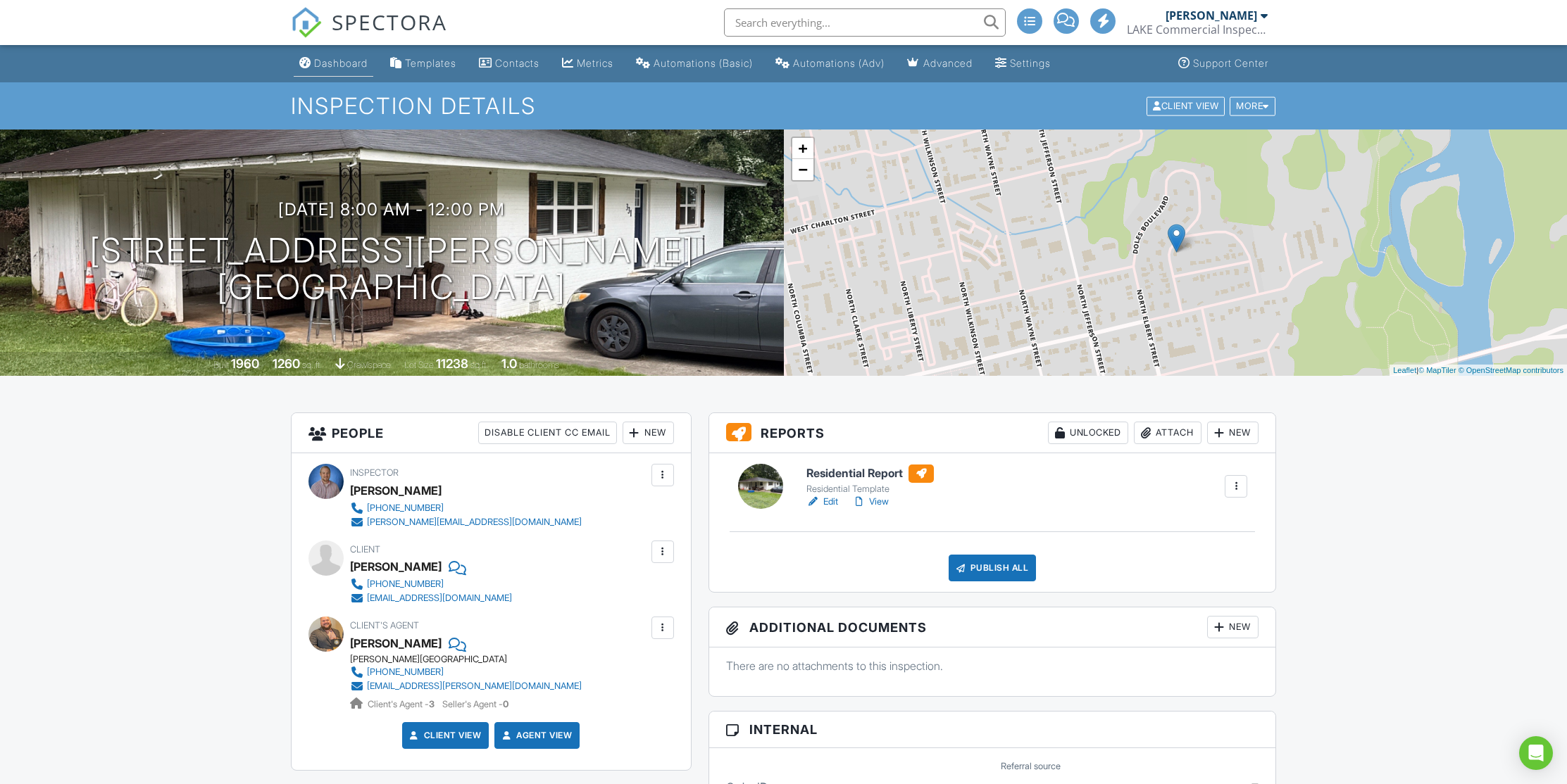
click at [338, 58] on div "Dashboard" at bounding box center [341, 63] width 54 height 12
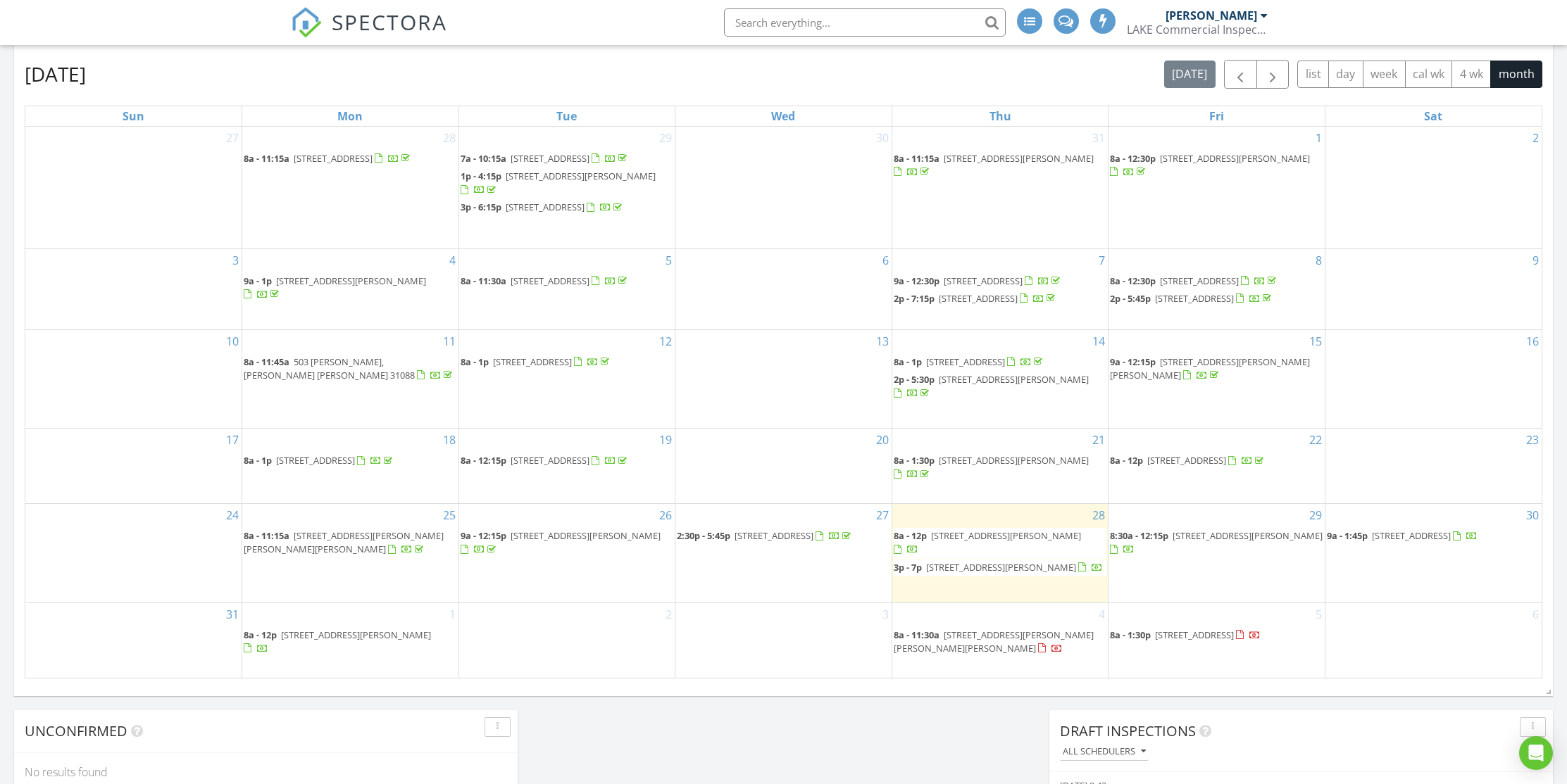
scroll to position [634, 0]
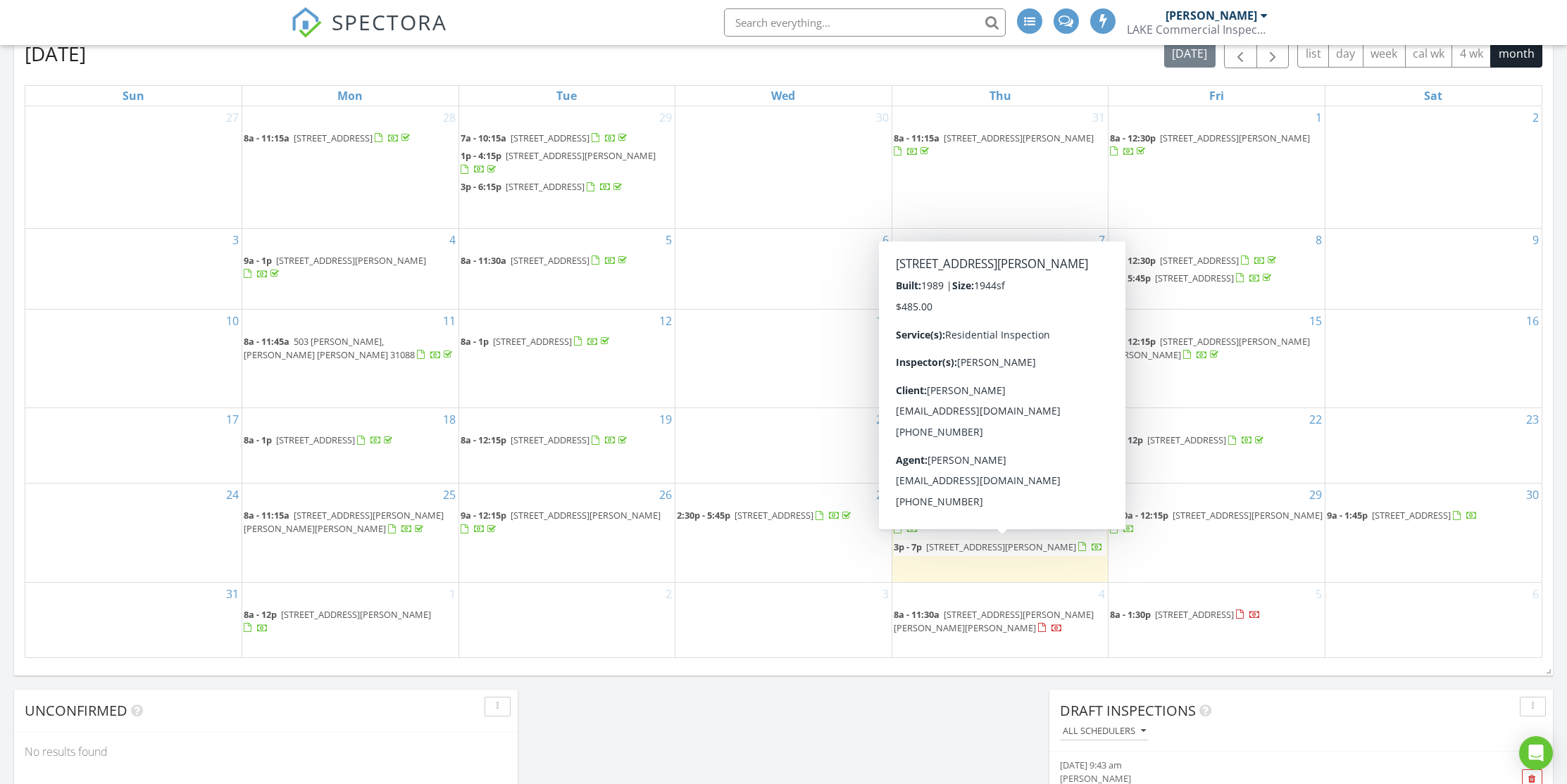
click at [1024, 551] on span "[STREET_ADDRESS][PERSON_NAME]" at bounding box center [1001, 547] width 150 height 13
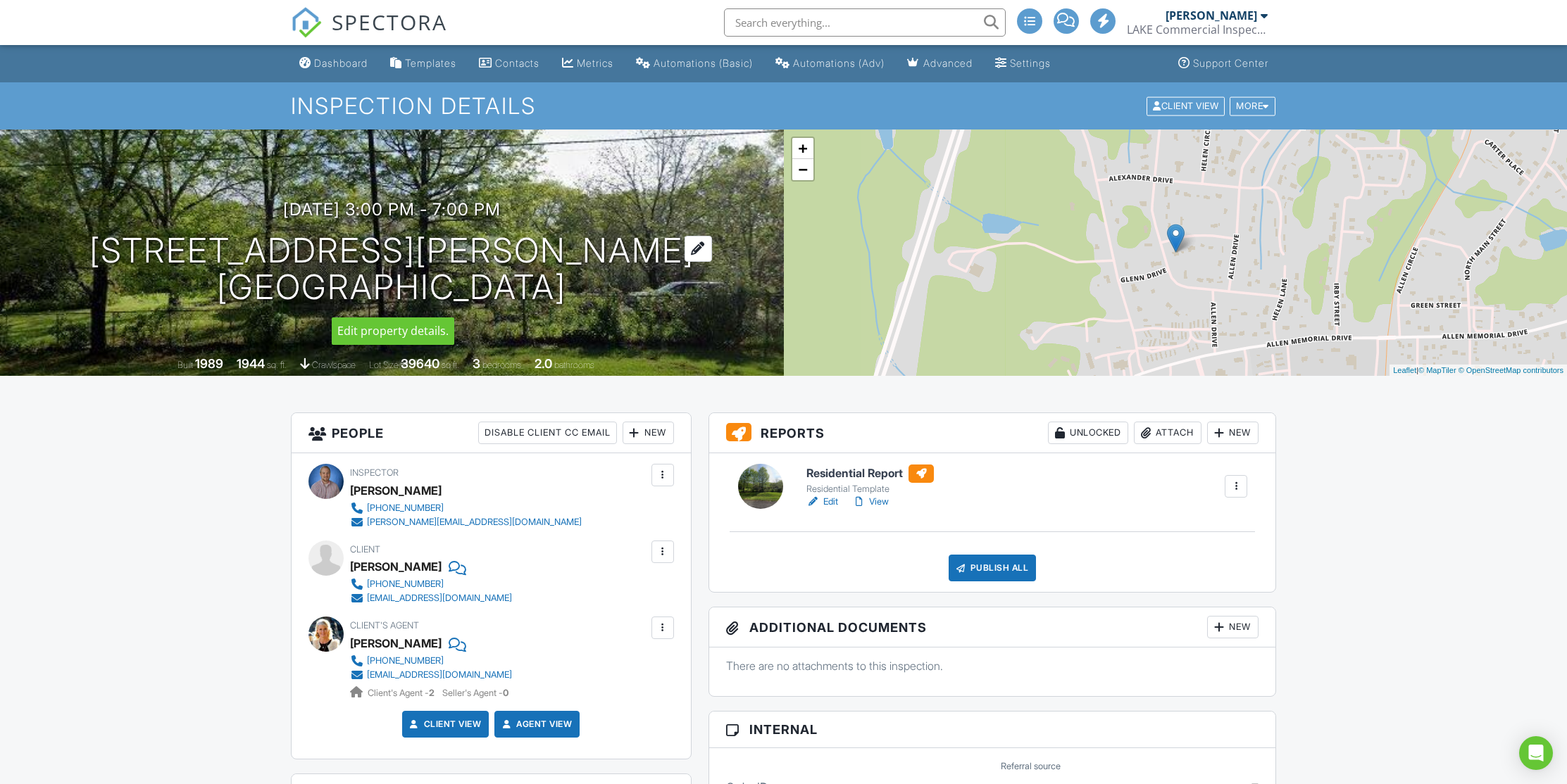
drag, startPoint x: 235, startPoint y: 247, endPoint x: 600, endPoint y: 293, distance: 367.9
click at [600, 293] on h1 "[STREET_ADDRESS][PERSON_NAME] [GEOGRAPHIC_DATA], GA 31061" at bounding box center [391, 269] width 605 height 74
